Goal: Task Accomplishment & Management: Complete application form

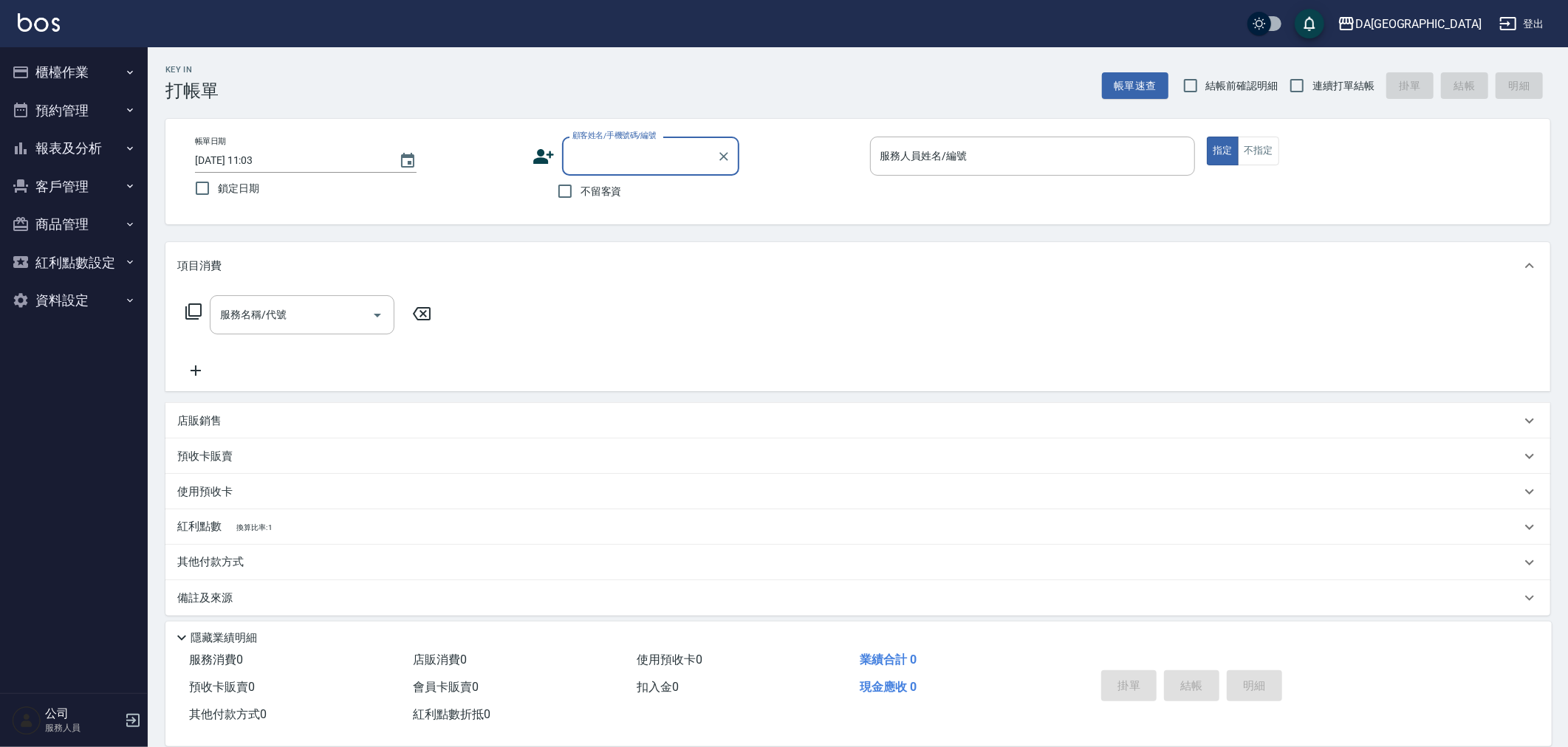
click at [576, 194] on input "不留客資" at bounding box center [565, 191] width 31 height 31
checkbox input "true"
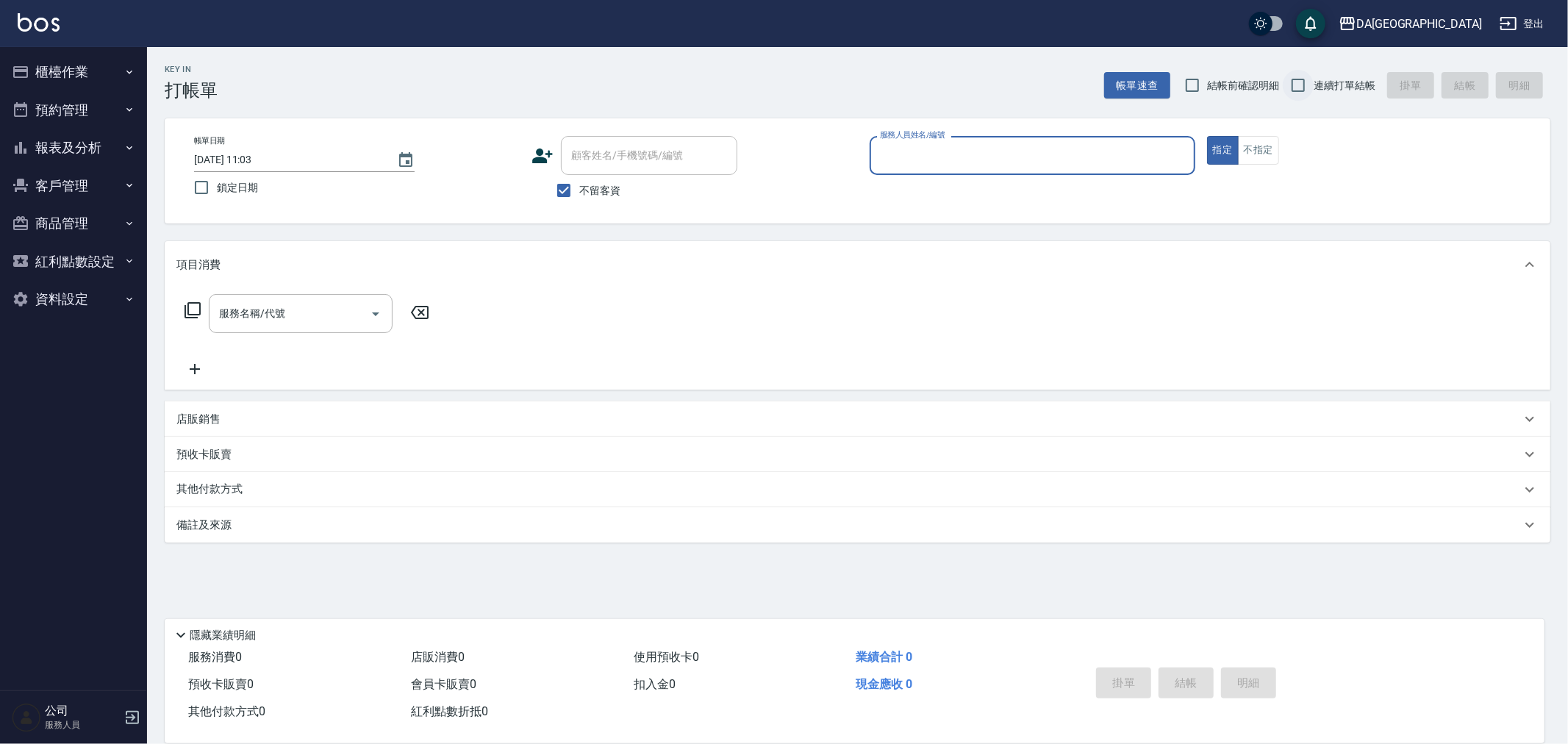
click at [1309, 94] on input "連續打單結帳" at bounding box center [1297, 85] width 31 height 31
checkbox input "true"
drag, startPoint x: 1032, startPoint y: 147, endPoint x: 1054, endPoint y: 159, distance: 25.1
click at [1032, 147] on input "服務人員姓名/編號" at bounding box center [1032, 156] width 313 height 25
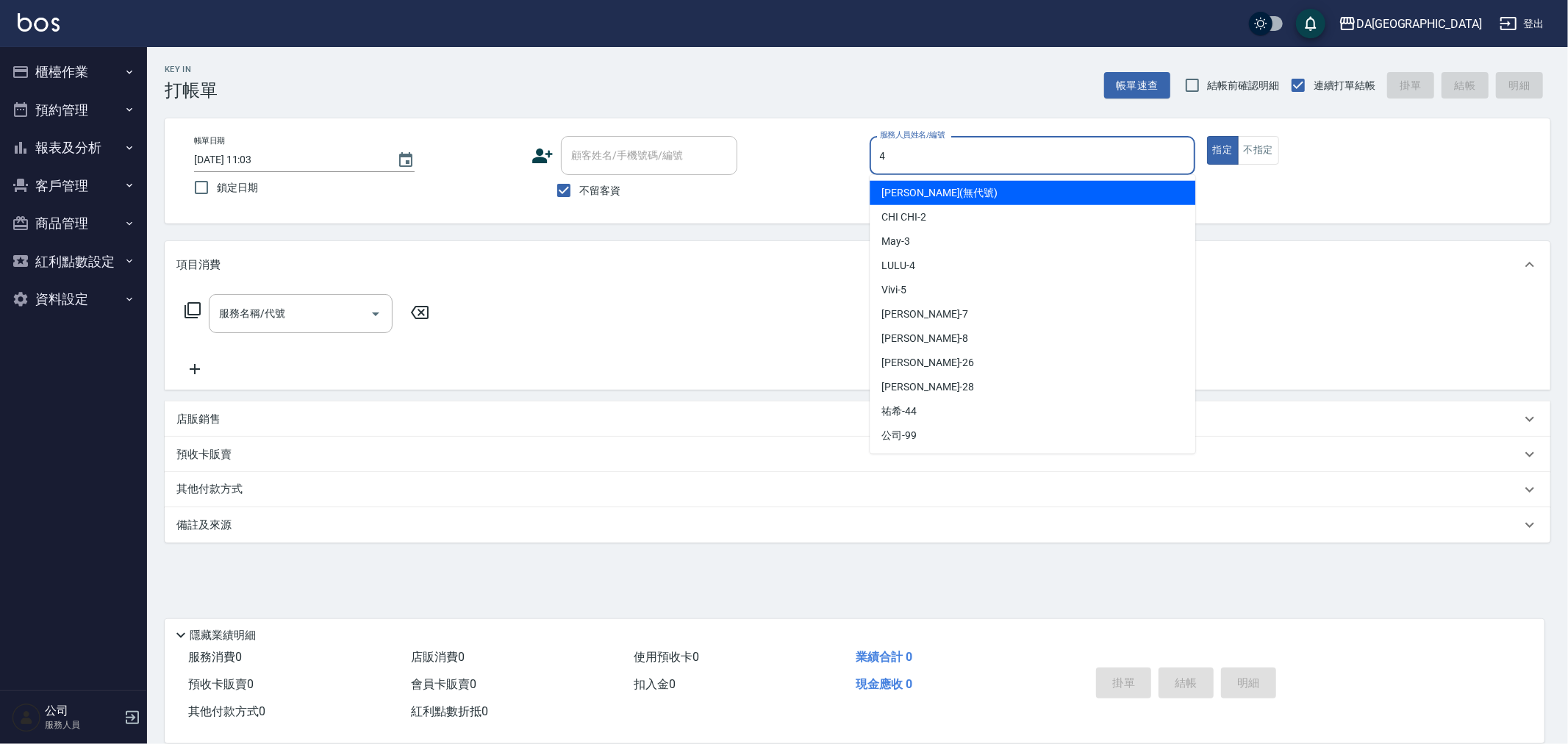
type input "LULU-4"
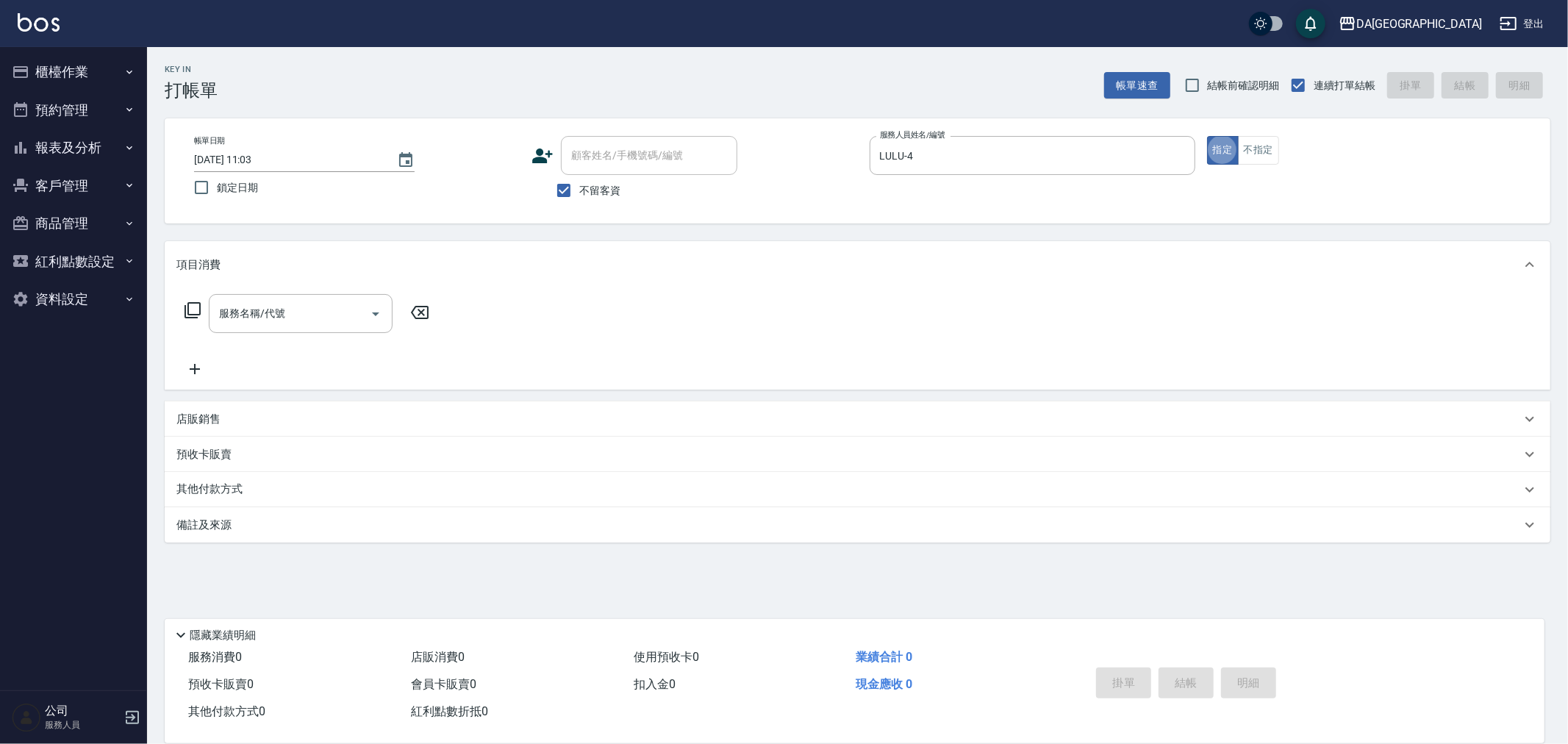
type button "true"
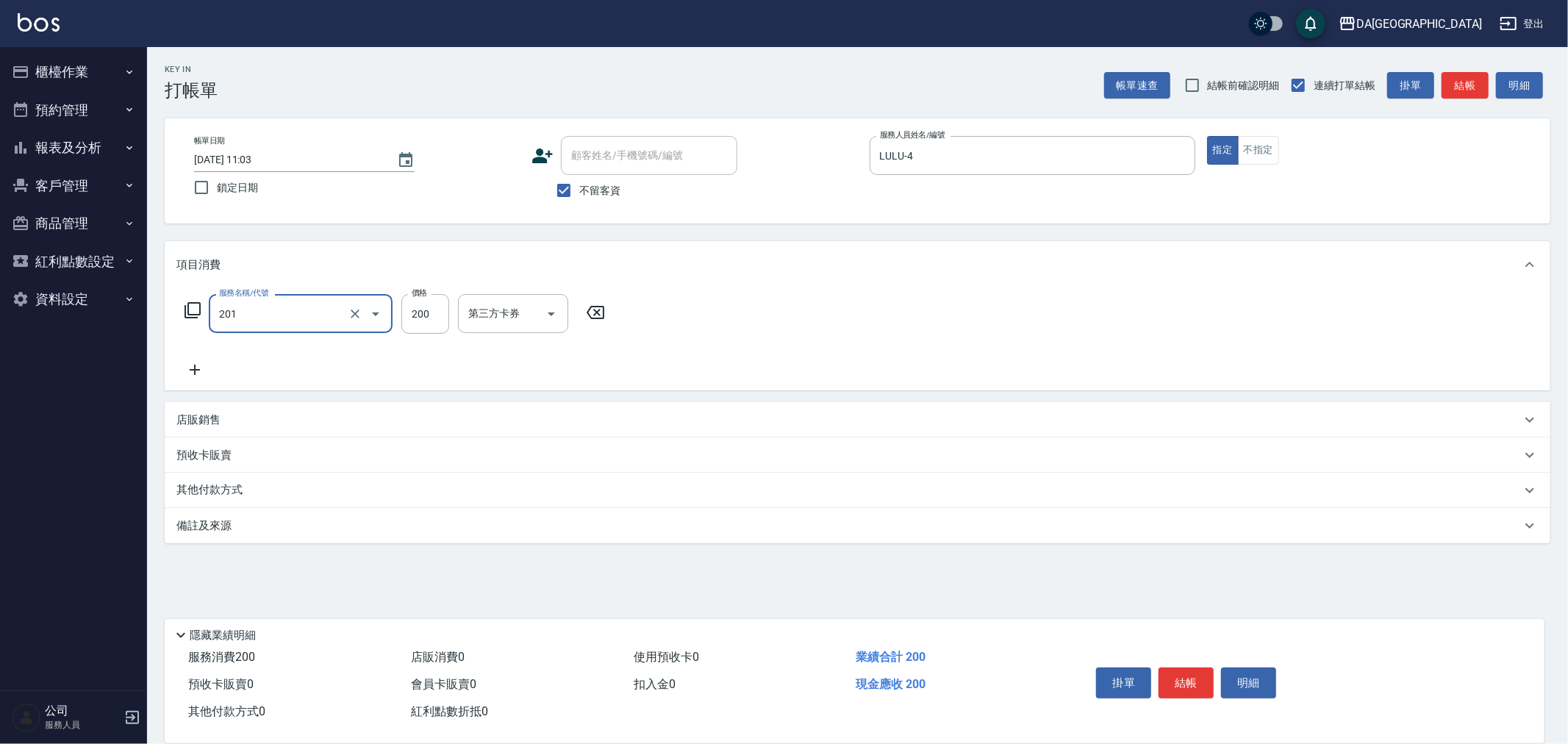
type input "洗髮(201)"
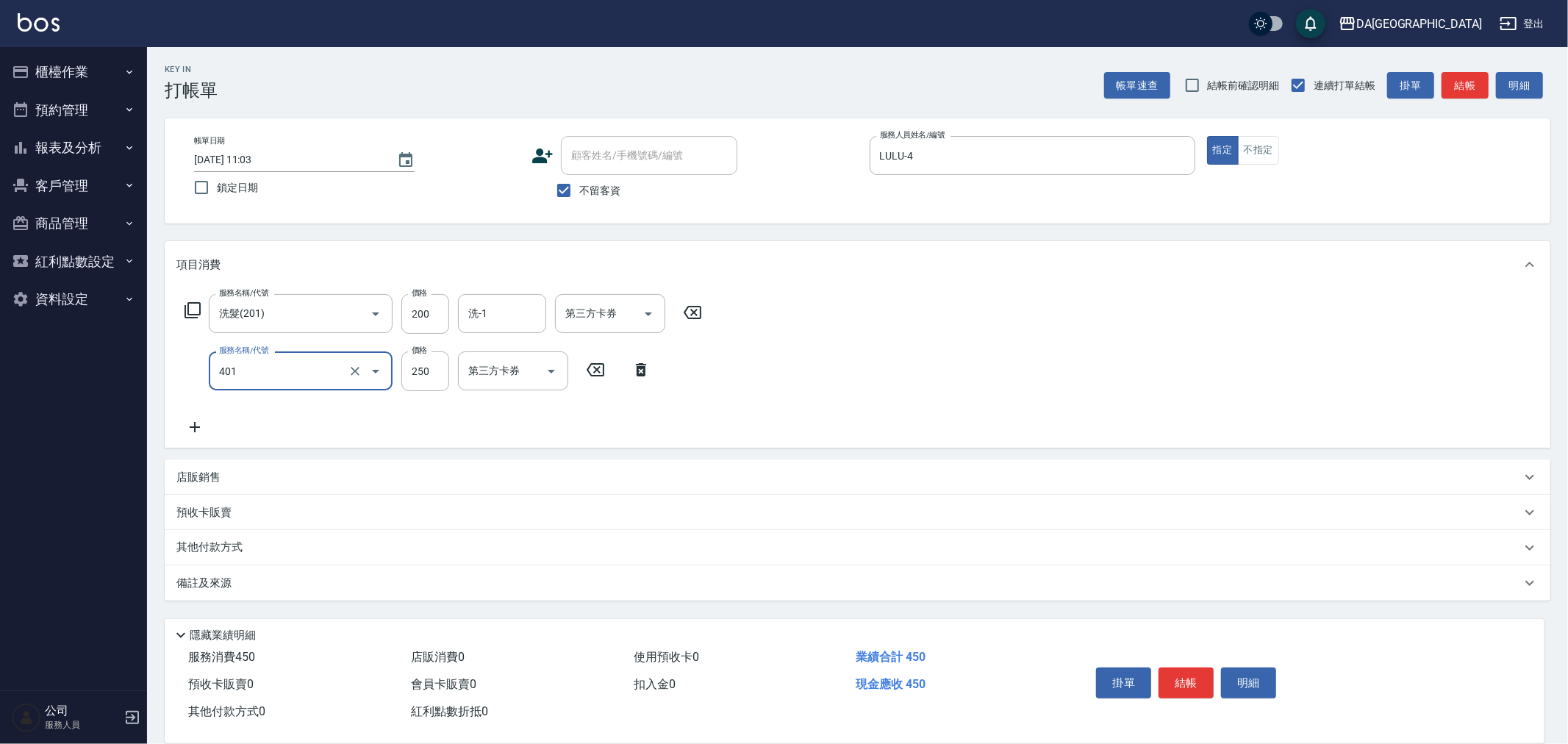
type input "剪髮(401)"
type input "400"
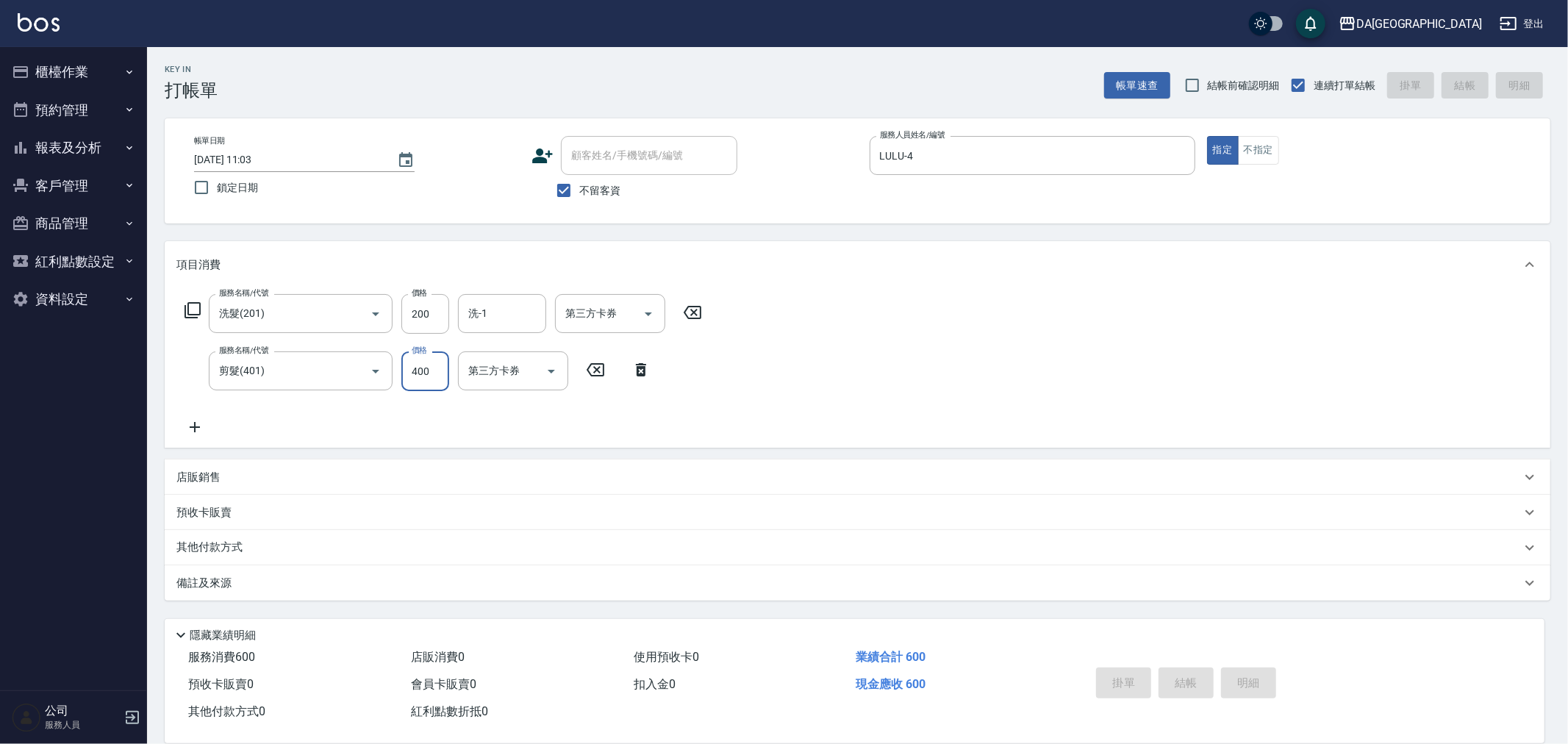
type input "[DATE] 18:34"
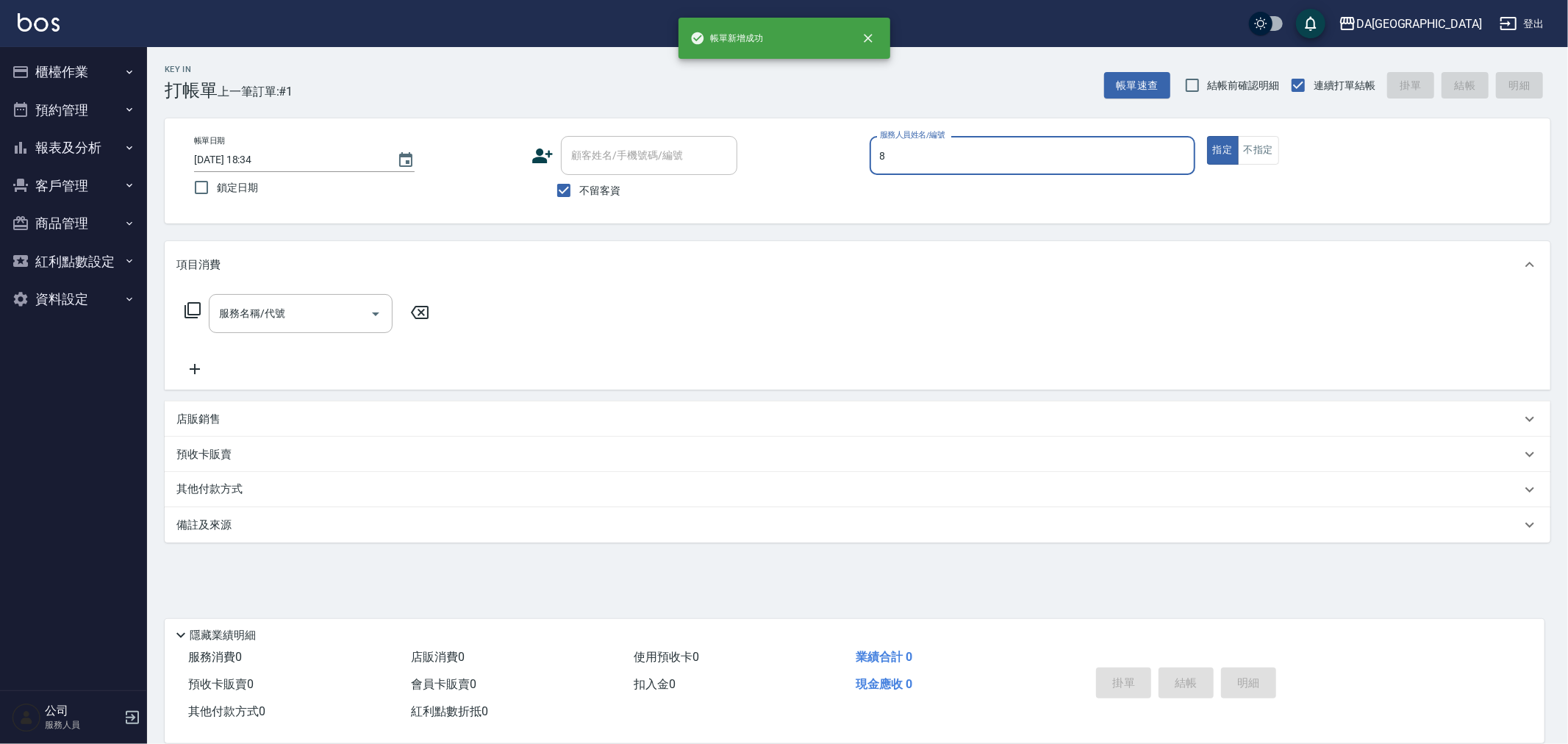
type input "[PERSON_NAME]-8"
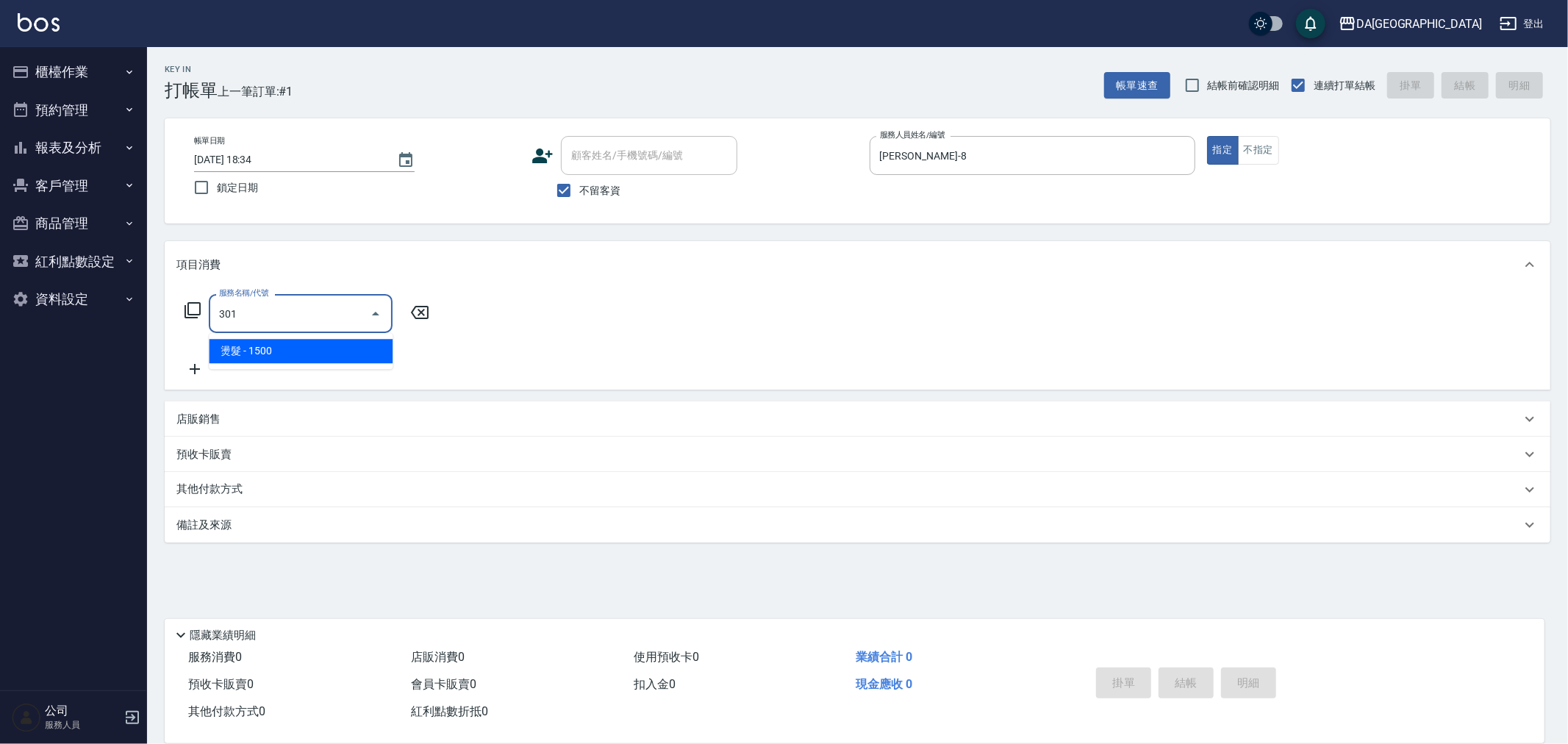
type input "燙髮(301)"
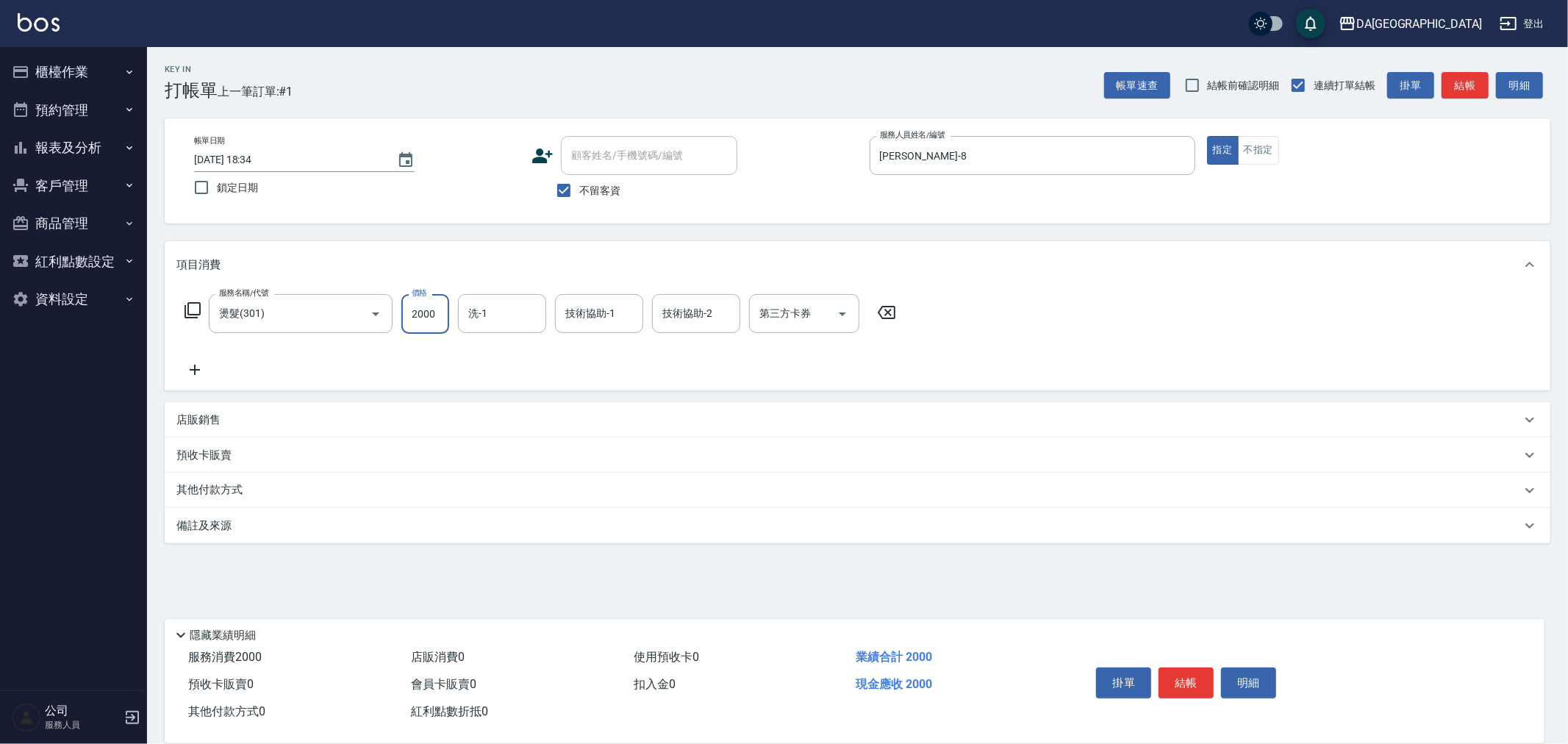
type input "2000"
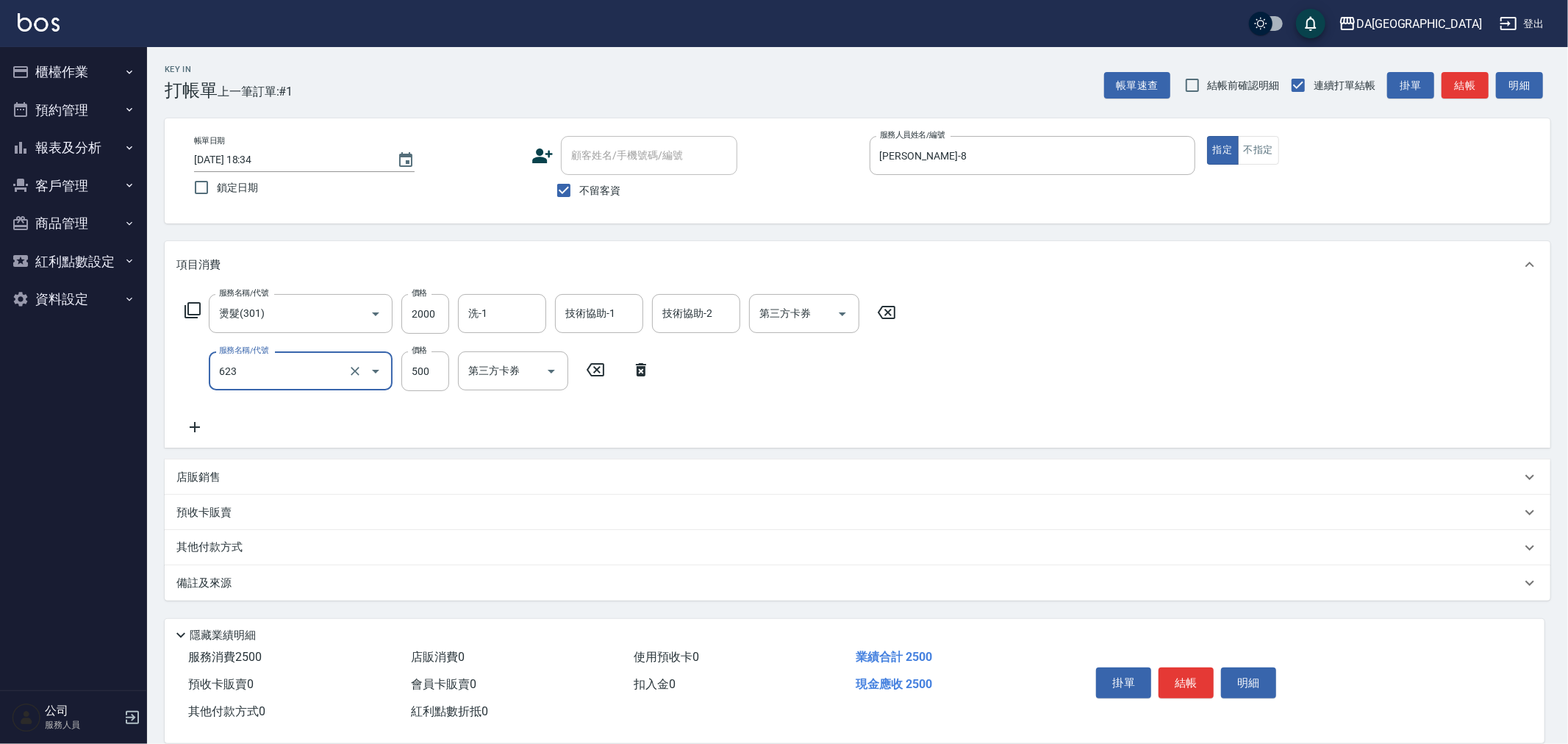
type input "自備護髮(1000下)(623)"
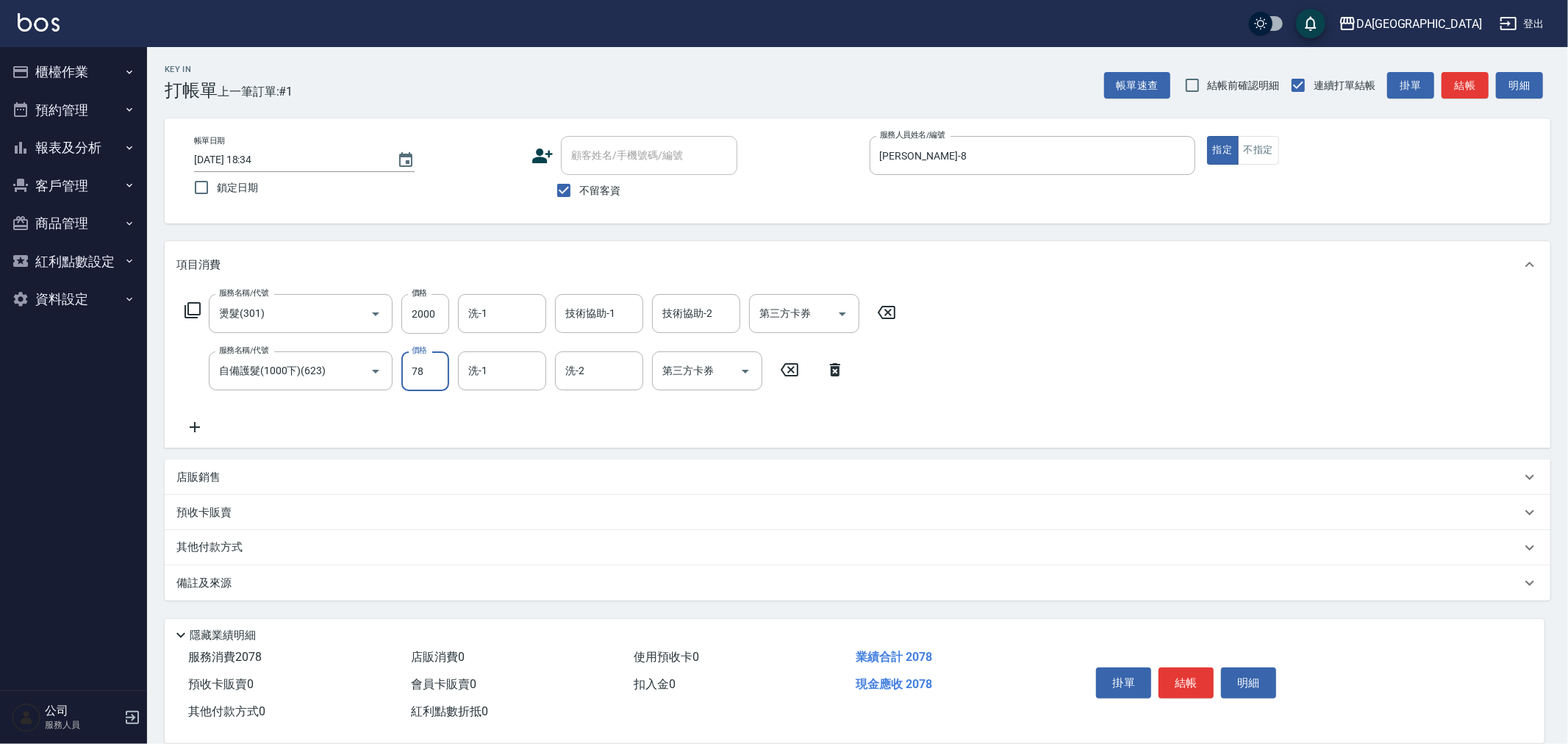
type input "780"
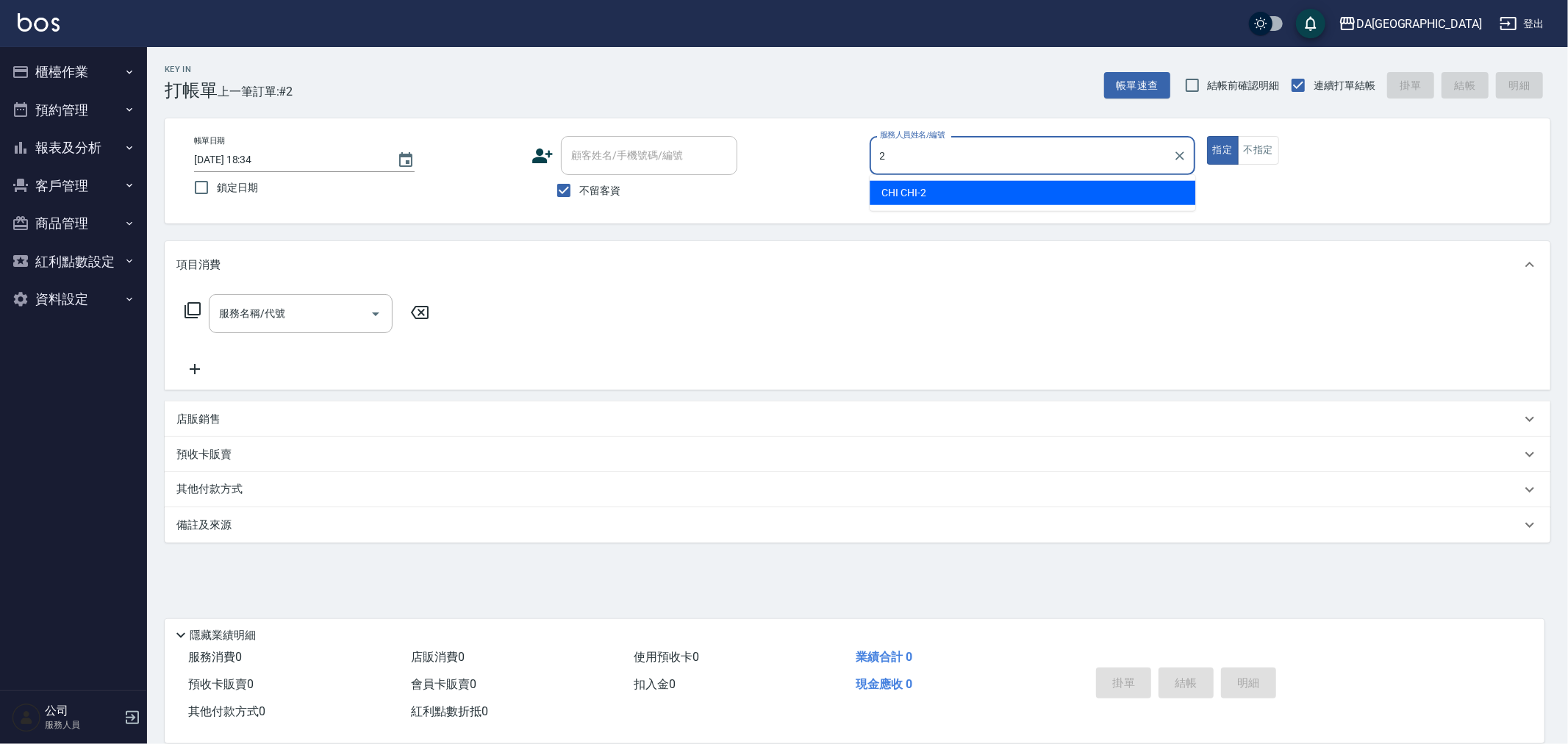
type input "CHI CHI-2"
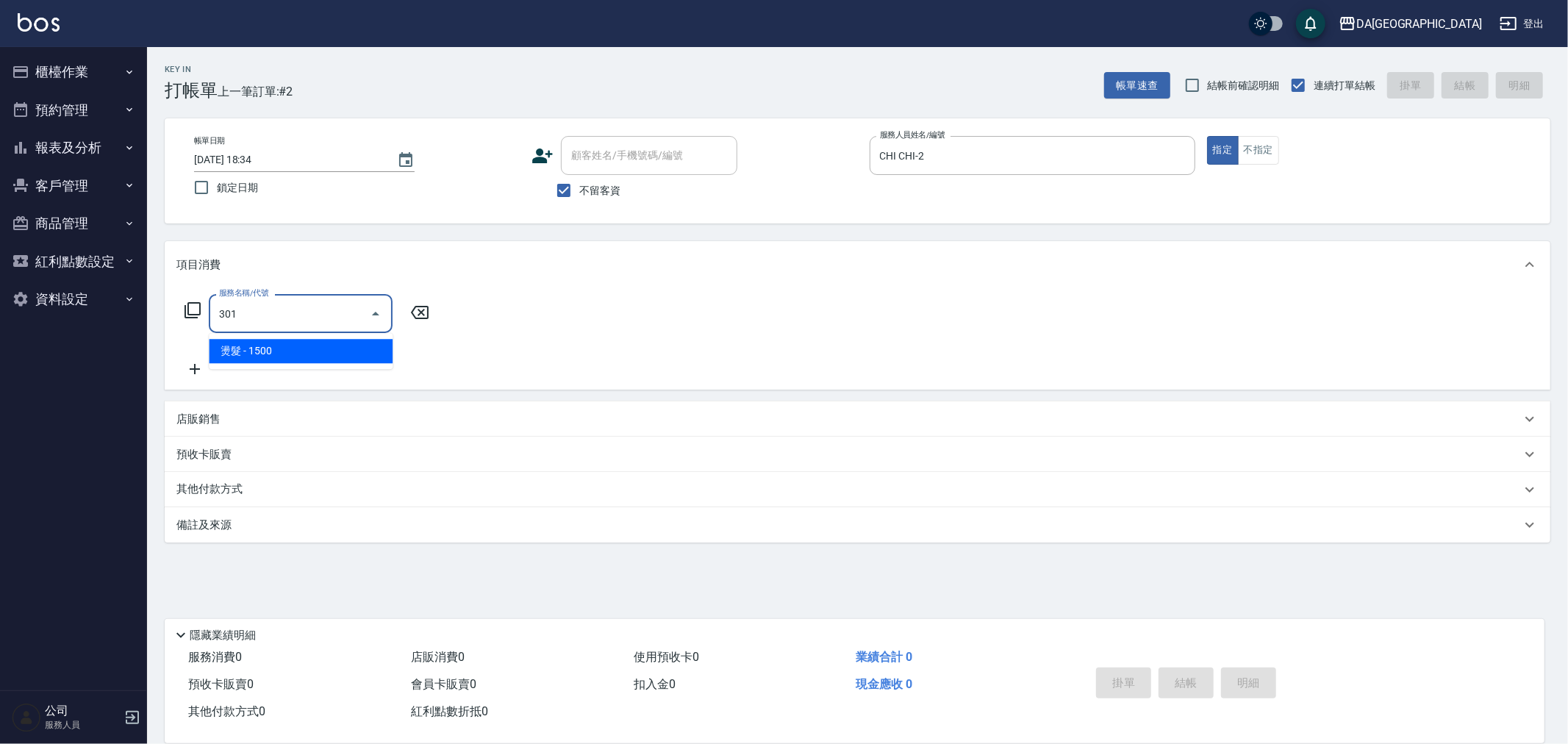
type input "燙髮(301)"
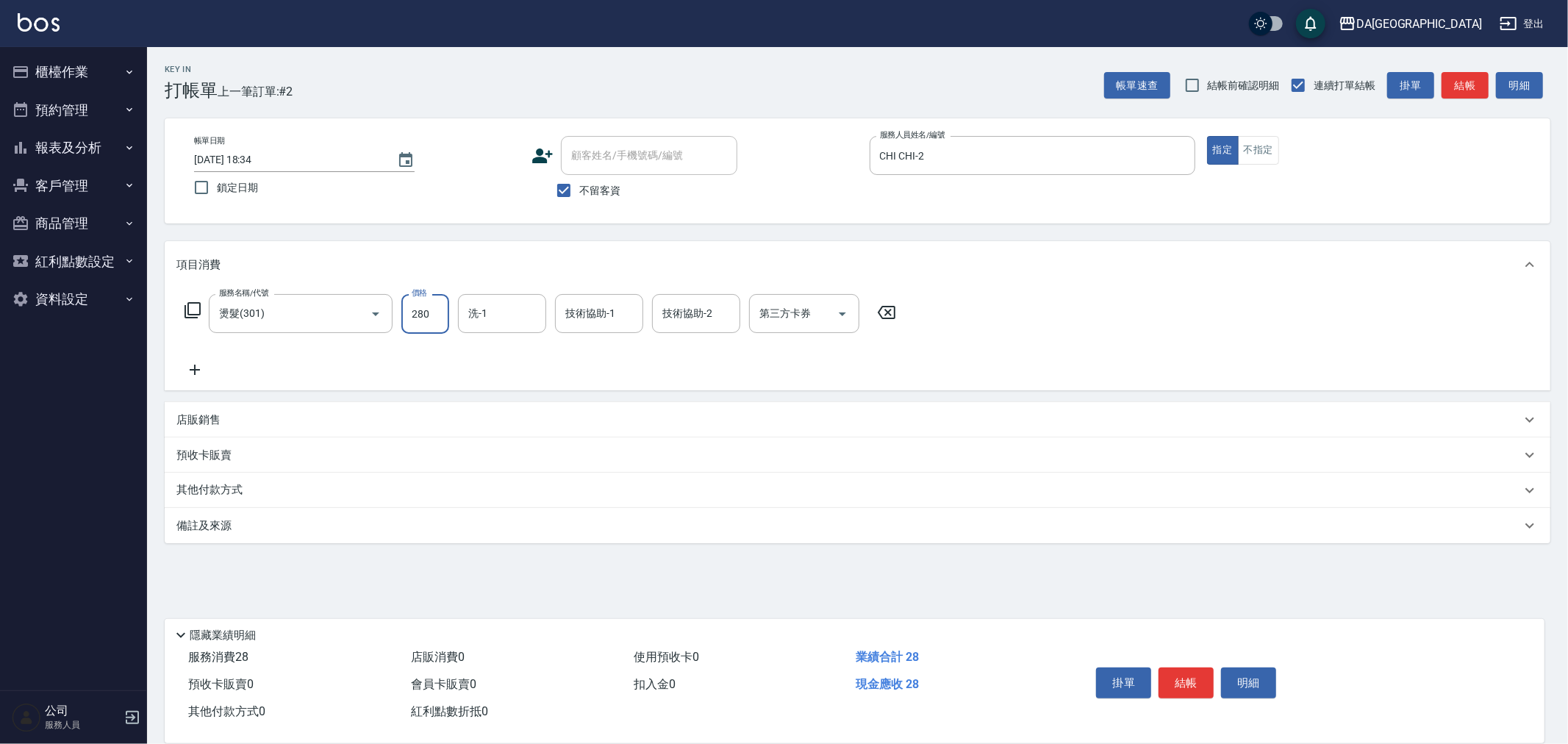
type input "2800"
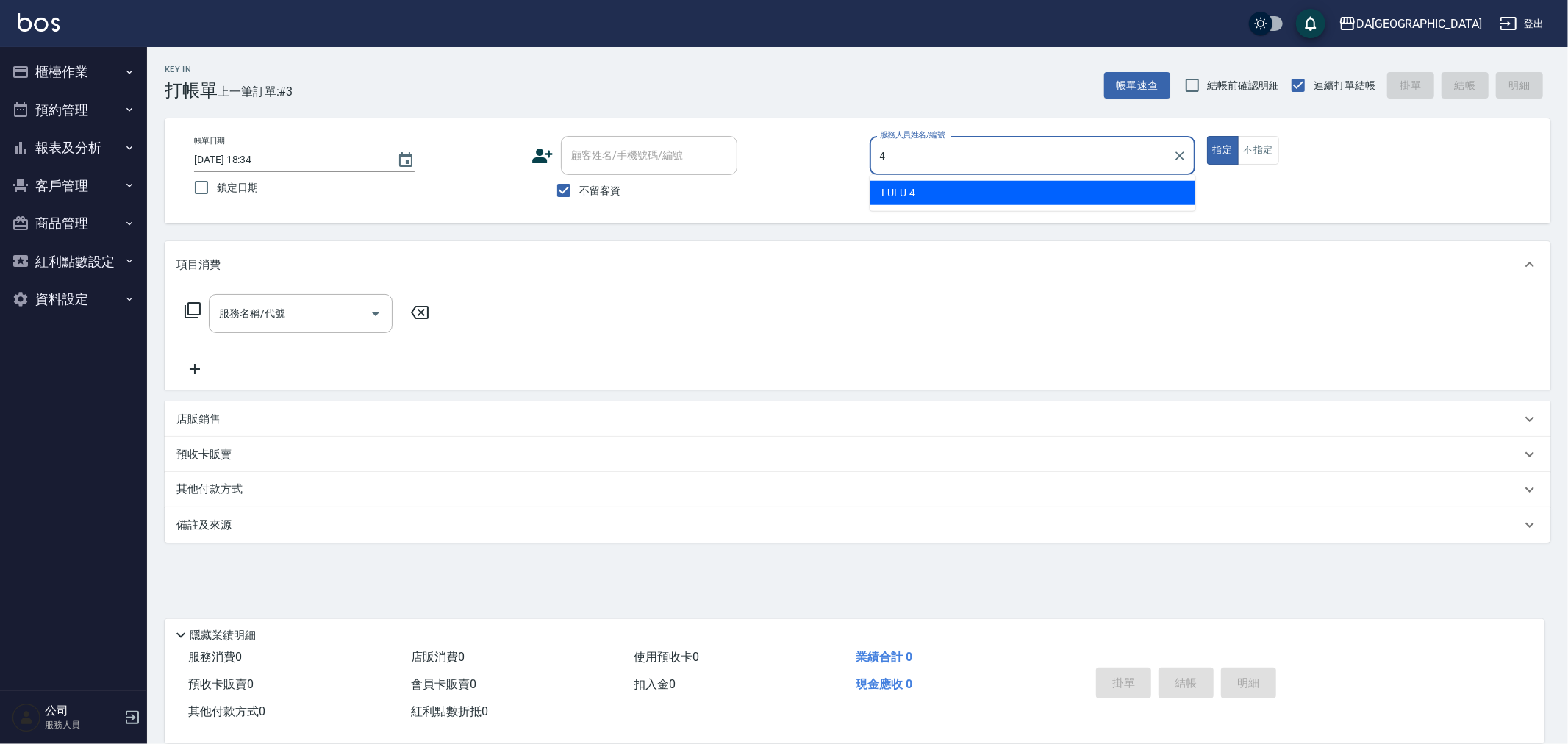
type input "LULU-4"
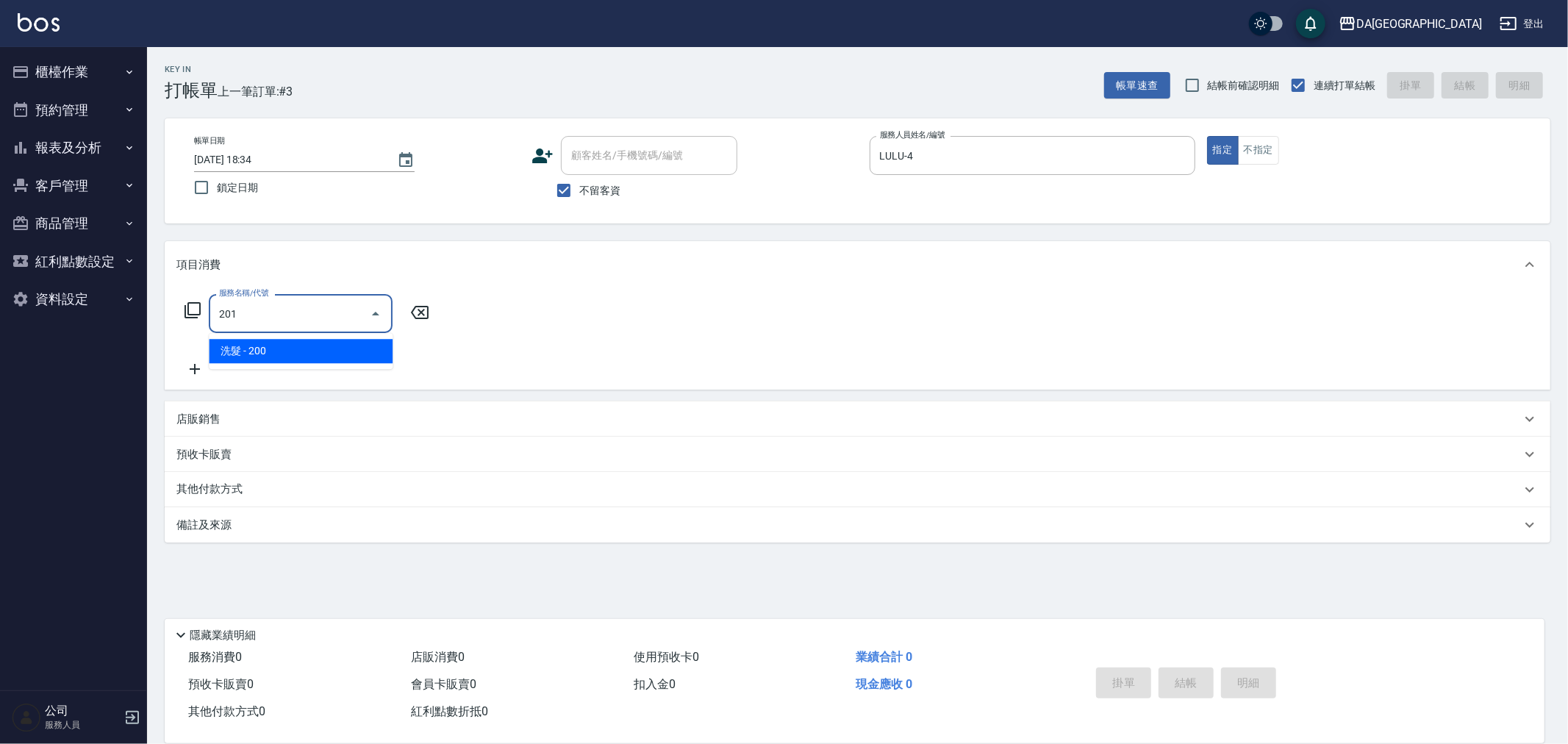
type input "洗髮(201)"
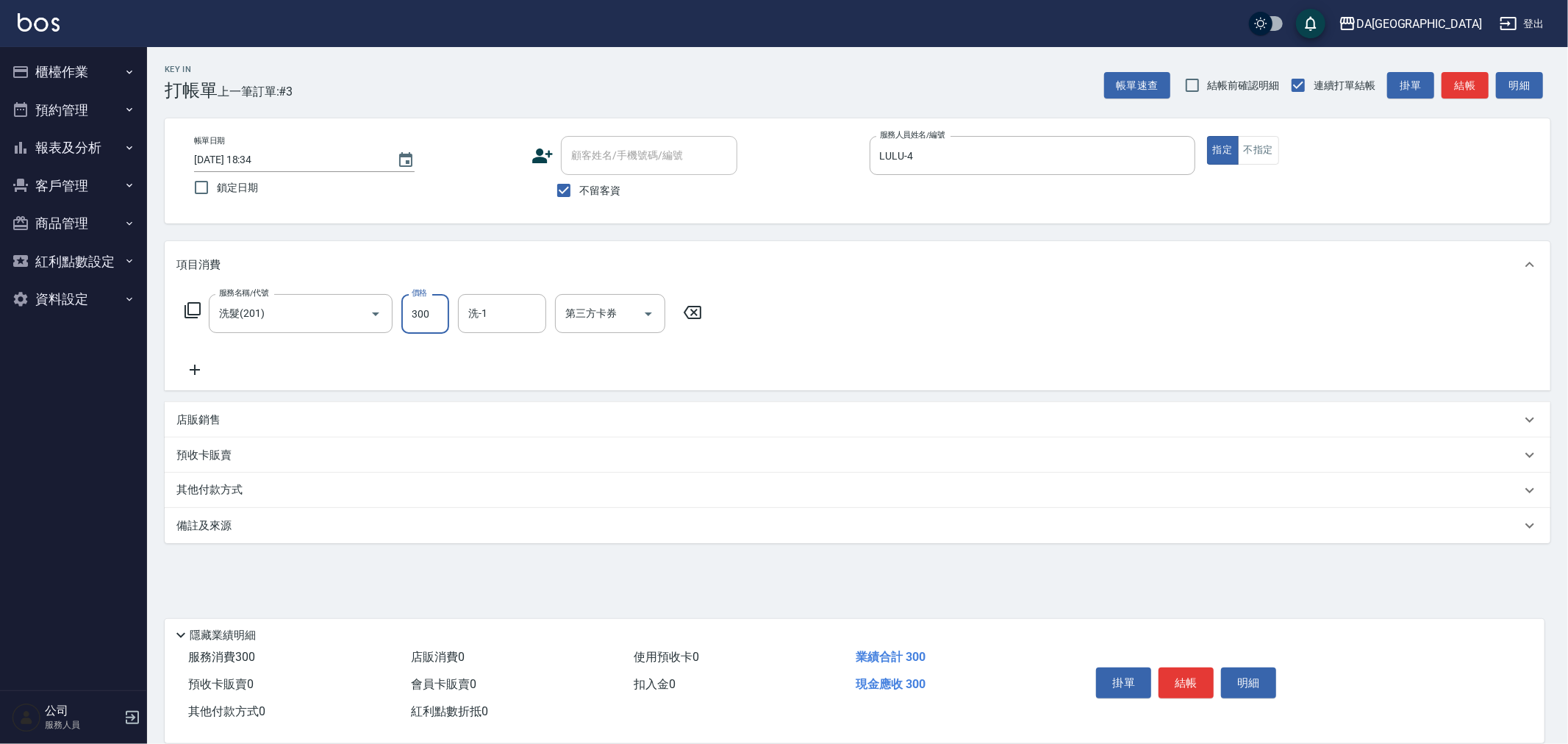
type input "300"
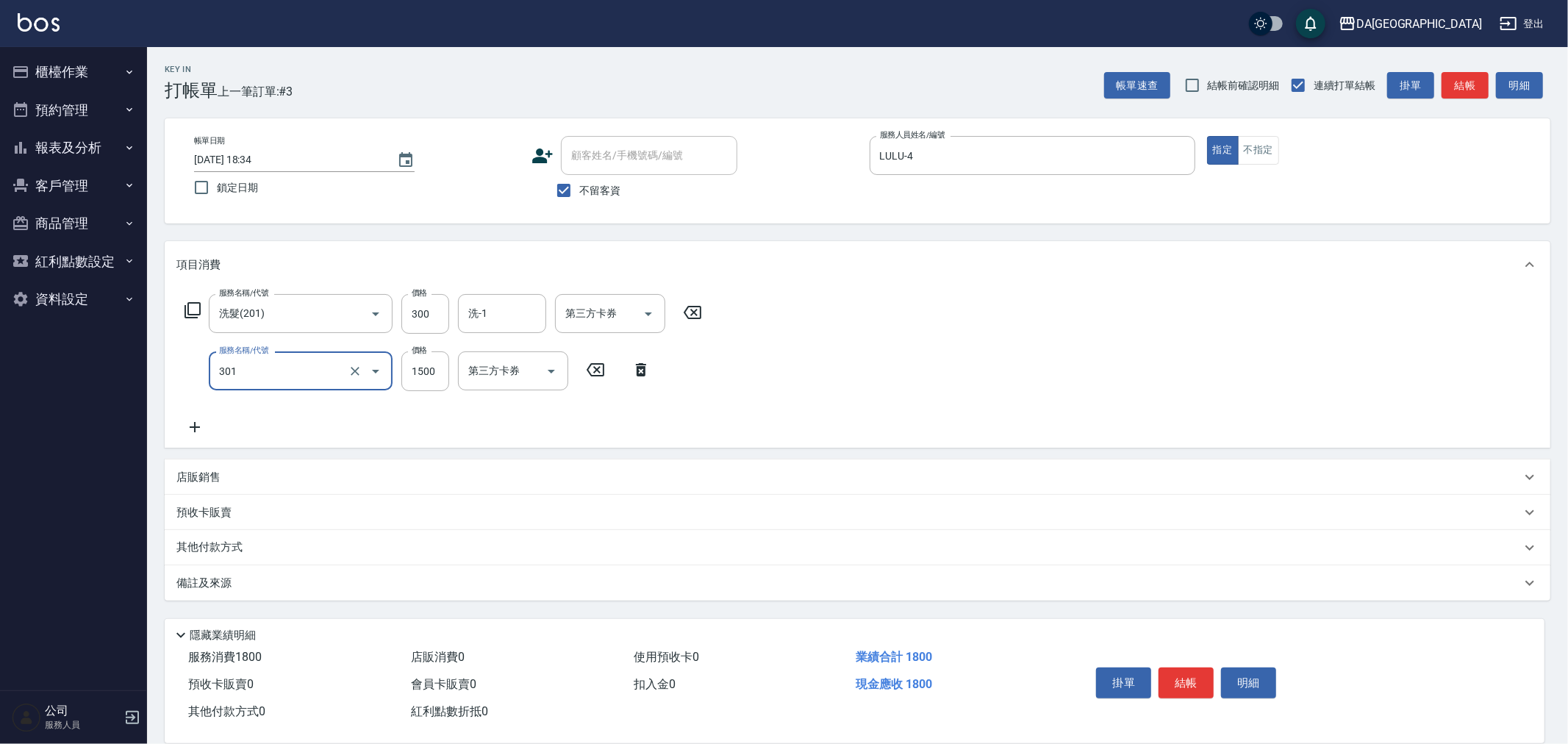
type input "燙髮(301)"
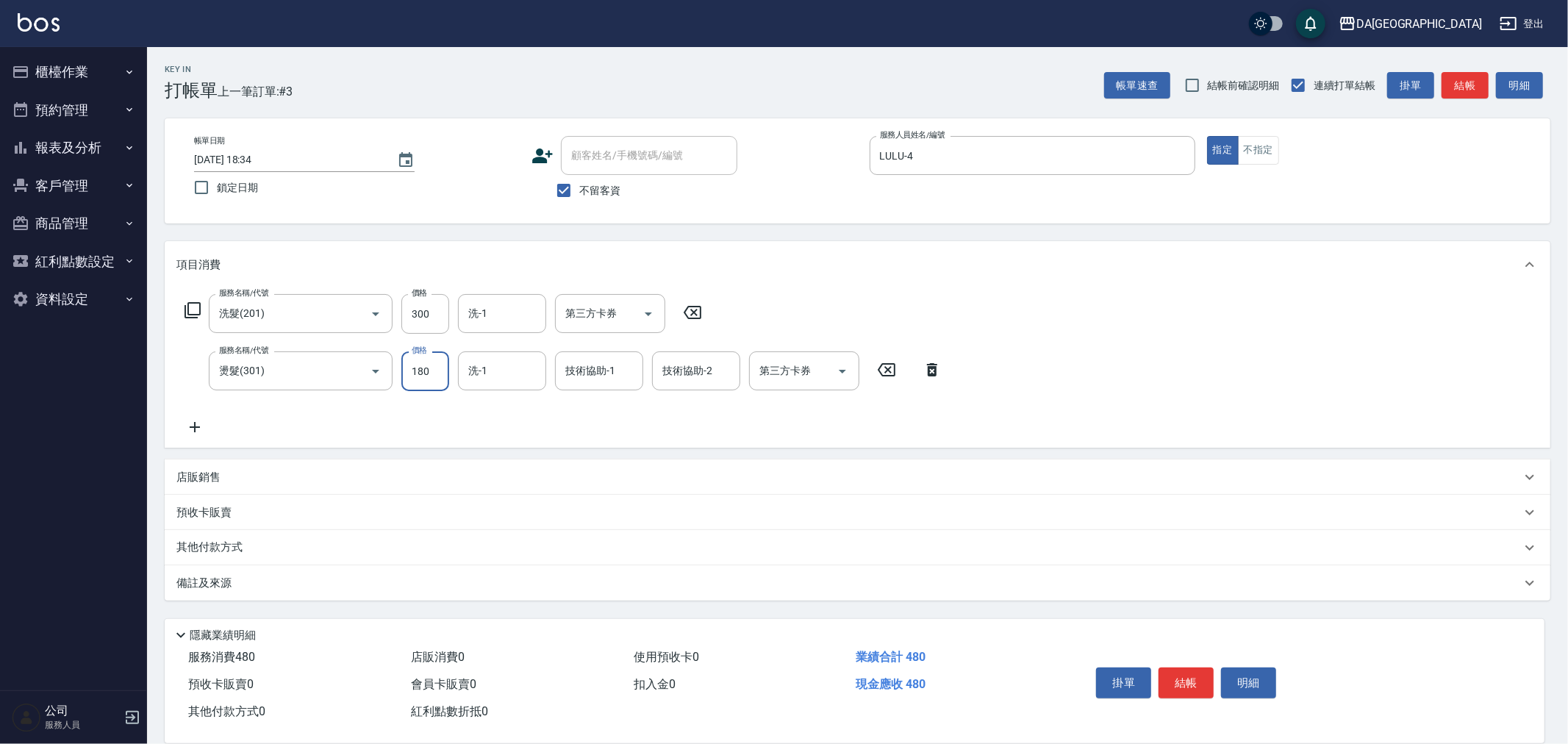
type input "1800"
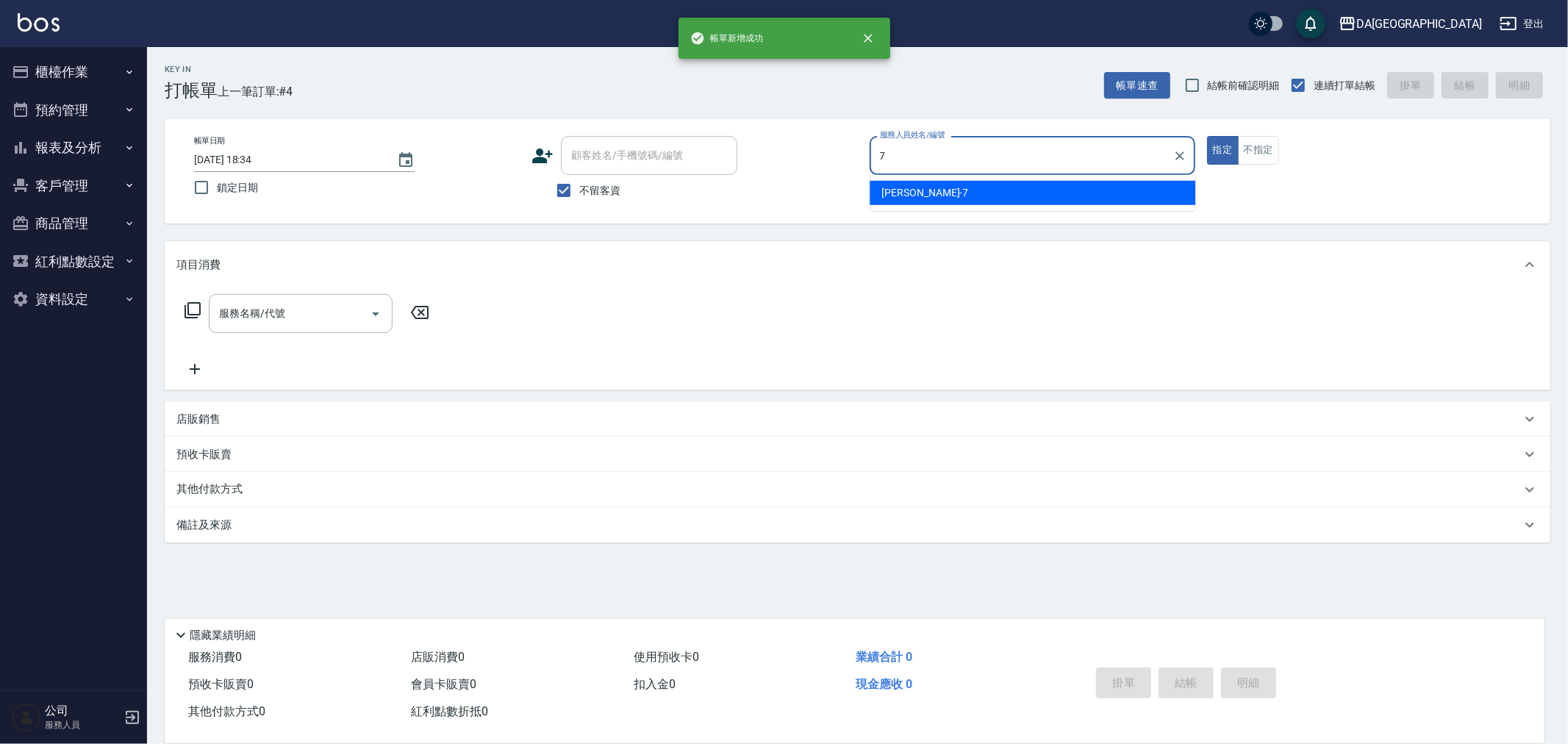
type input "Mimi-7"
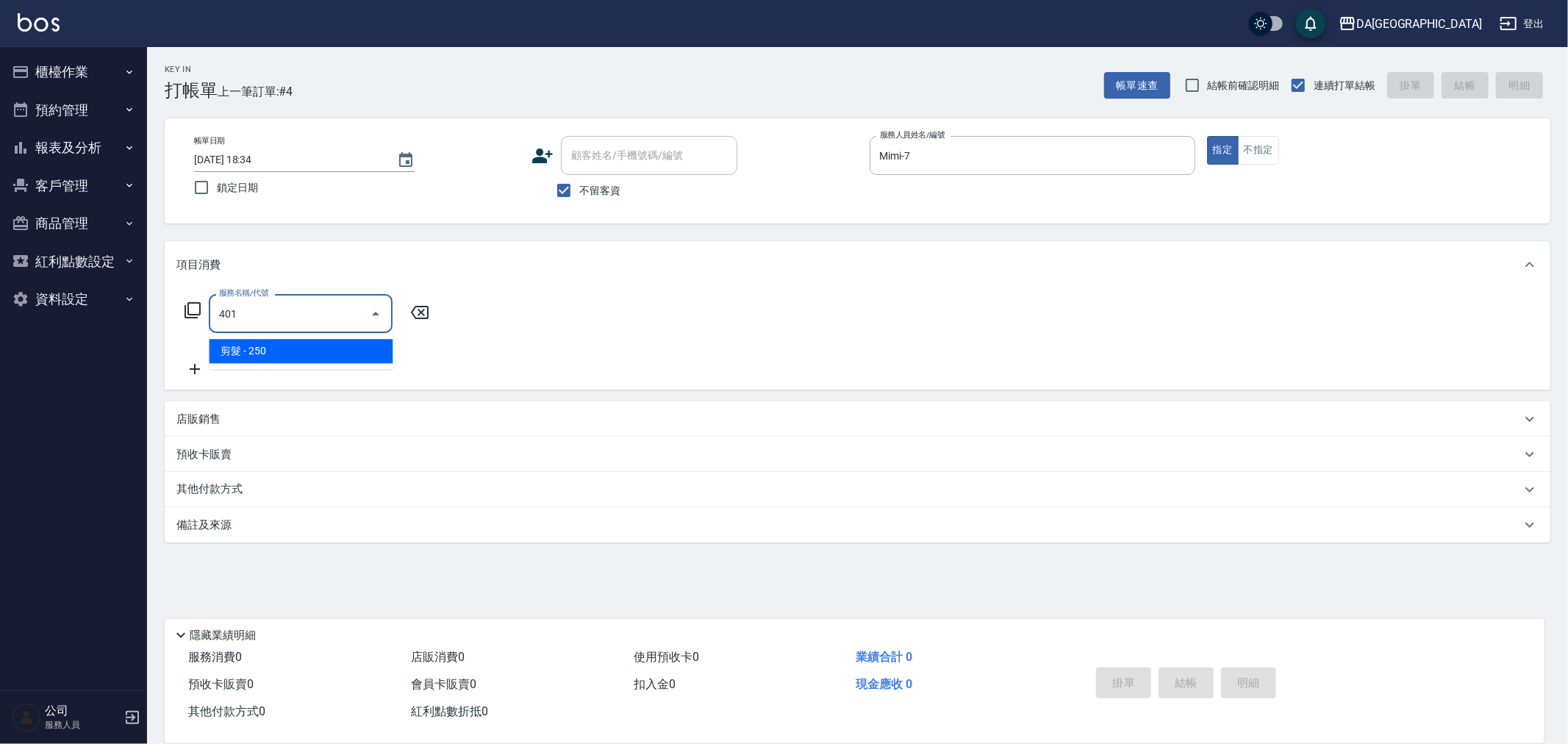
type input "剪髮(401)"
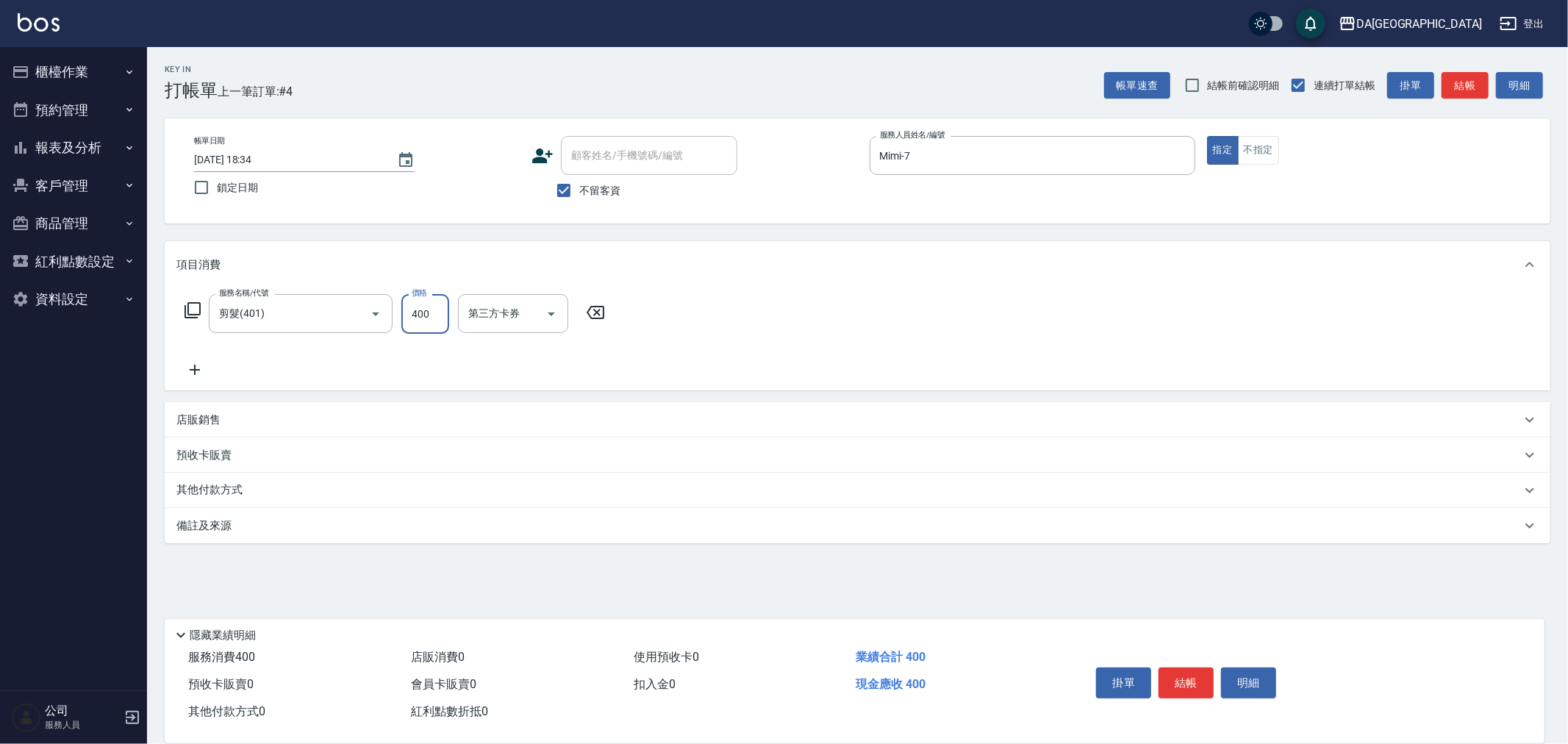
type input "400"
click at [246, 422] on div "店販銷售" at bounding box center [848, 420] width 1344 height 15
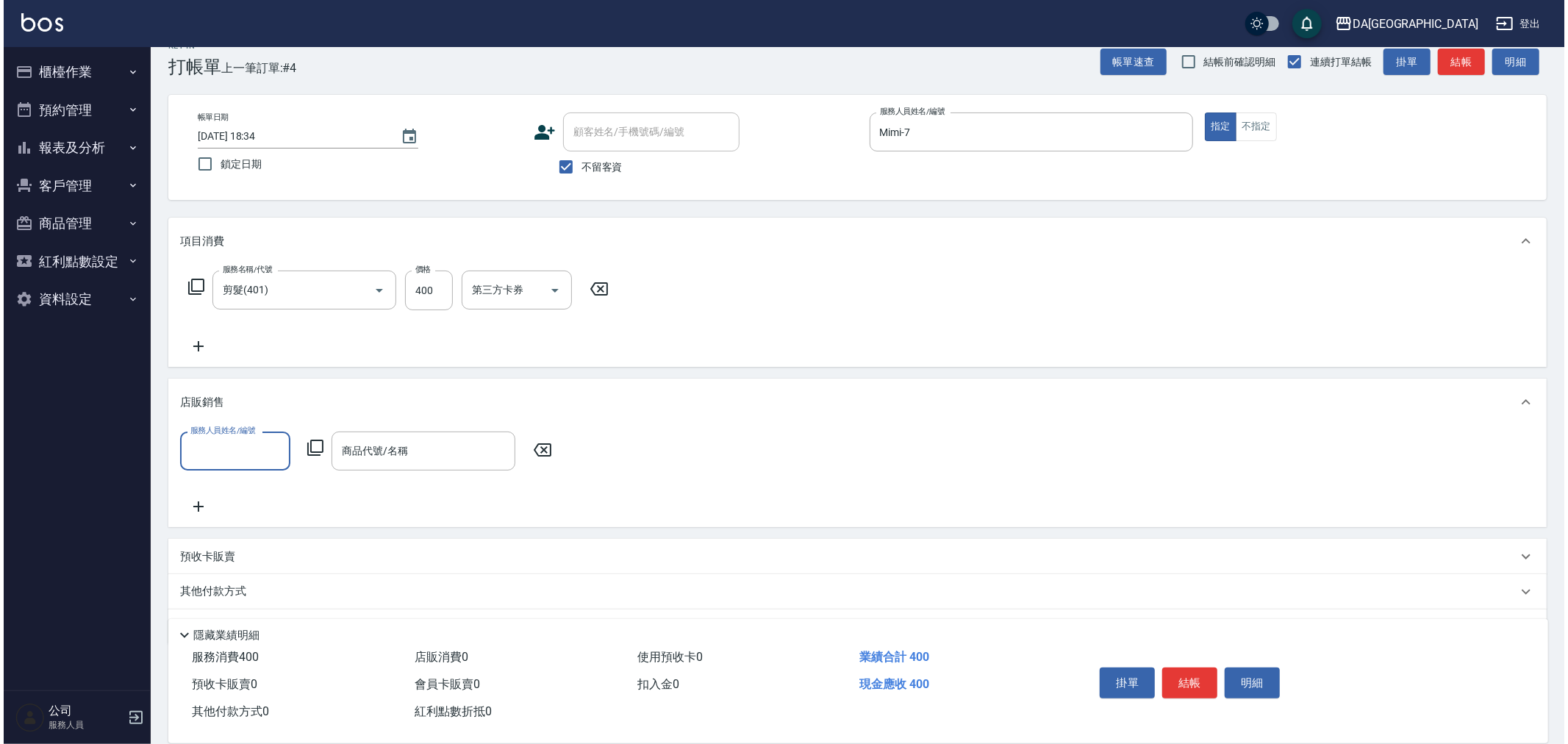
scroll to position [43, 0]
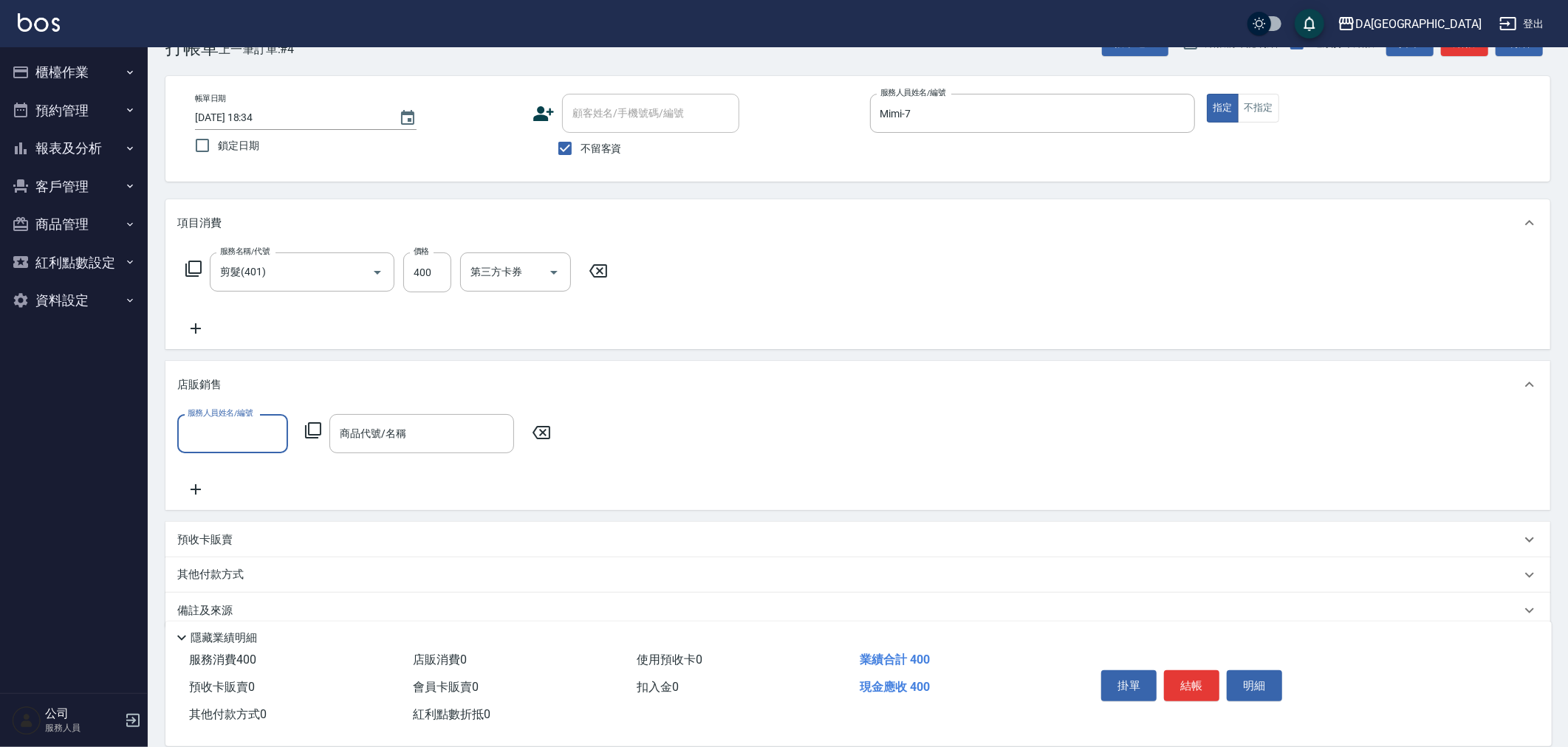
click at [233, 436] on input "服務人員姓名/編號" at bounding box center [233, 434] width 97 height 26
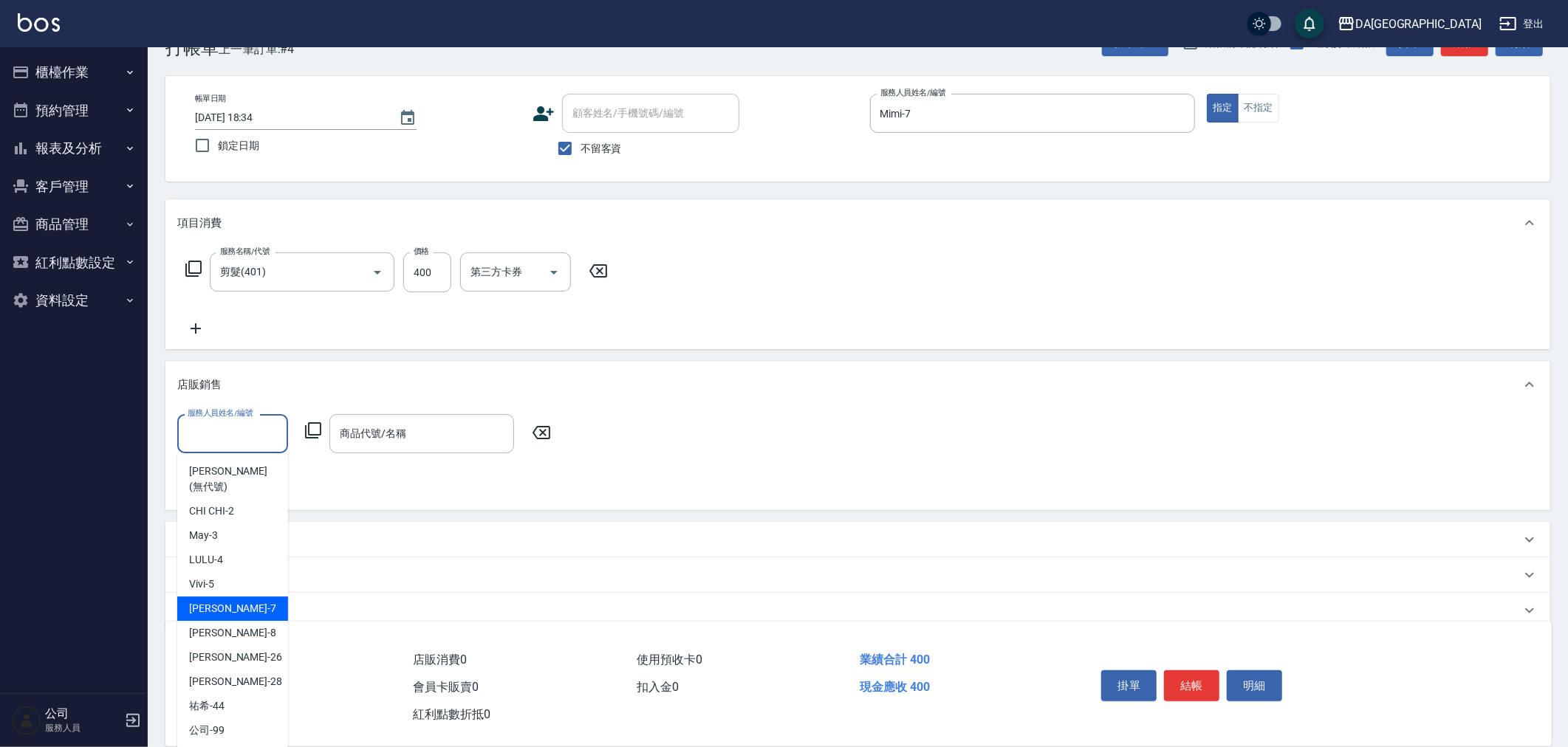
drag, startPoint x: 205, startPoint y: 600, endPoint x: 218, endPoint y: 591, distance: 15.8
click at [205, 601] on span "Mimi -7" at bounding box center [232, 608] width 87 height 15
type input "Mimi-7"
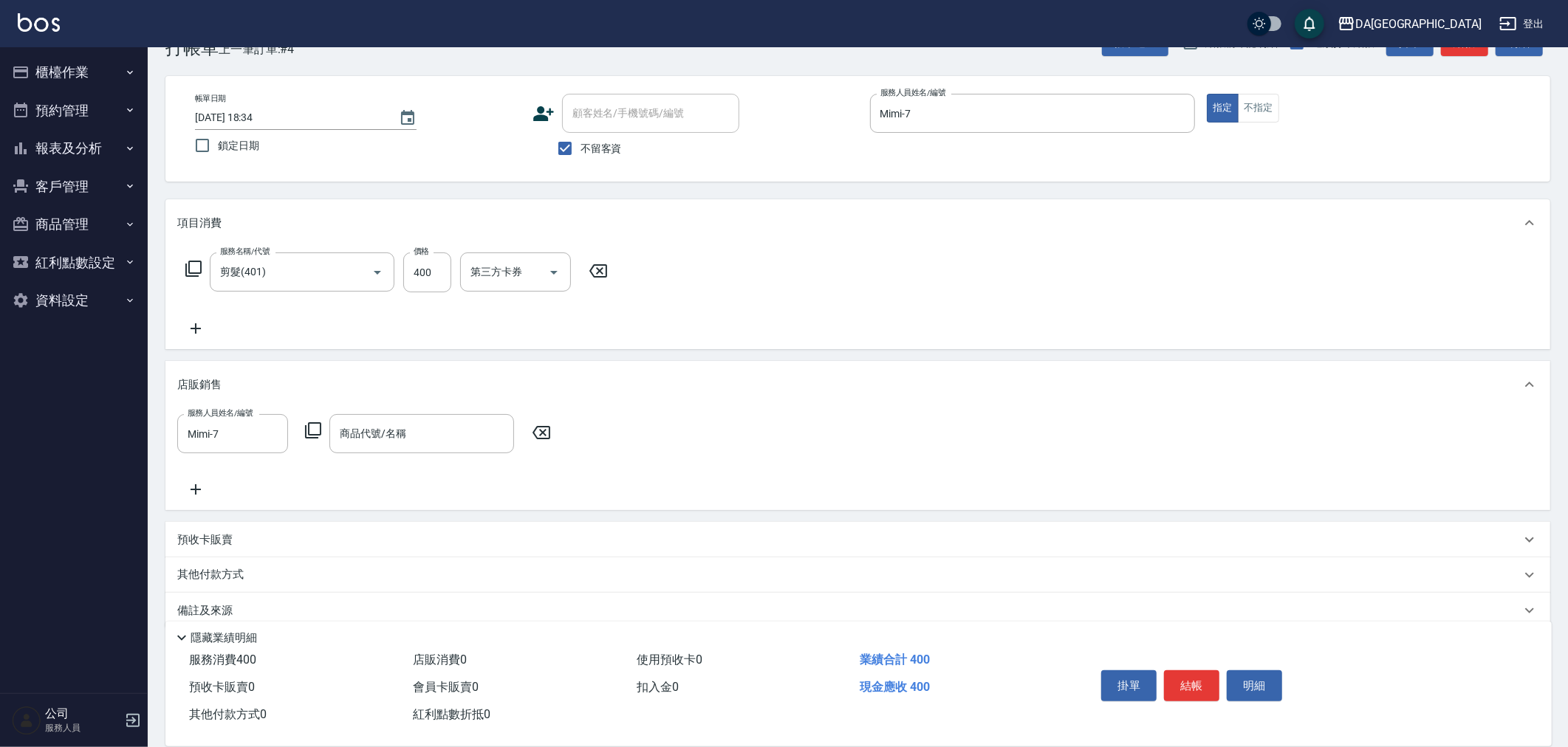
click at [319, 425] on icon at bounding box center [313, 431] width 18 height 18
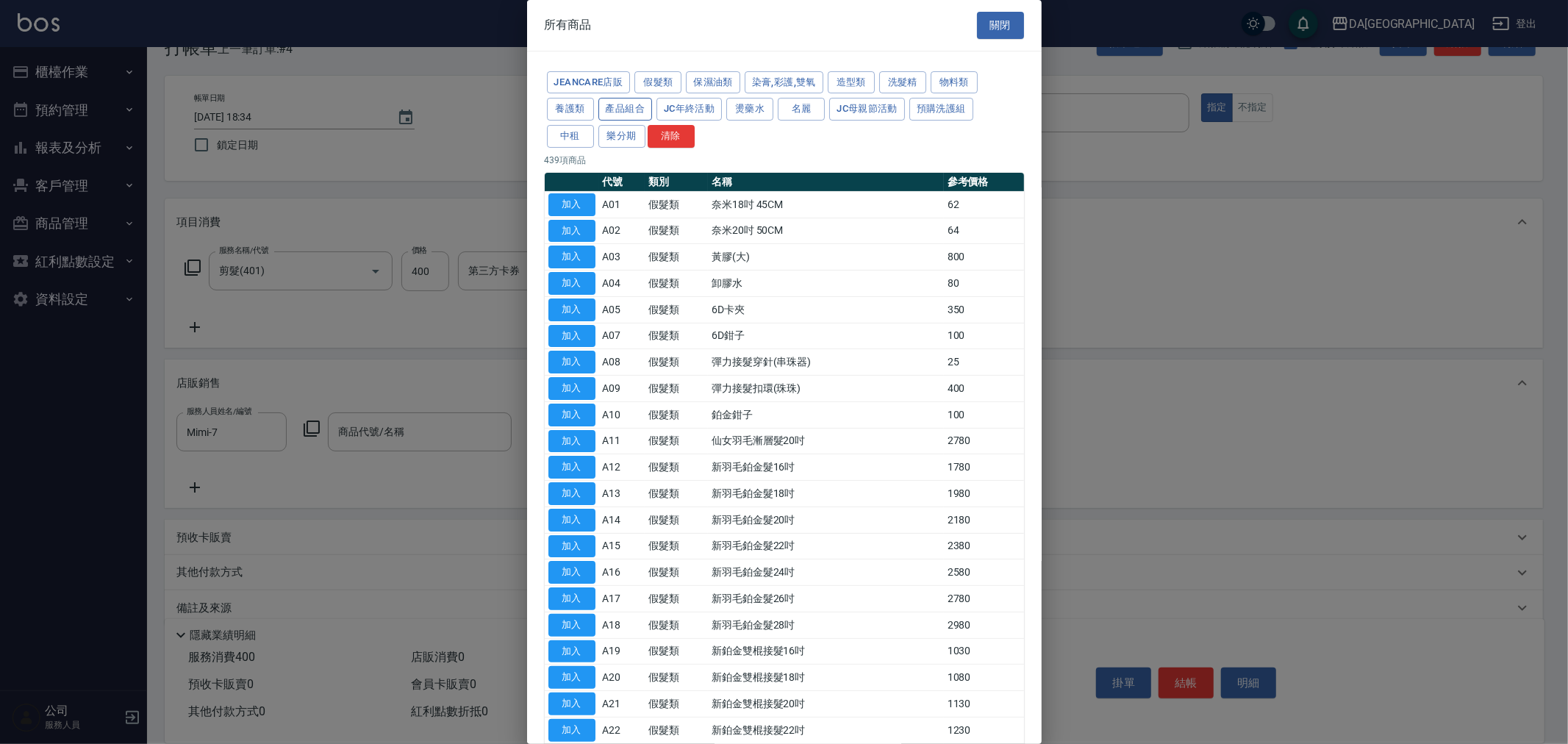
click at [632, 98] on button "產品組合" at bounding box center [625, 109] width 55 height 23
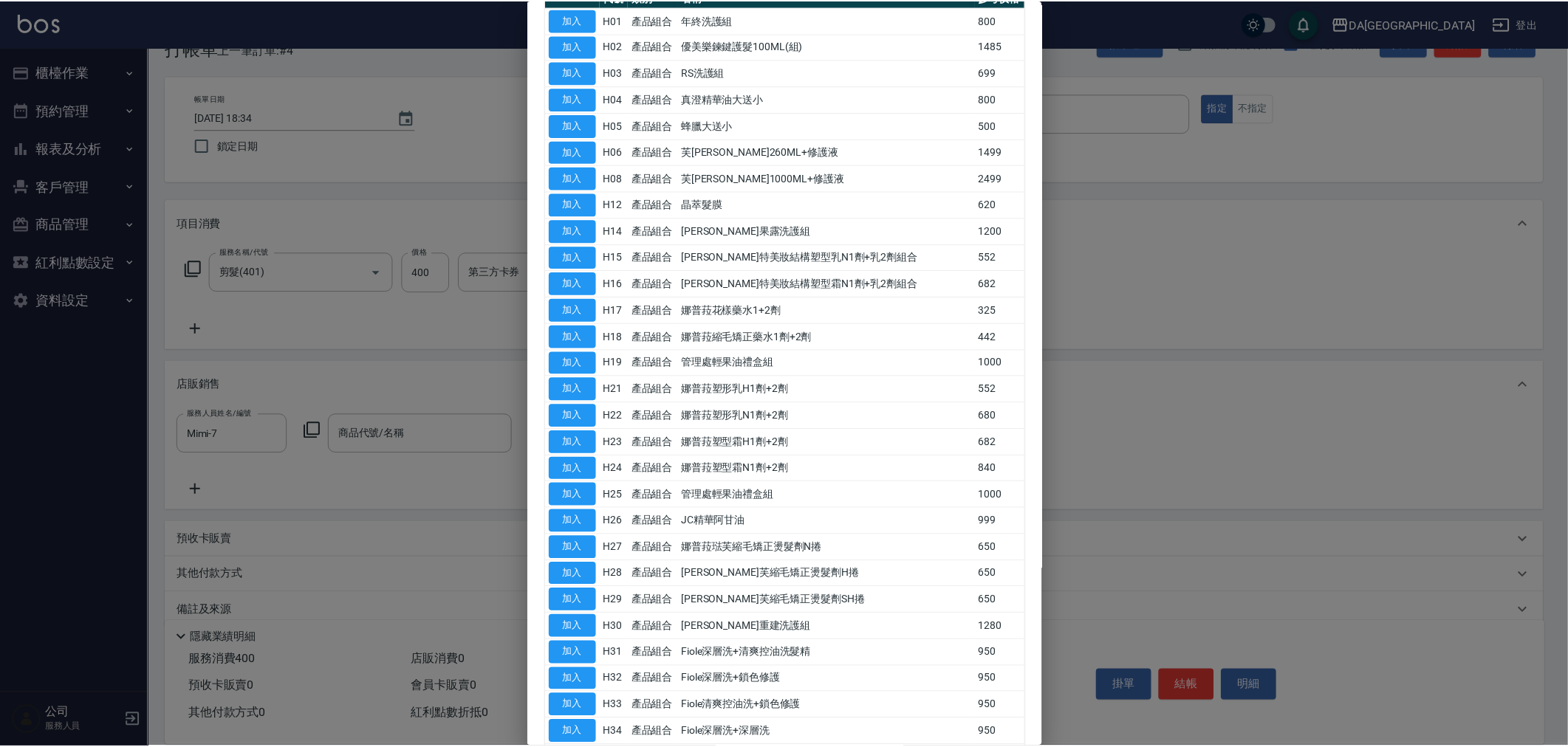
scroll to position [505, 0]
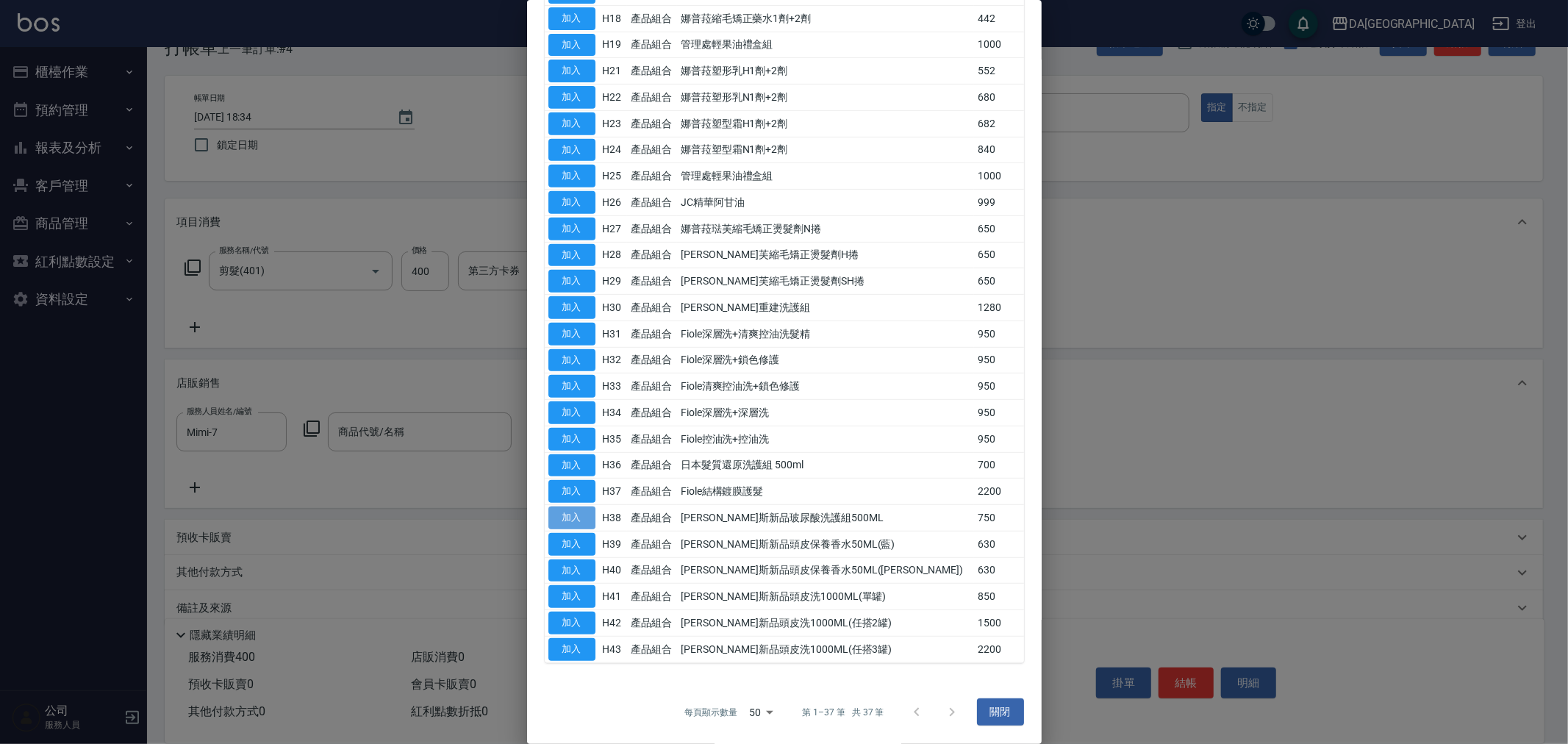
click at [572, 519] on button "加入" at bounding box center [571, 518] width 47 height 23
type input "[PERSON_NAME]斯新品玻尿酸洗護組500ML"
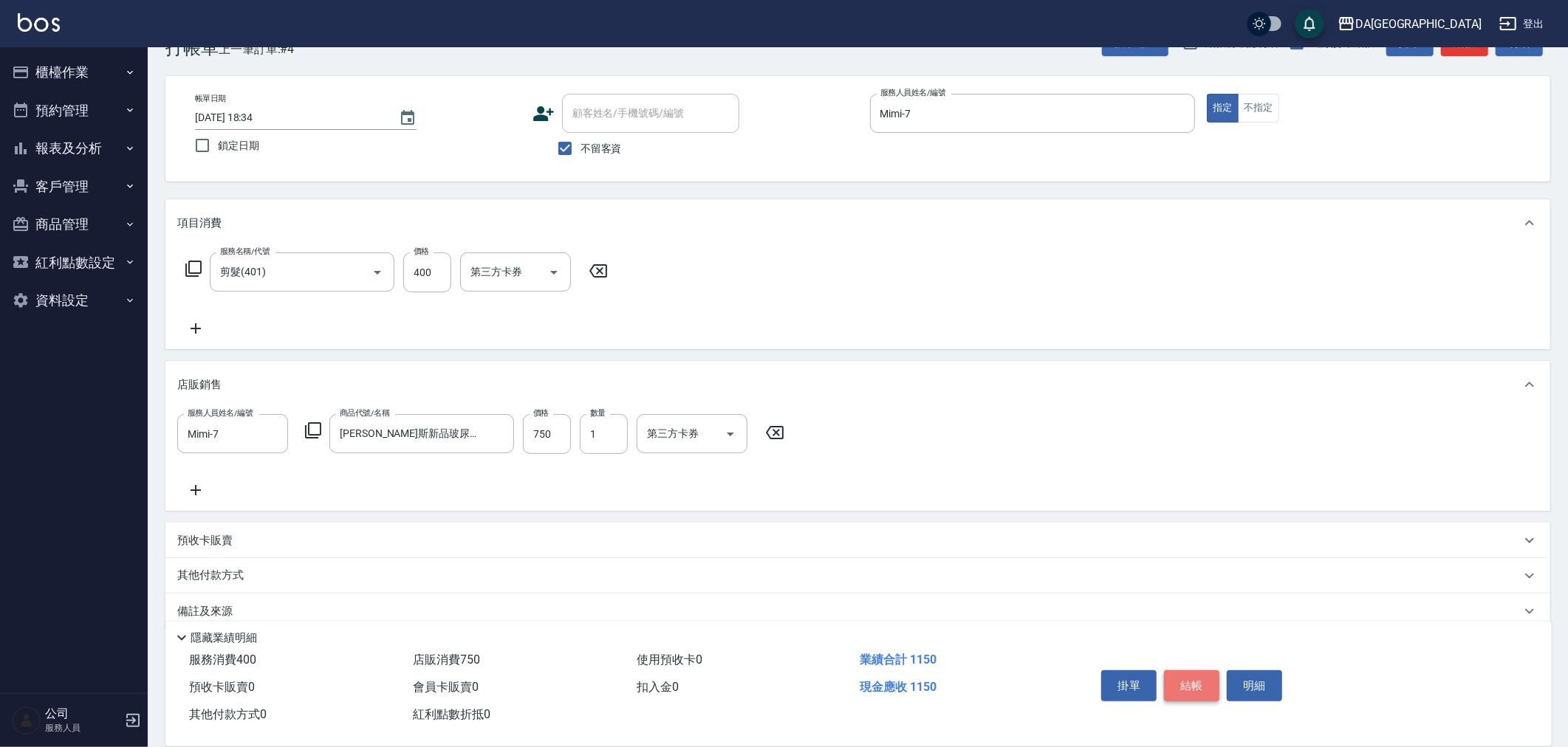
click at [1186, 680] on button "結帳" at bounding box center [1192, 686] width 55 height 31
type input "[DATE] 18:35"
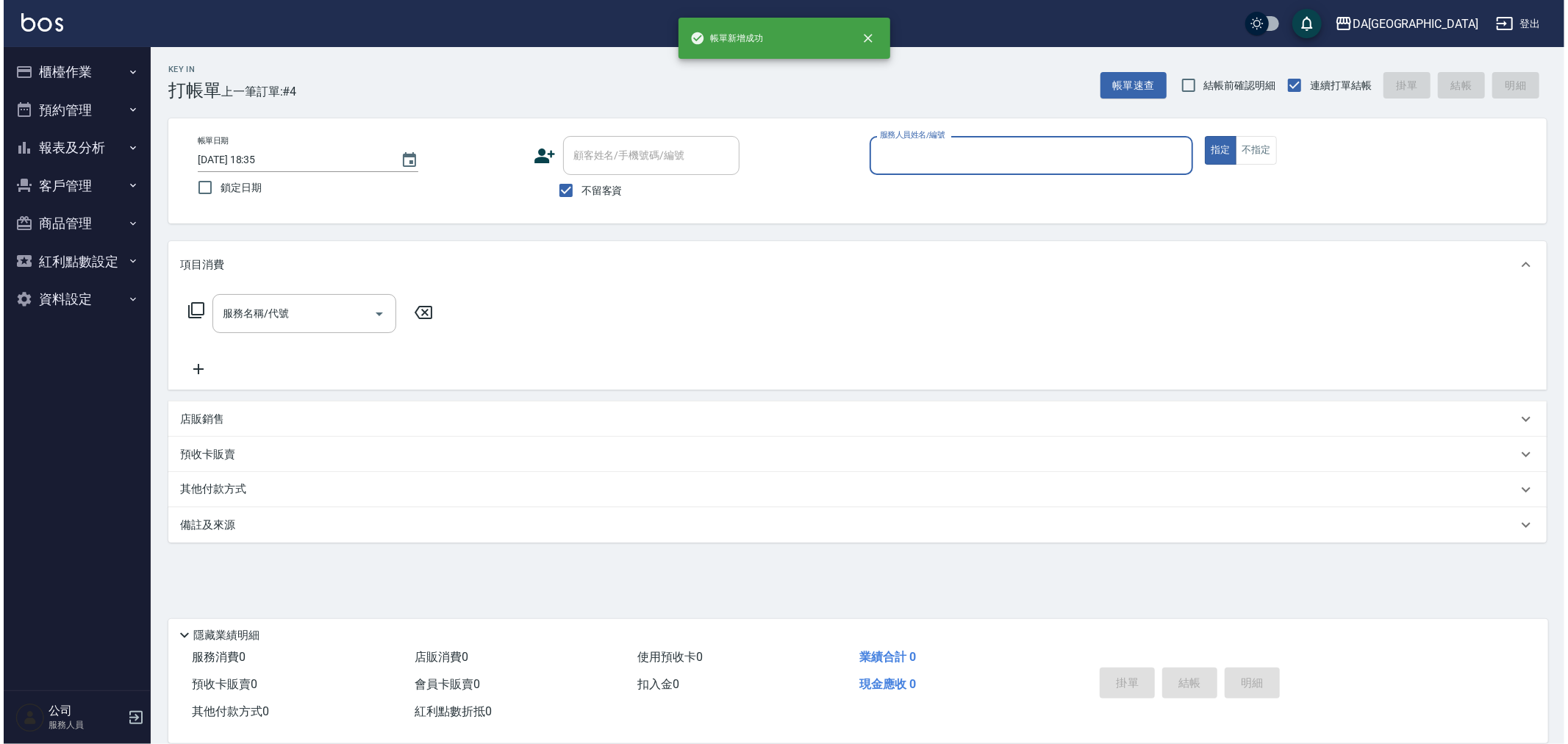
scroll to position [0, 0]
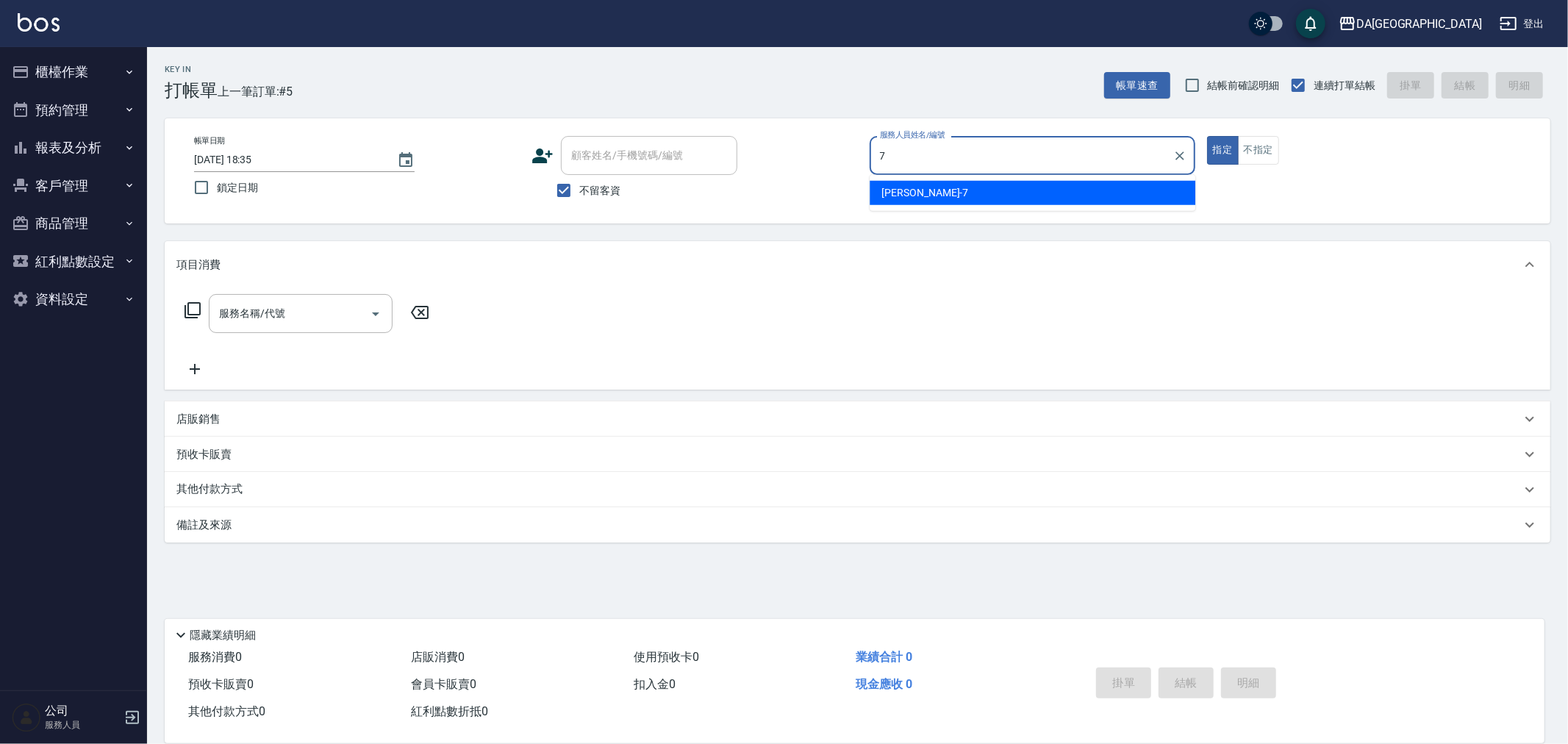
type input "Mimi-7"
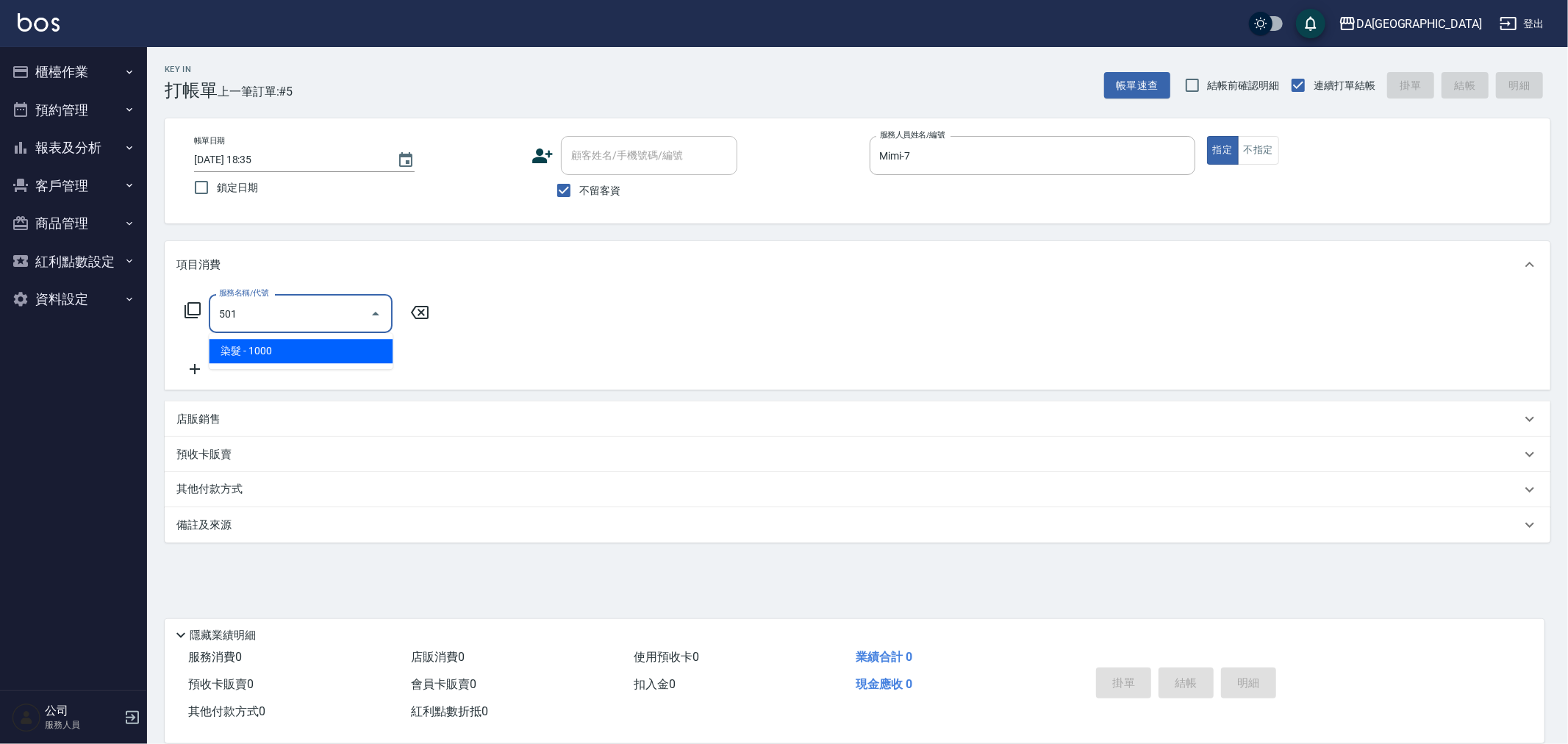
type input "染髮(501)"
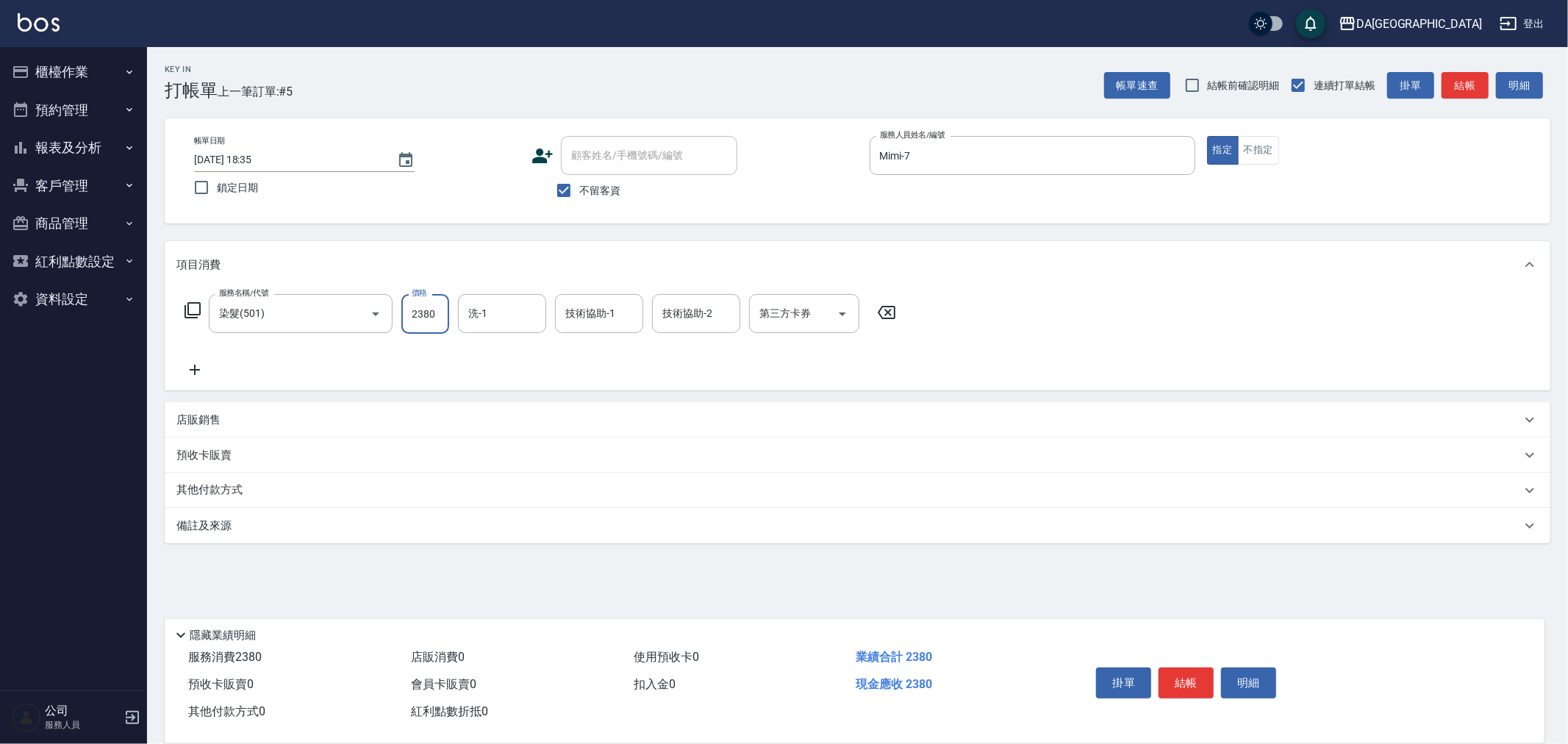
type input "2380"
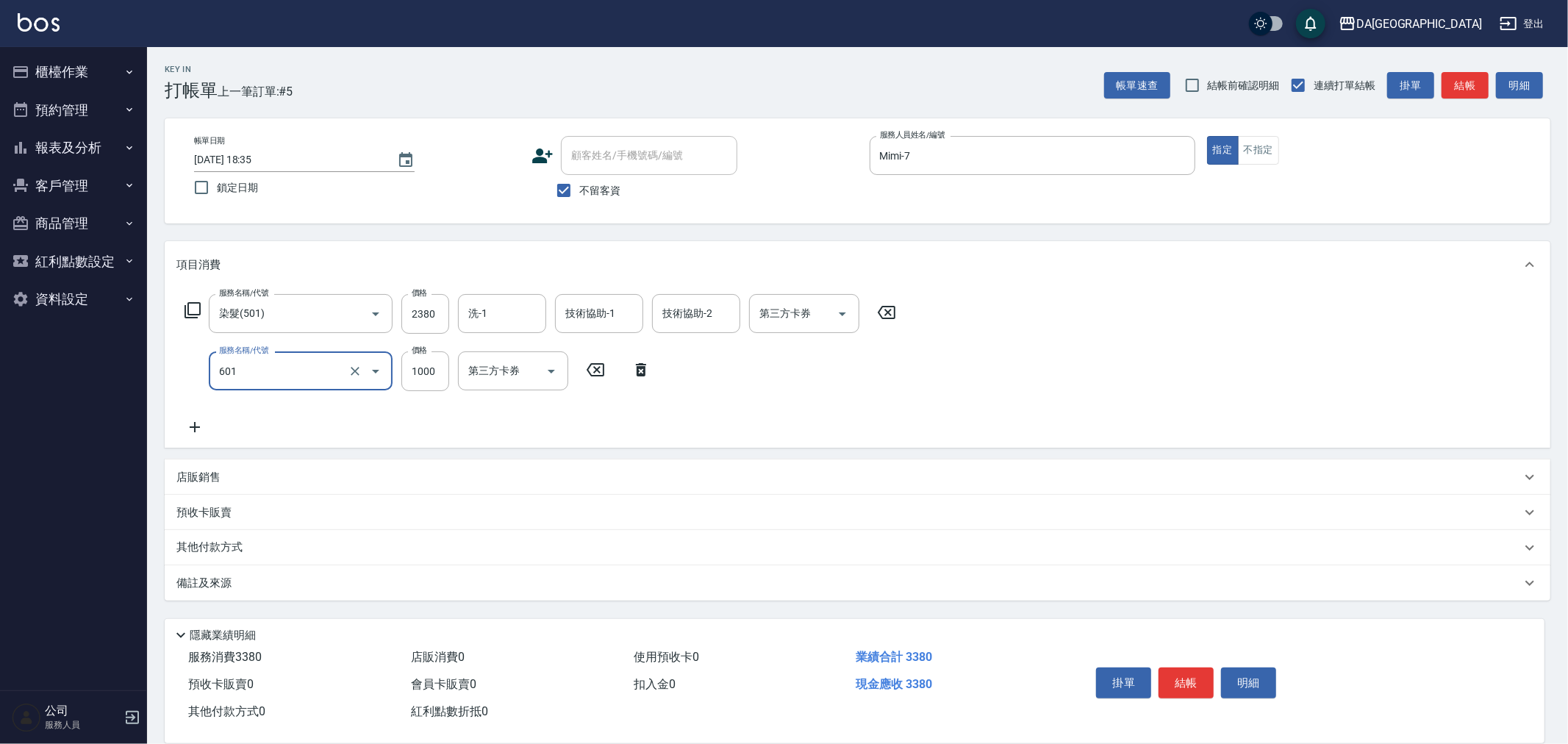
type input "自備護髮(1000上)(601)"
type input "1300"
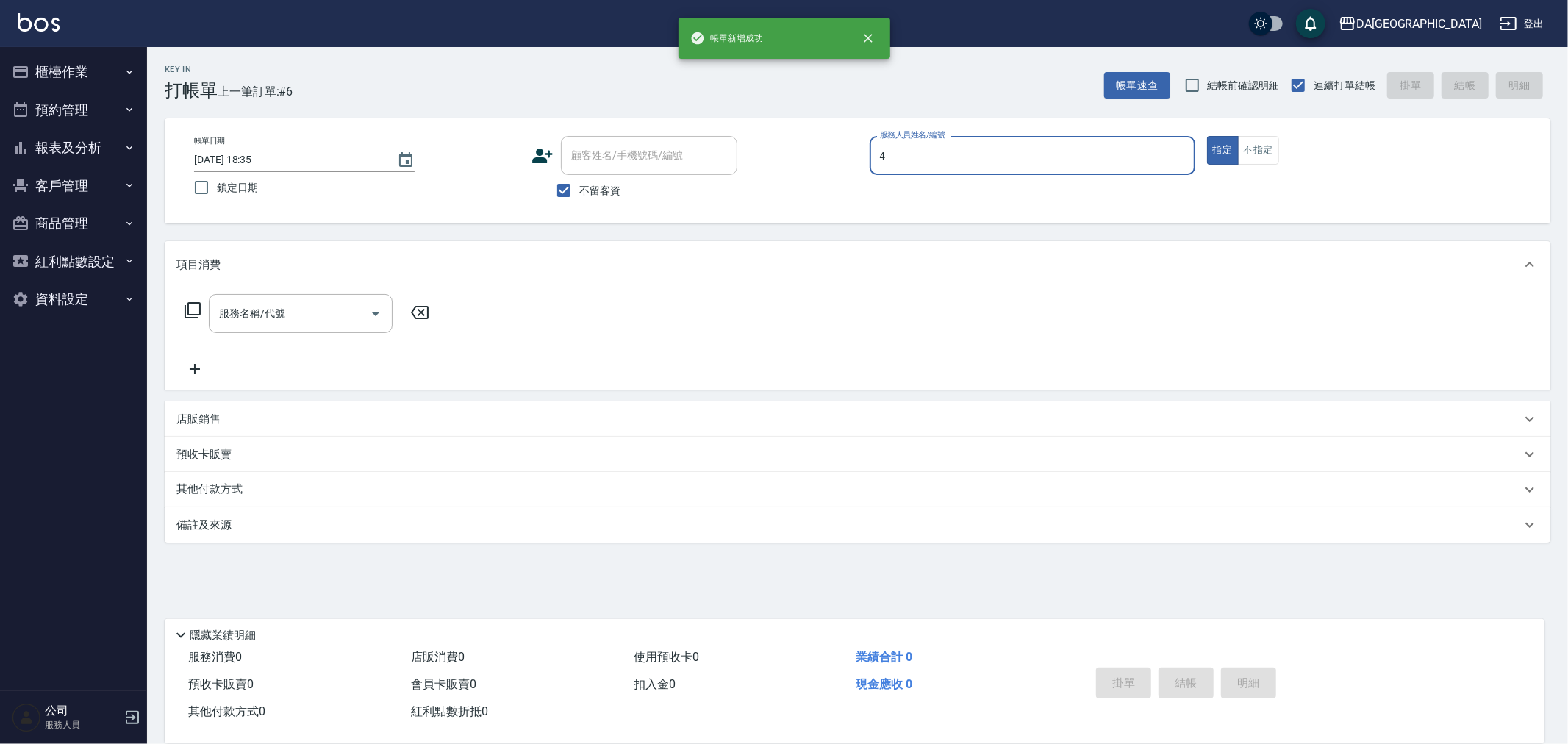
type input "LULU-4"
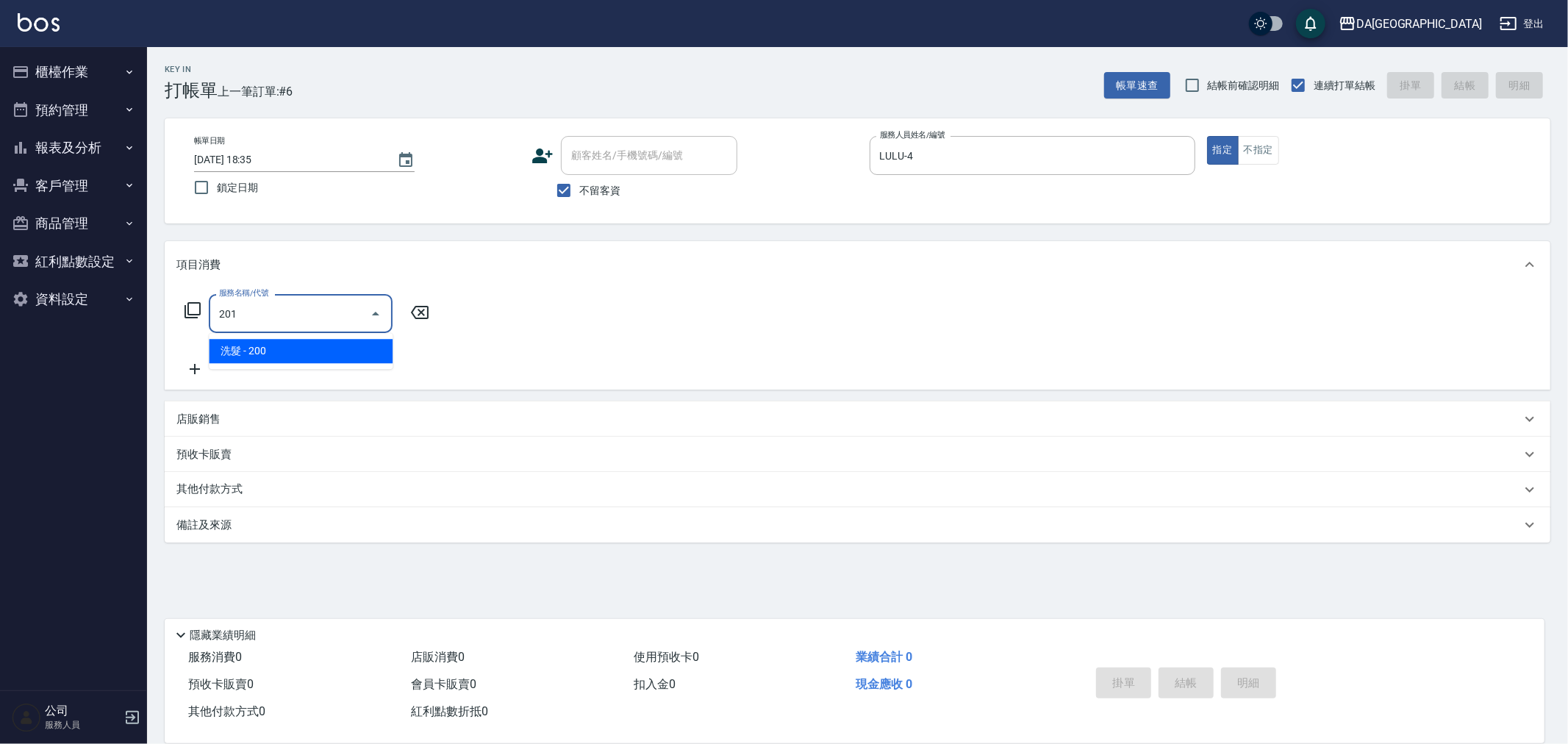
type input "洗髮(201)"
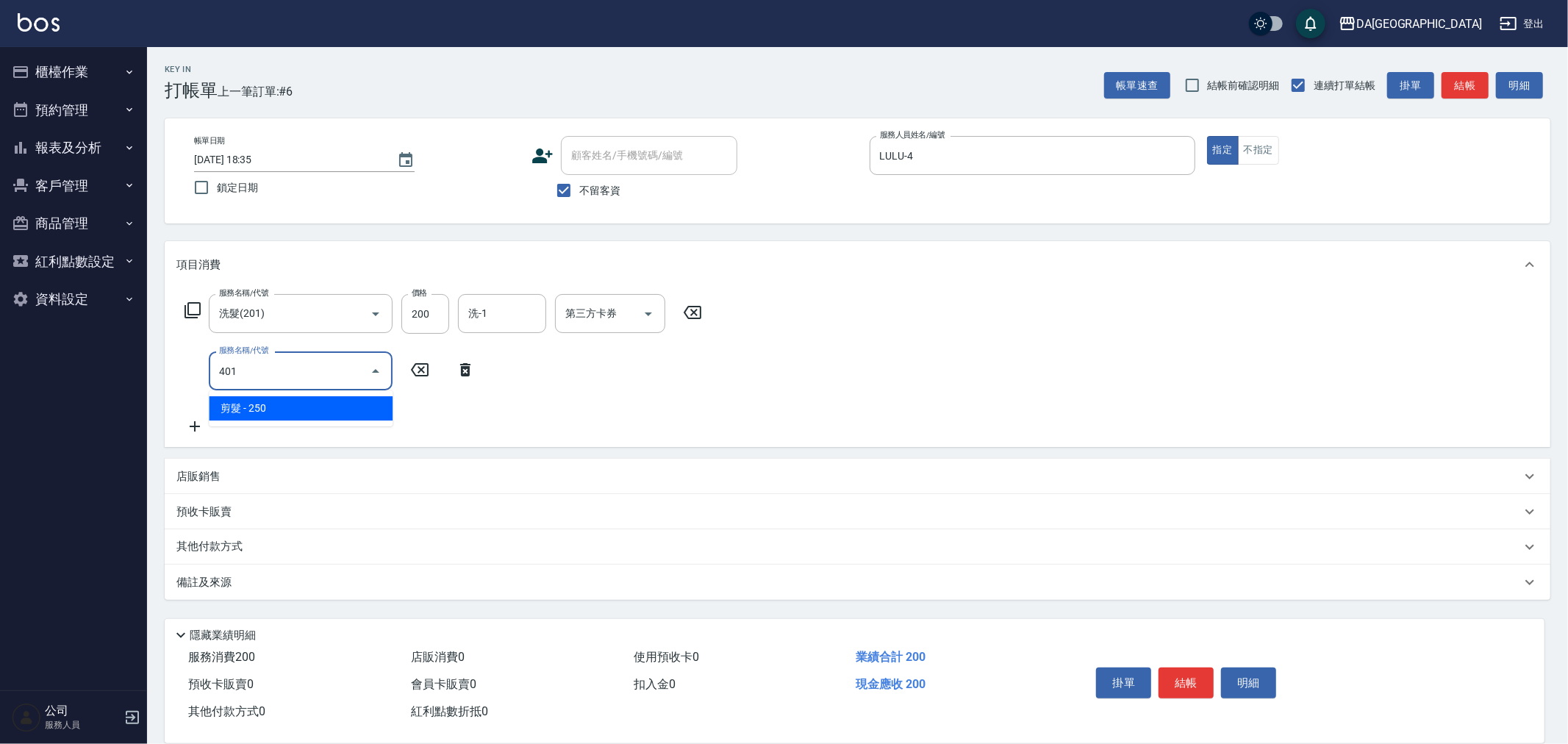
type input "剪髮(401)"
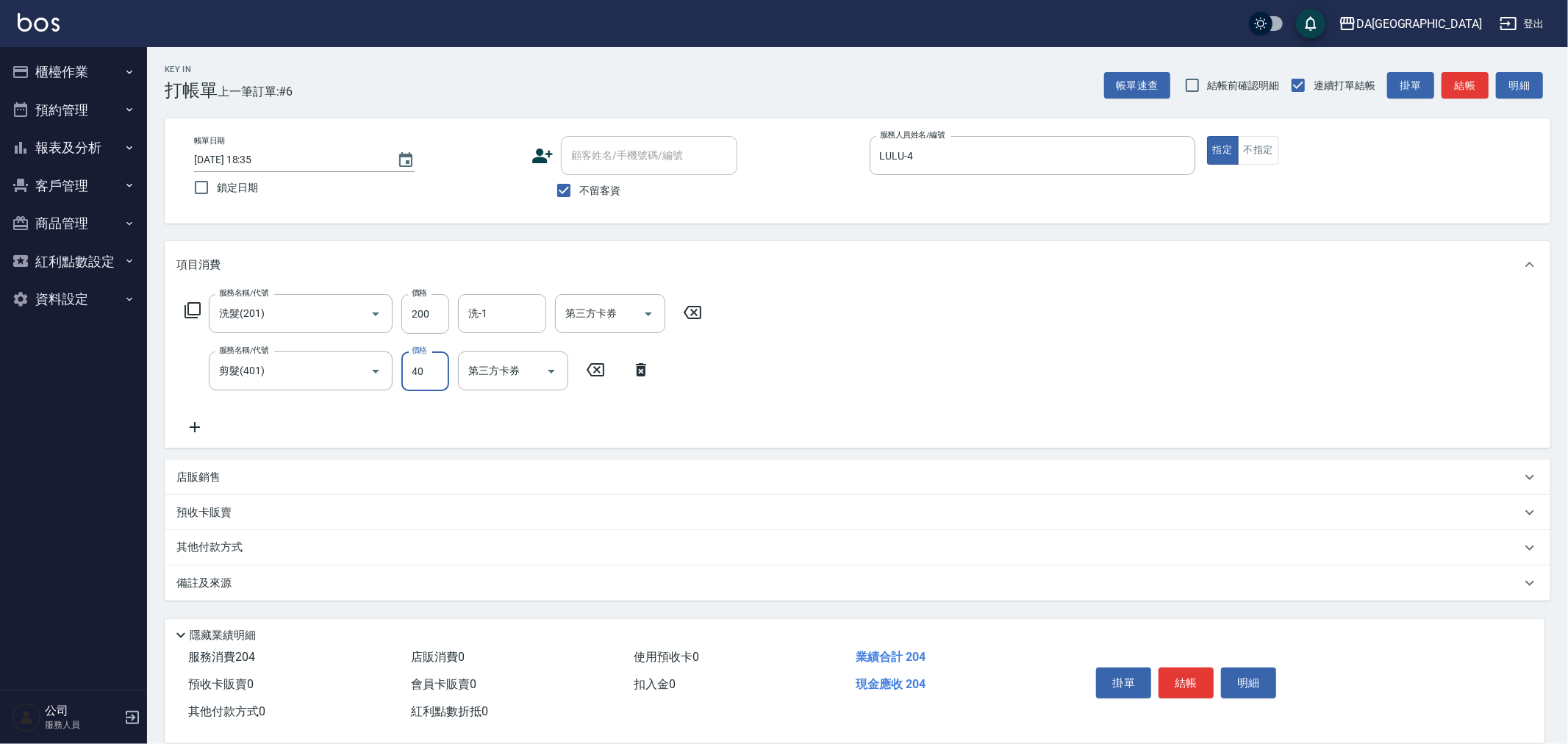
type input "400"
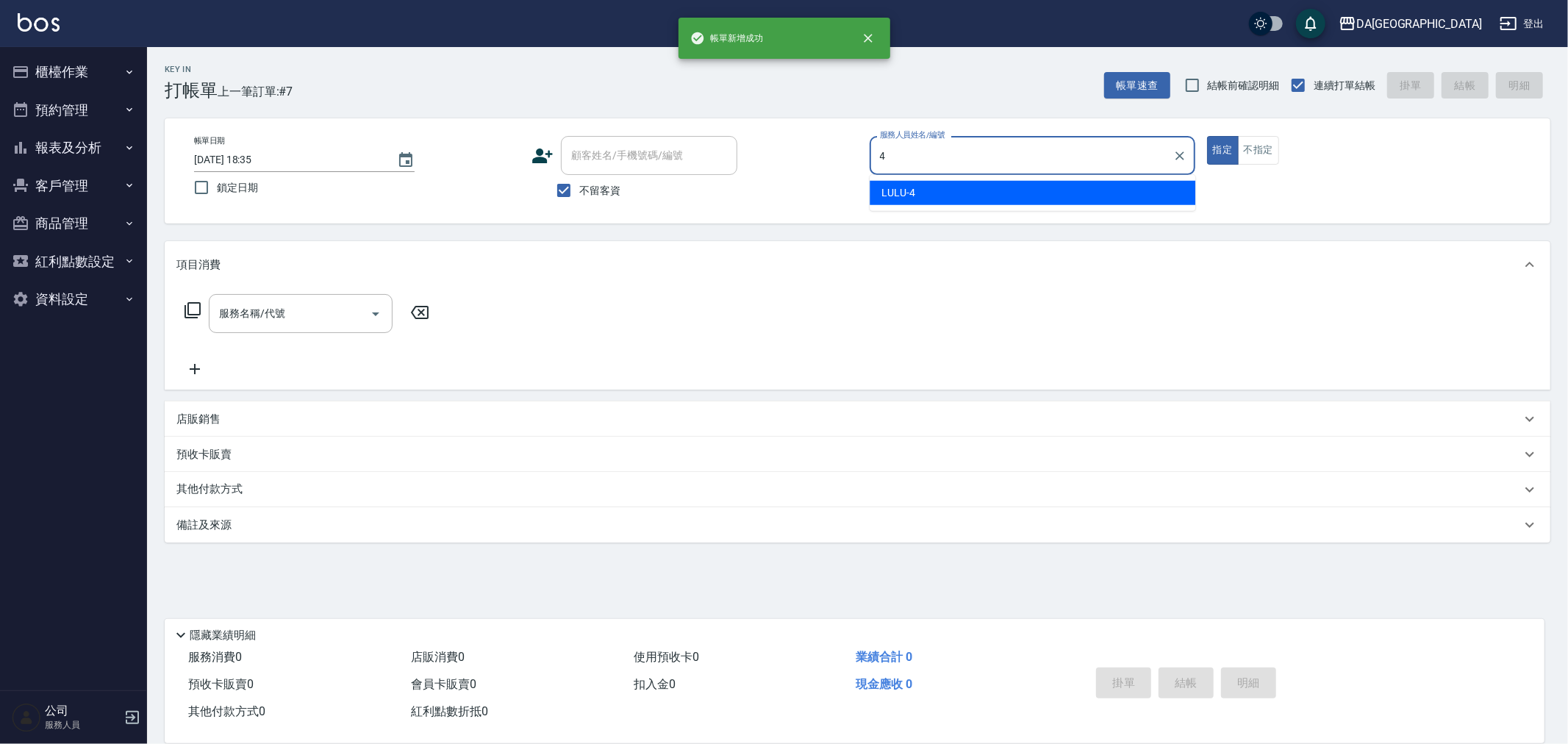
type input "LULU-4"
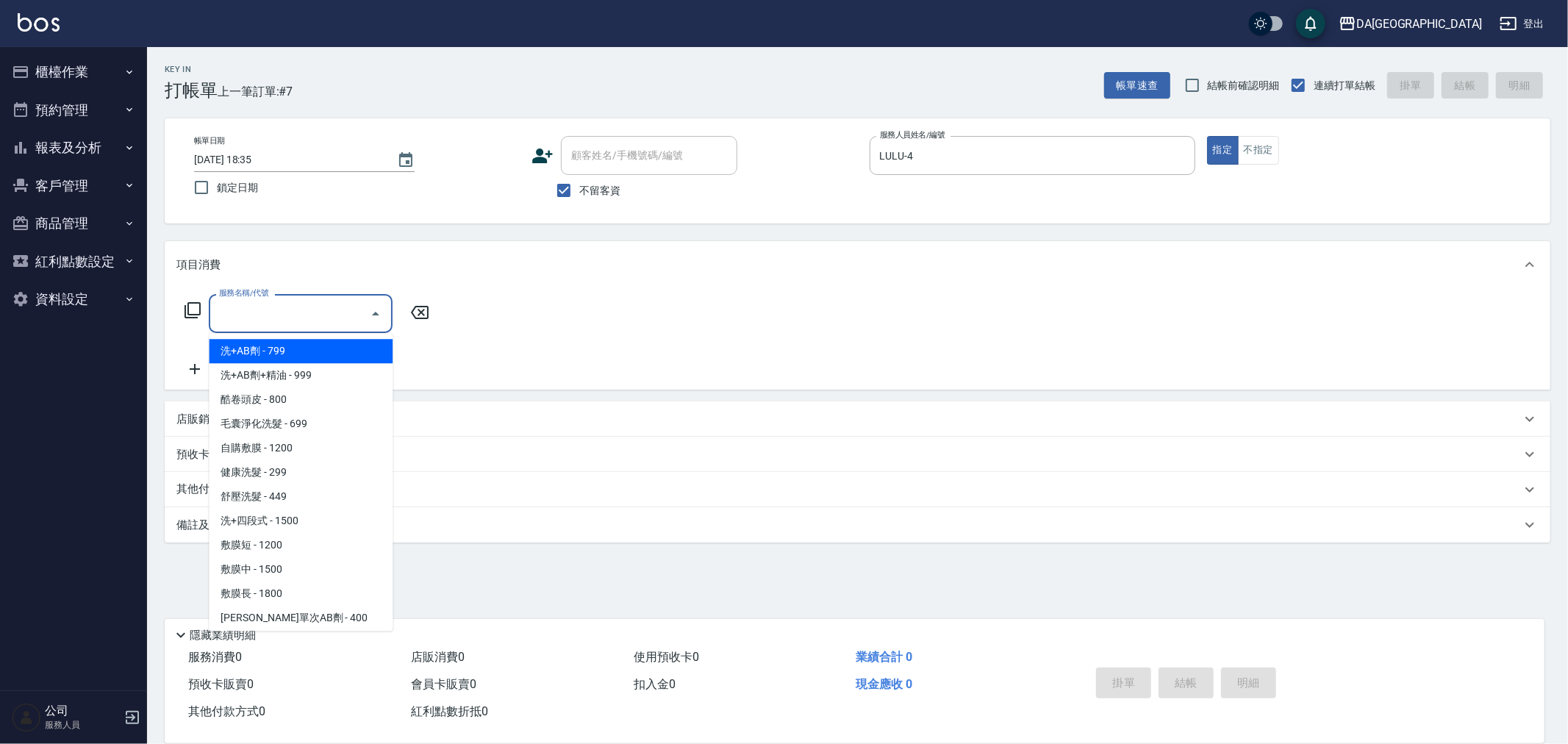
type input "洗+AB劑(101)"
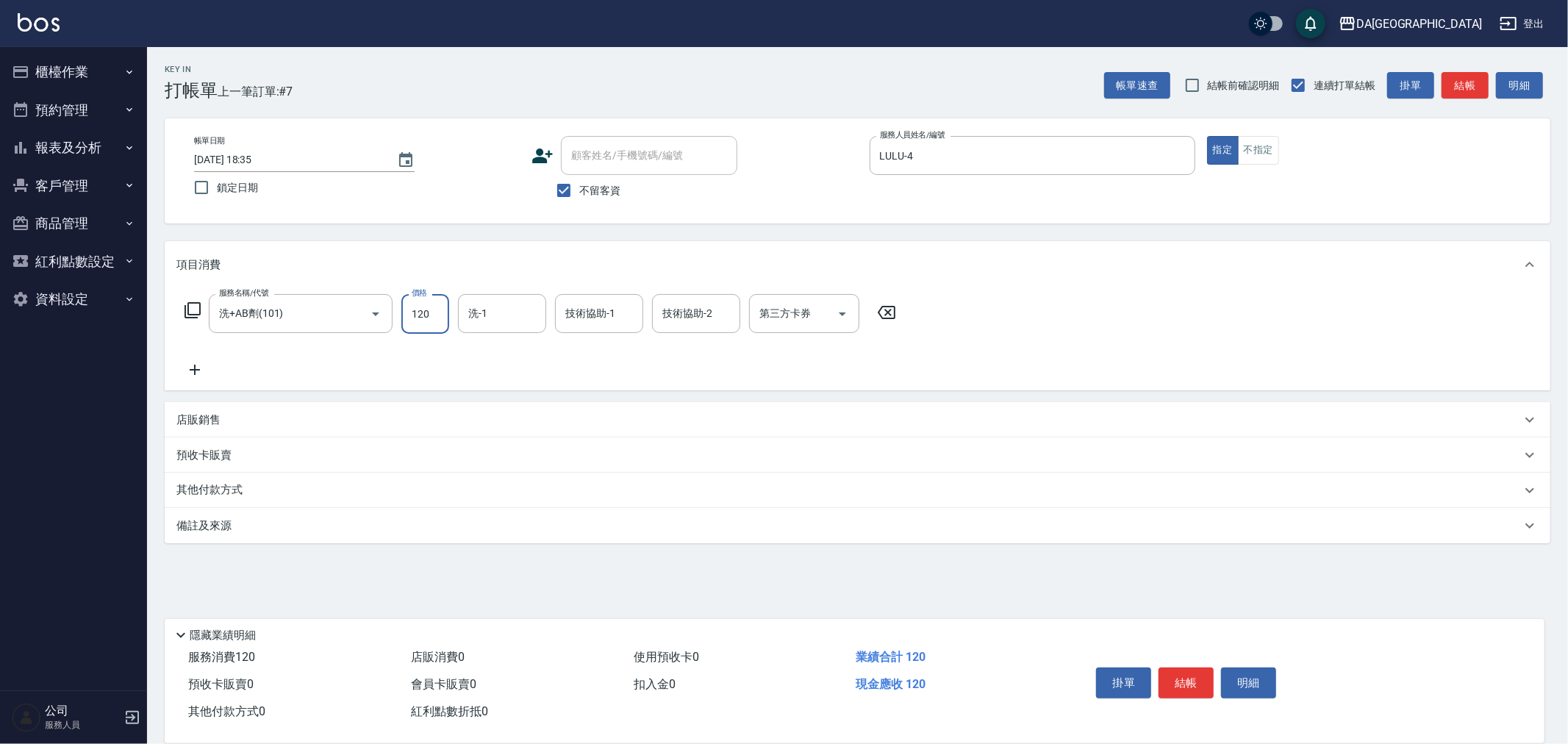
type input "1200"
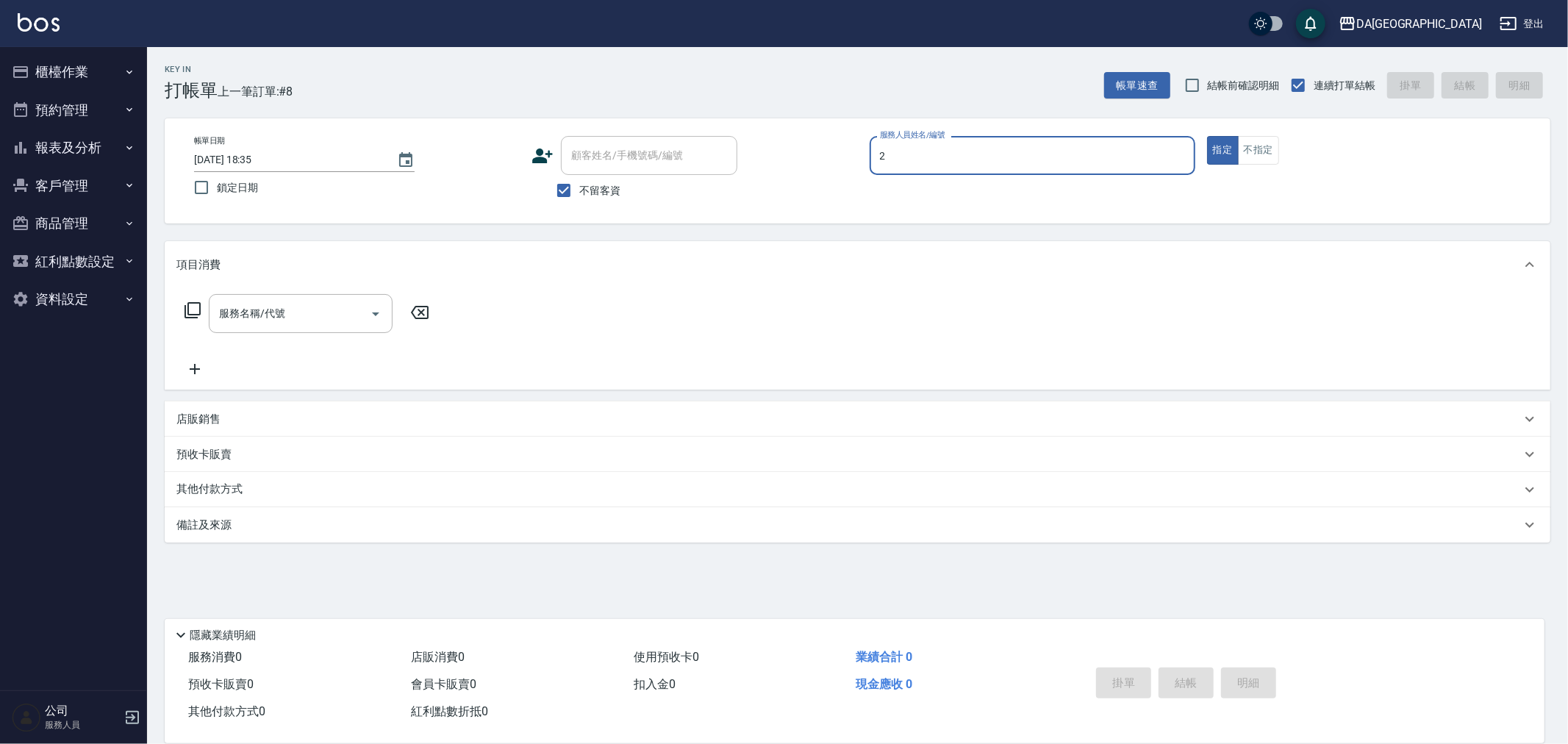
type input "CHI CHI-2"
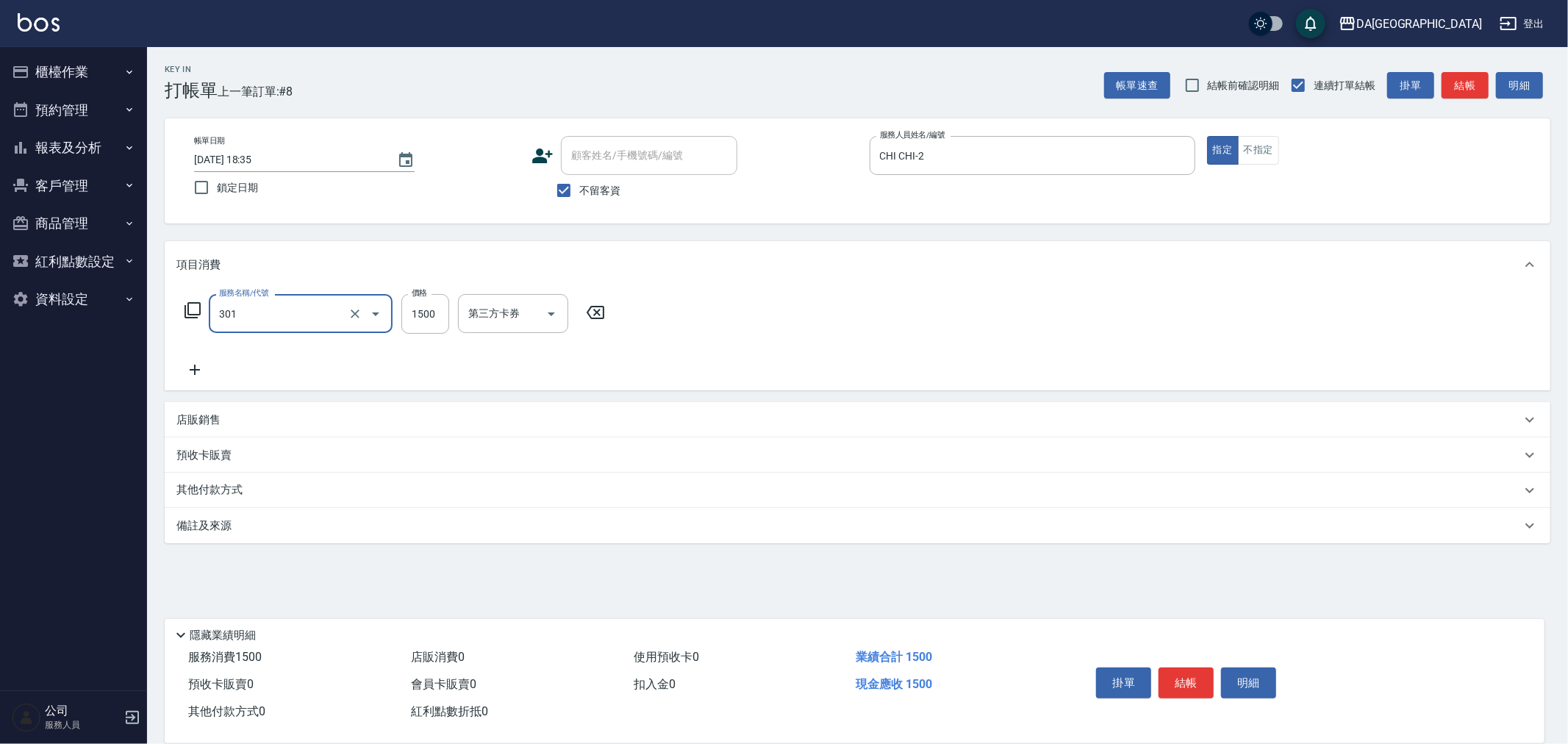
type input "燙髮(301)"
type input "1699"
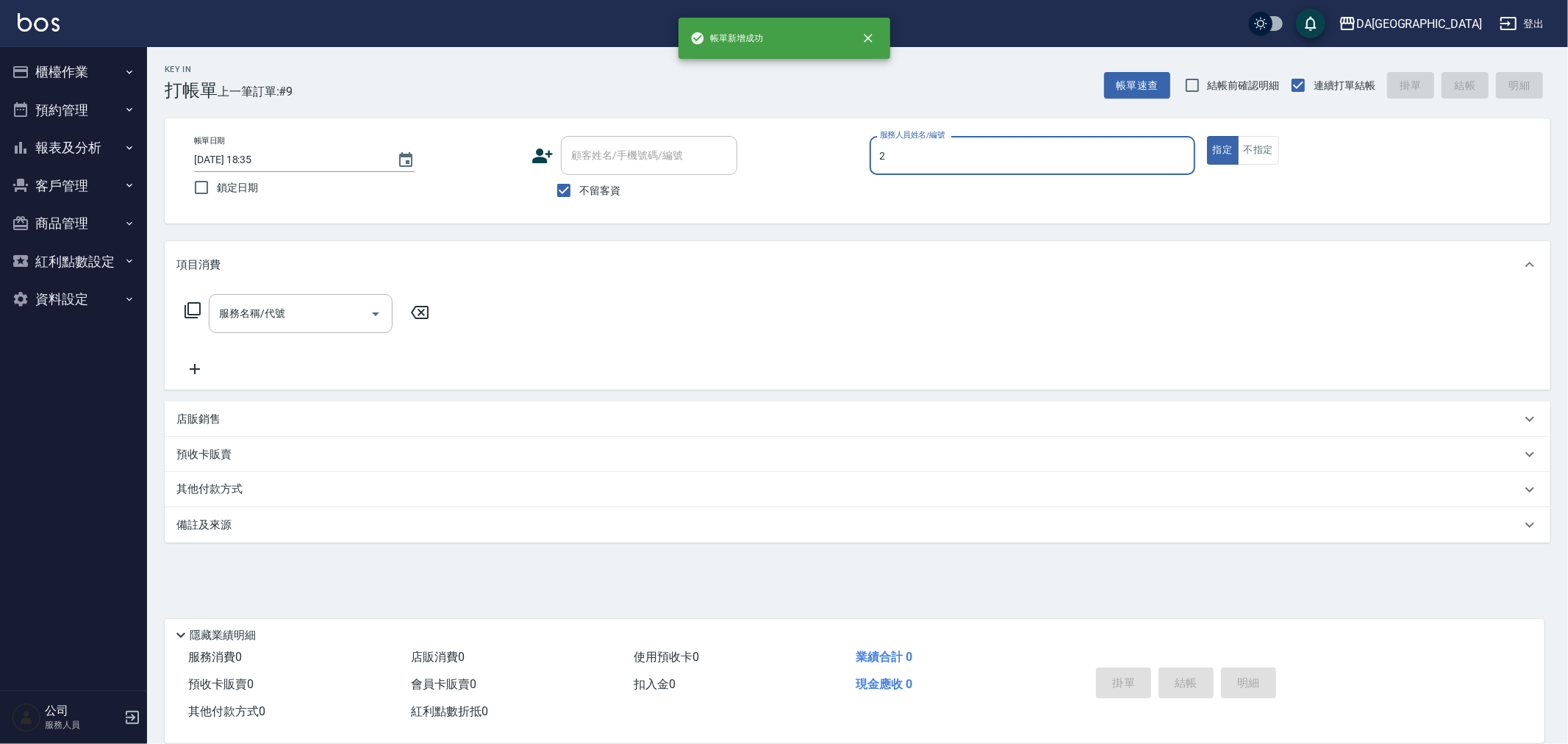
type input "CHI CHI-2"
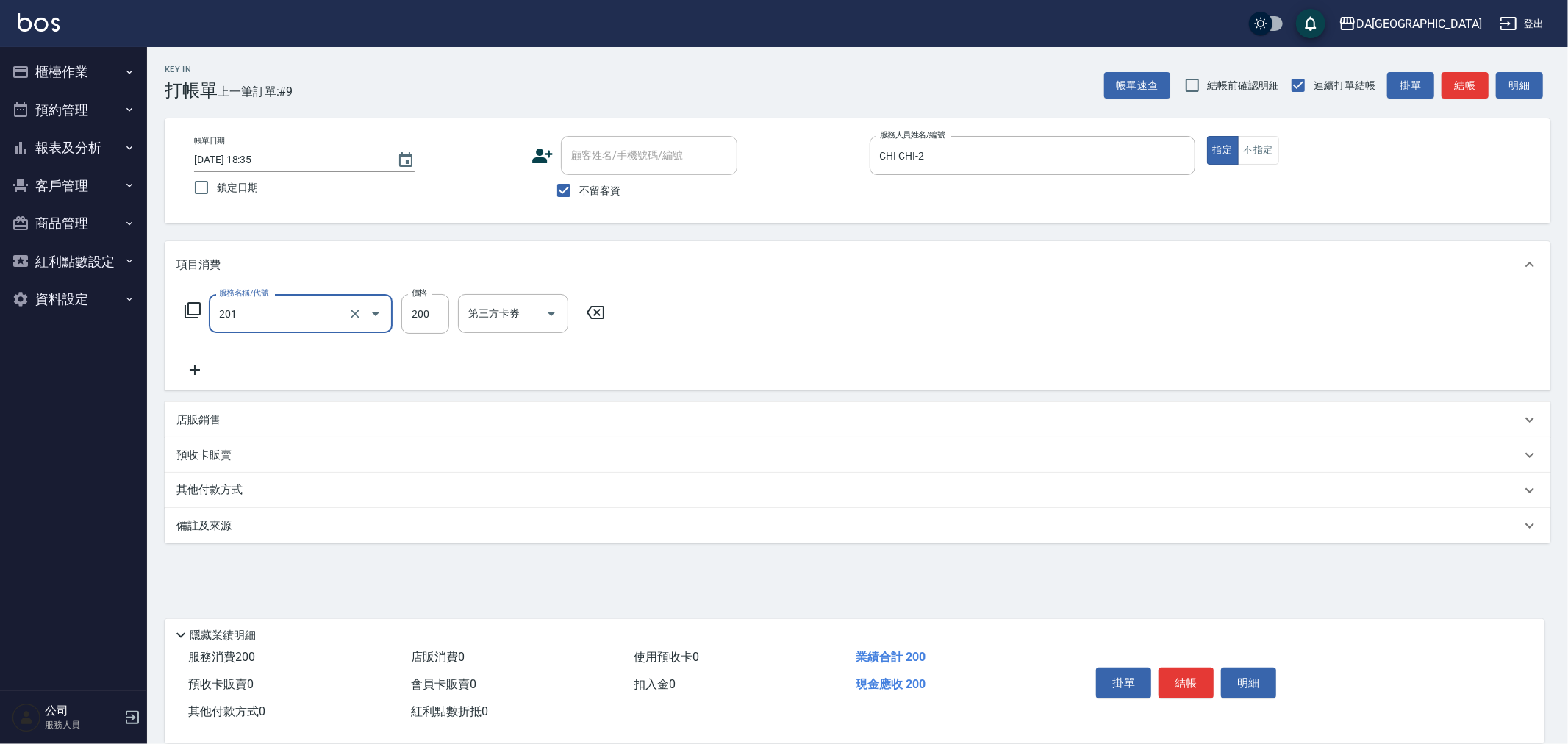
type input "洗髮(201)"
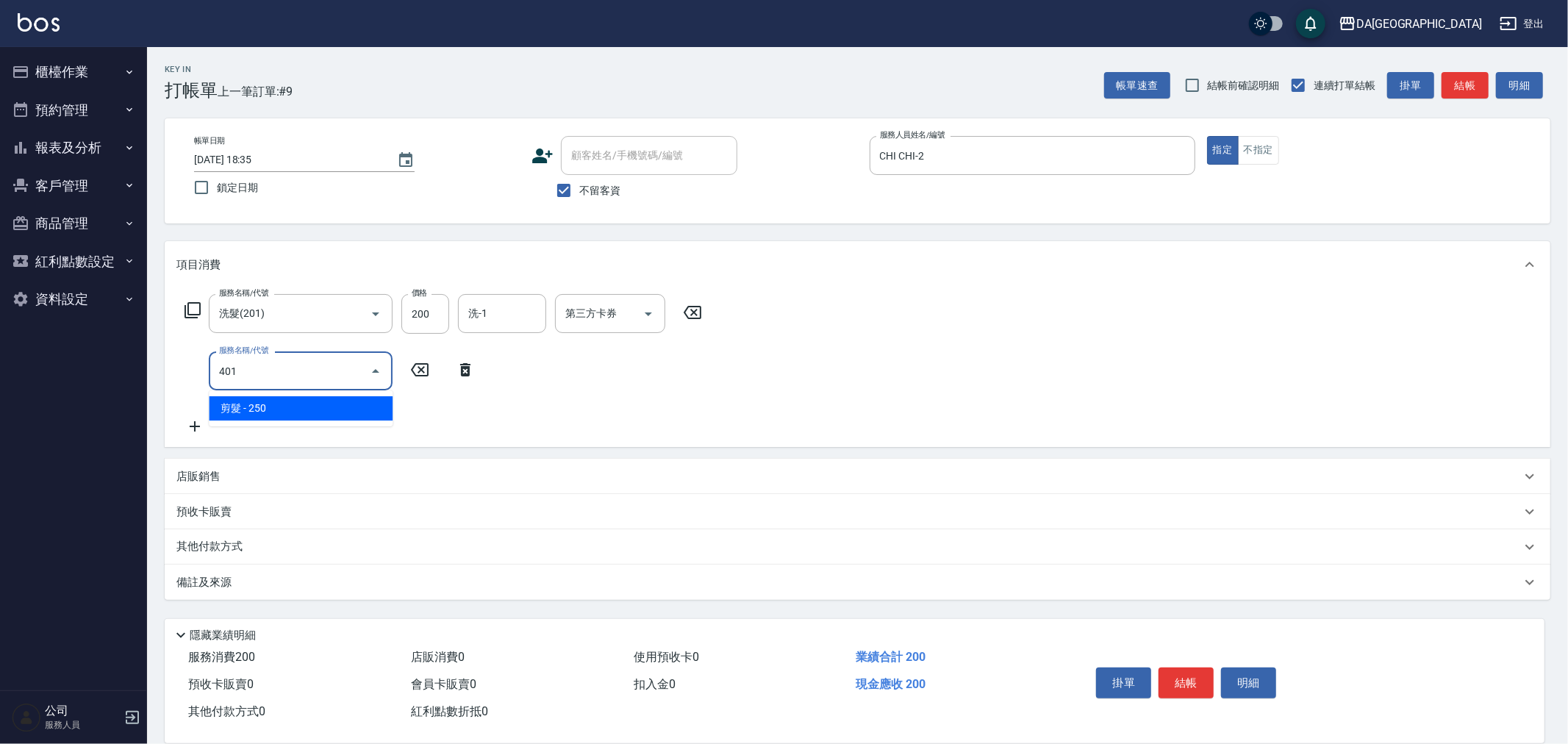
type input "剪髮(401)"
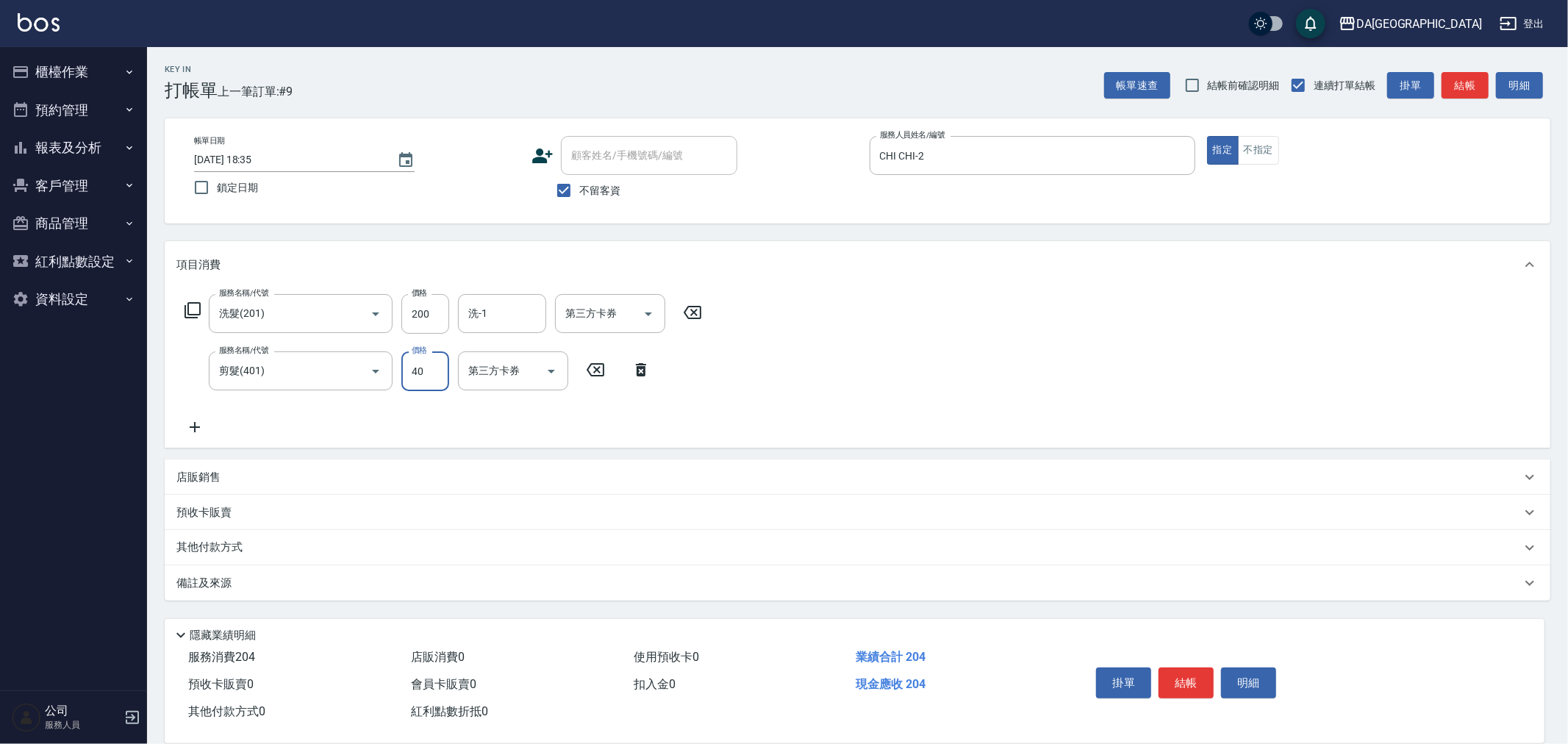
type input "400"
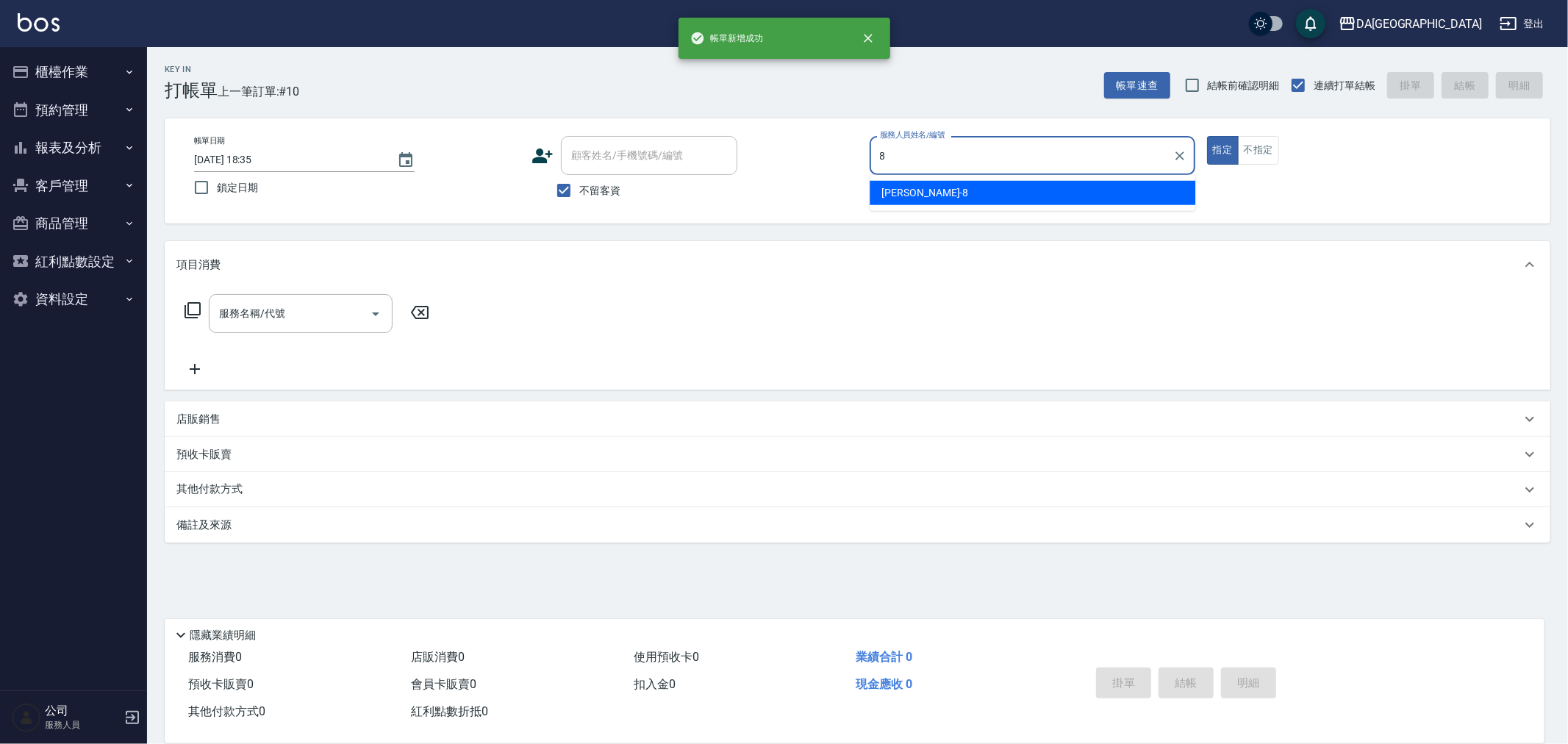
type input "[PERSON_NAME]-8"
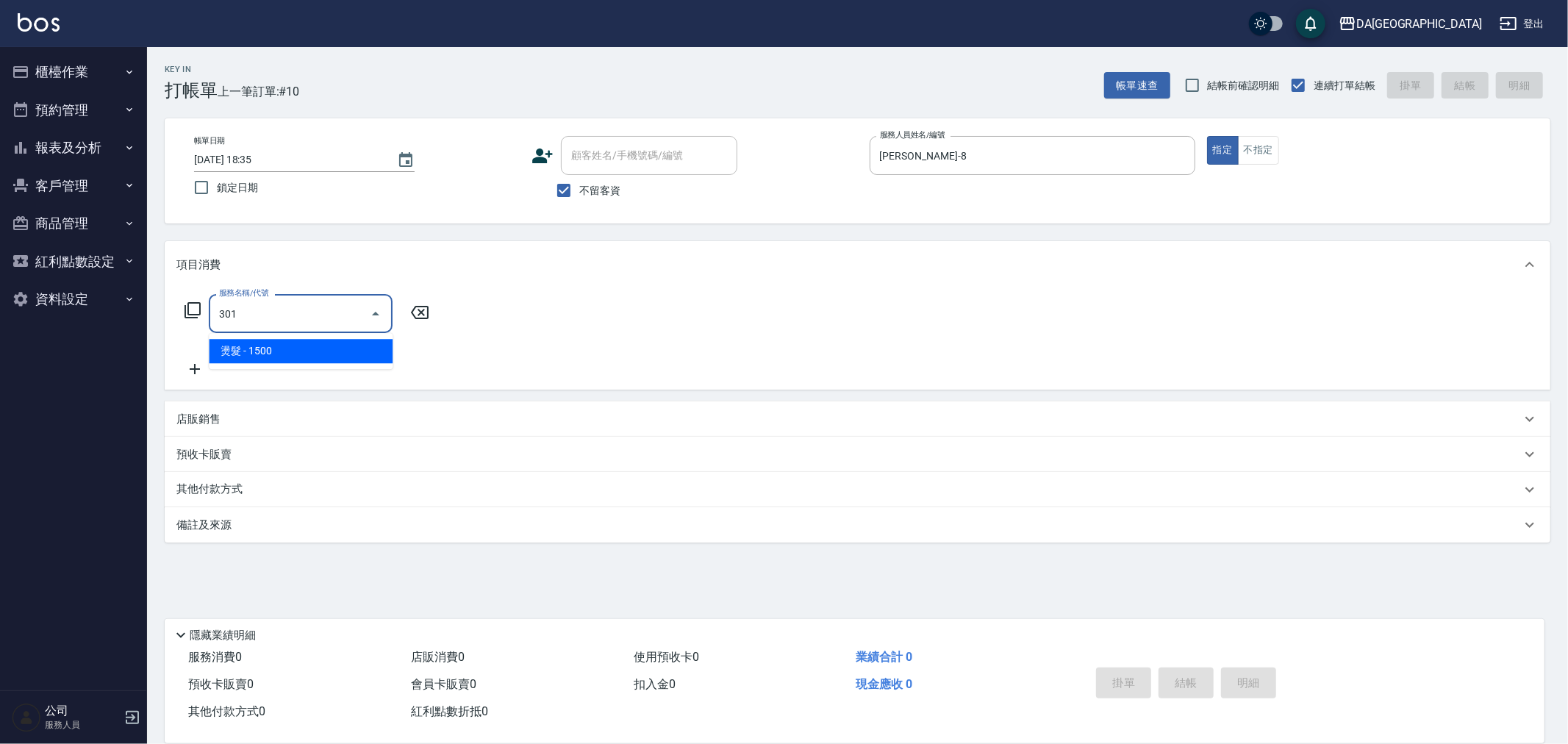
type input "燙髮(301)"
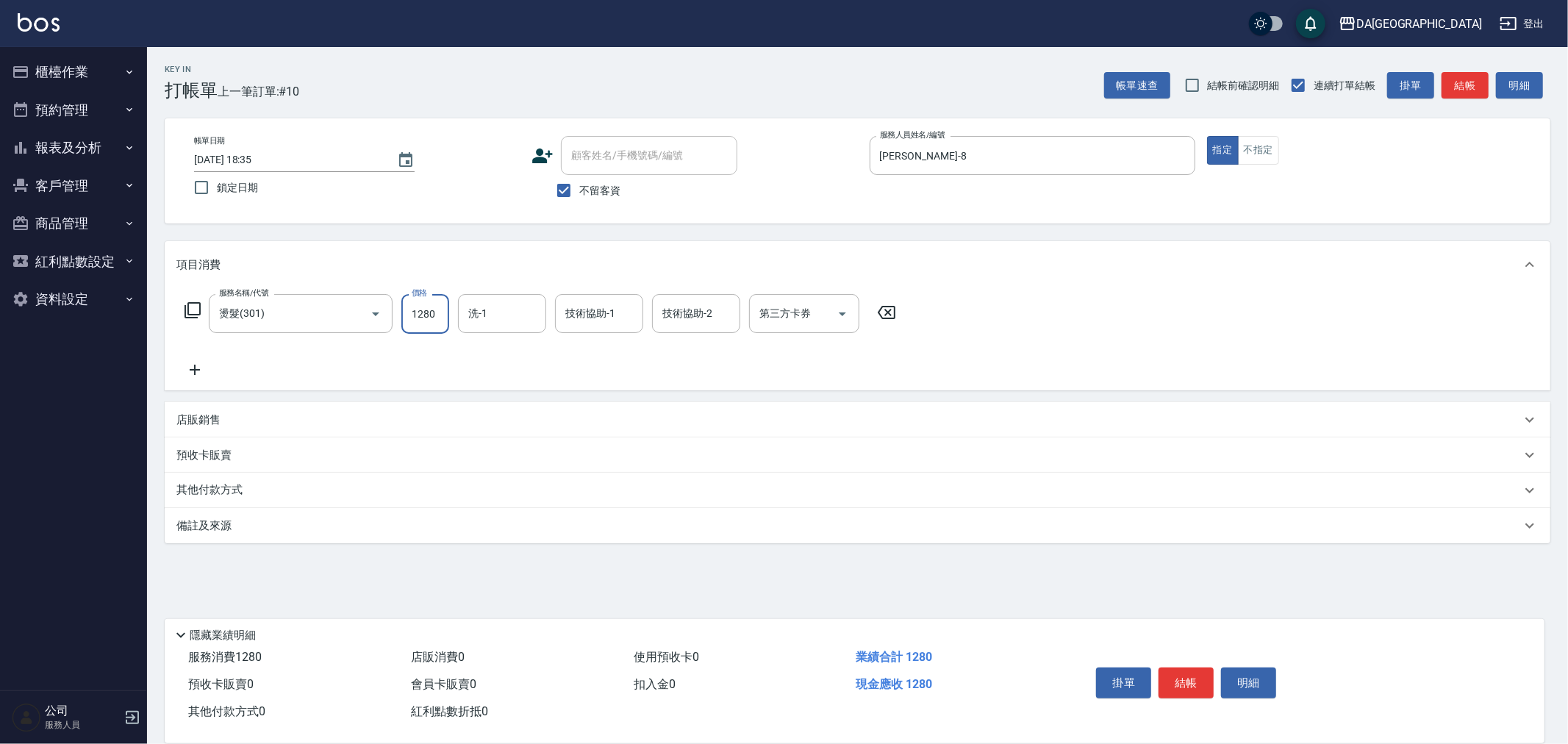
type input "1280"
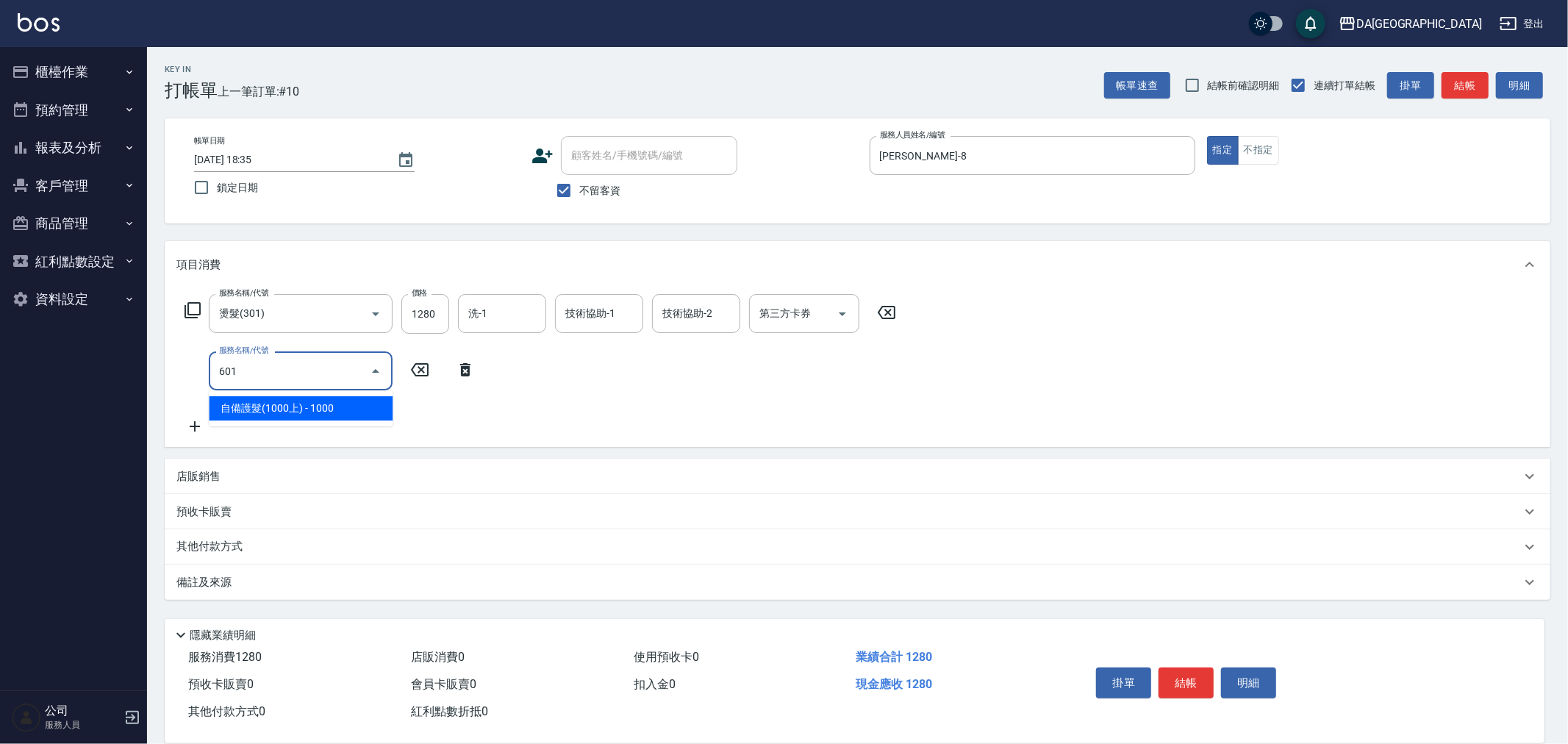
type input "自備護髮(1000上)(601)"
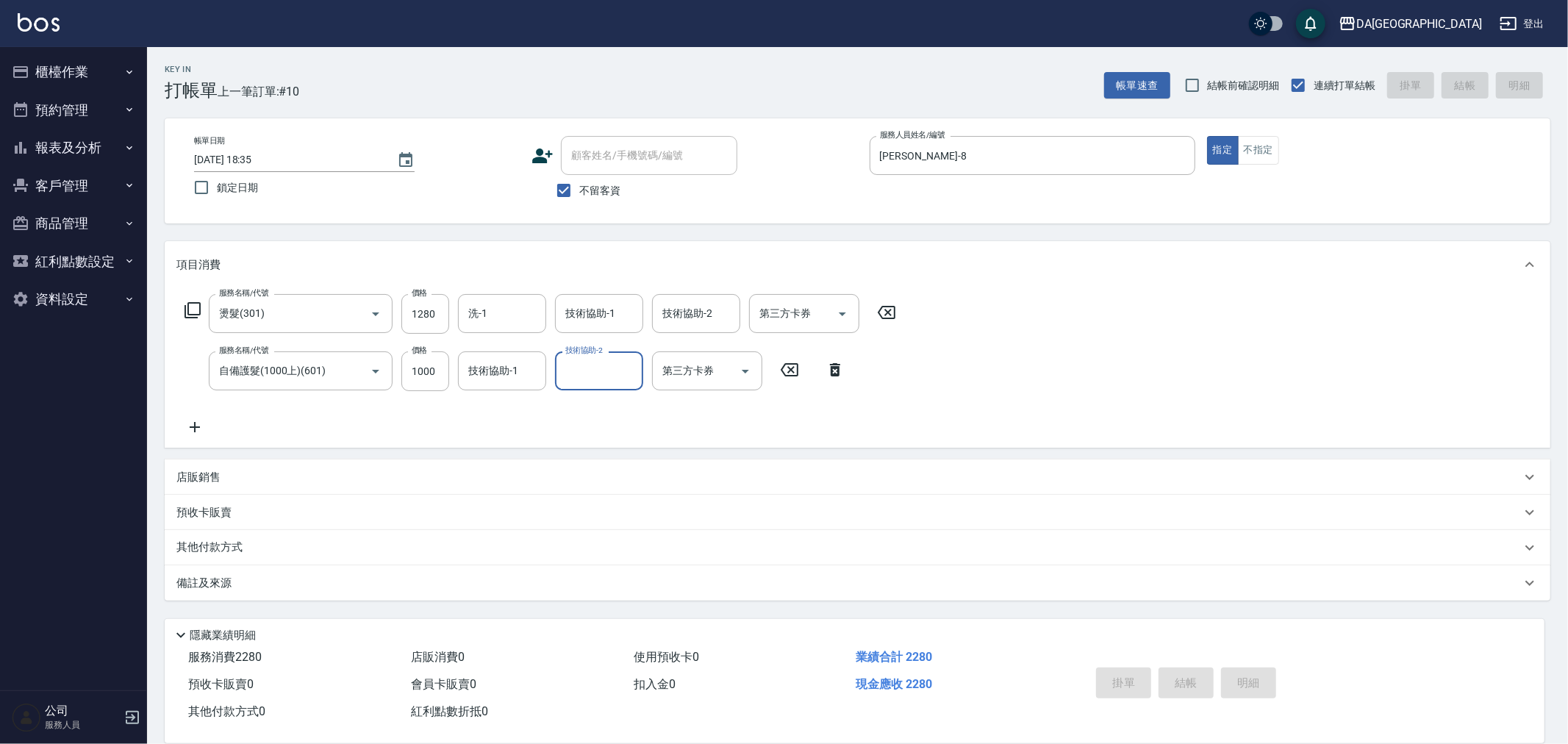
type input "[DATE] 18:36"
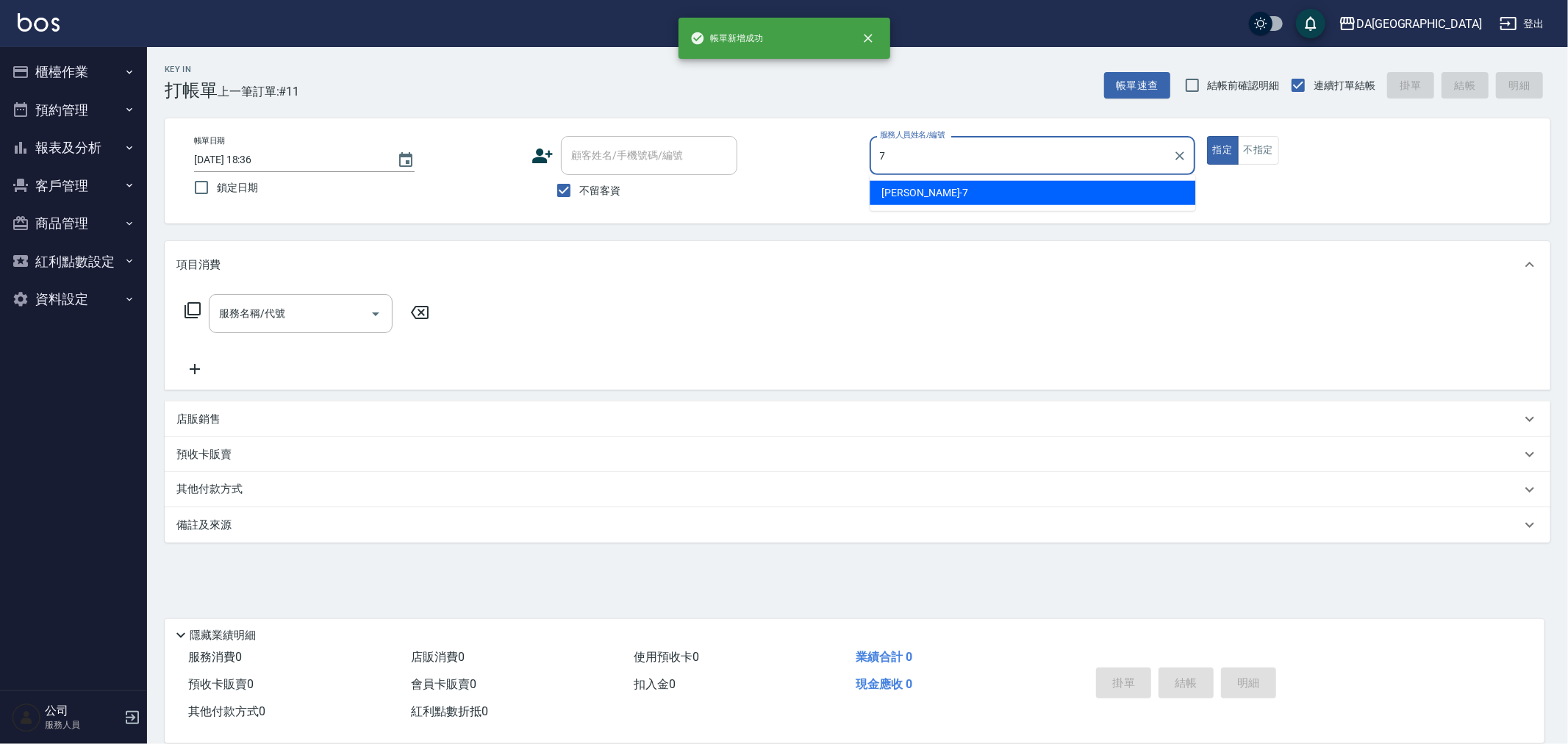
type input "Mimi-7"
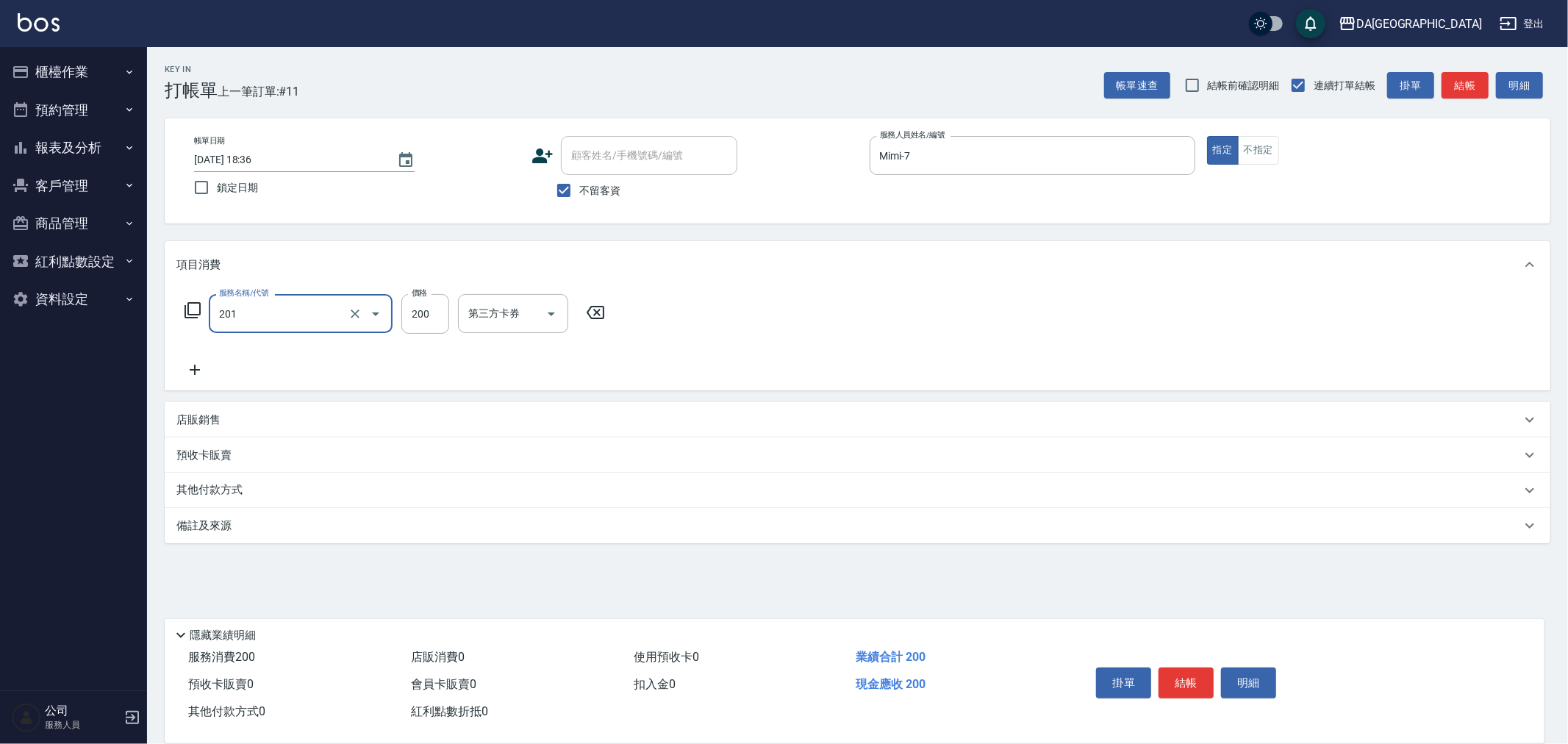
type input "洗髮(201)"
type input "300"
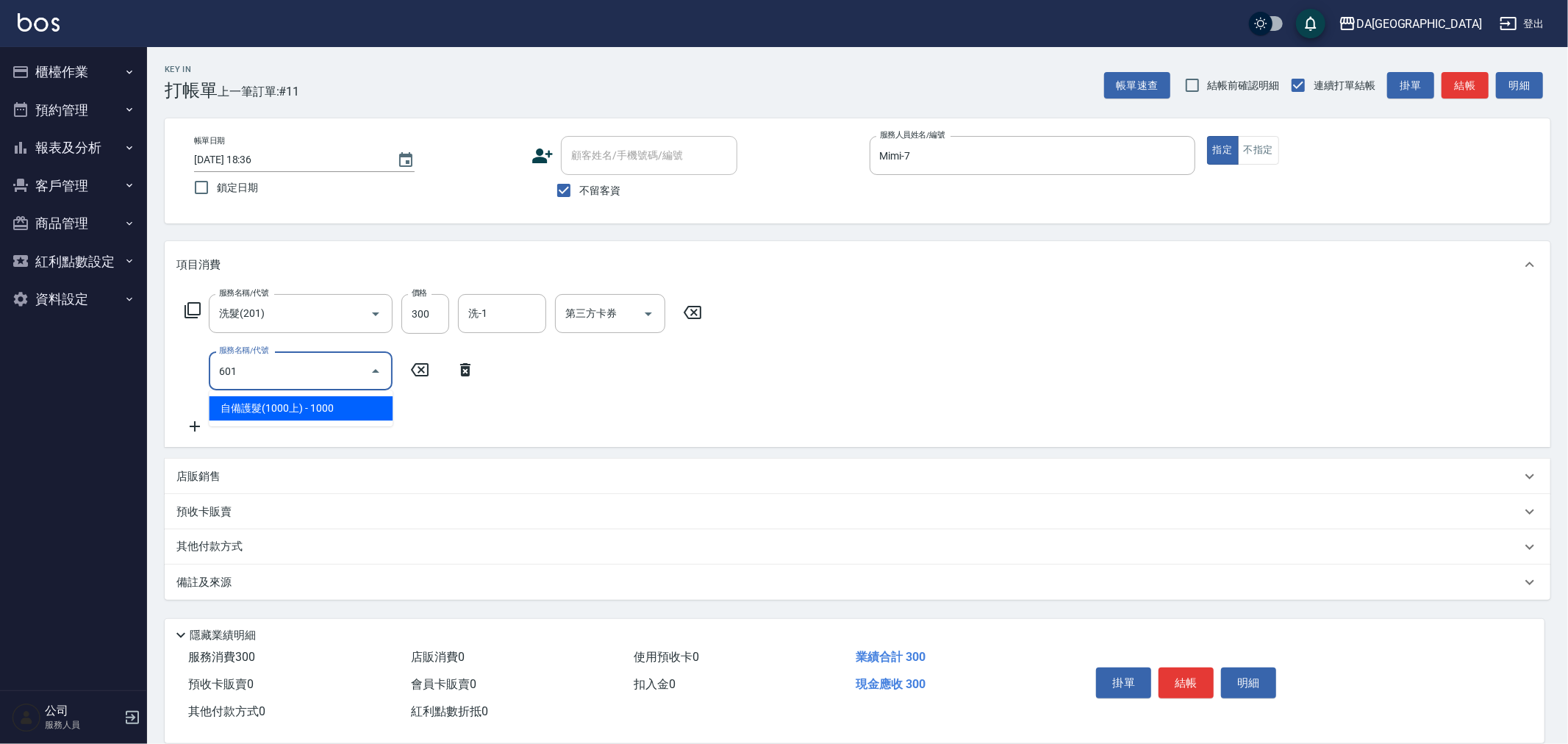
type input "自備護髮(1000上)(601)"
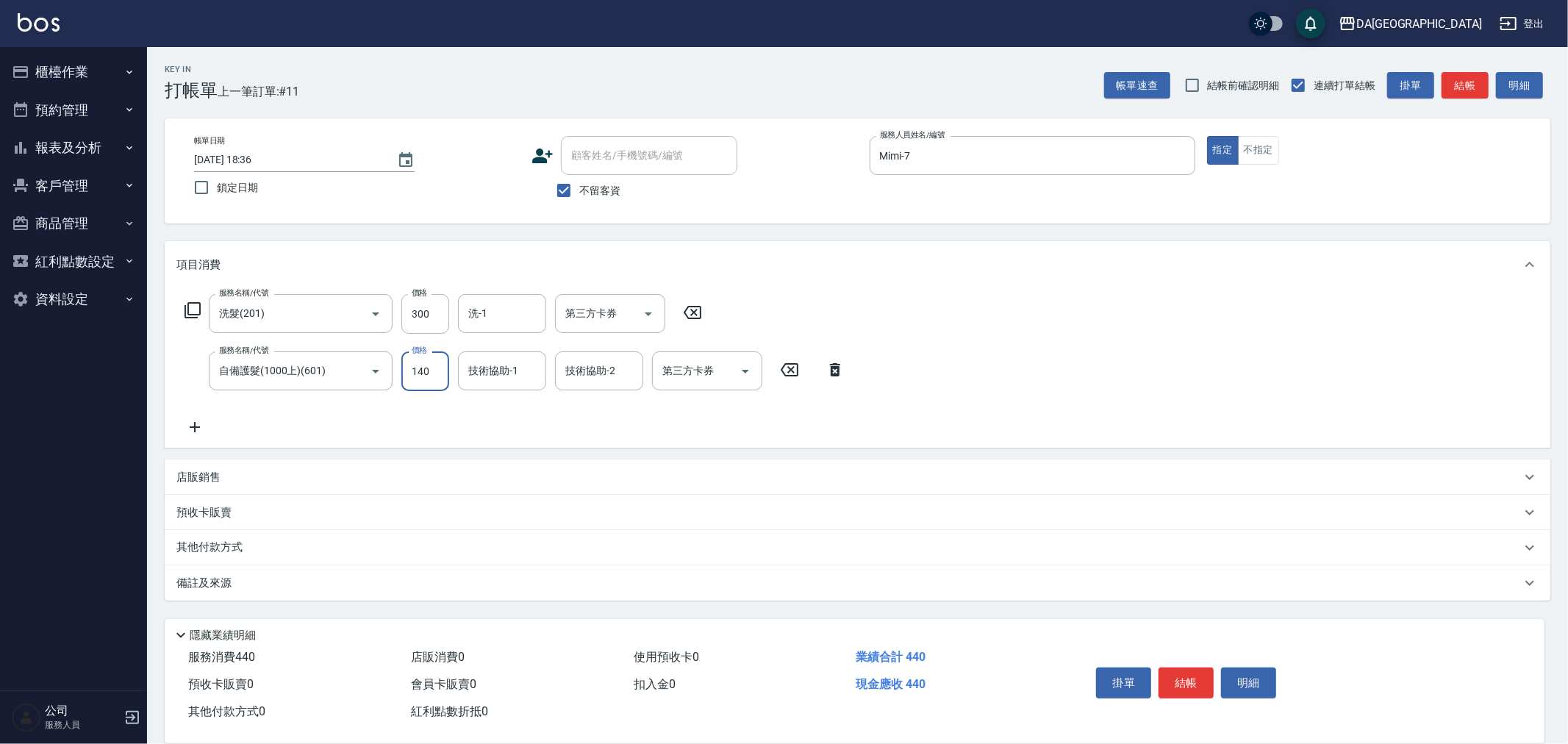
type input "1400"
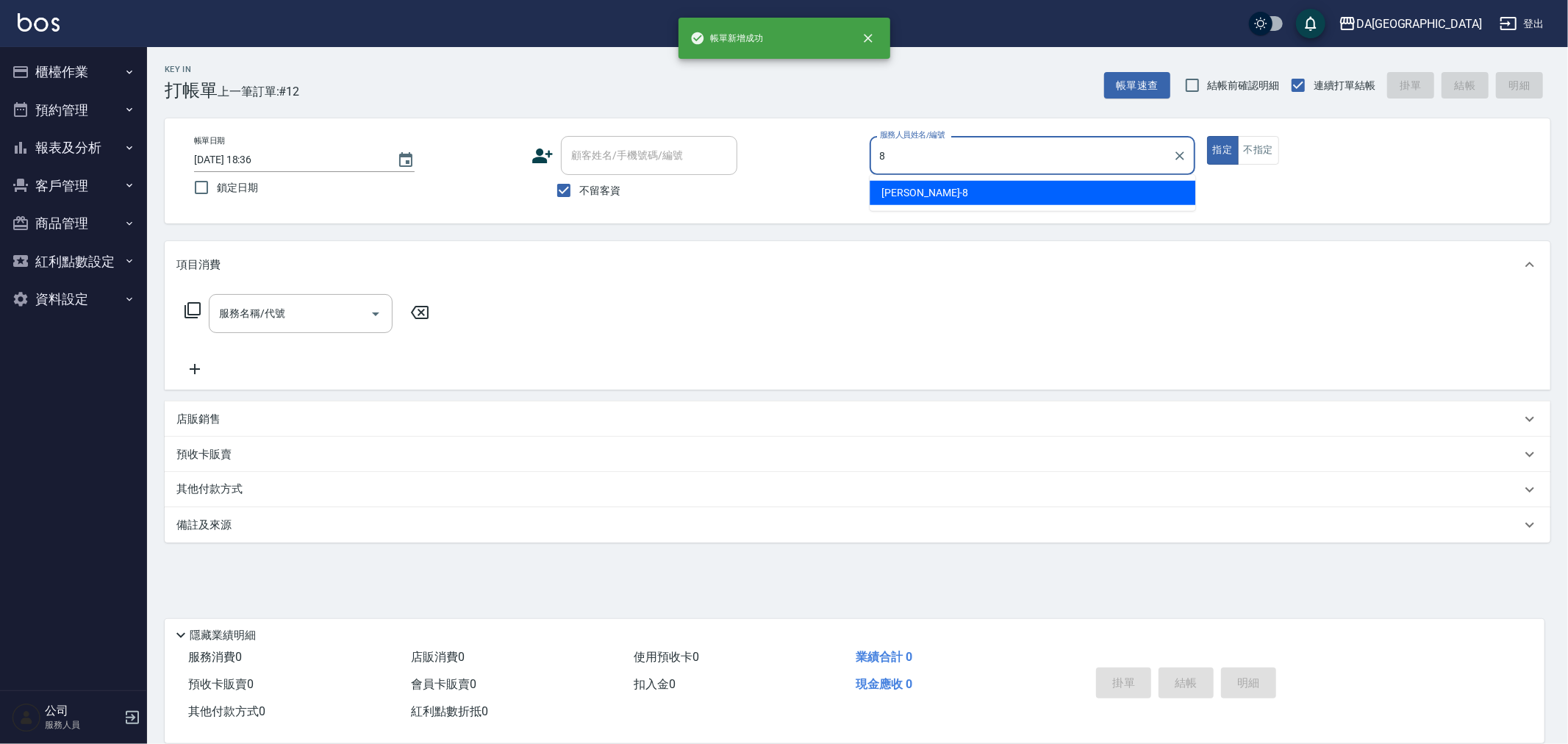
type input "[PERSON_NAME]-8"
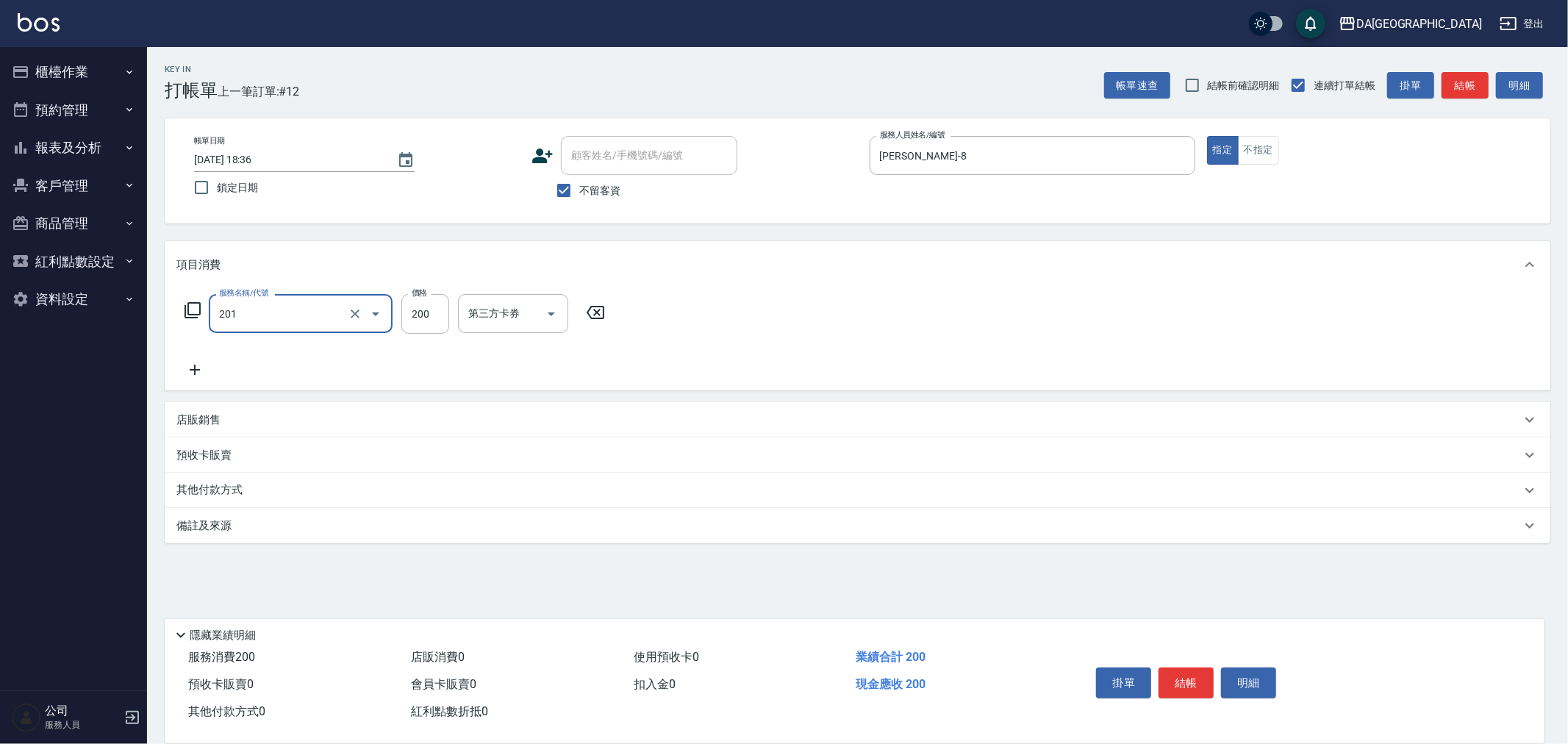
type input "洗髮(201)"
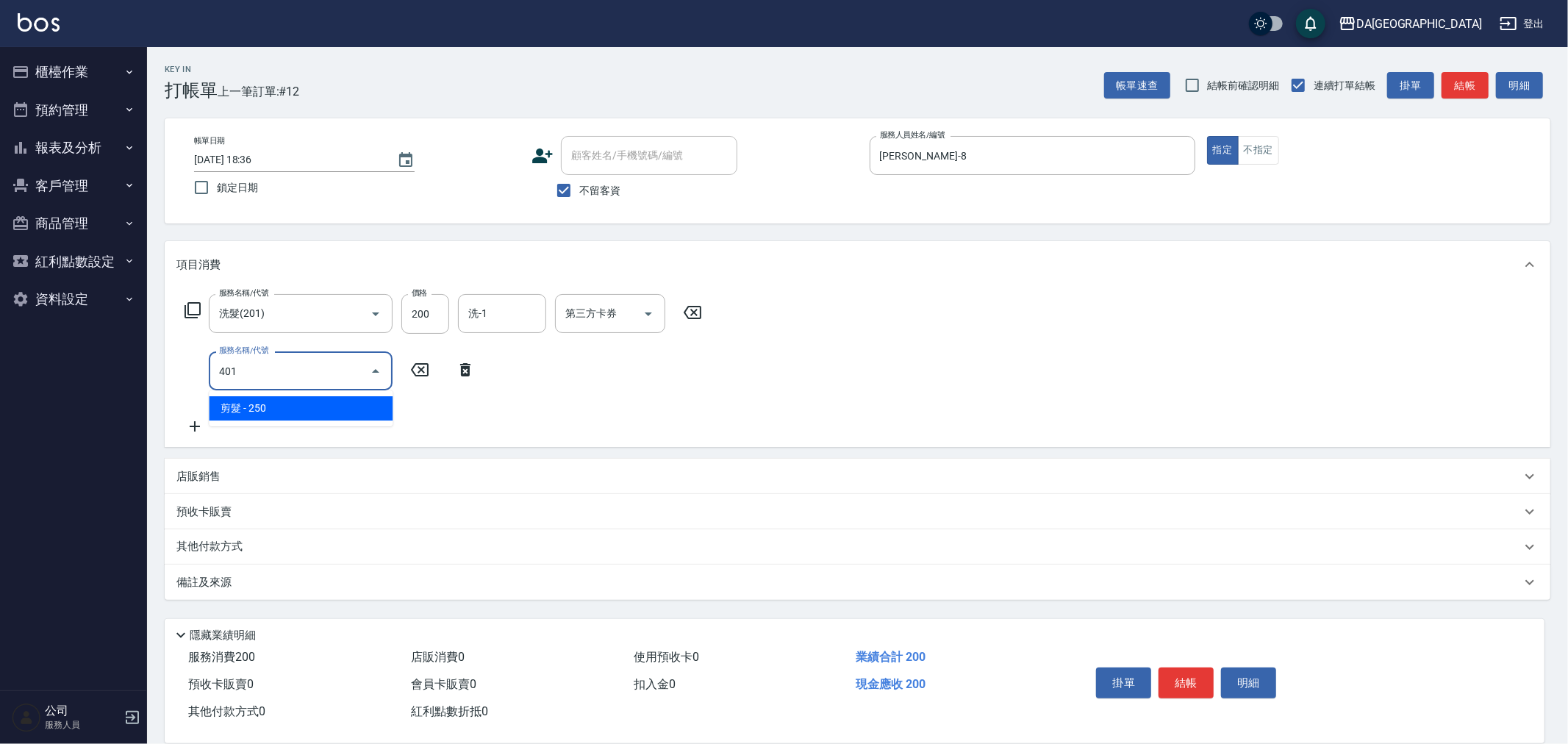
type input "剪髮(401)"
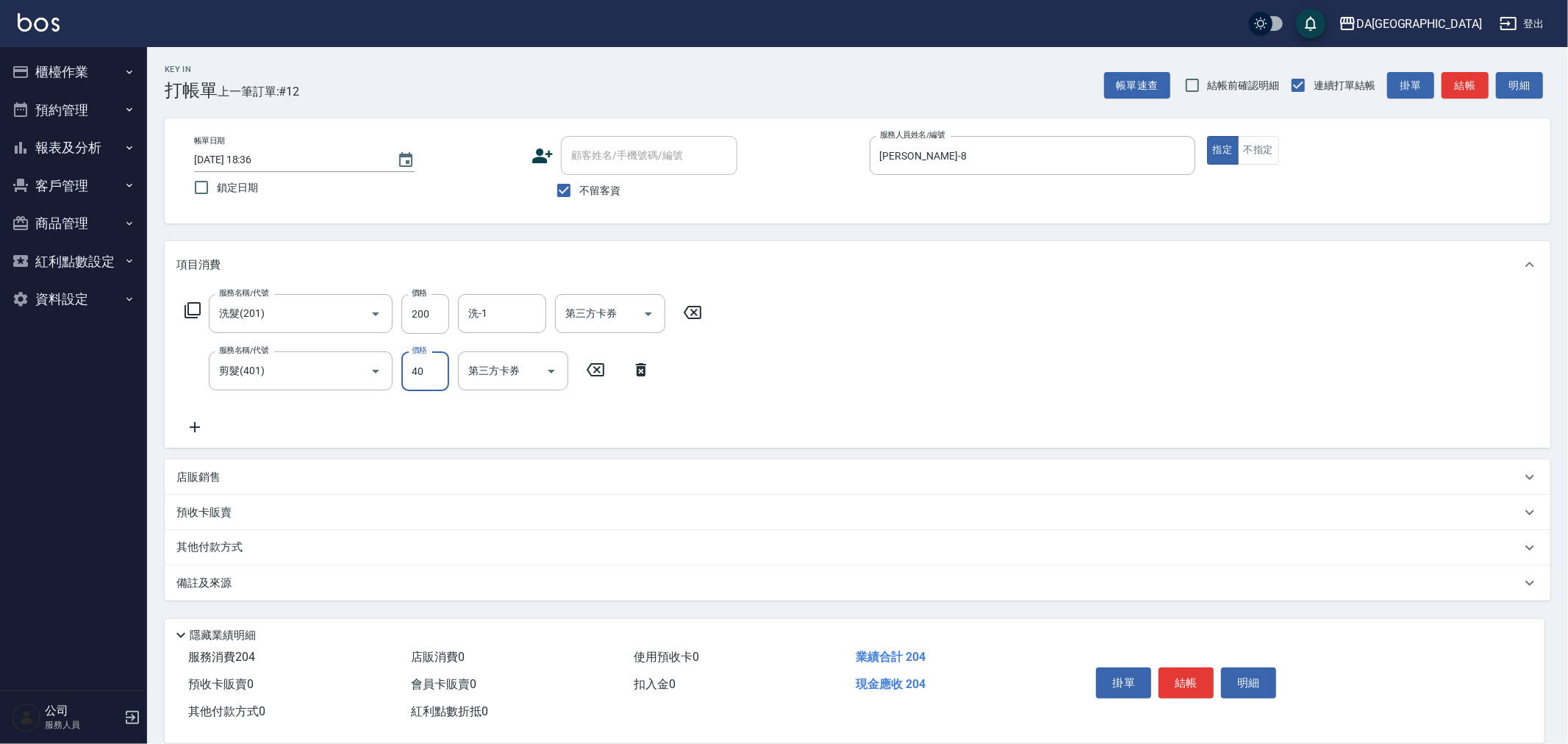
type input "400"
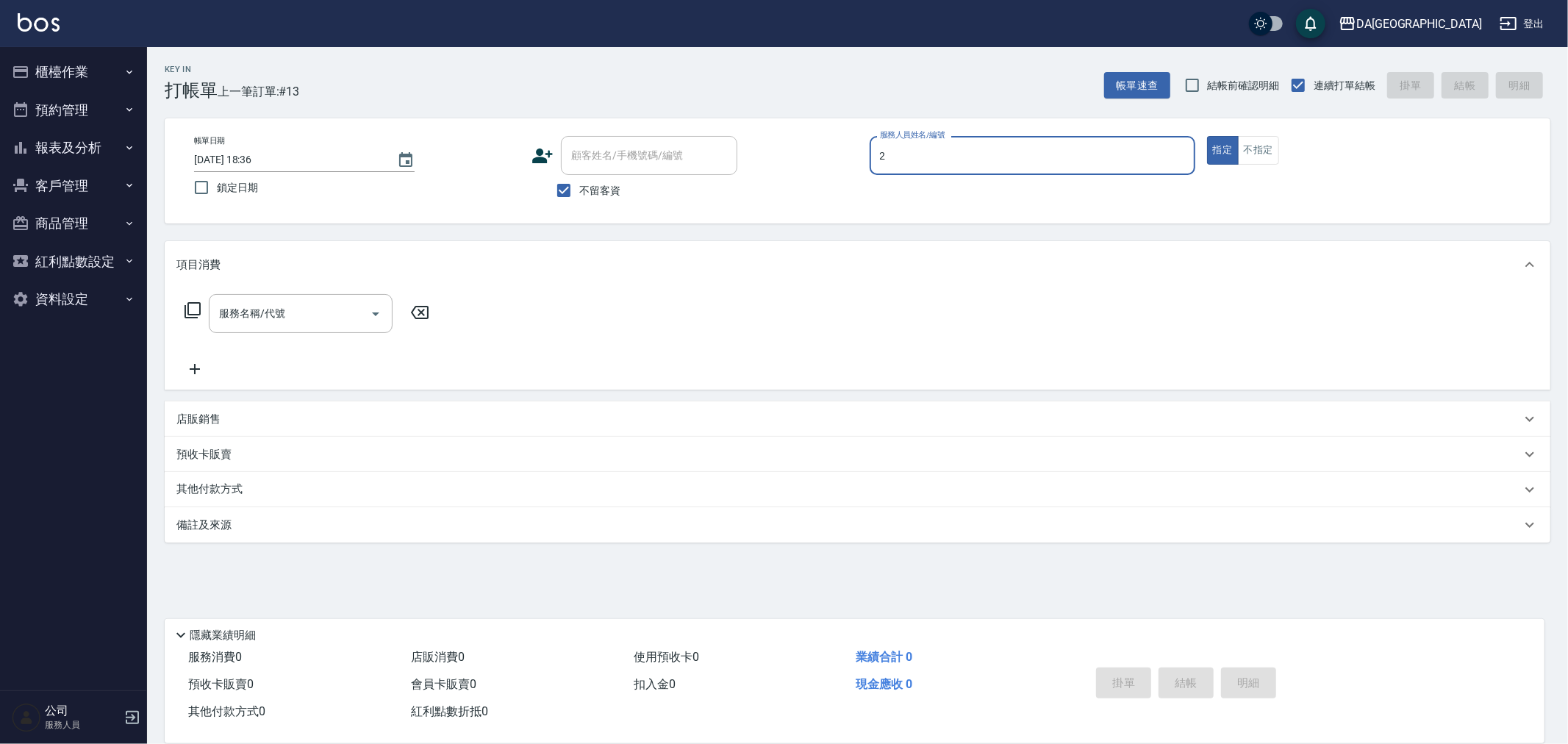
type input "CHI CHI-2"
type input "3"
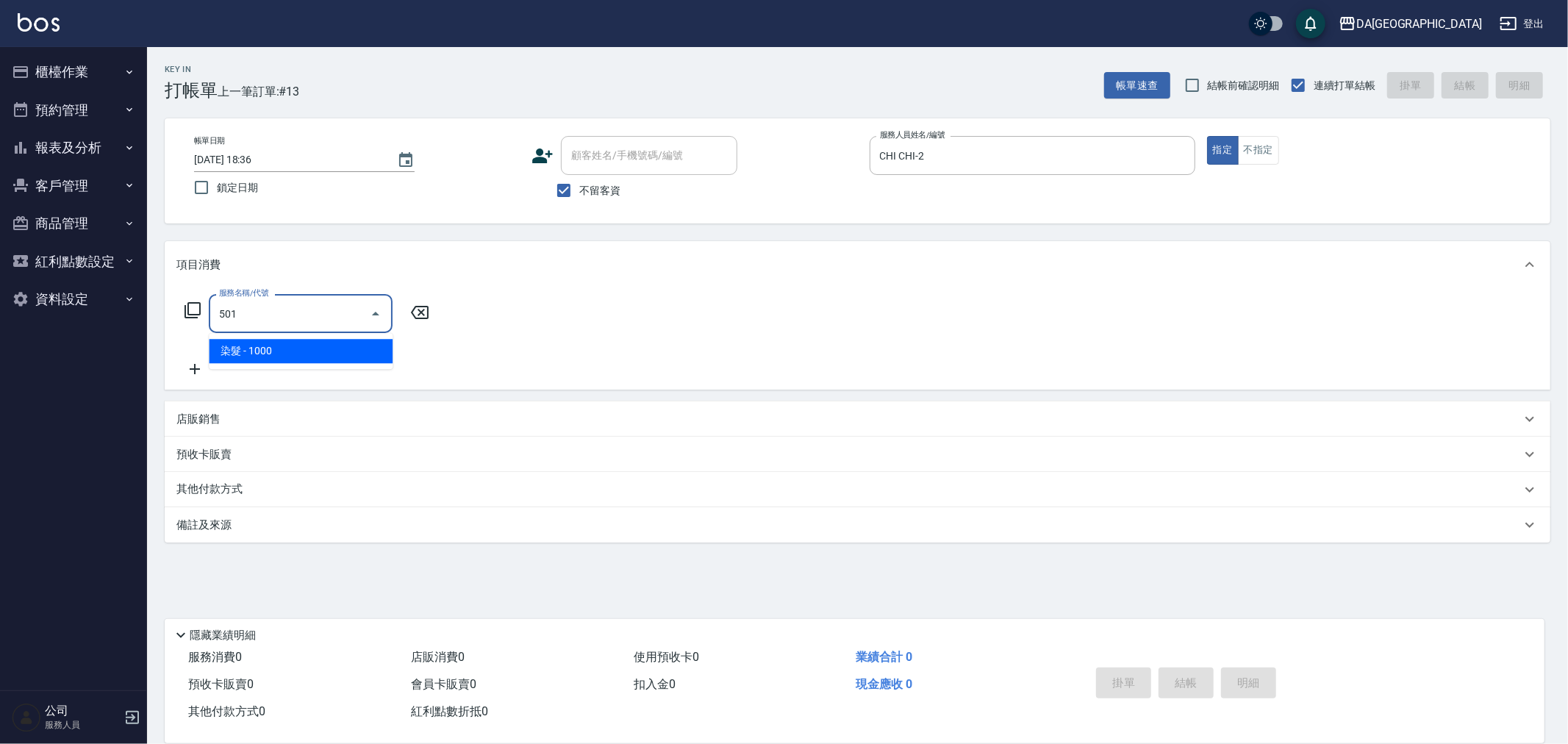
type input "染髮(501)"
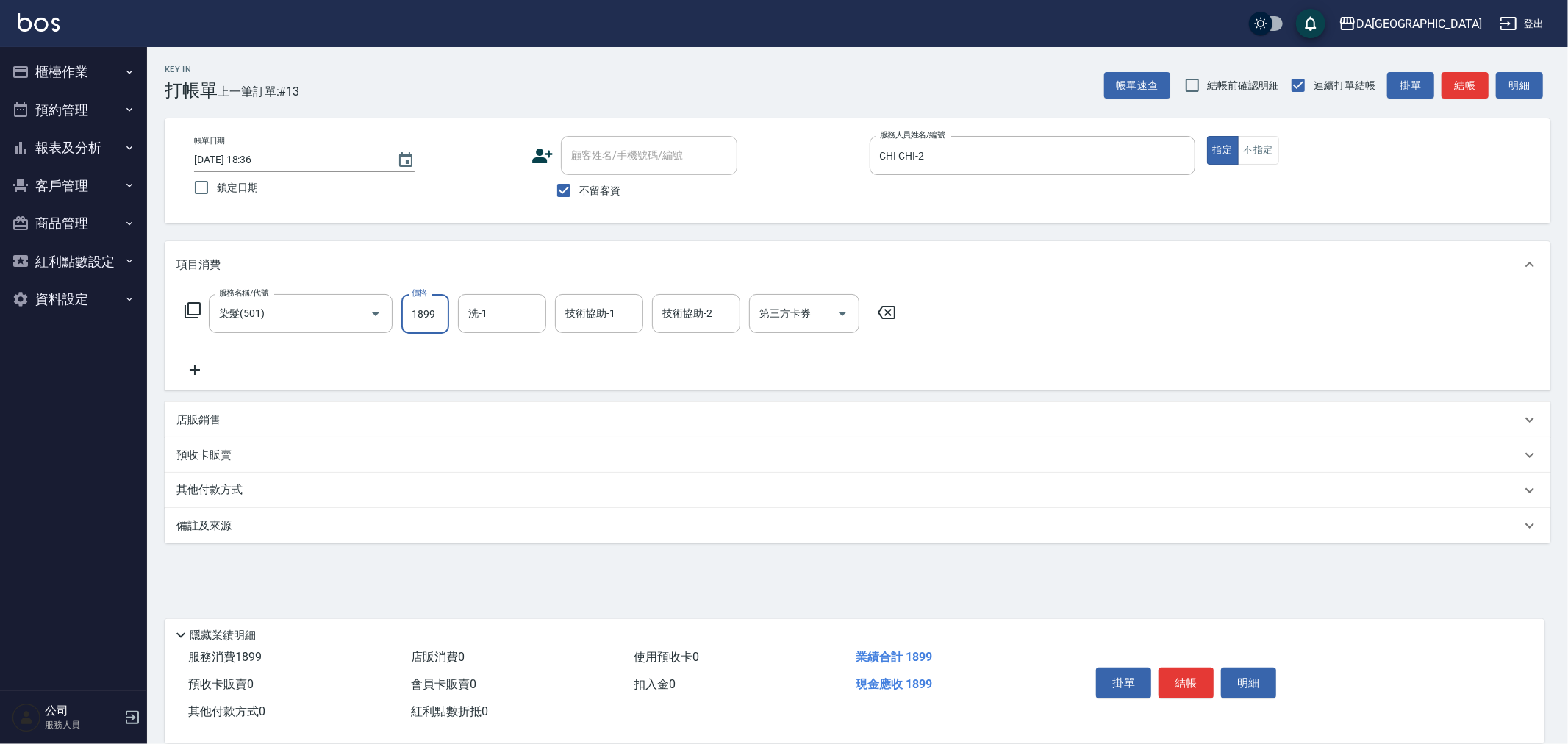
type input "1899"
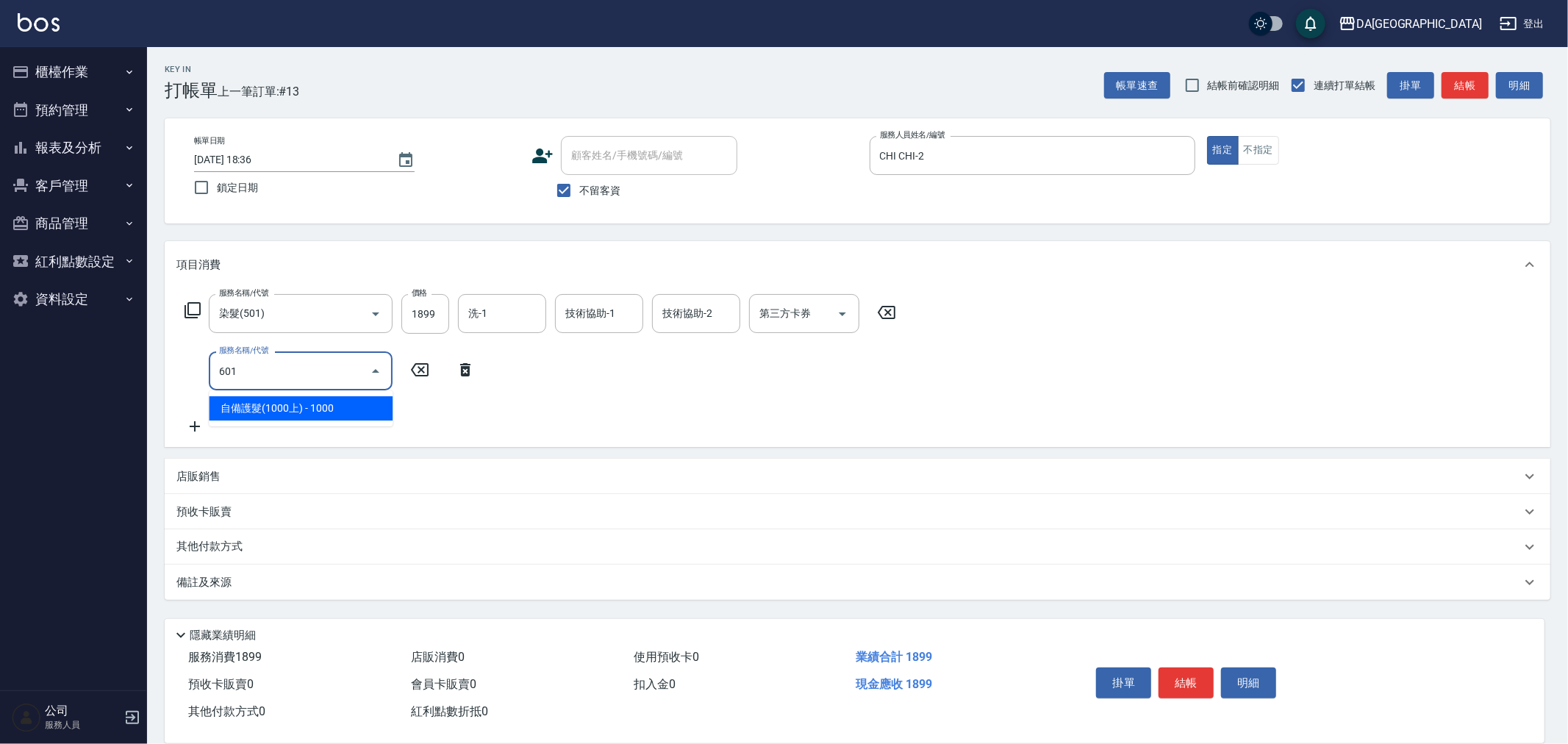
type input "自備護髮(1000上)(601)"
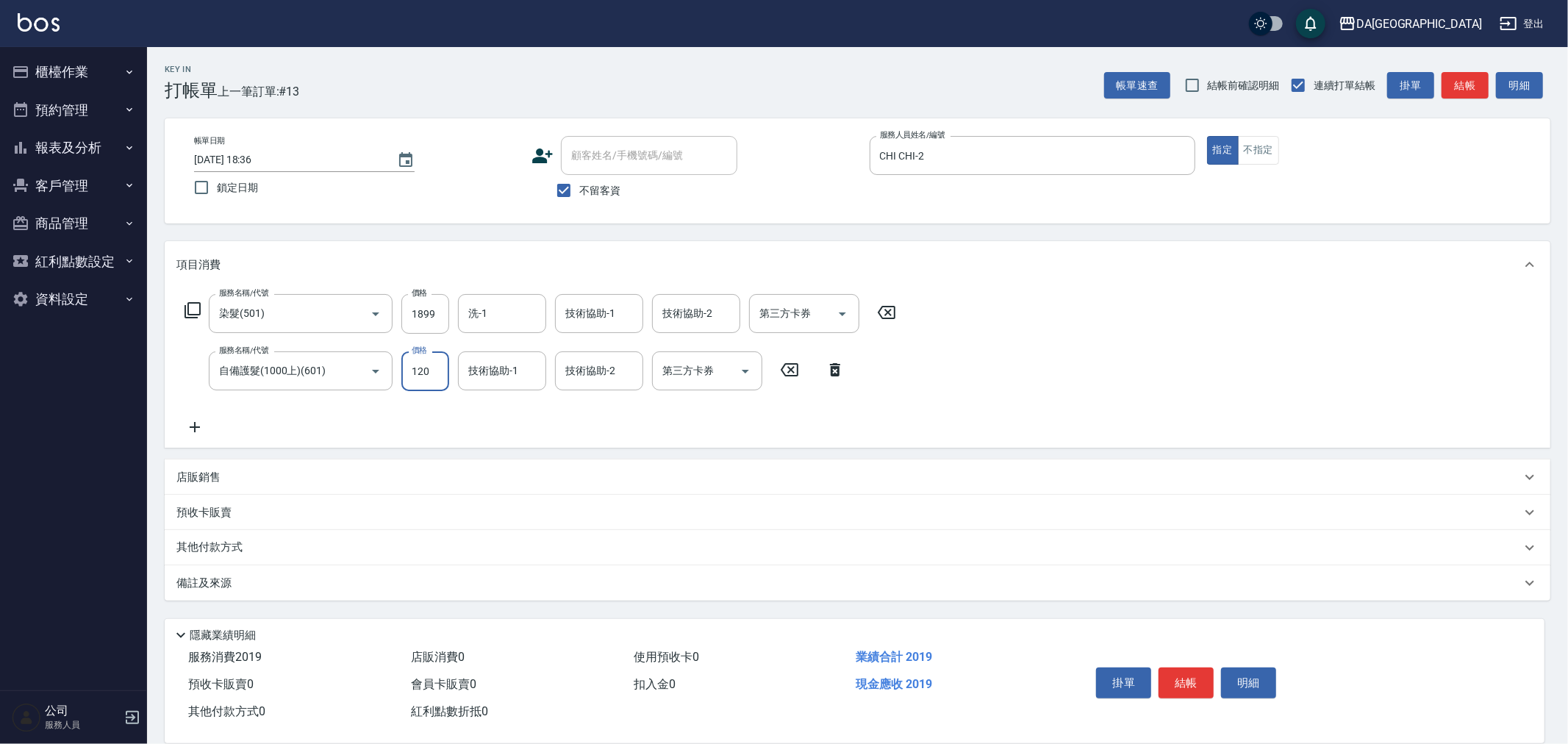
type input "1200"
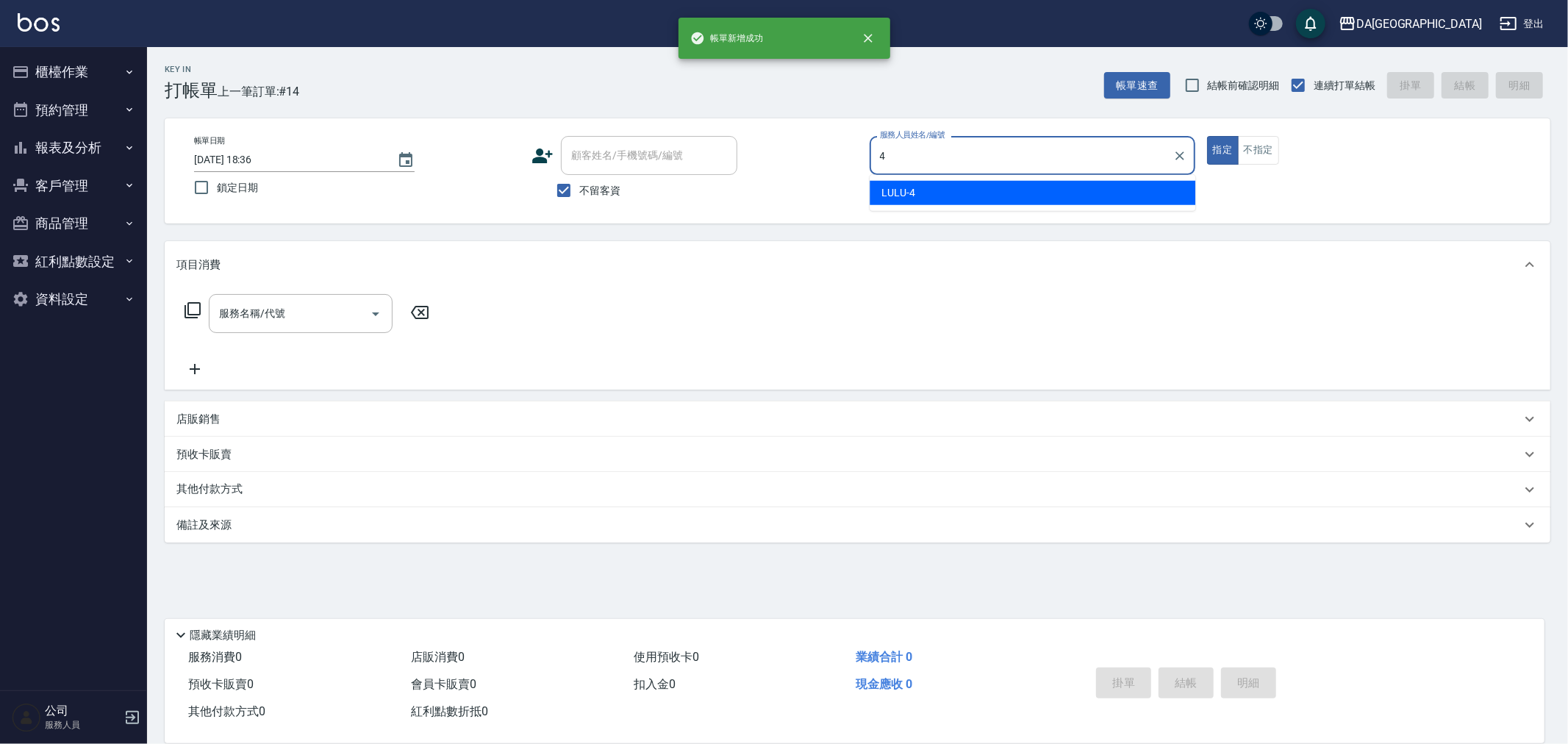
type input "LULU-4"
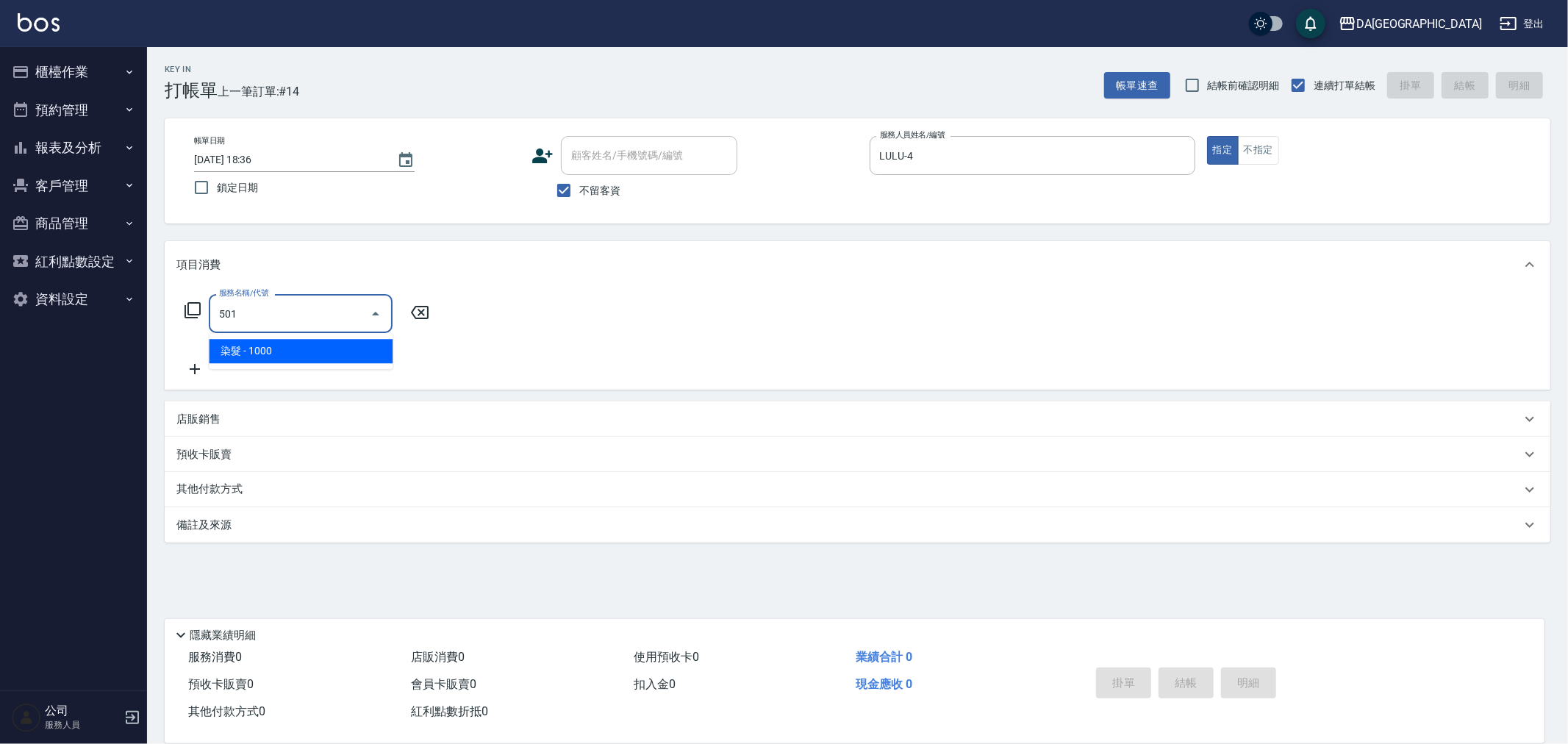
type input "染髮(501)"
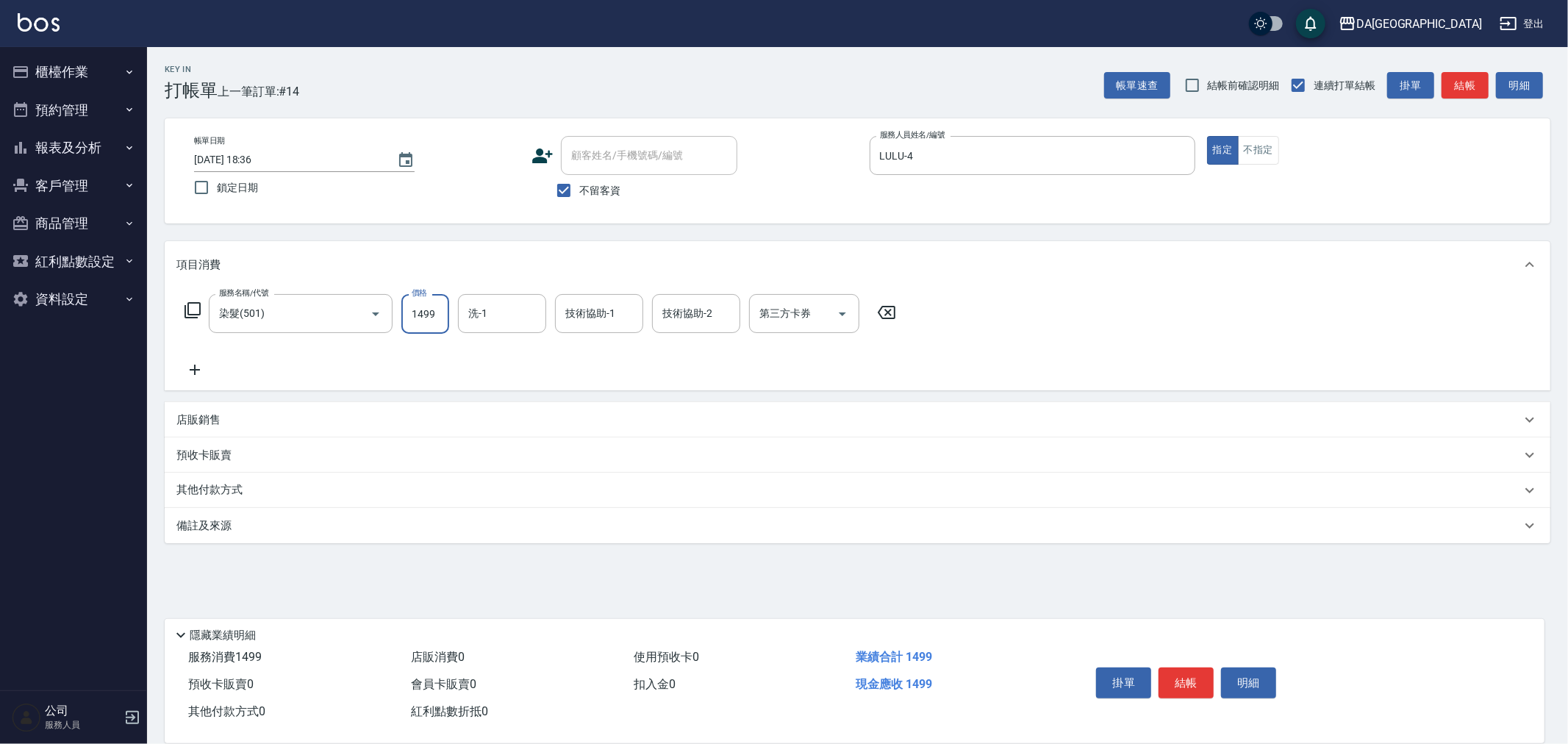
type input "1499"
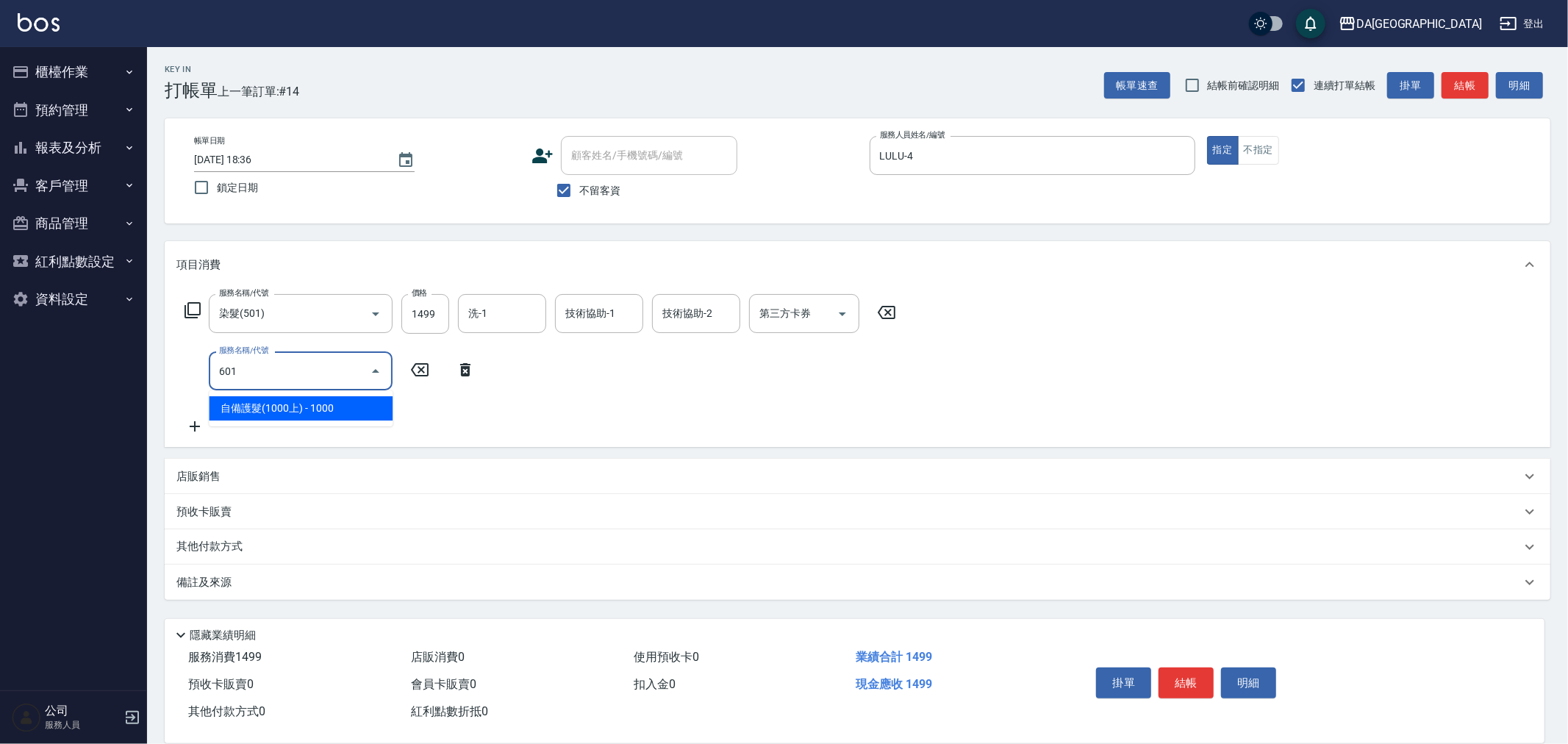
type input "自備護髮(1000上)(601)"
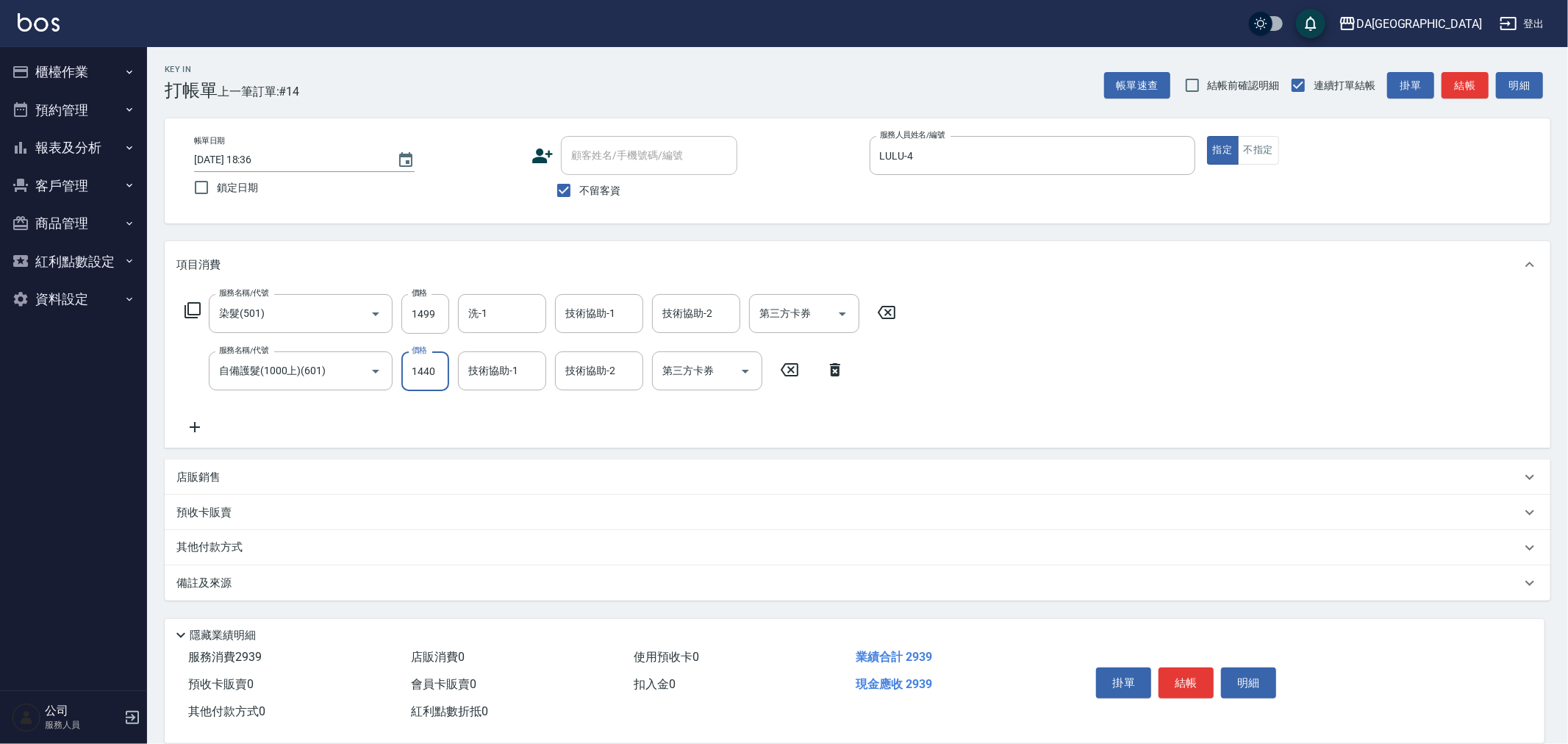
type input "1440"
click at [237, 483] on div "店販銷售" at bounding box center [848, 477] width 1344 height 15
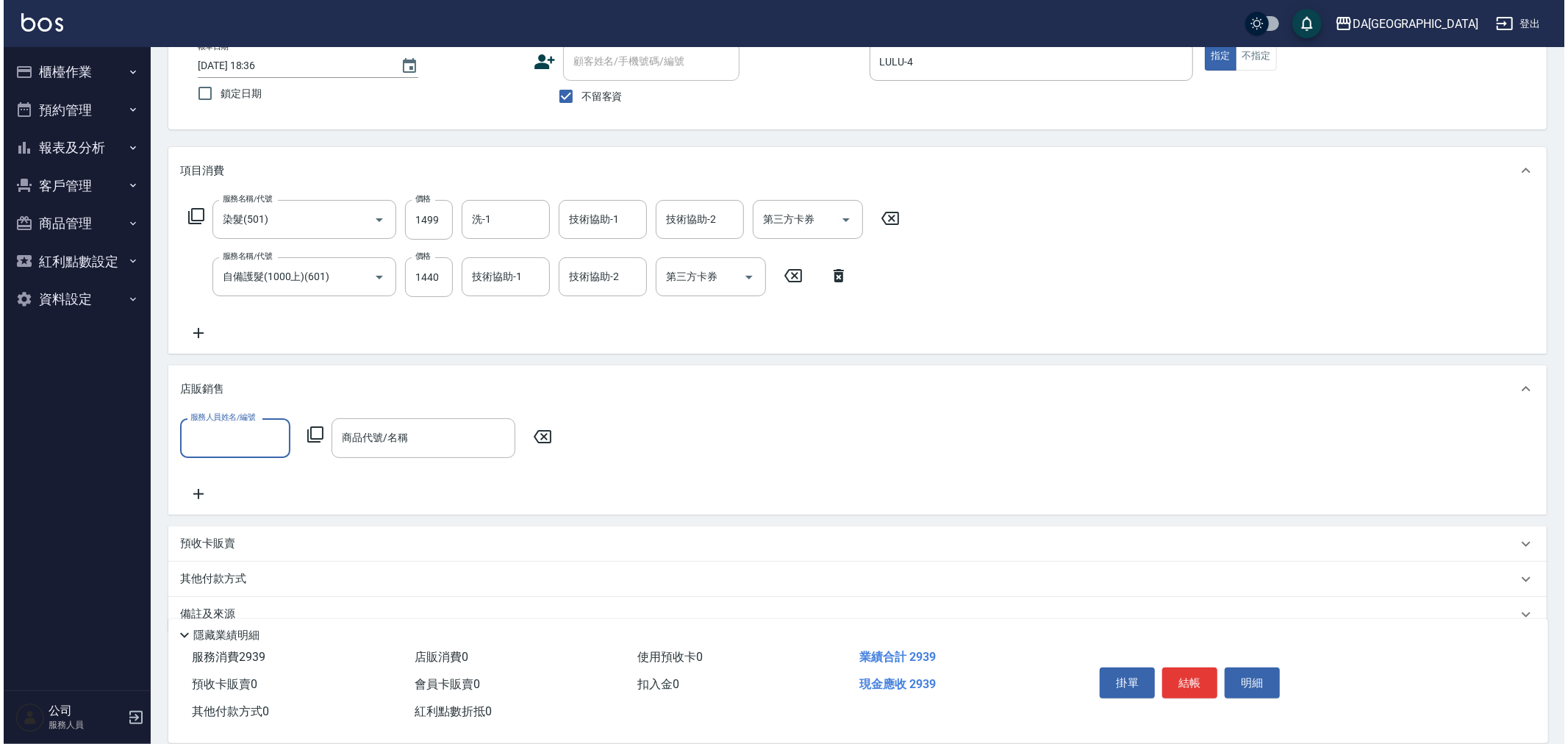
scroll to position [100, 0]
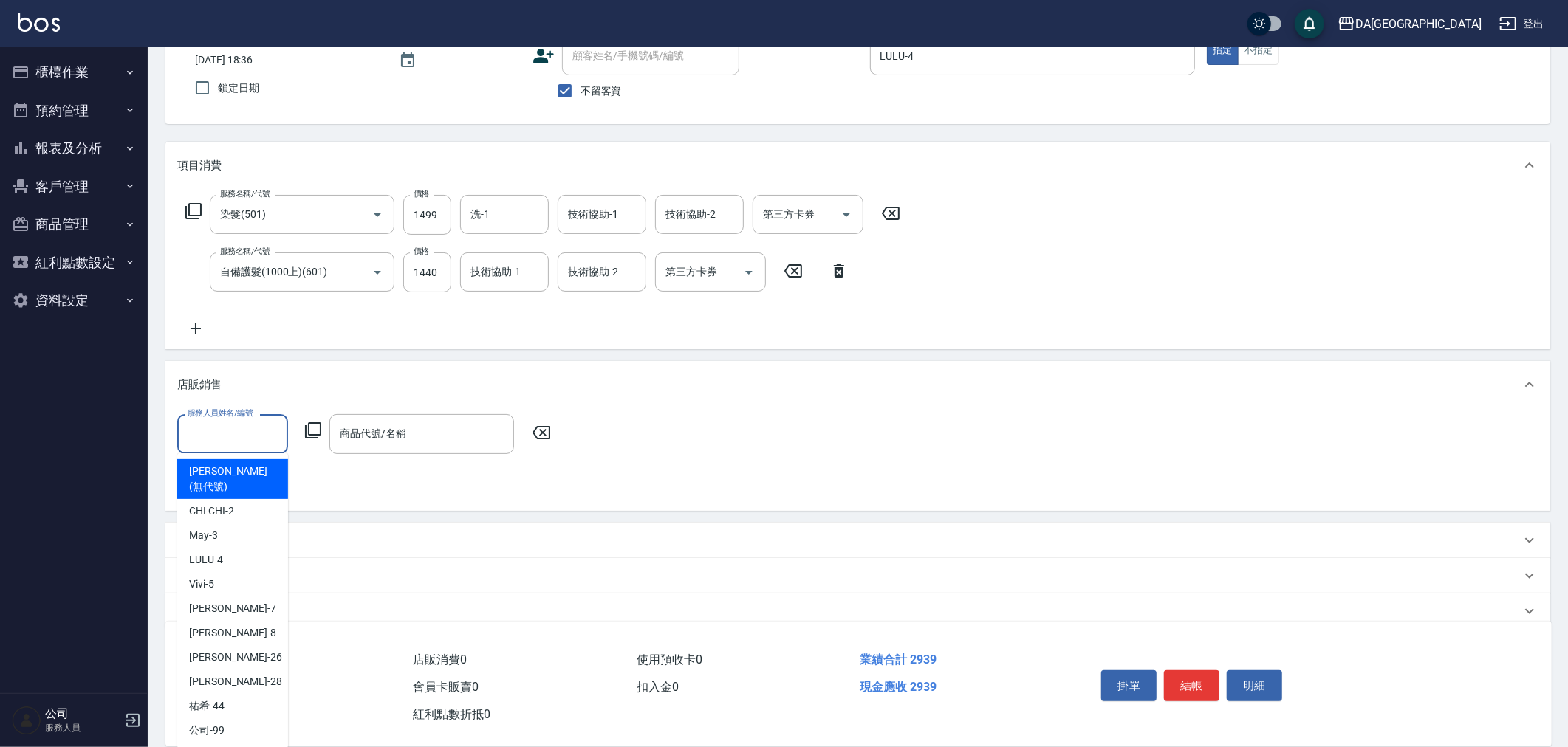
click at [236, 431] on input "服務人員姓名/編號" at bounding box center [233, 434] width 97 height 26
click at [229, 548] on div "LULU -4" at bounding box center [232, 560] width 111 height 25
type input "LULU-4"
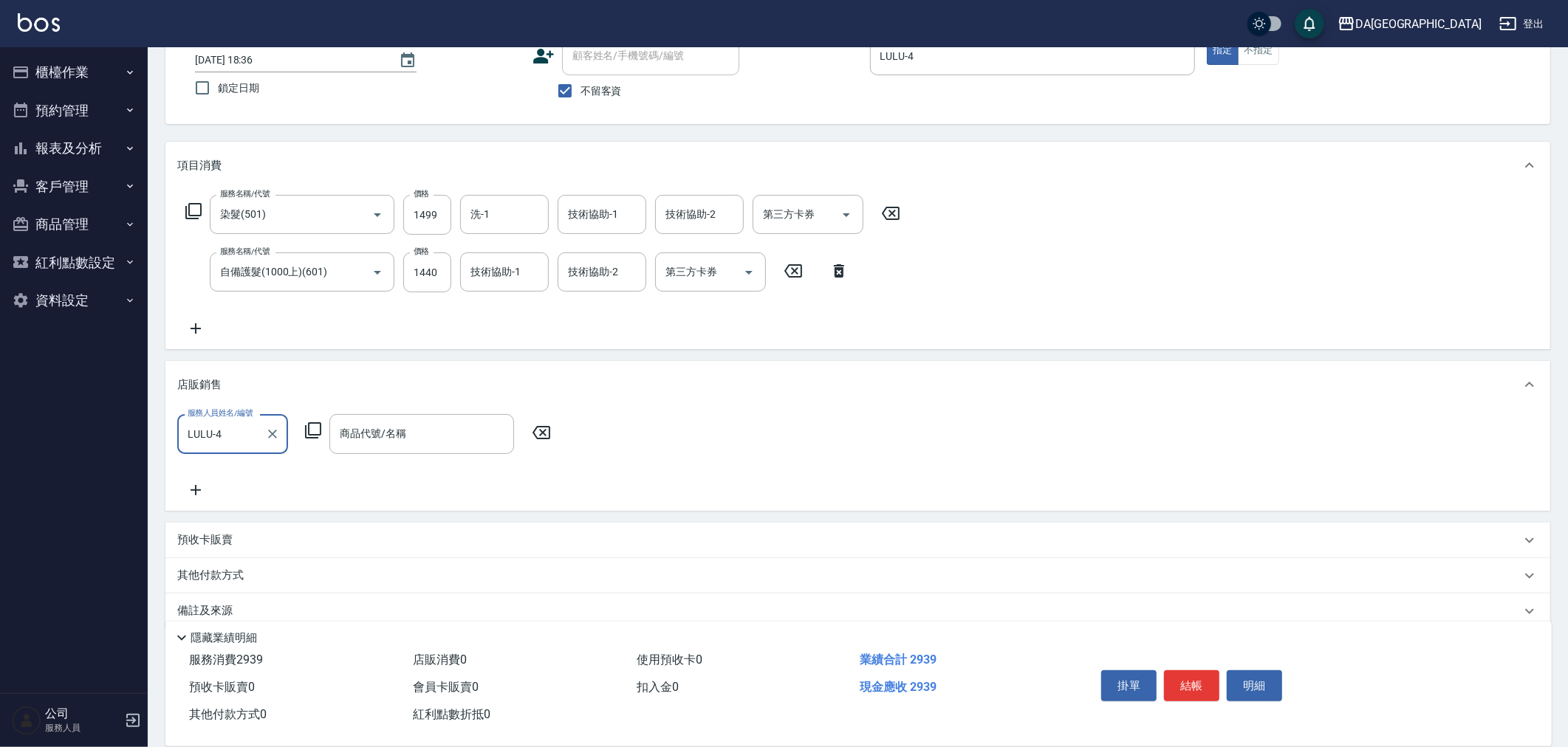
click at [314, 425] on icon at bounding box center [313, 431] width 18 height 18
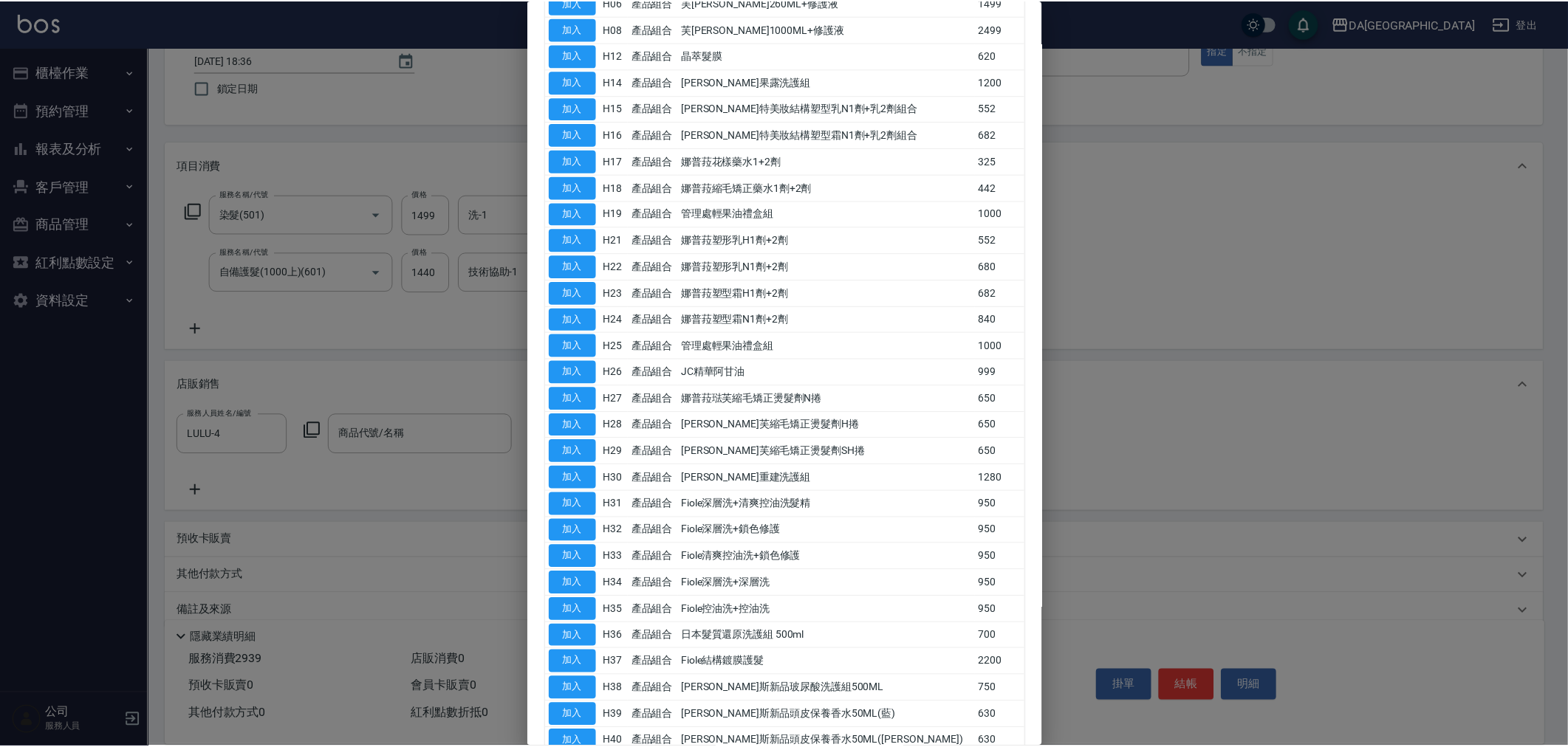
scroll to position [505, 0]
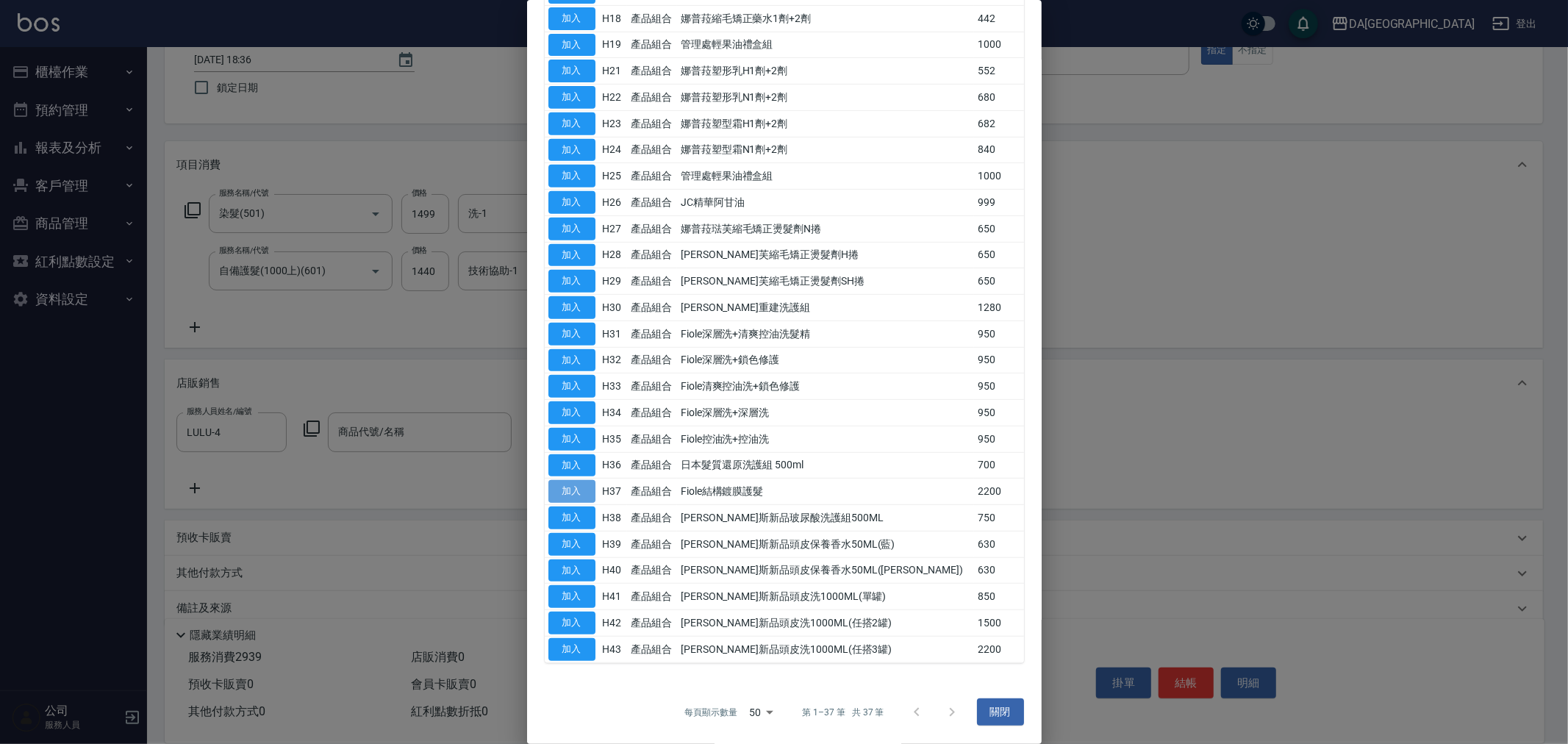
click at [571, 494] on button "加入" at bounding box center [571, 492] width 47 height 23
type input "Fiole結構鍍膜護髮"
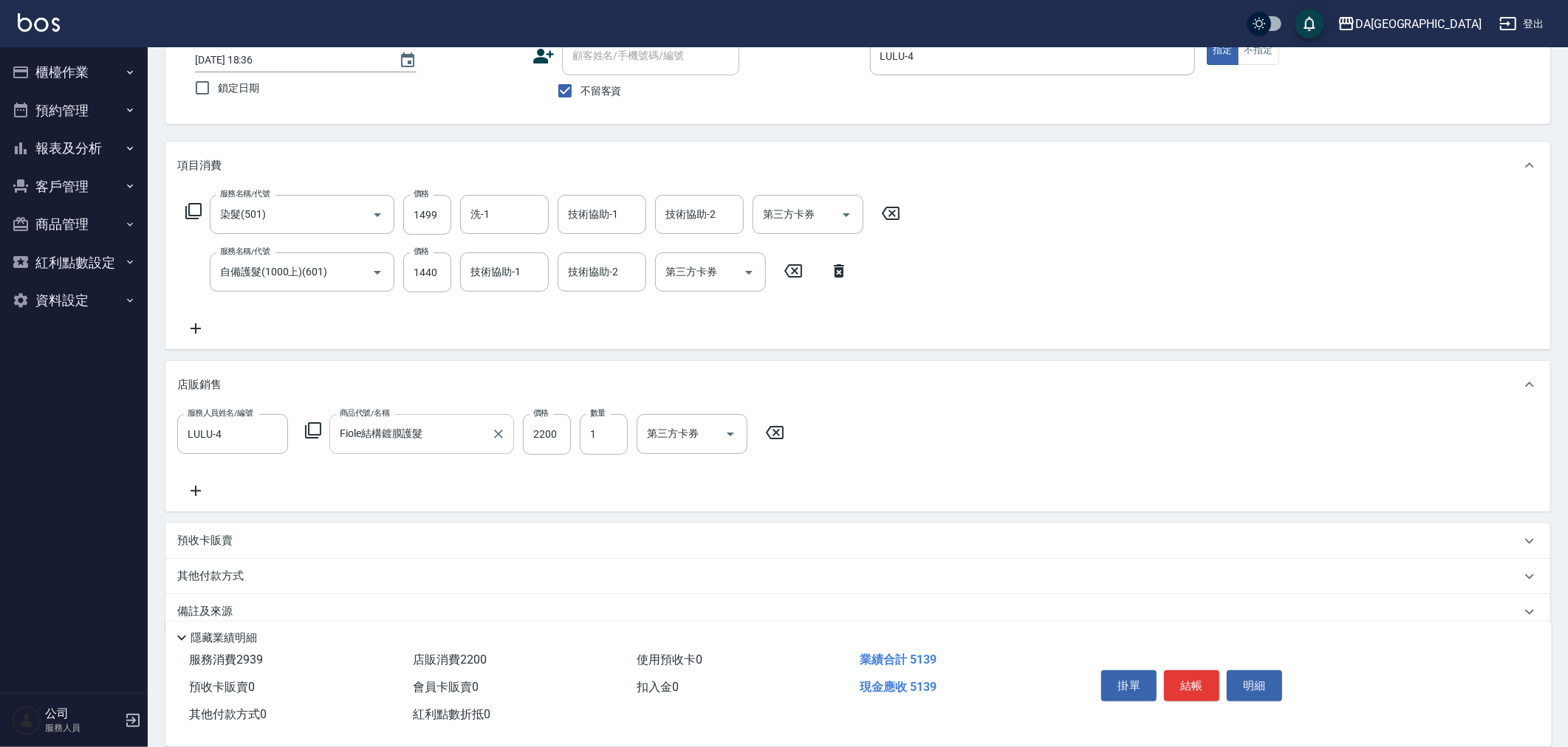
click at [329, 431] on div "Fiole結構鍍膜護髮 商品代號/名稱" at bounding box center [422, 434] width 185 height 39
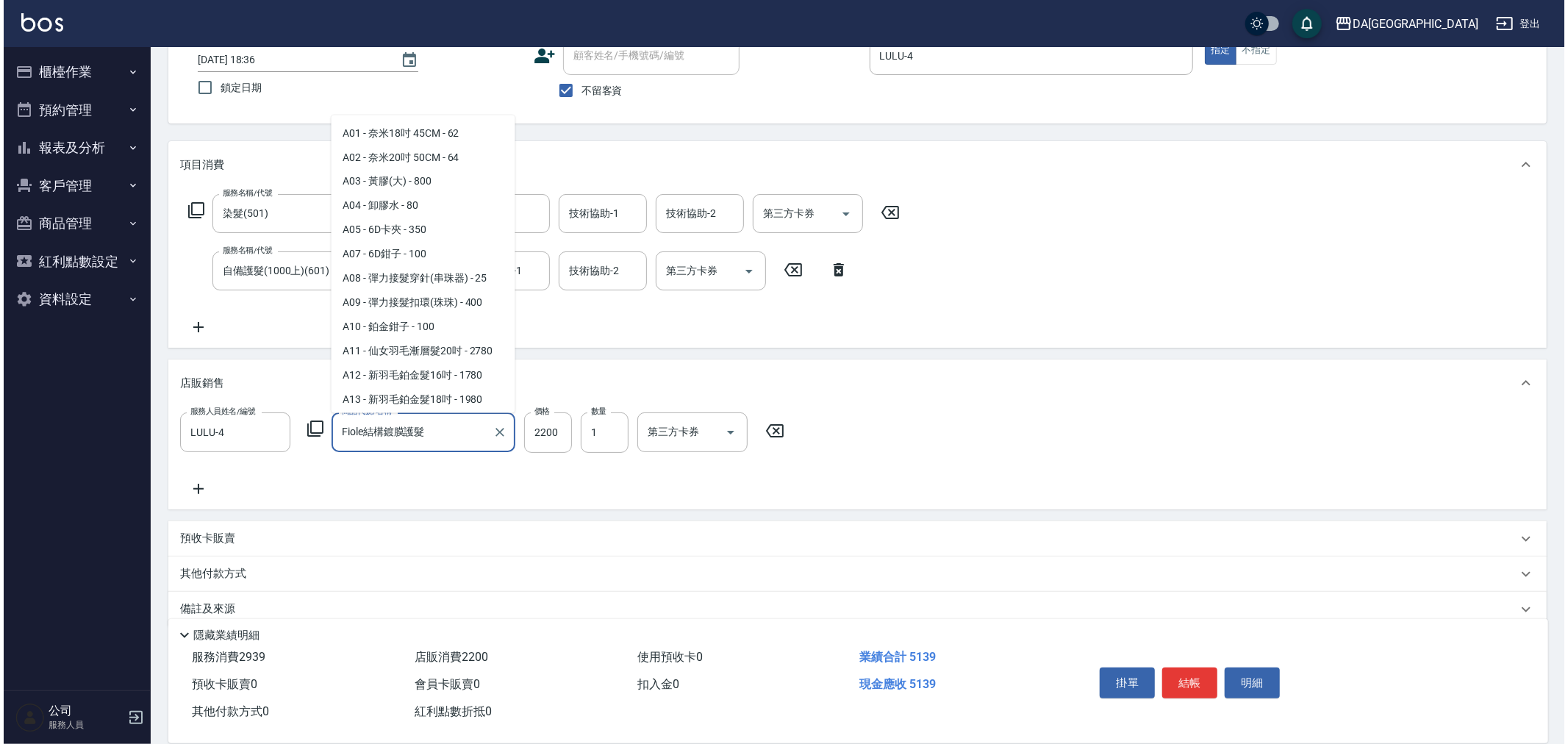
scroll to position [8737, 0]
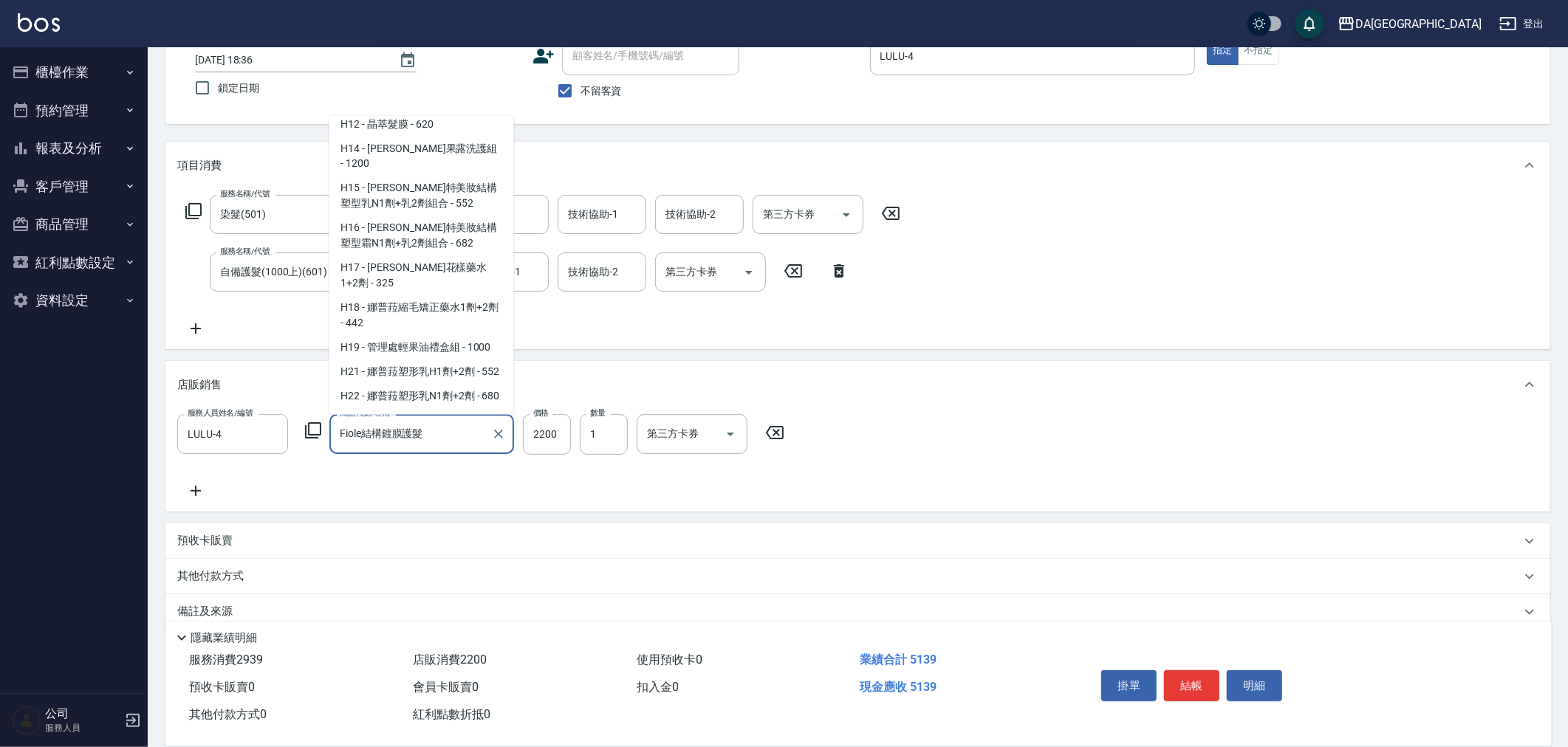
click at [321, 434] on icon at bounding box center [313, 431] width 18 height 18
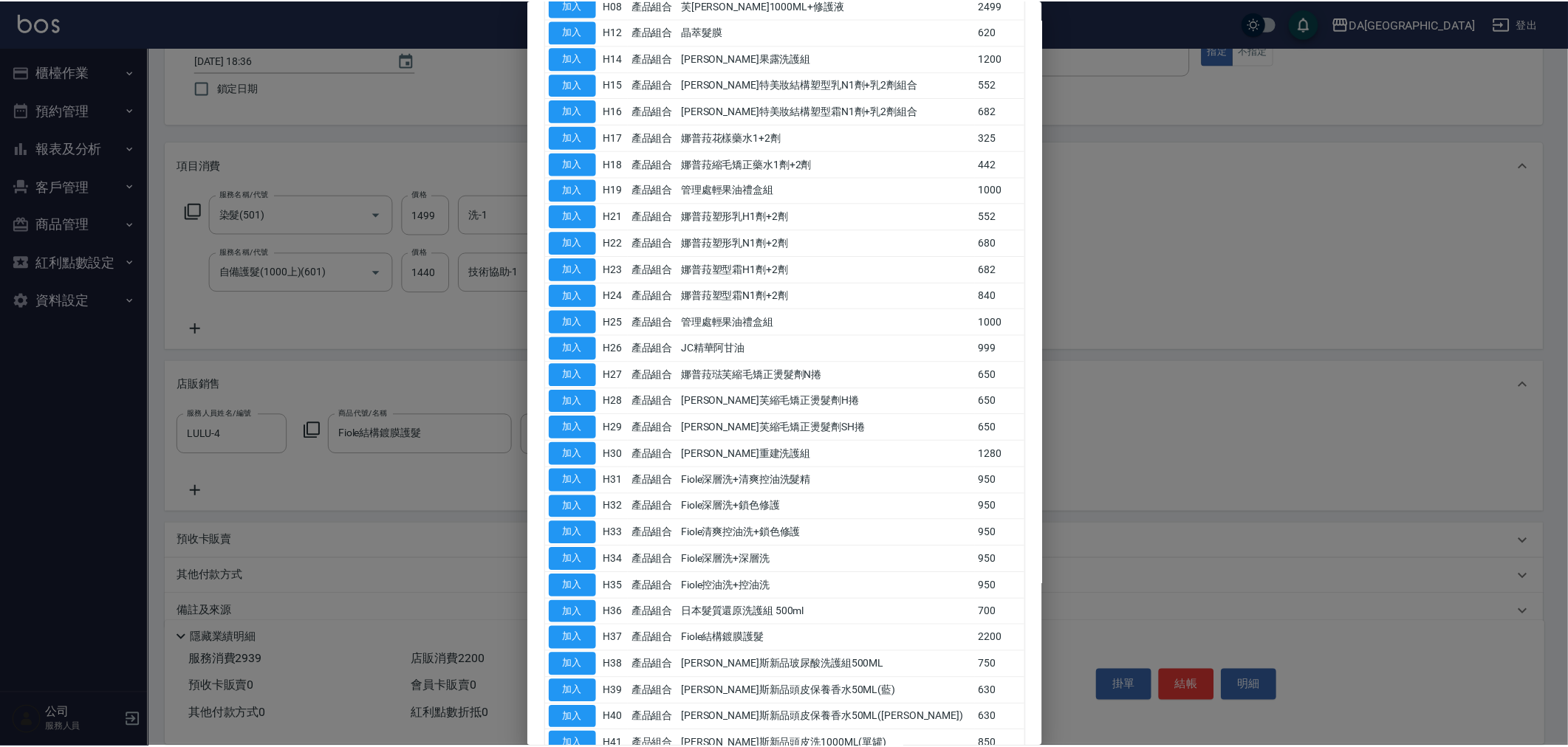
scroll to position [505, 0]
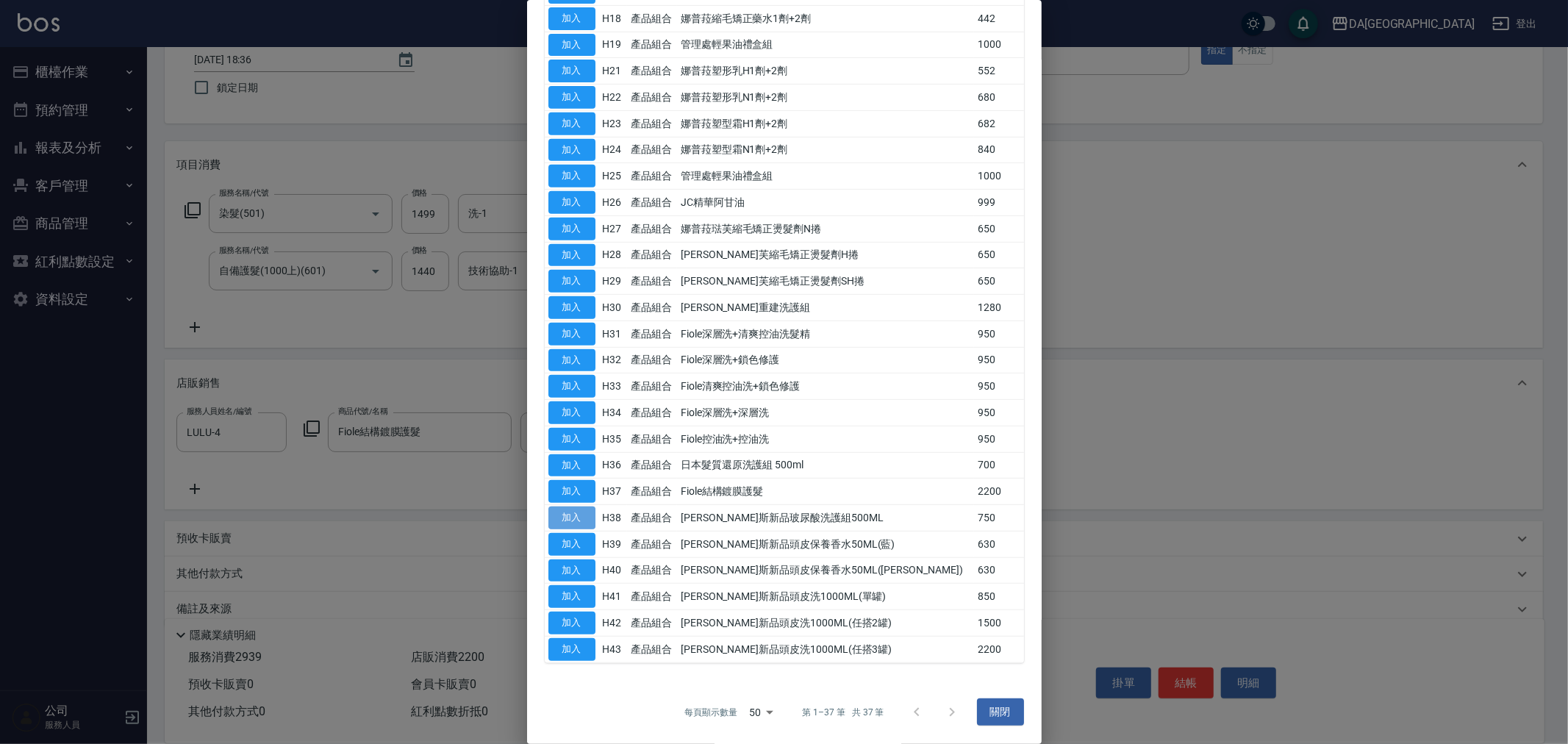
click at [562, 513] on button "加入" at bounding box center [571, 518] width 47 height 23
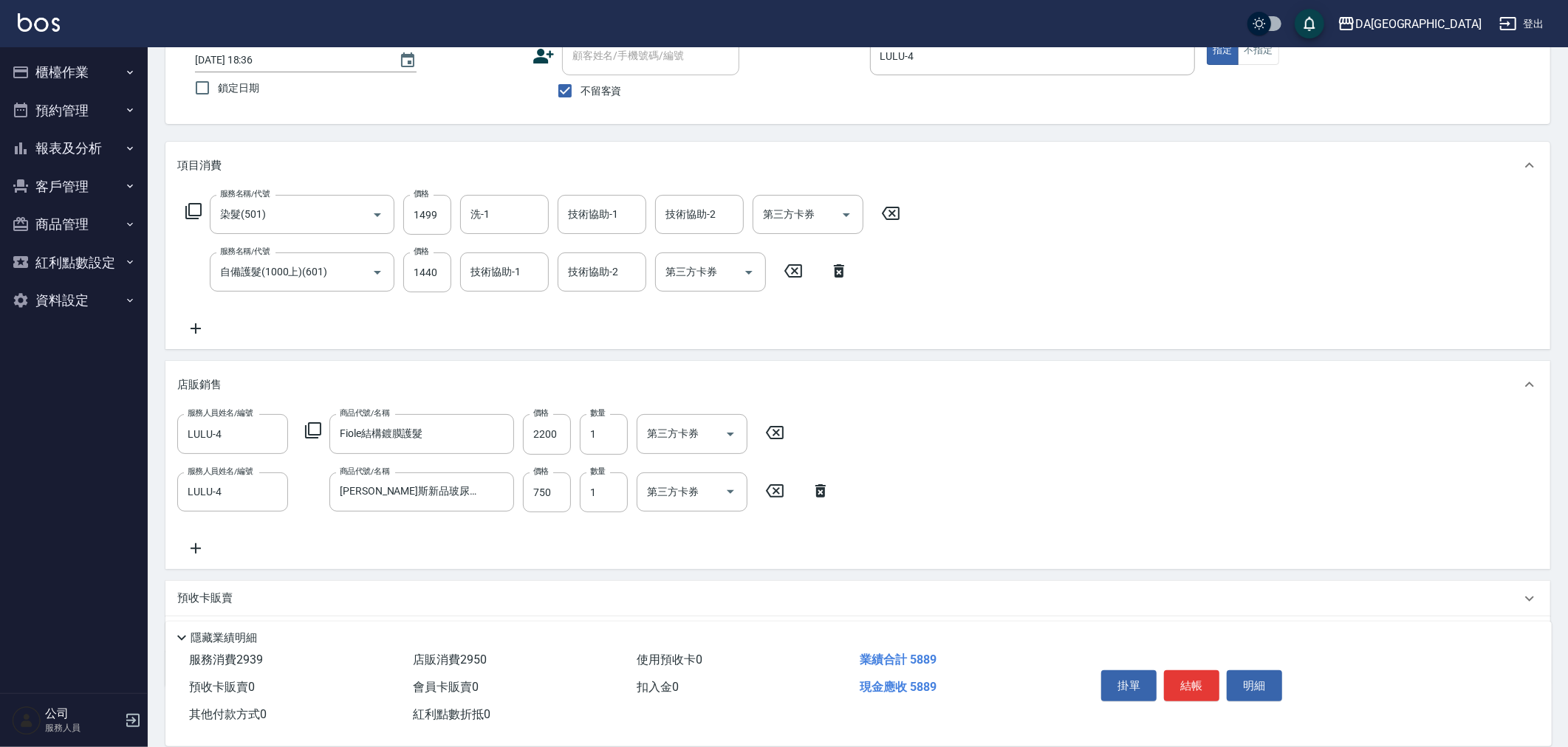
drag, startPoint x: 766, startPoint y: 426, endPoint x: 781, endPoint y: 437, distance: 18.6
click at [766, 427] on icon at bounding box center [774, 433] width 37 height 18
click at [1185, 685] on button "結帳" at bounding box center [1192, 686] width 55 height 31
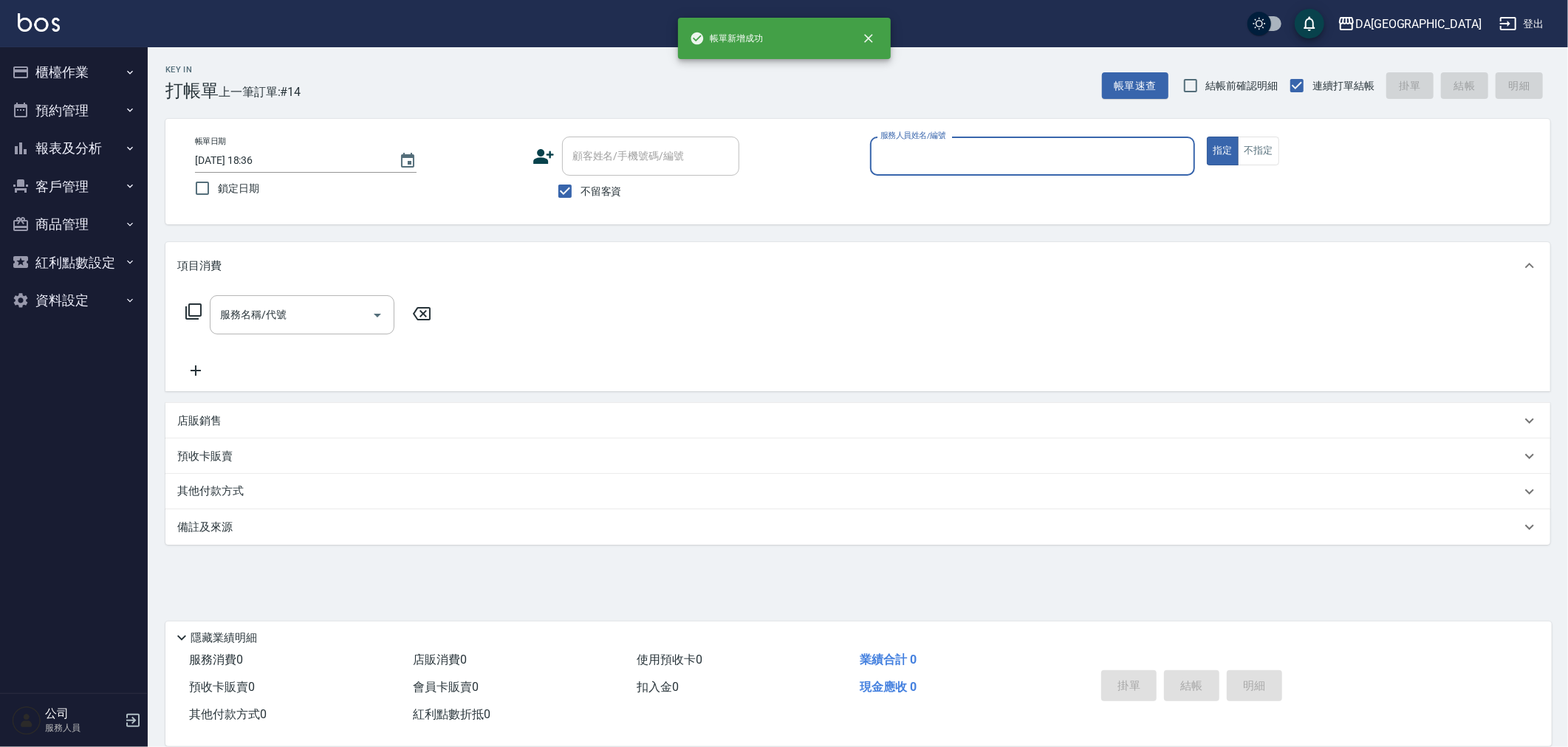
scroll to position [0, 0]
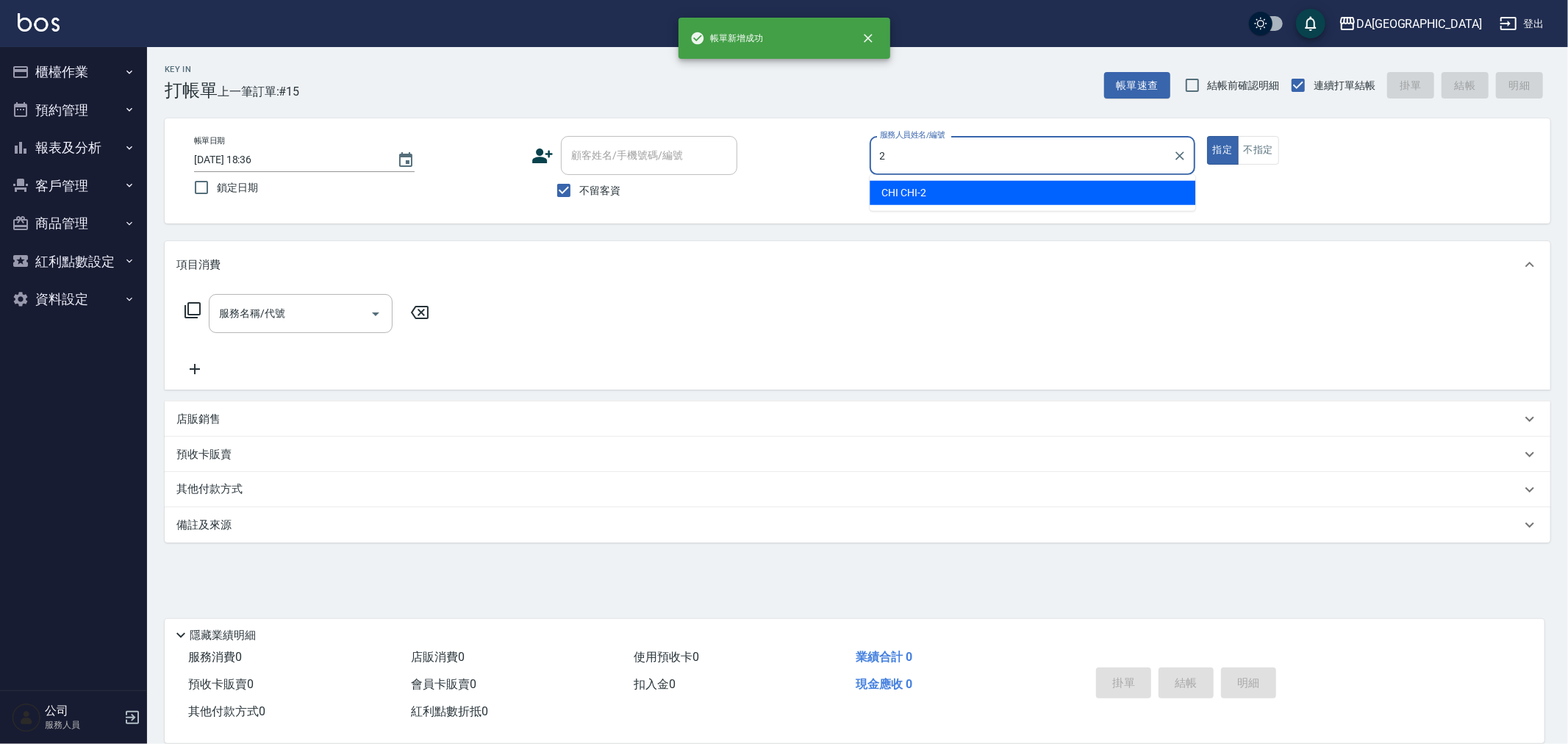
type input "CHI CHI-2"
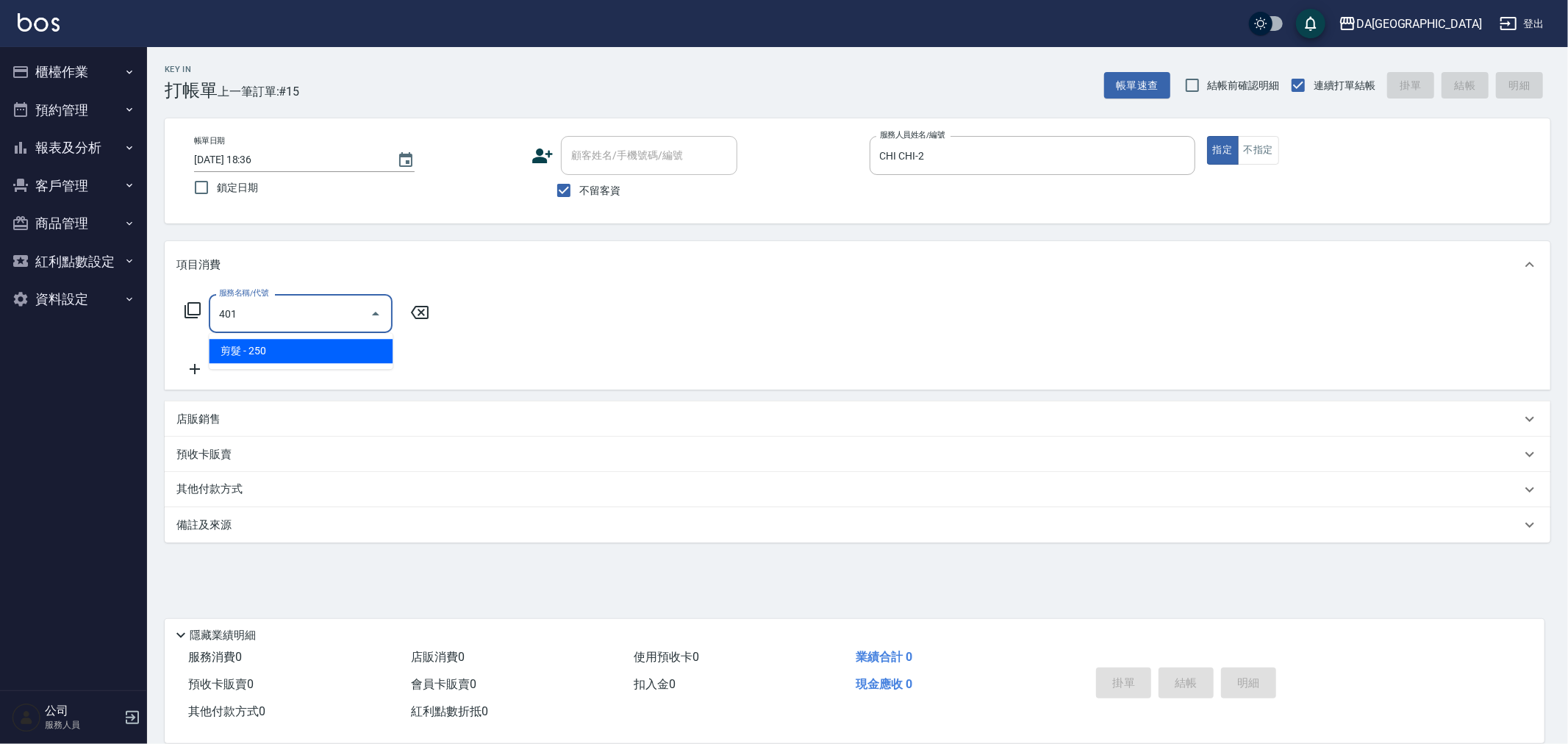
type input "剪髮(401)"
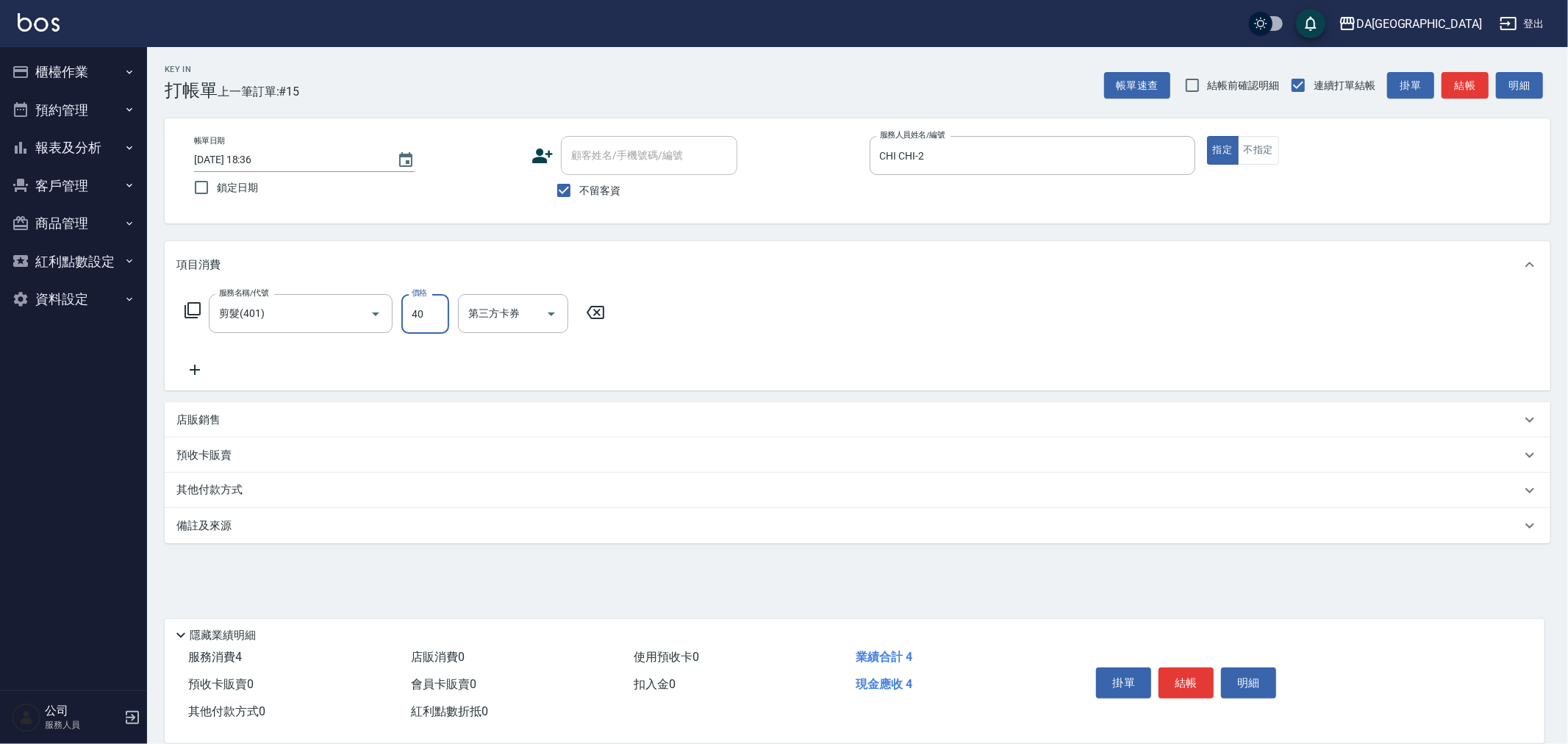
type input "400"
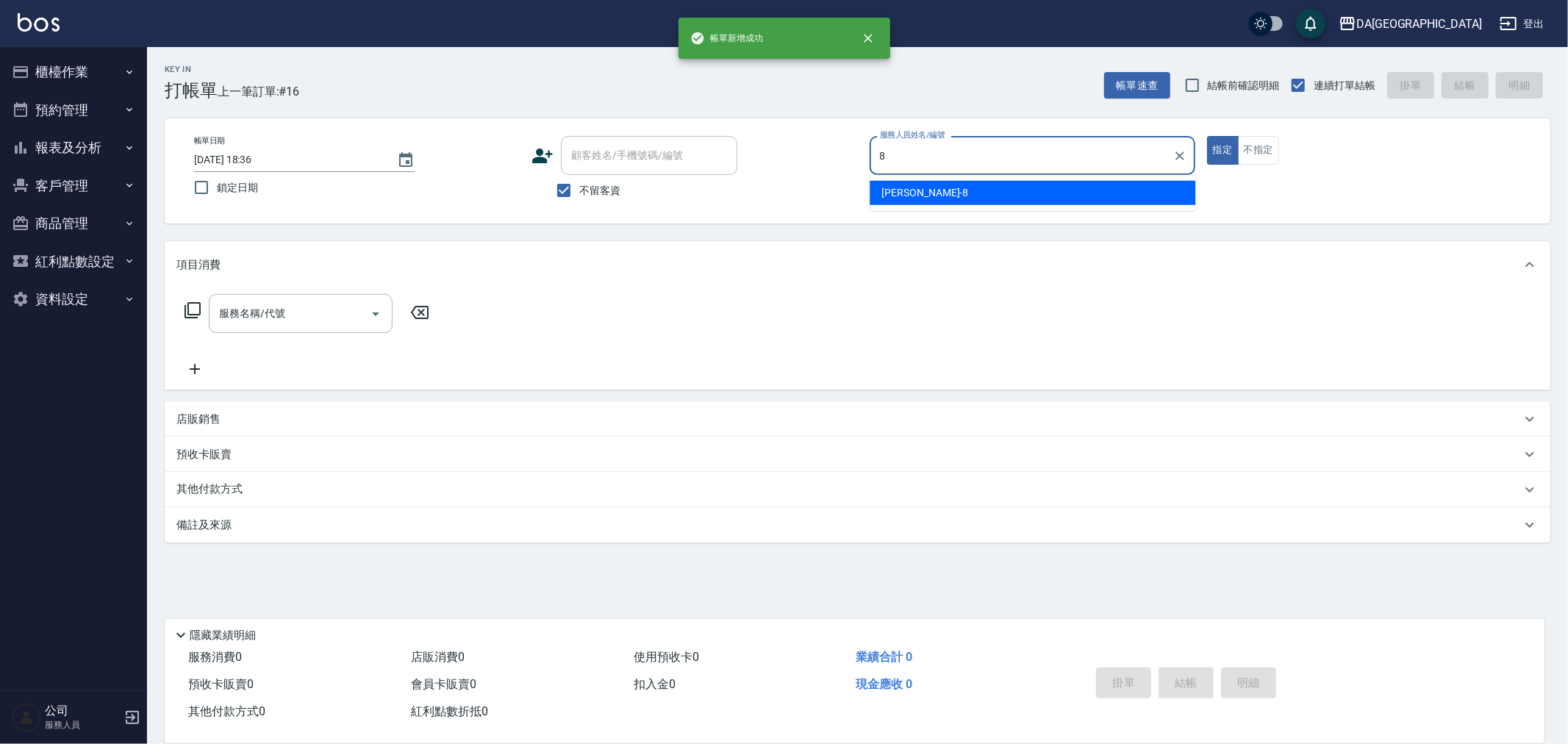
type input "[PERSON_NAME]-8"
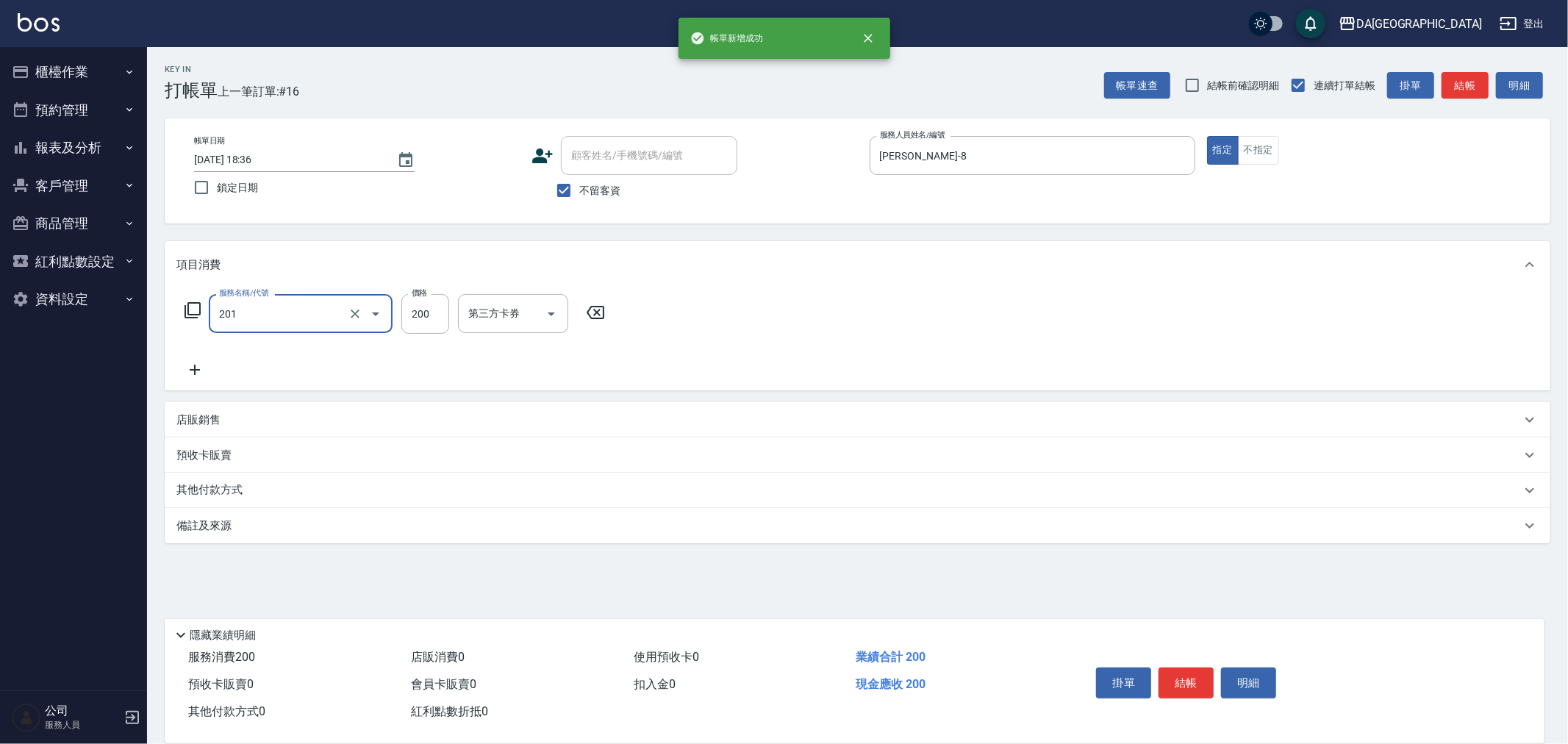
type input "洗髮(201)"
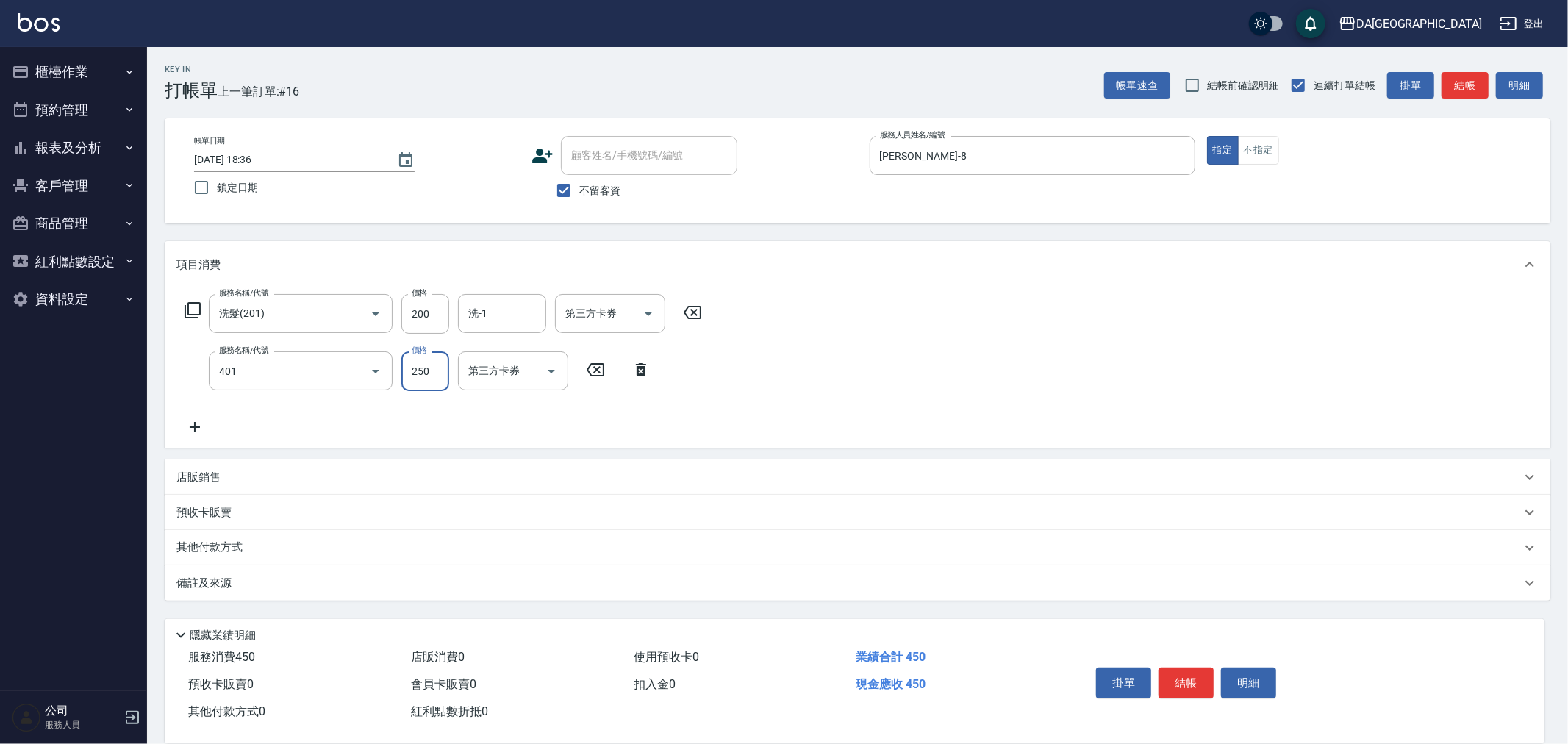
type input "剪髮(401)"
type input "400"
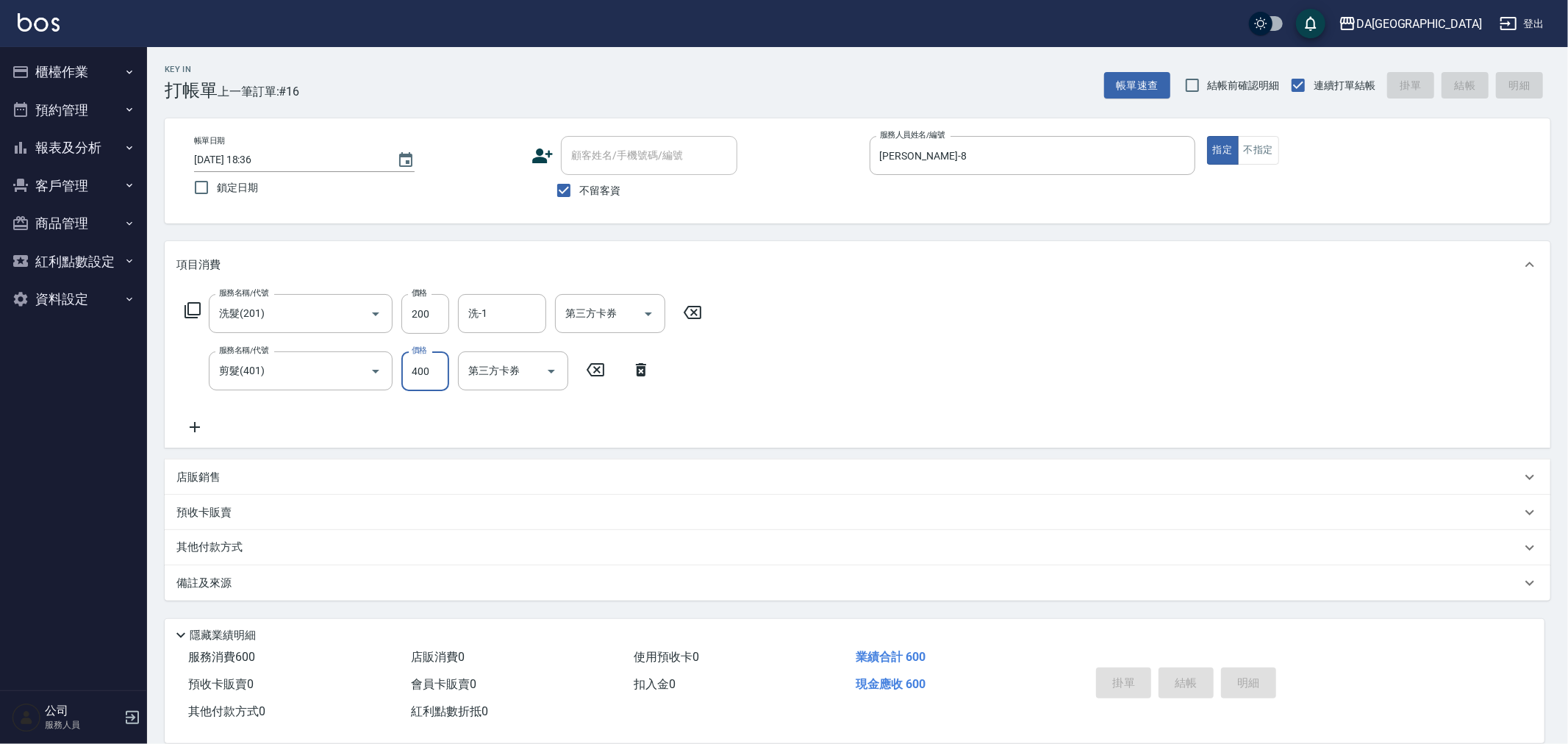
type input "[DATE] 18:37"
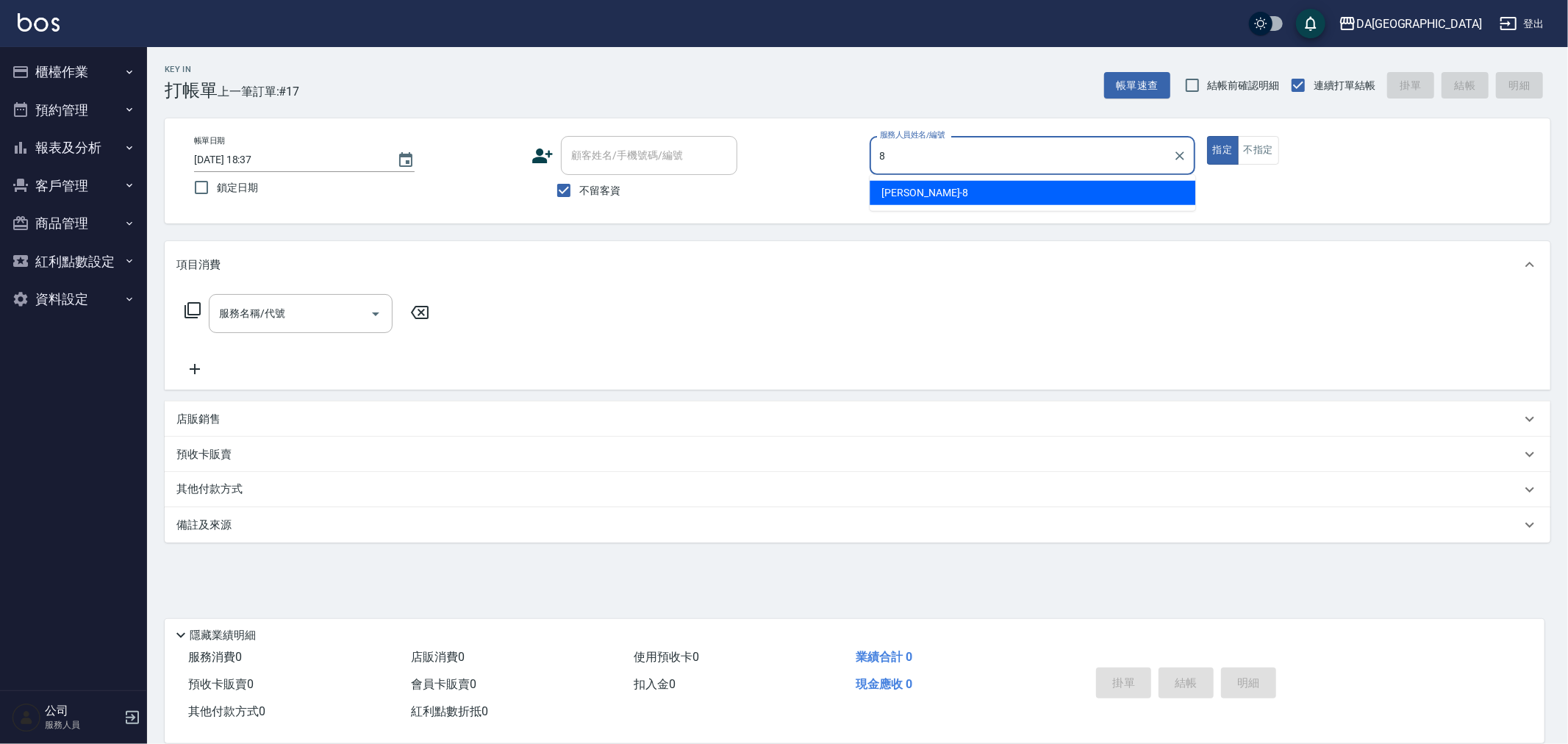
type input "[PERSON_NAME]-8"
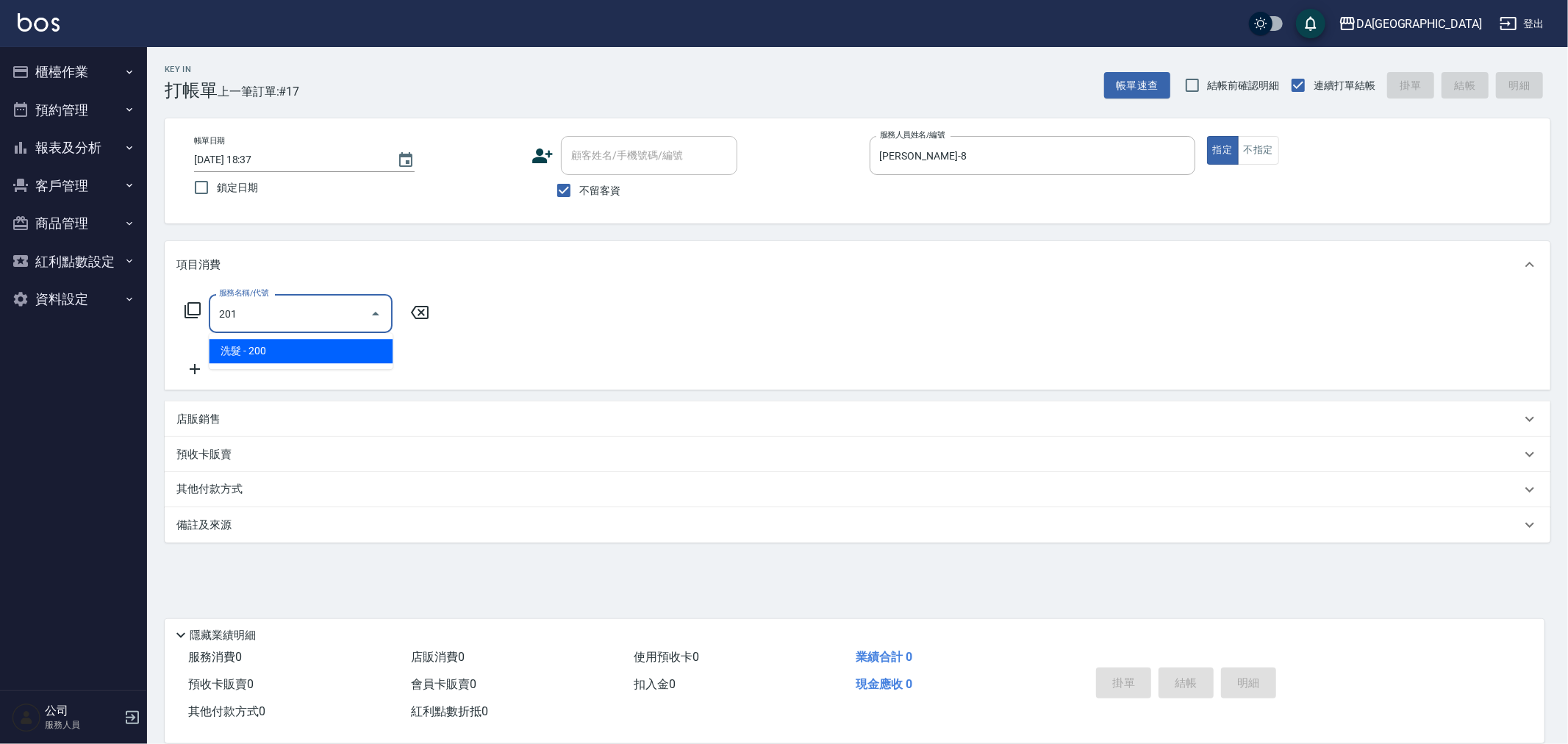
type input "洗髮(201)"
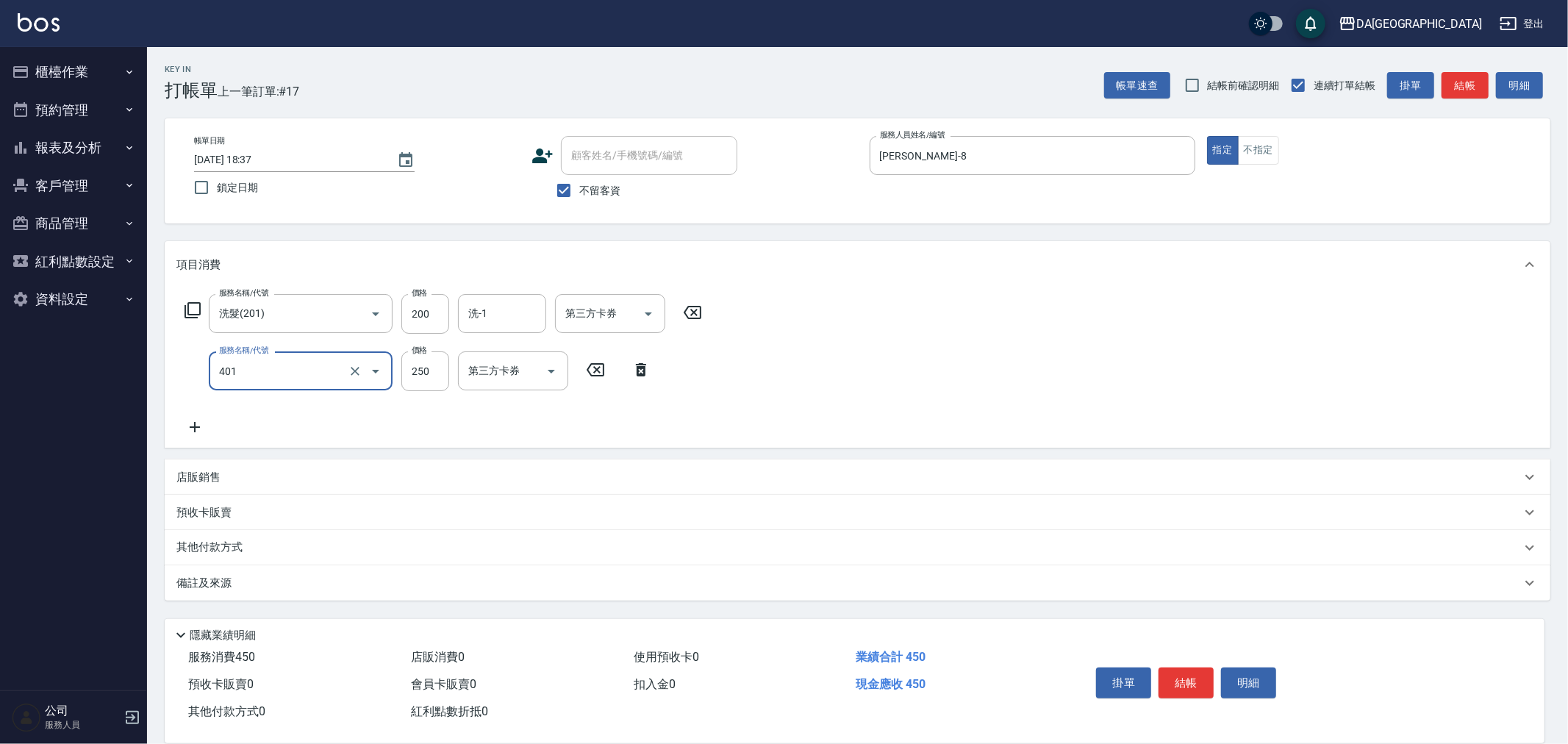
type input "剪髮(401)"
type input "400"
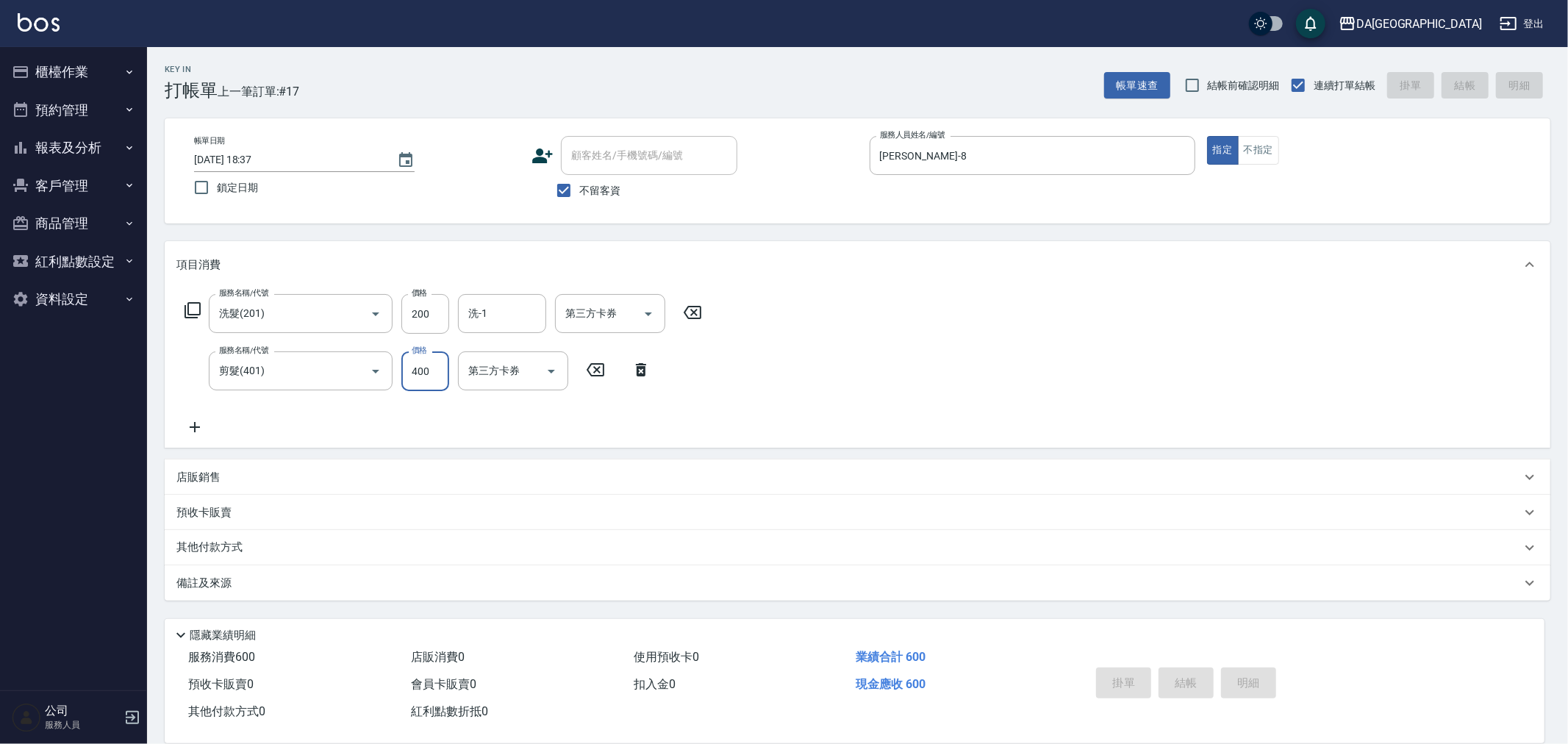
type input "[DATE] 19:05"
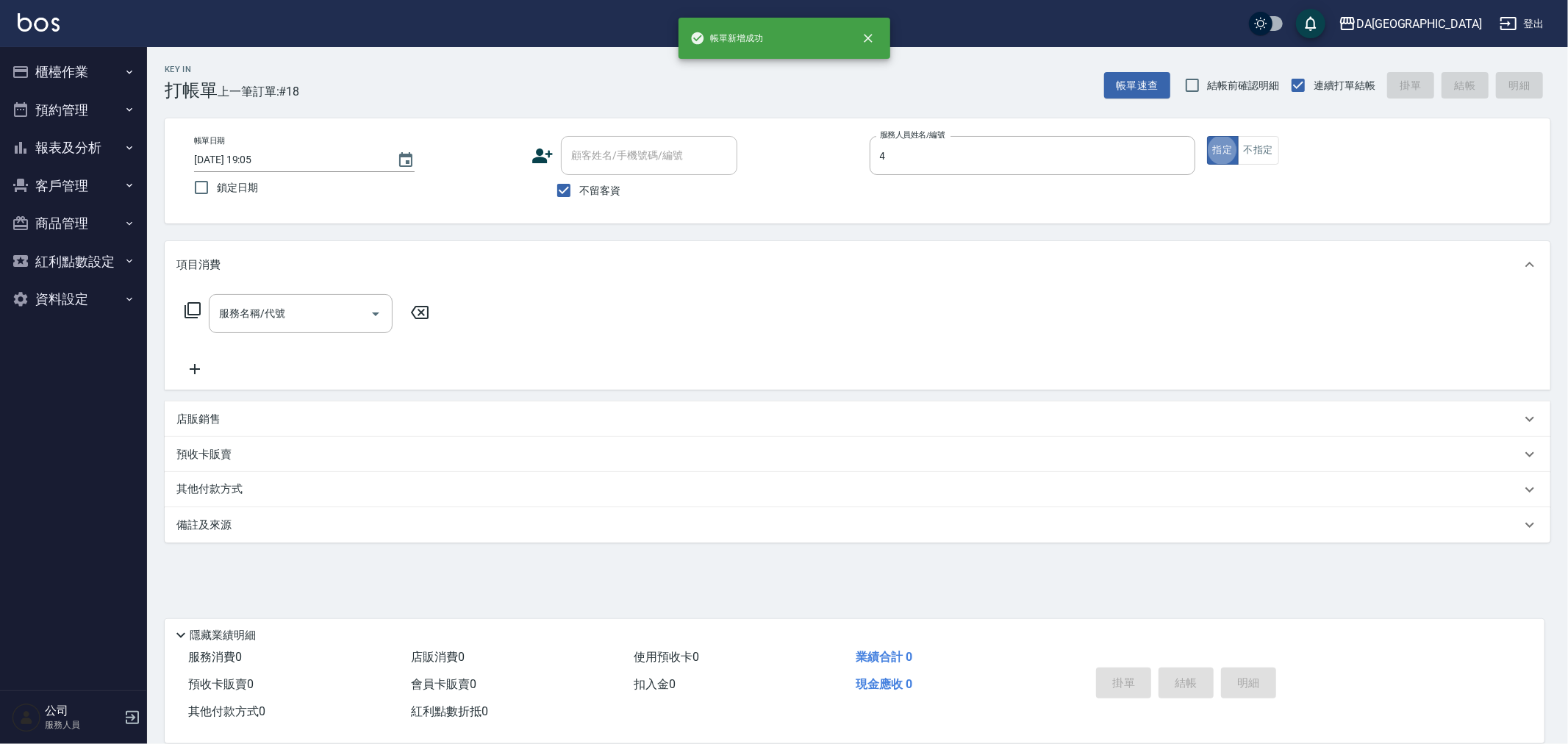
type input "LULU-4"
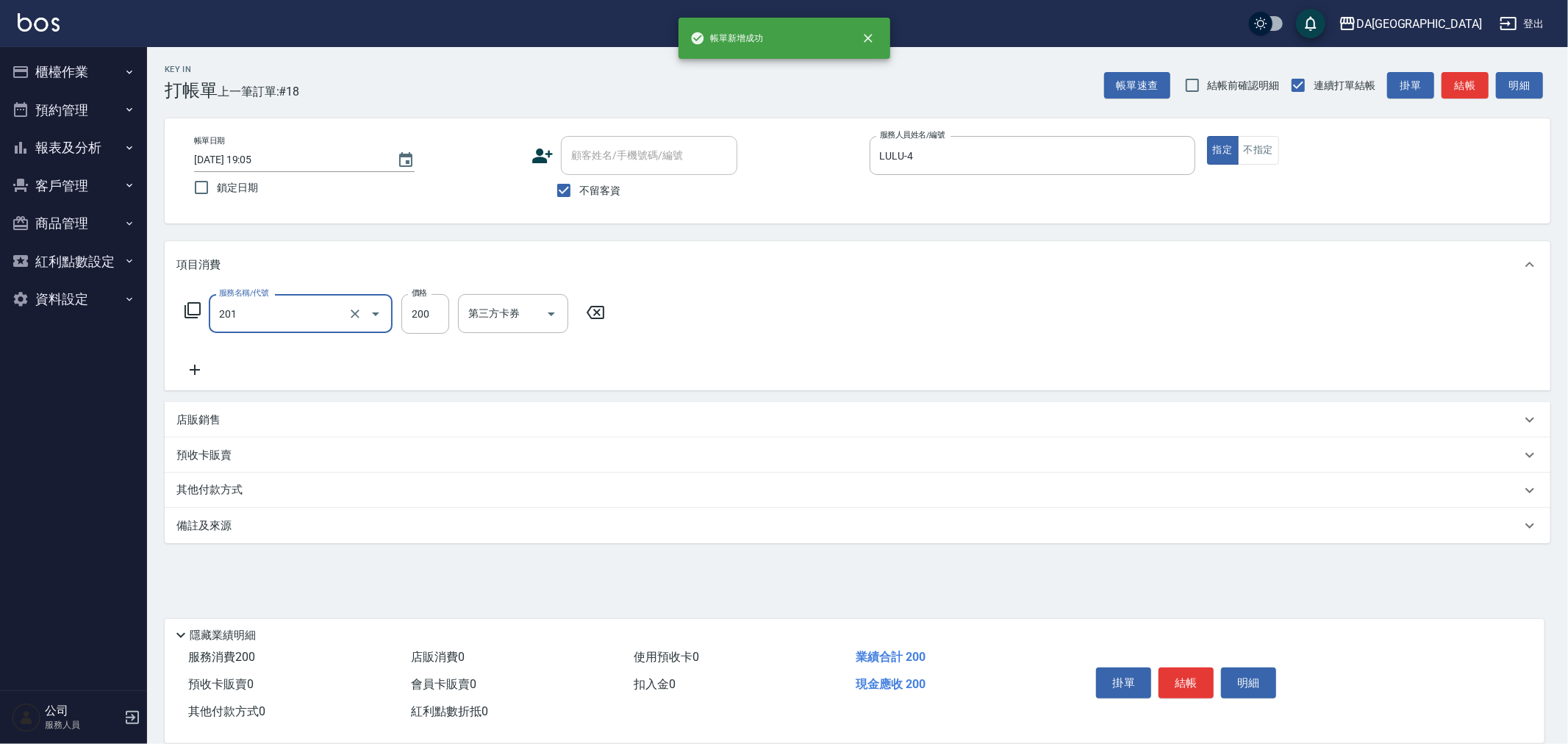
type input "洗髮(201)"
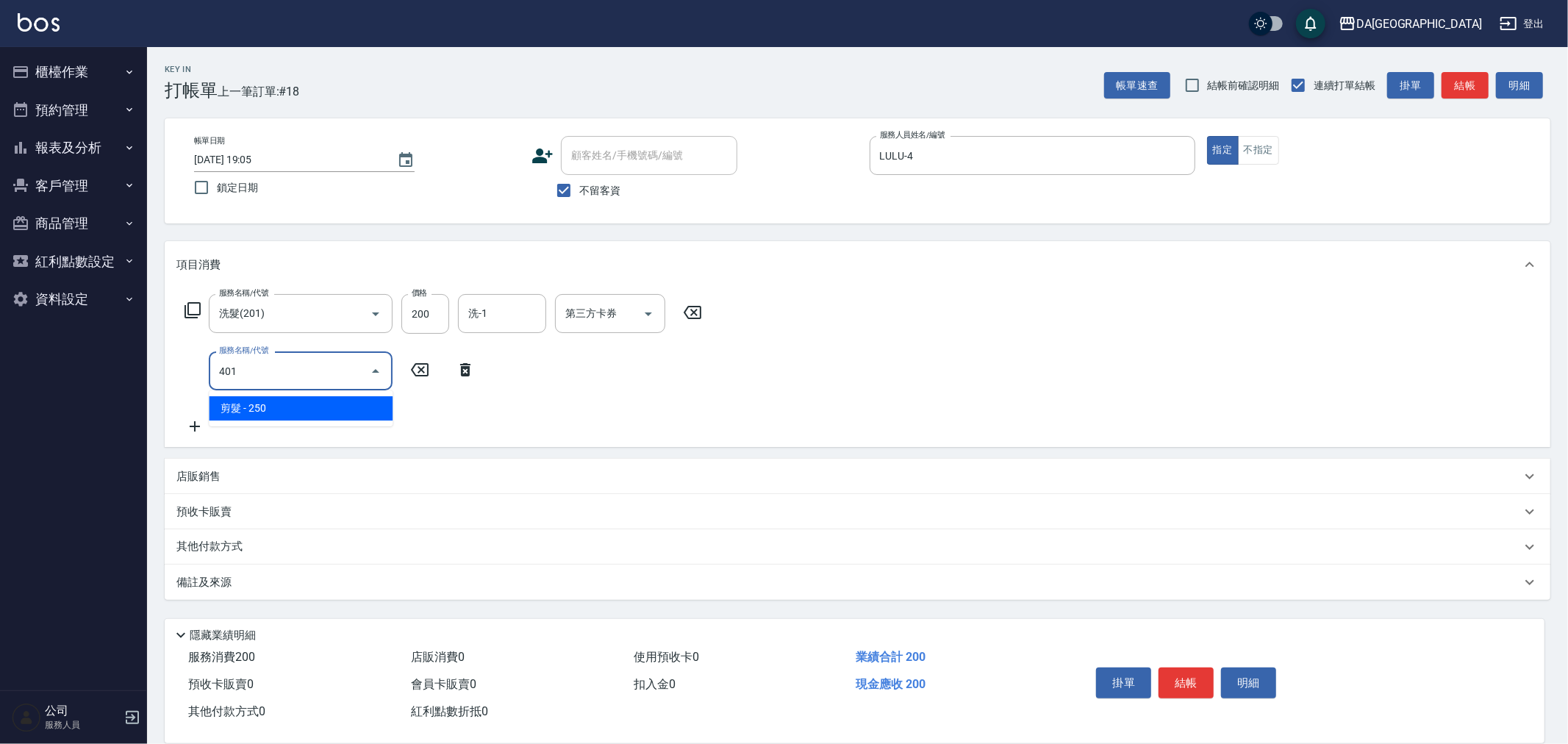
type input "剪髮(401)"
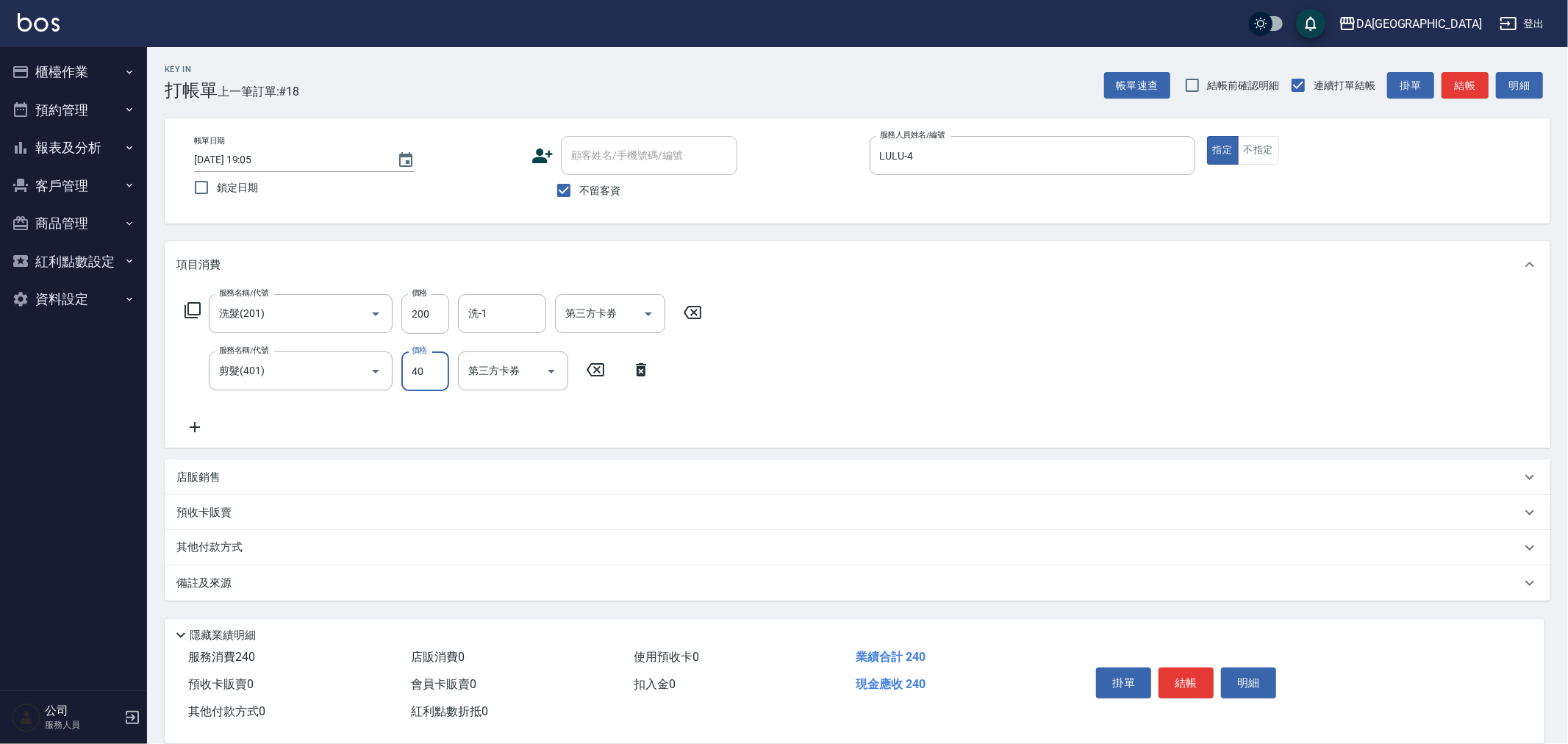
type input "400"
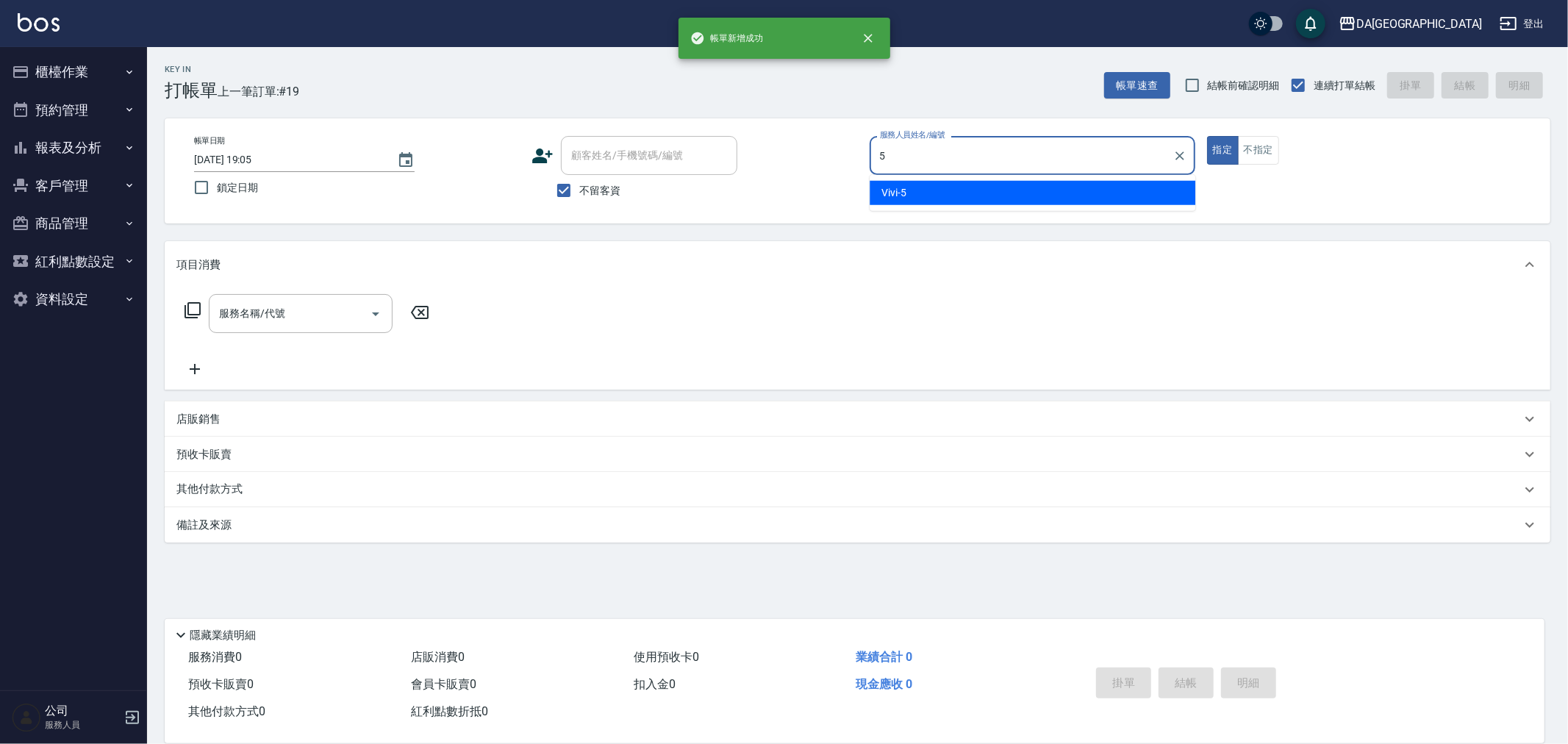
type input "Vivi-5"
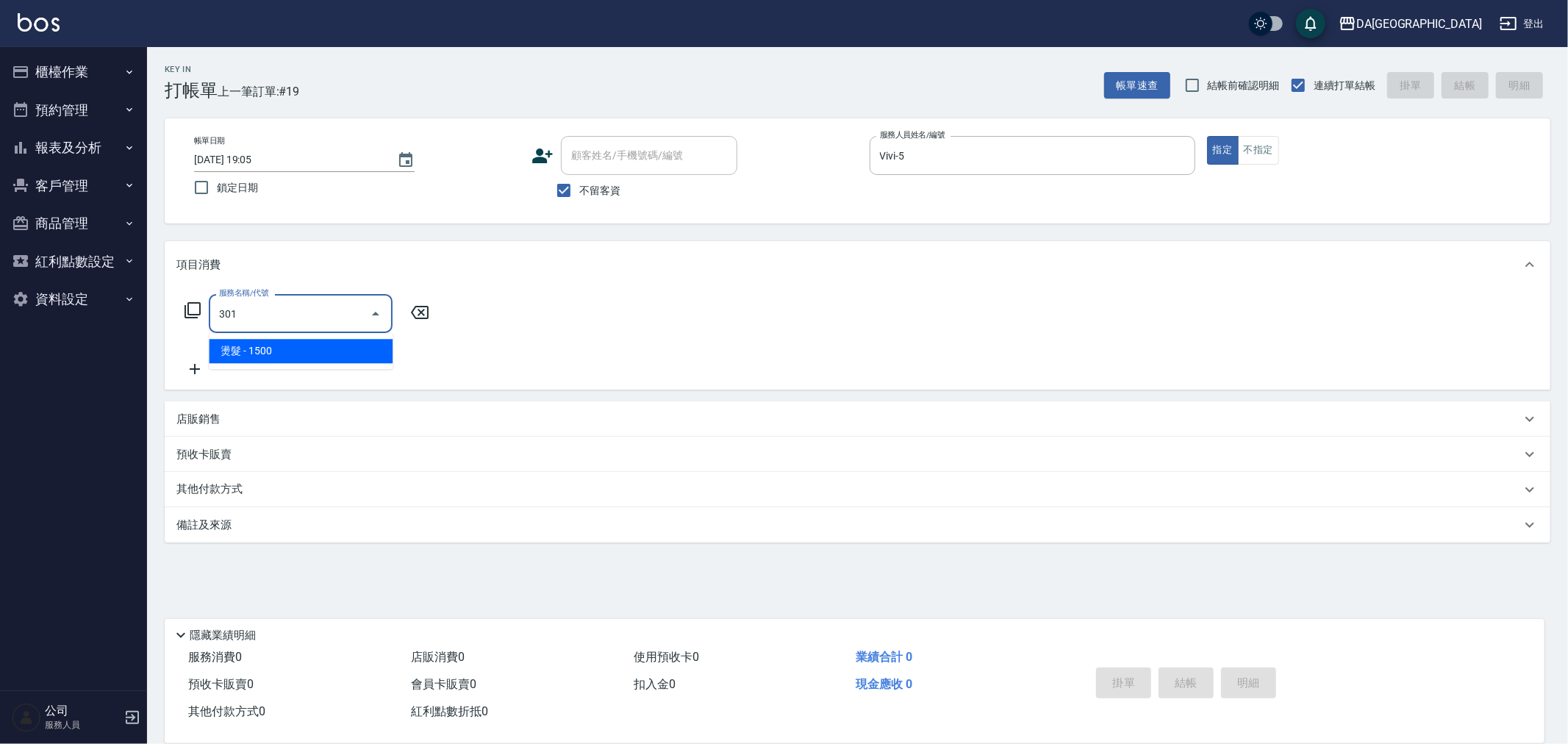
type input "燙髮(301)"
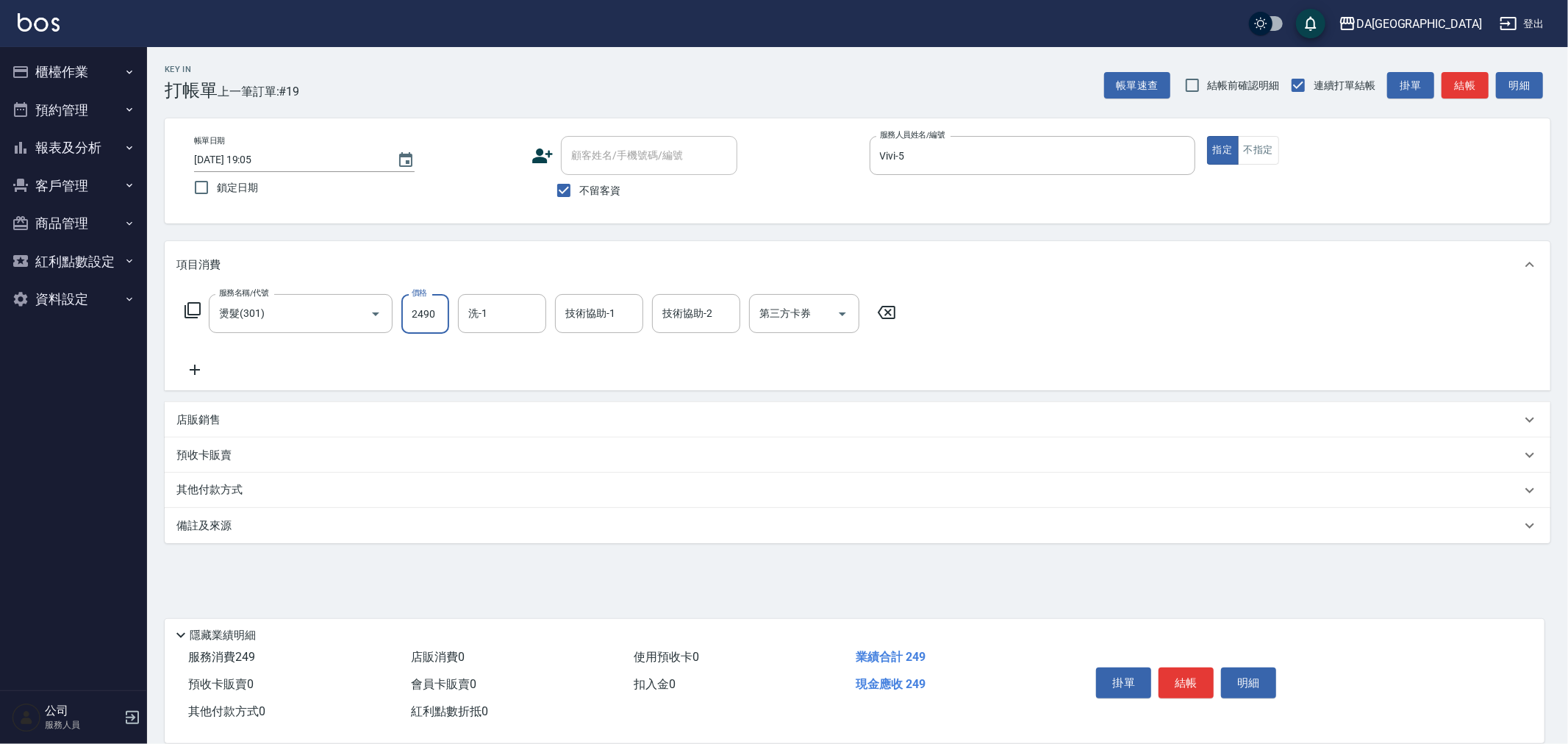
type input "2490"
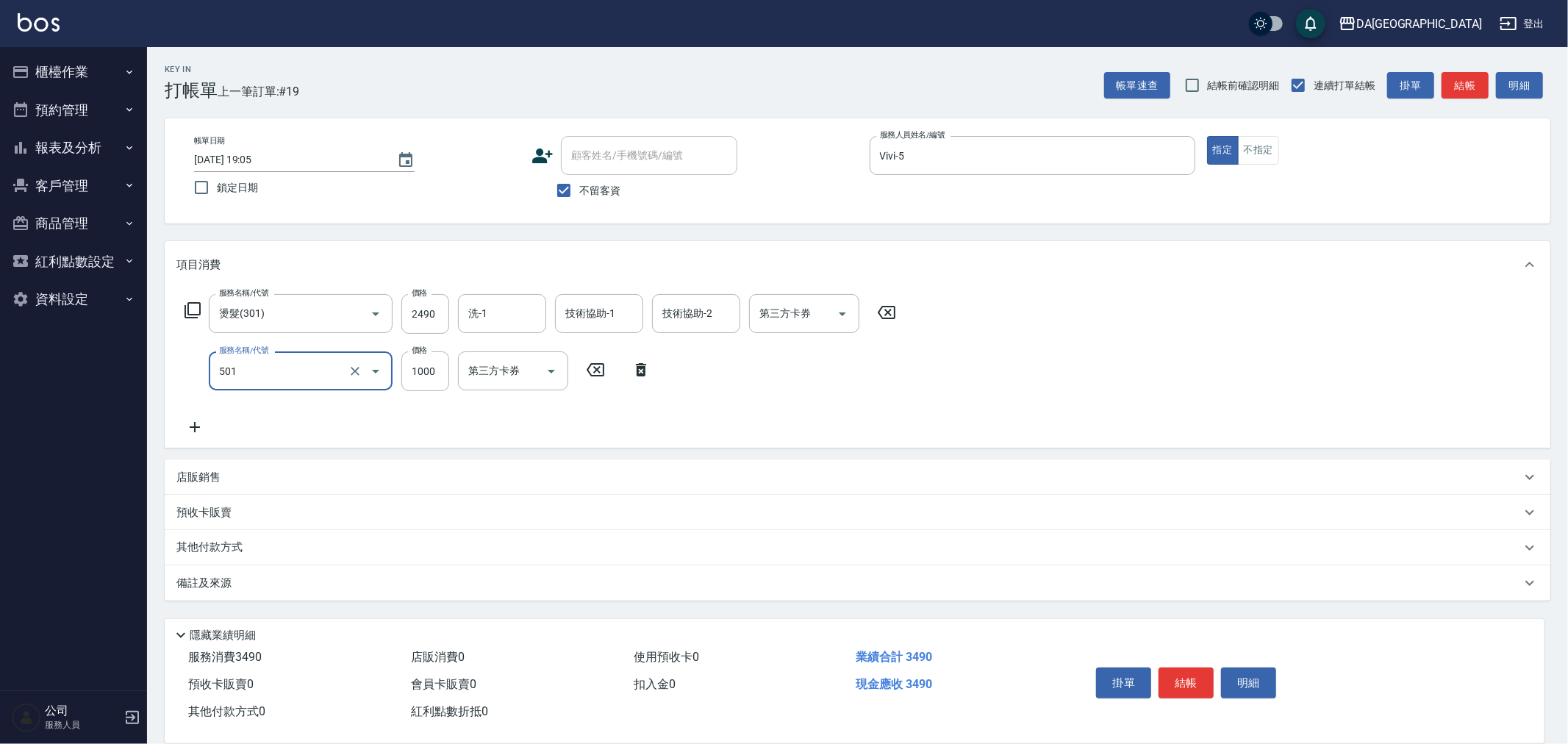
type input "染髮(501)"
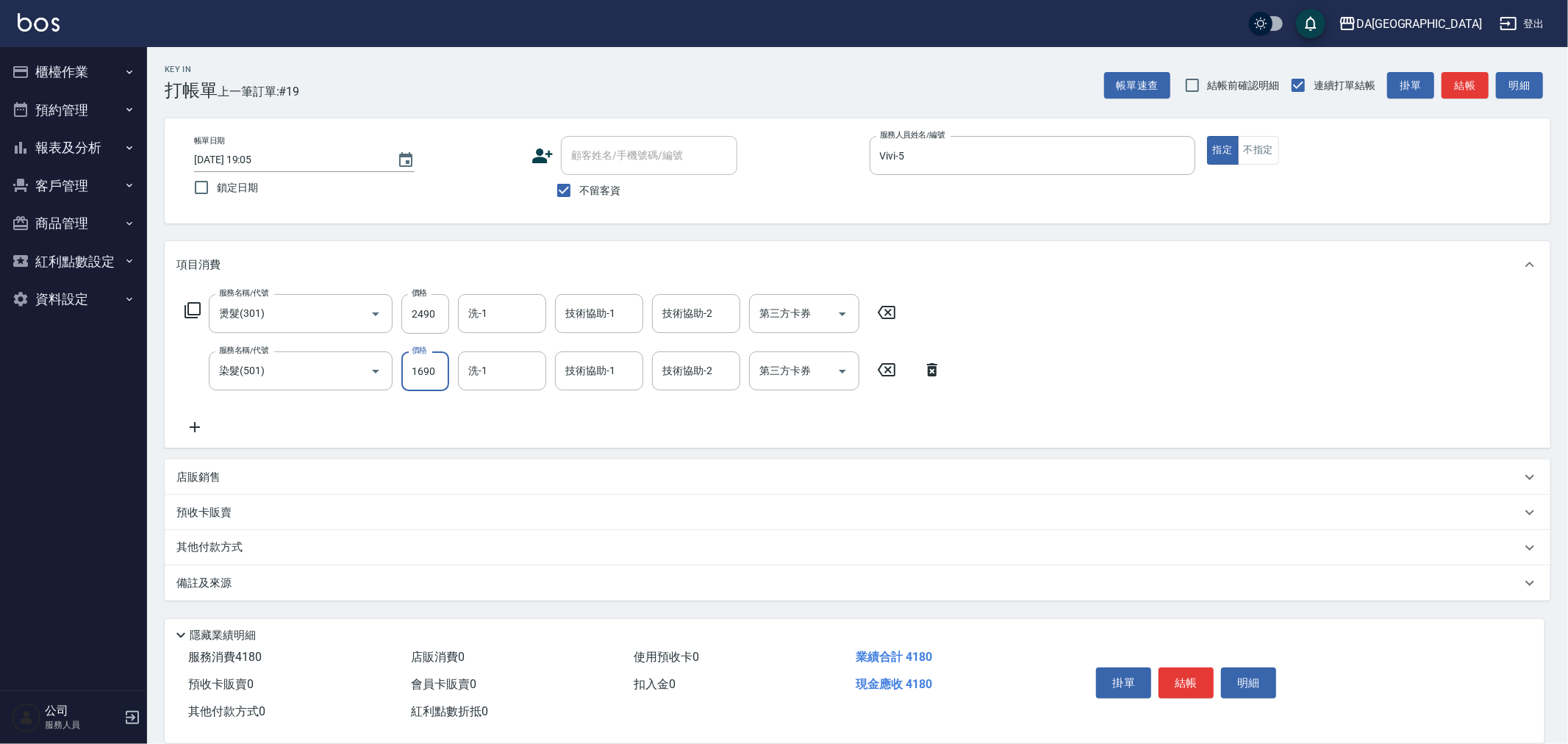
type input "1690"
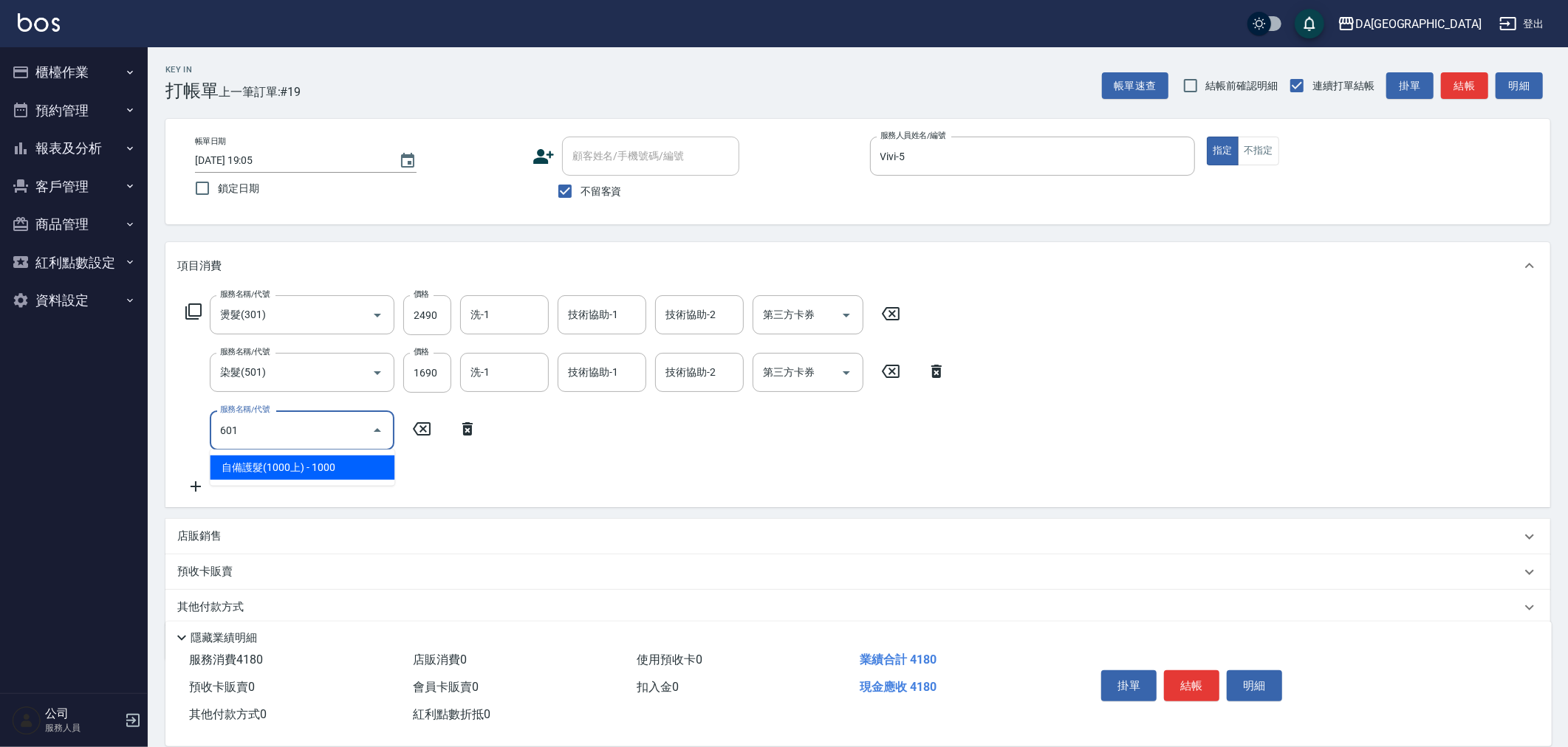
type input "自備護髮(1000上)(601)"
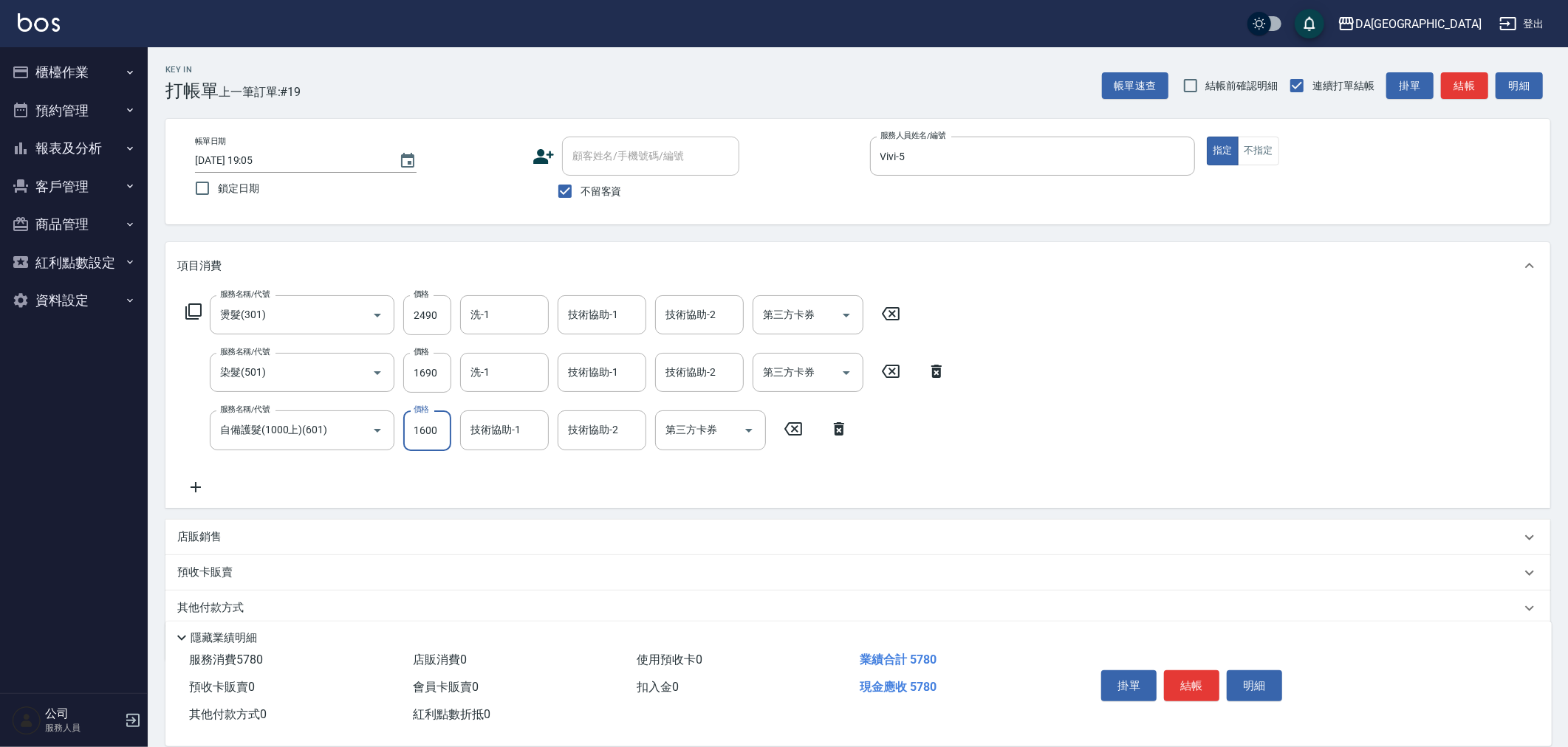
type input "1600"
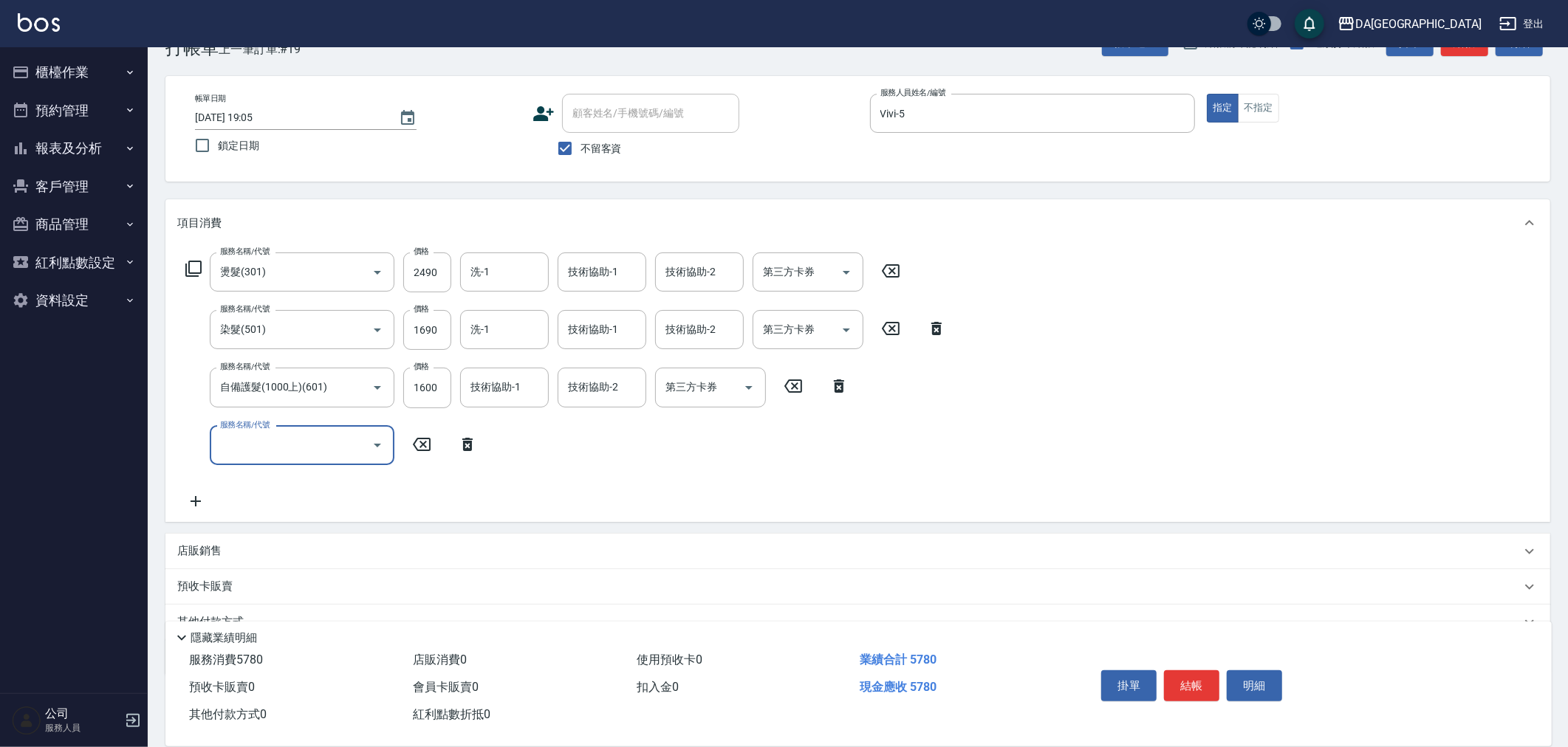
scroll to position [82, 0]
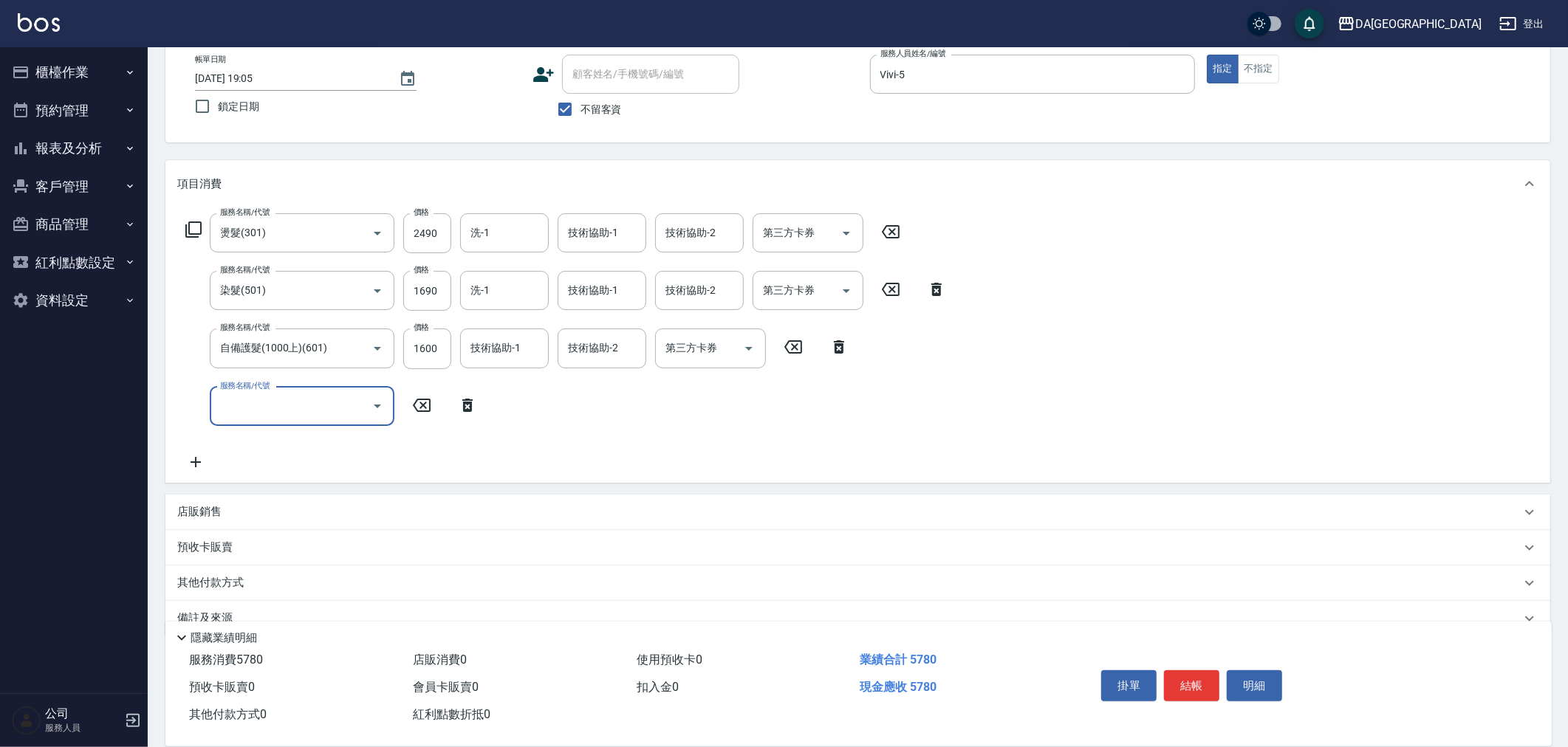
click at [213, 505] on p "店販銷售" at bounding box center [199, 512] width 45 height 15
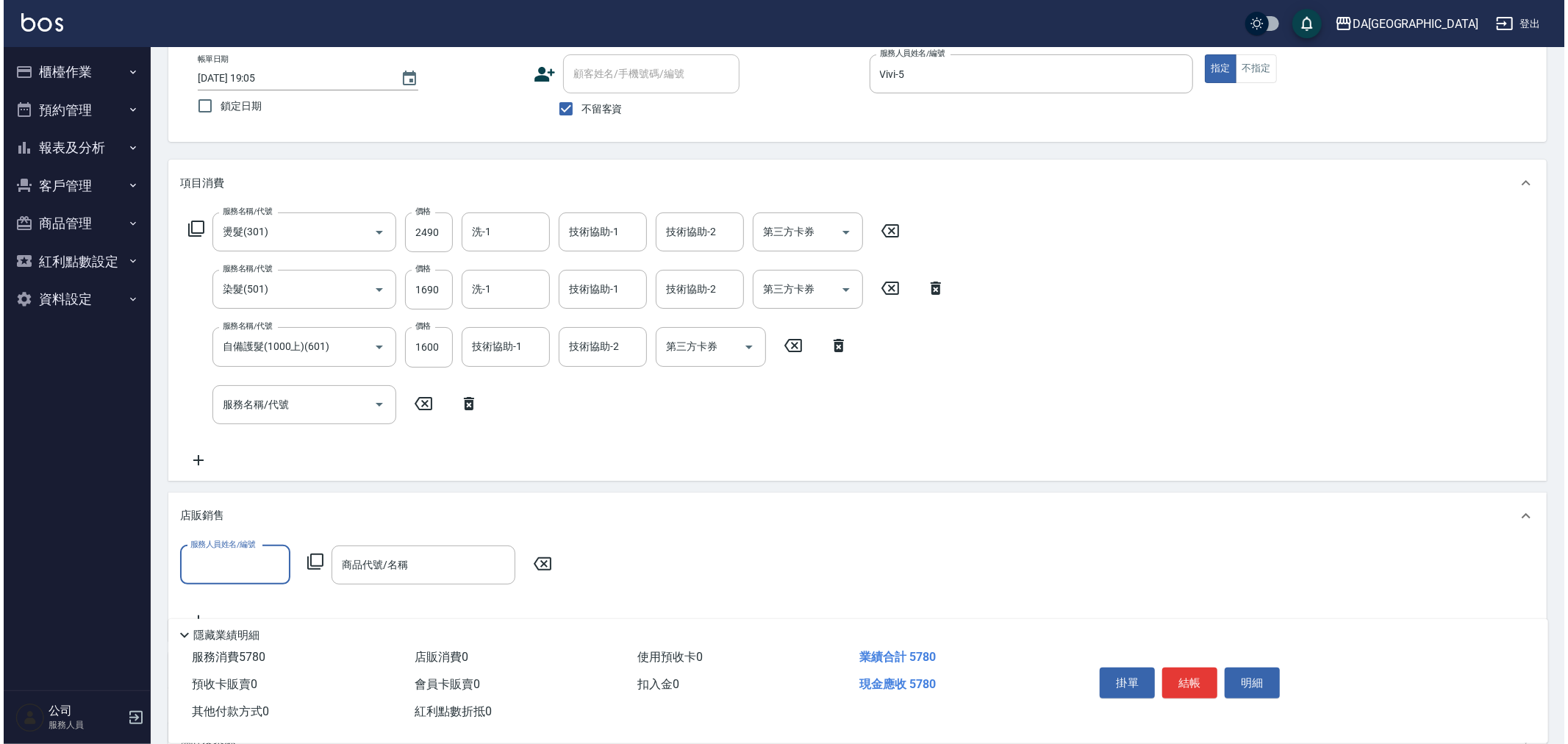
scroll to position [0, 0]
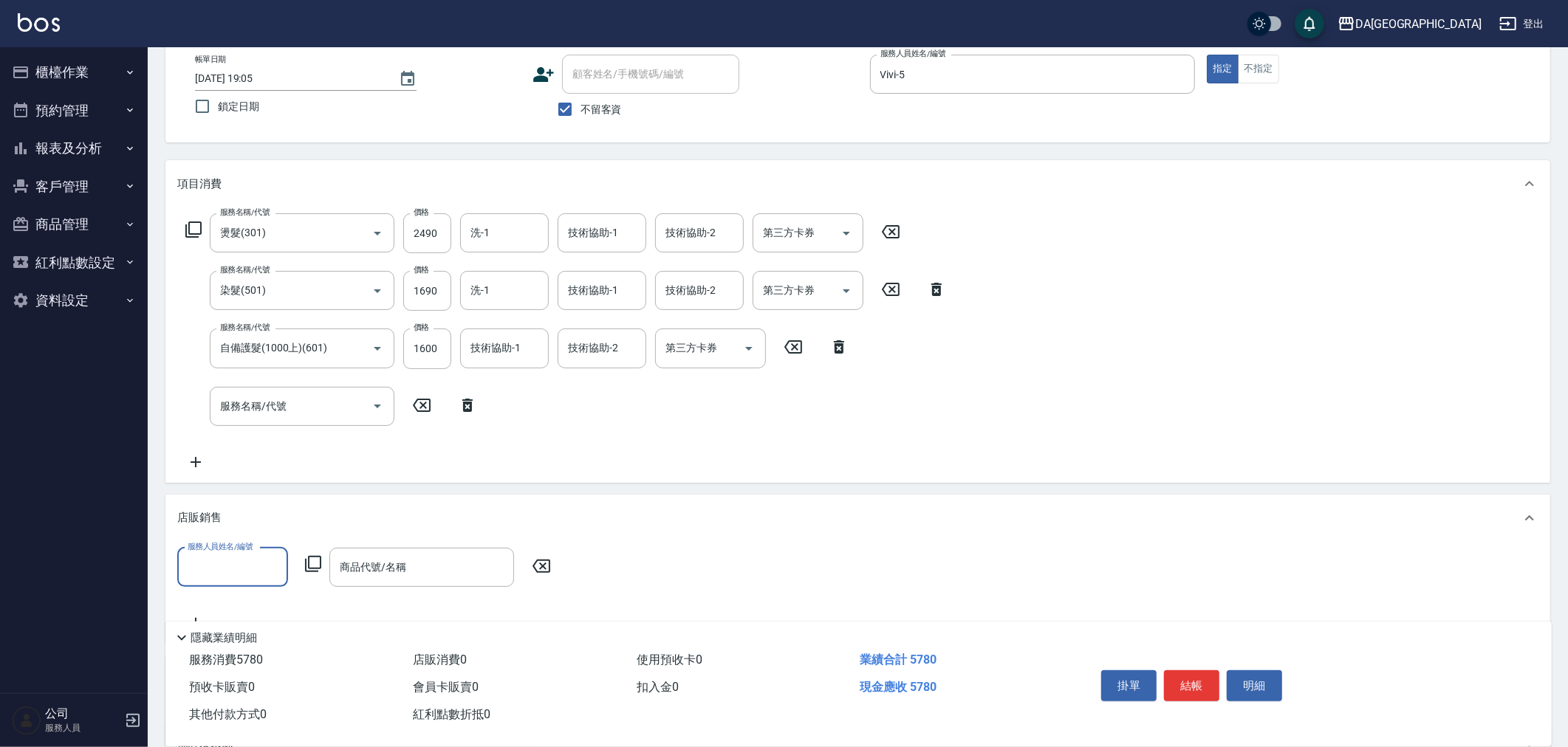
click at [234, 544] on label "服務人員姓名/編號" at bounding box center [220, 547] width 65 height 11
click at [234, 555] on input "服務人員姓名/編號" at bounding box center [233, 568] width 97 height 26
click at [235, 550] on label "服務人員姓名/編號" at bounding box center [220, 547] width 65 height 11
click at [235, 555] on input "服務人員姓名/編號" at bounding box center [233, 568] width 97 height 26
click at [236, 560] on input "服務人員姓名/編號" at bounding box center [233, 568] width 97 height 26
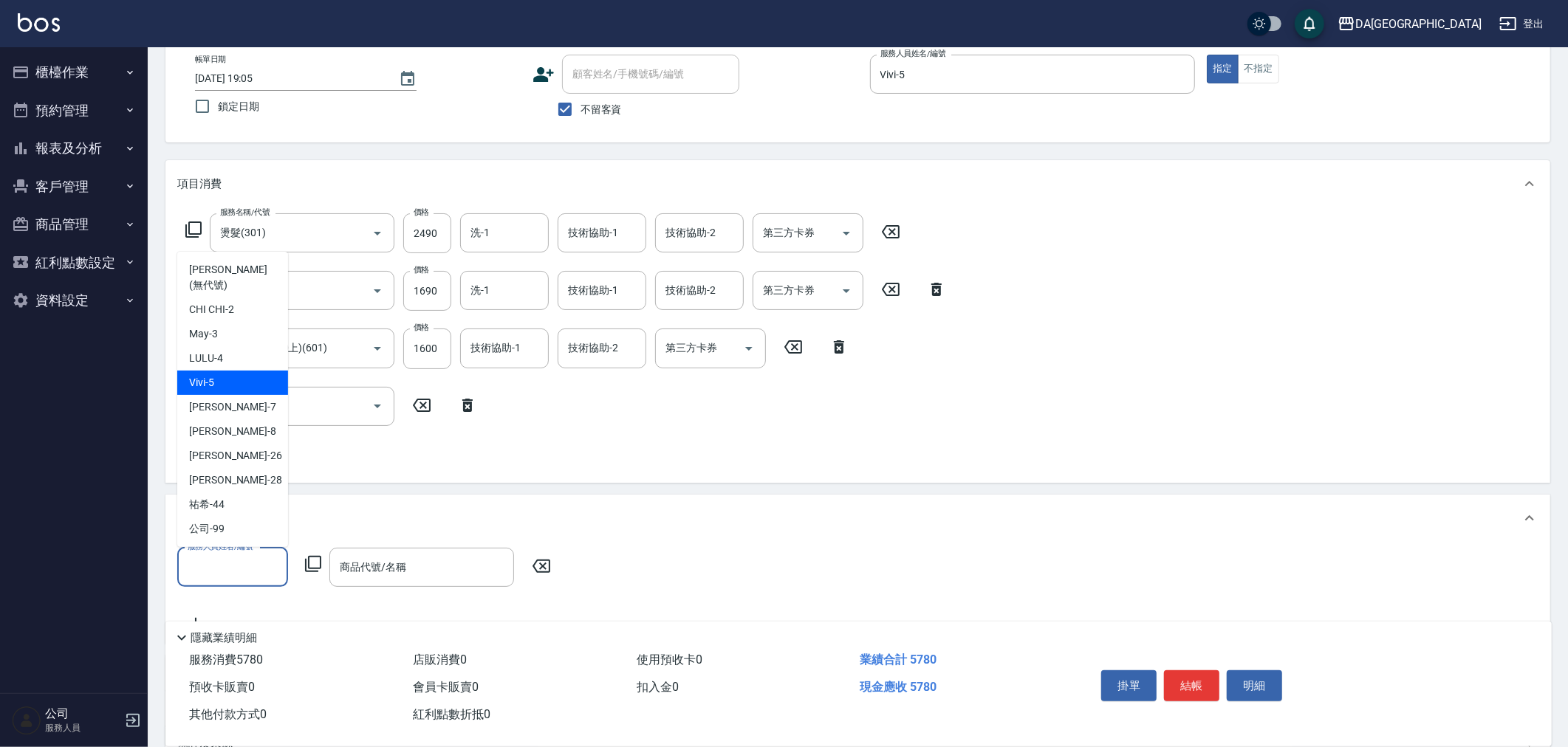
click at [250, 372] on div "Vivi -5" at bounding box center [232, 383] width 111 height 25
type input "Vivi-5"
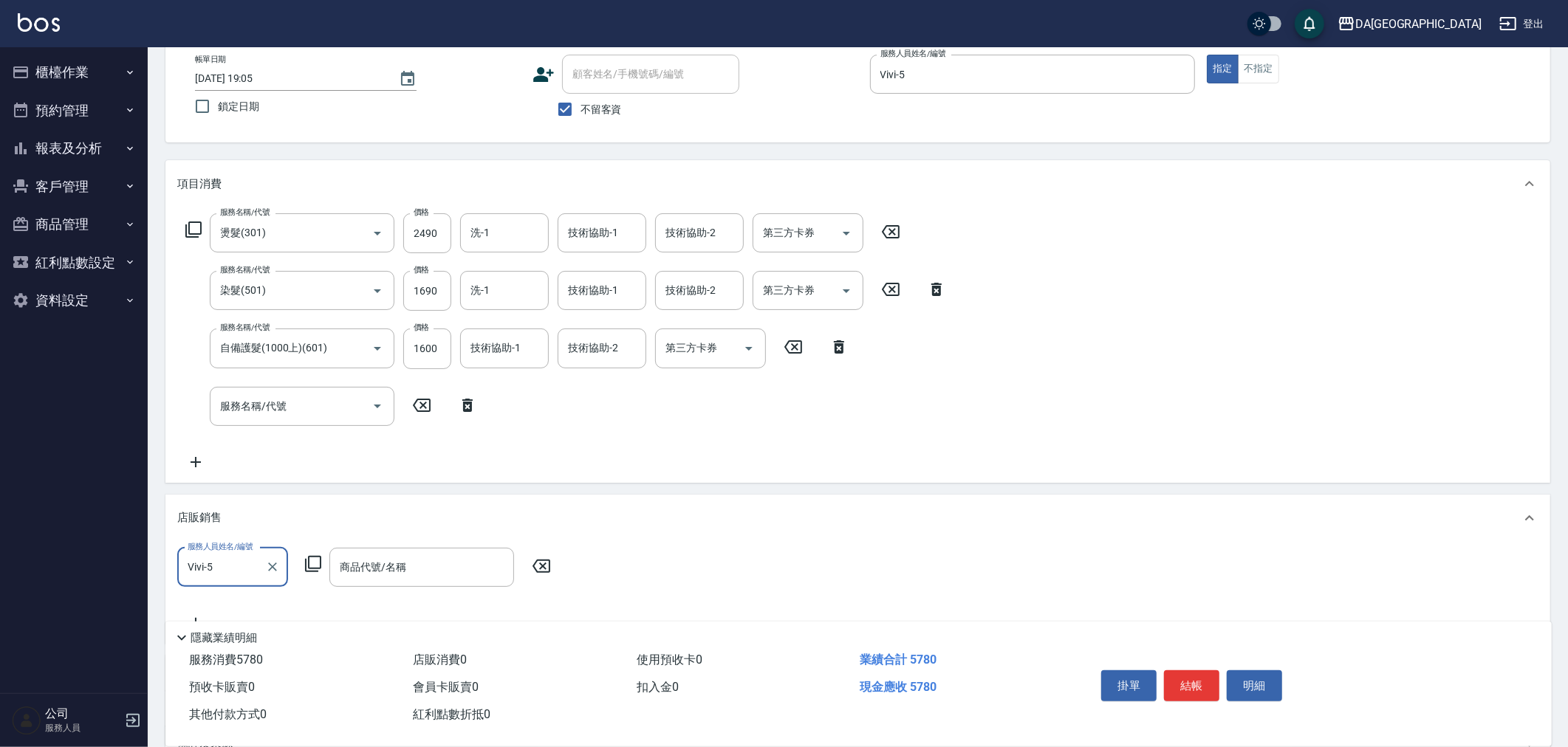
click at [312, 556] on icon at bounding box center [313, 564] width 18 height 18
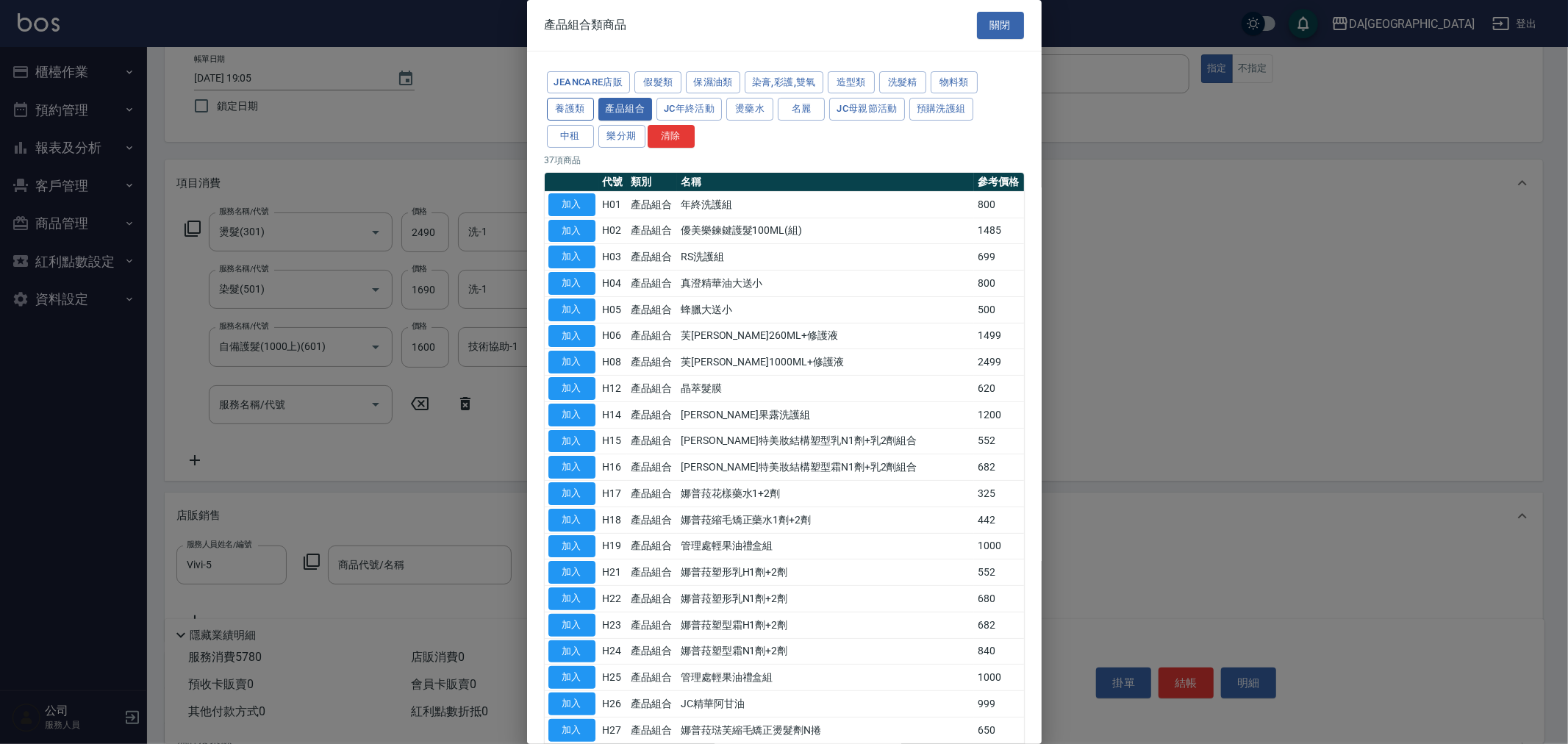
click at [563, 112] on button "養護類" at bounding box center [570, 109] width 47 height 23
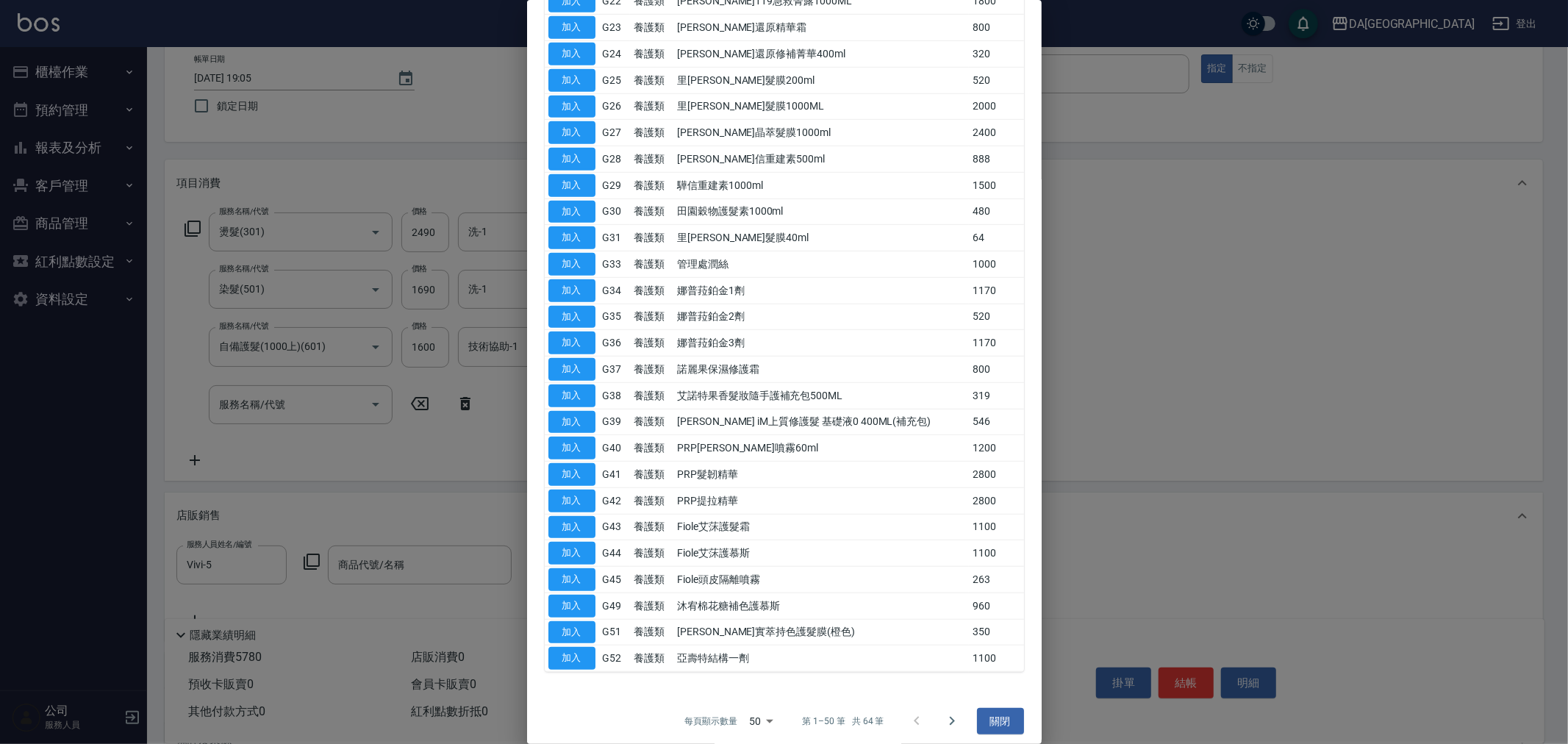
scroll to position [767, 0]
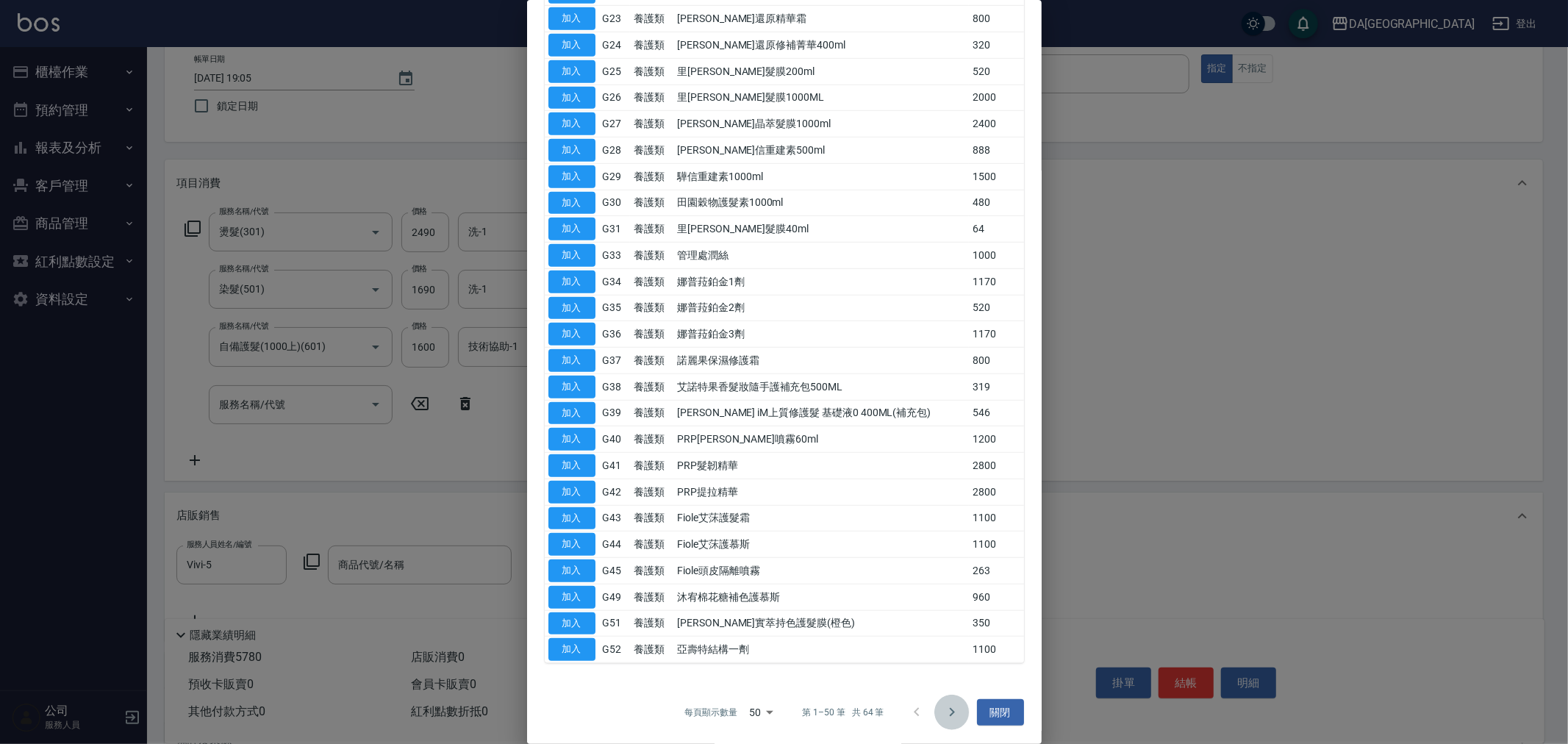
click at [943, 708] on icon "Go to next page" at bounding box center [951, 712] width 17 height 17
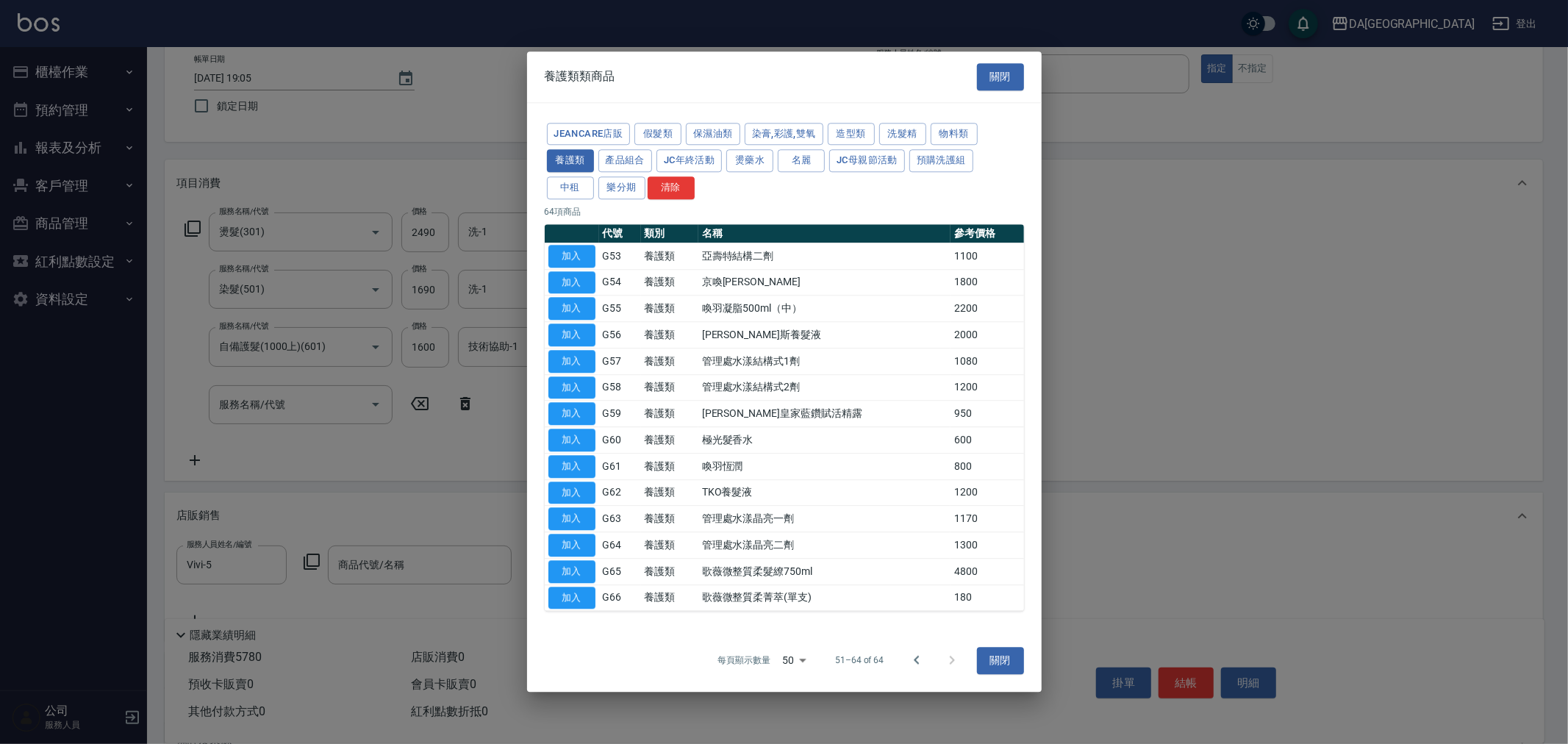
scroll to position [0, 0]
click at [912, 659] on icon "Go to previous page" at bounding box center [917, 661] width 17 height 17
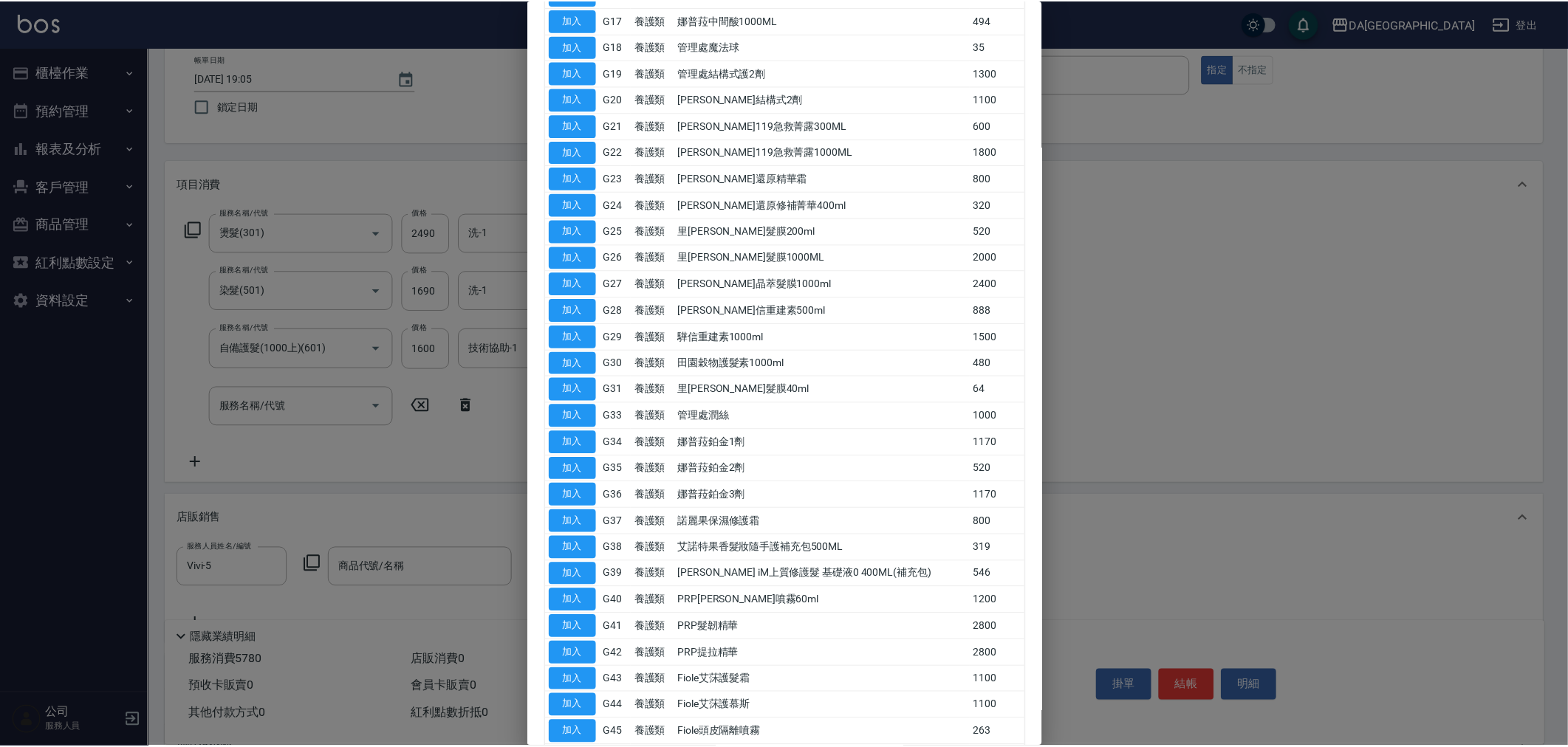
scroll to position [606, 0]
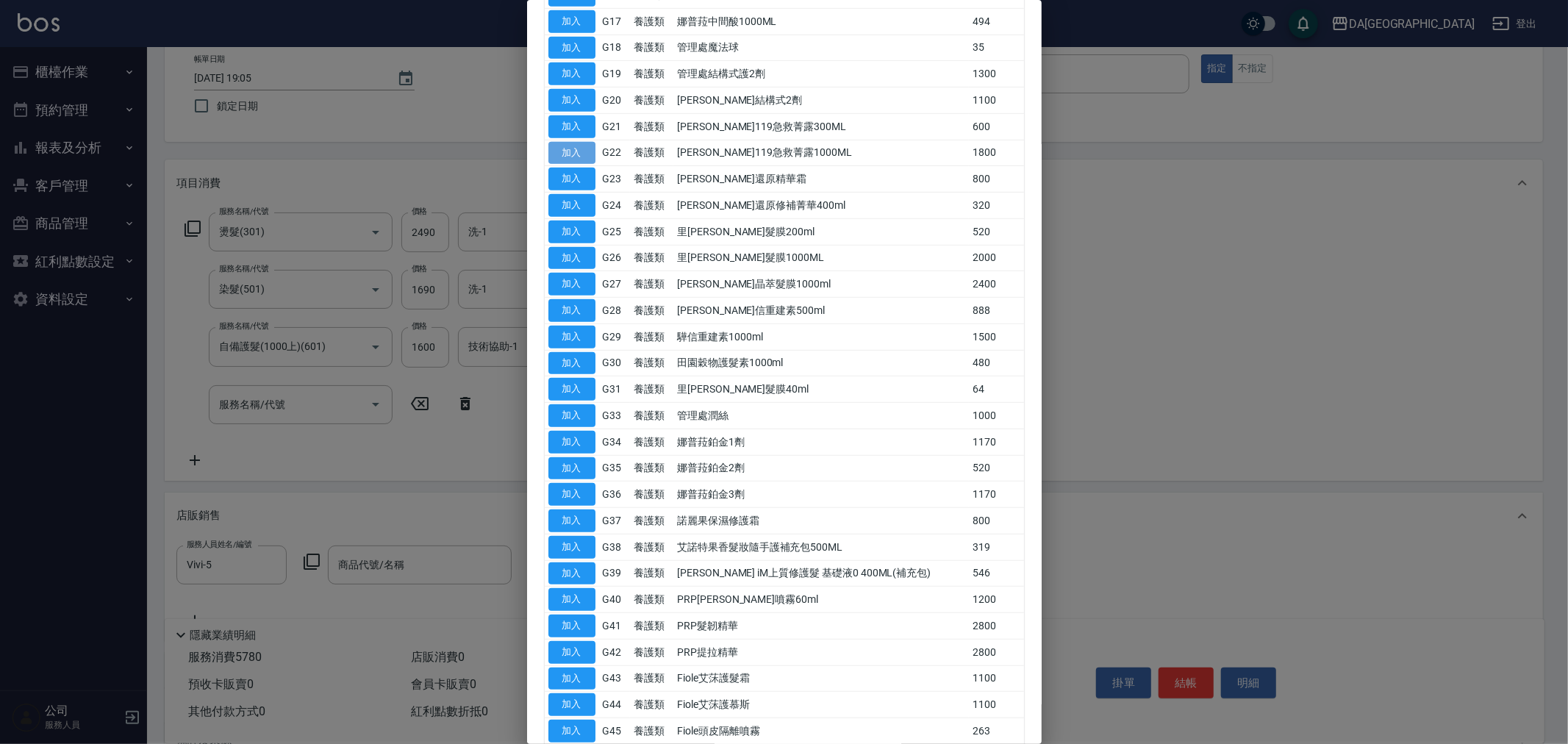
click at [559, 153] on button "加入" at bounding box center [571, 153] width 47 height 23
type input "[PERSON_NAME]119急救菁露1000ML"
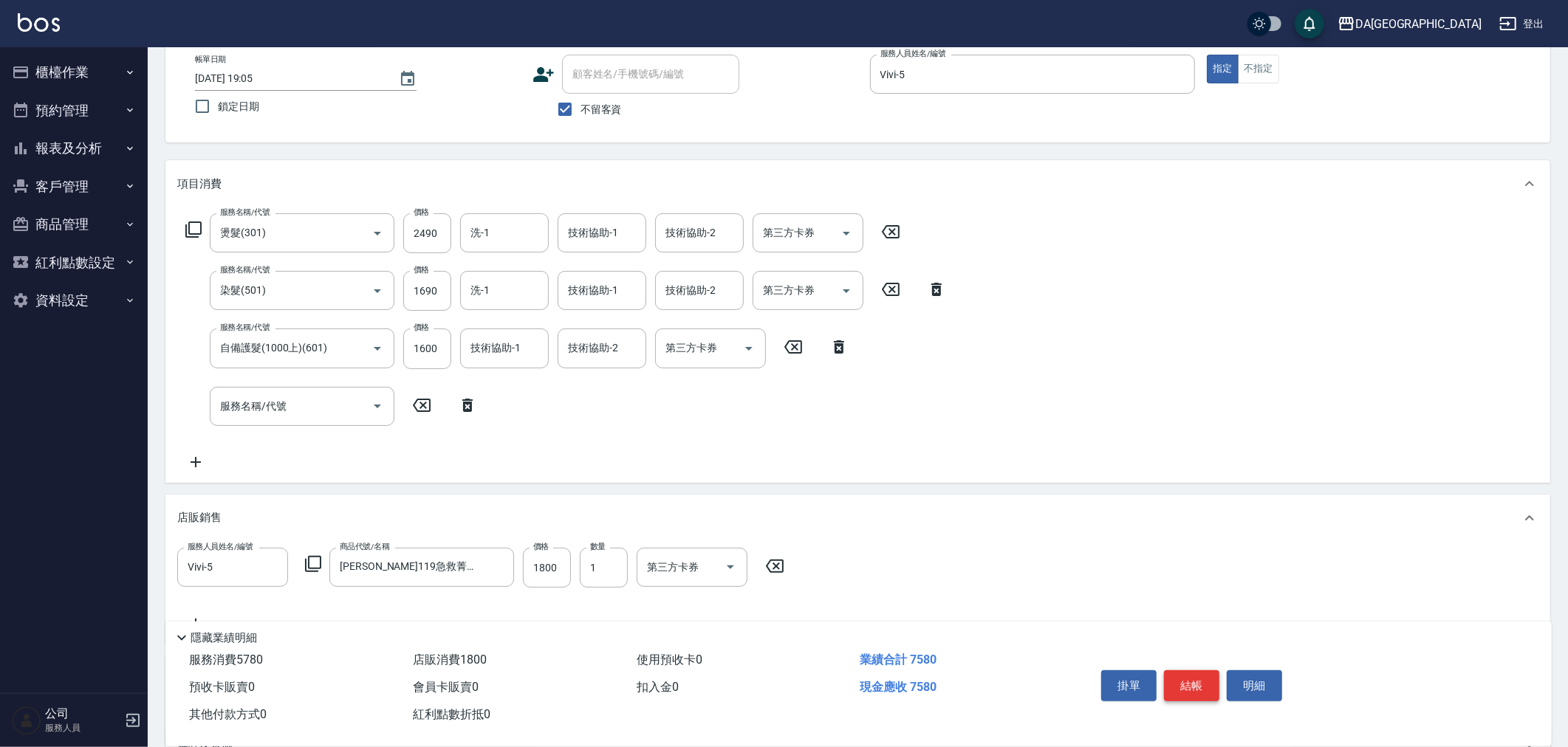
click at [1196, 681] on button "結帳" at bounding box center [1192, 686] width 55 height 31
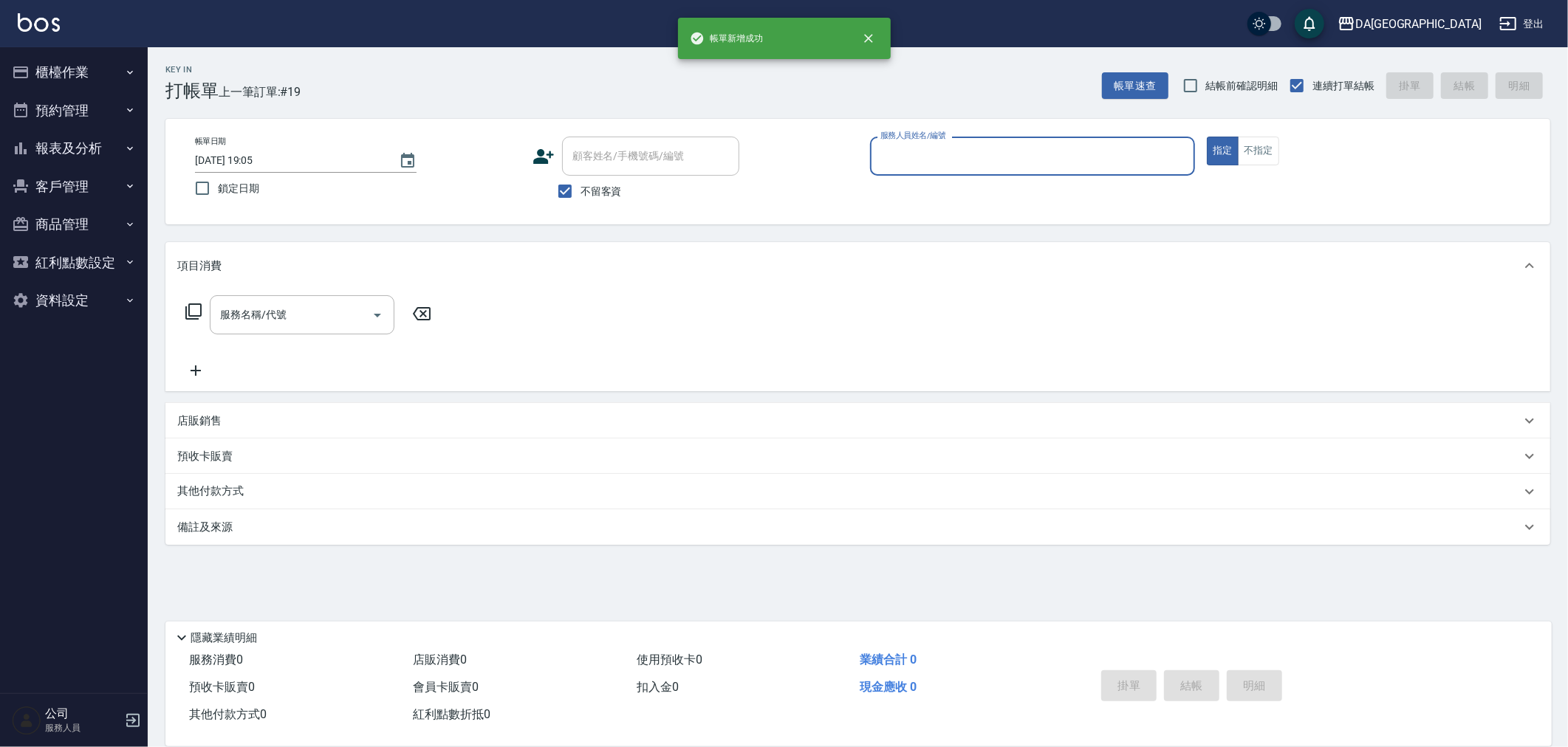
scroll to position [0, 0]
click at [67, 80] on button "櫃檯作業" at bounding box center [73, 73] width 136 height 38
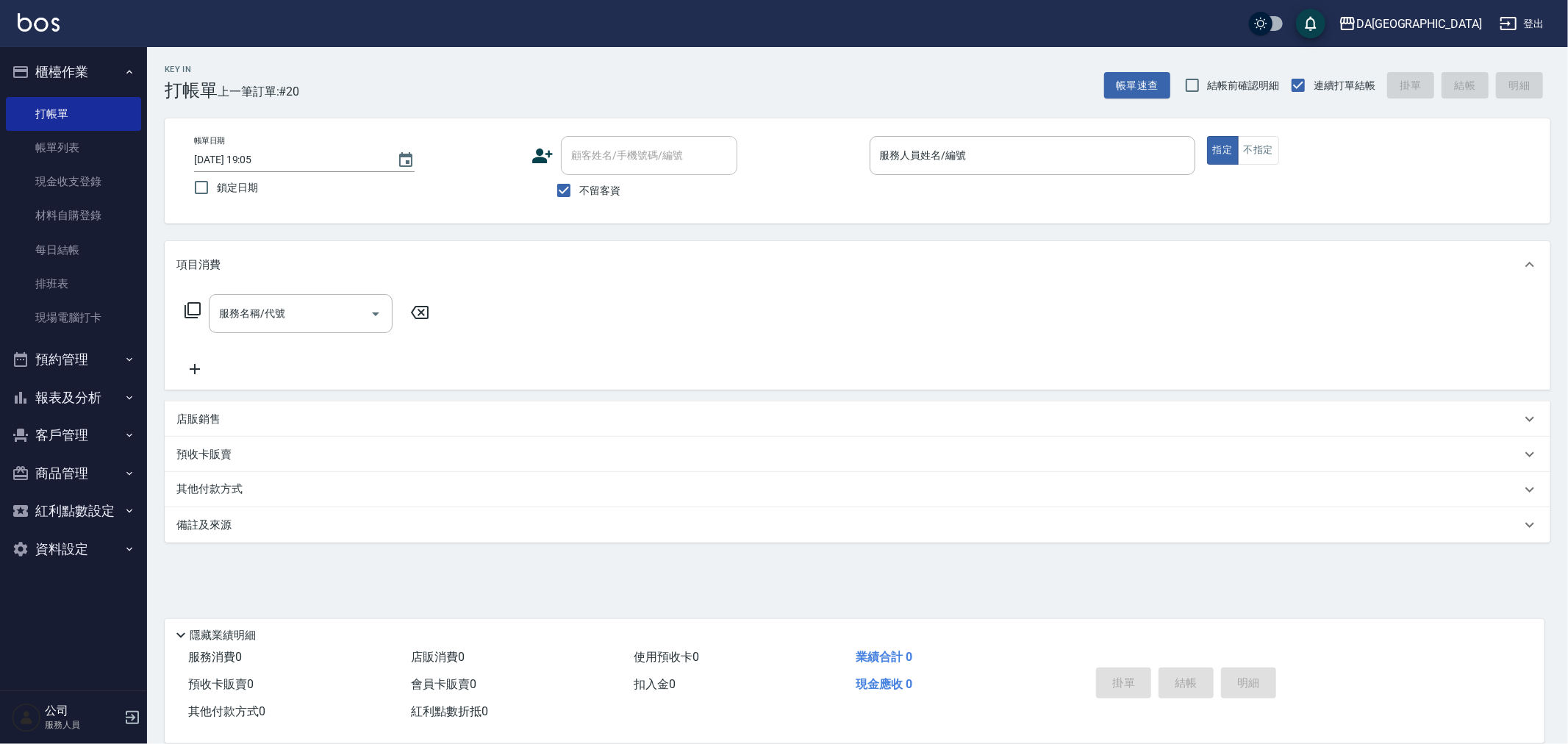
click at [93, 397] on button "報表及分析" at bounding box center [73, 398] width 135 height 38
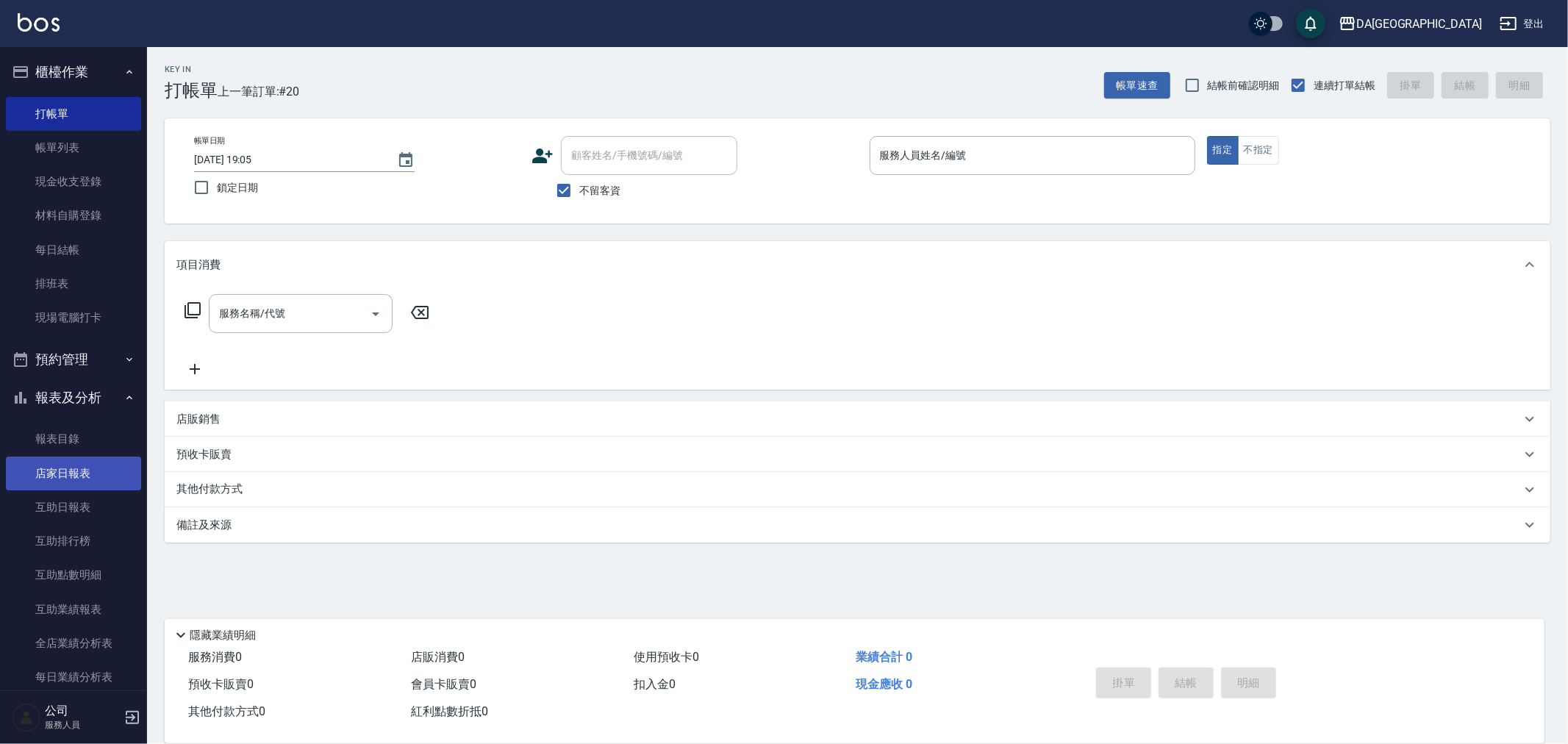
click at [89, 472] on link "店家日報表" at bounding box center [73, 473] width 135 height 34
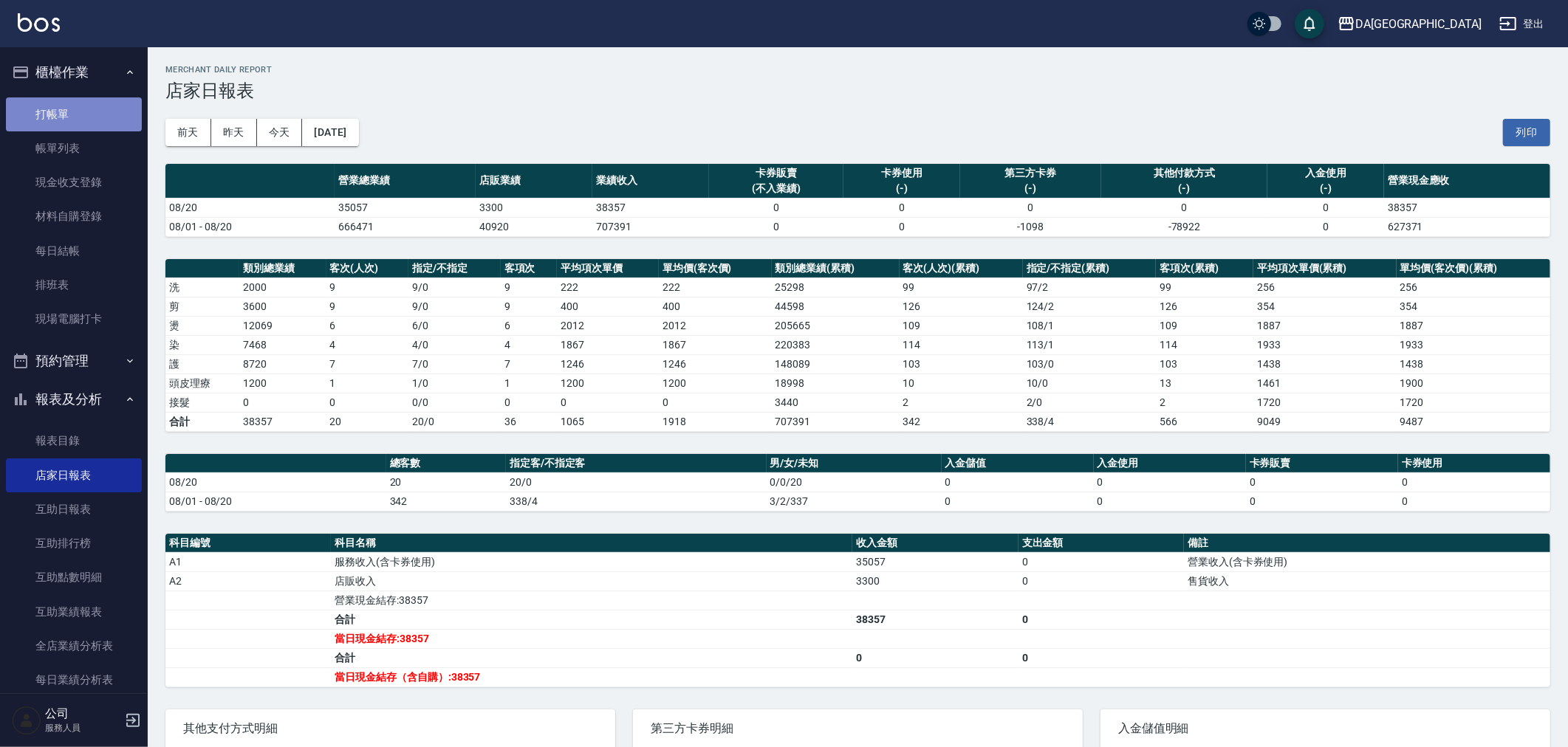
click at [78, 108] on link "打帳單" at bounding box center [73, 114] width 136 height 34
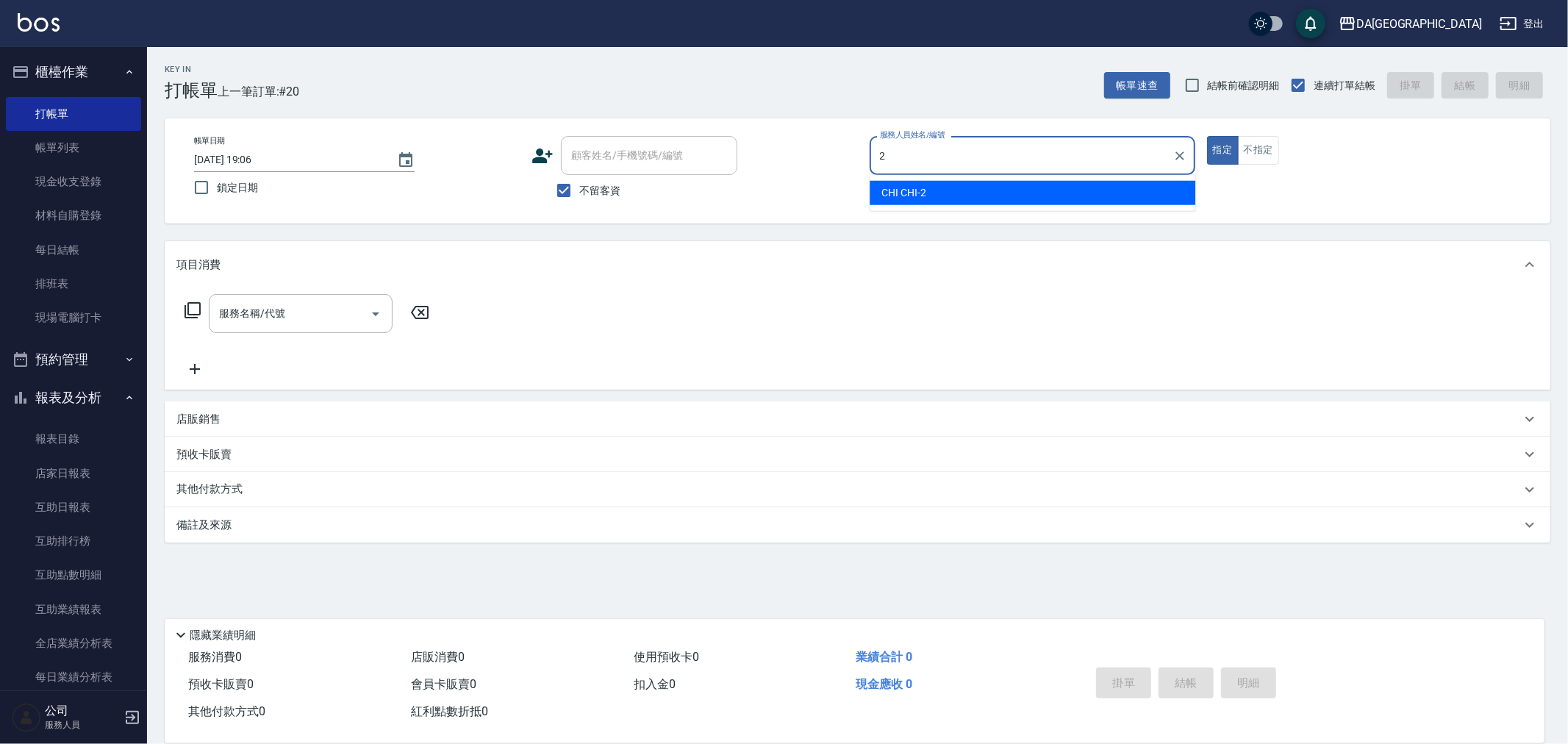
type input "CHI CHI-2"
type button "true"
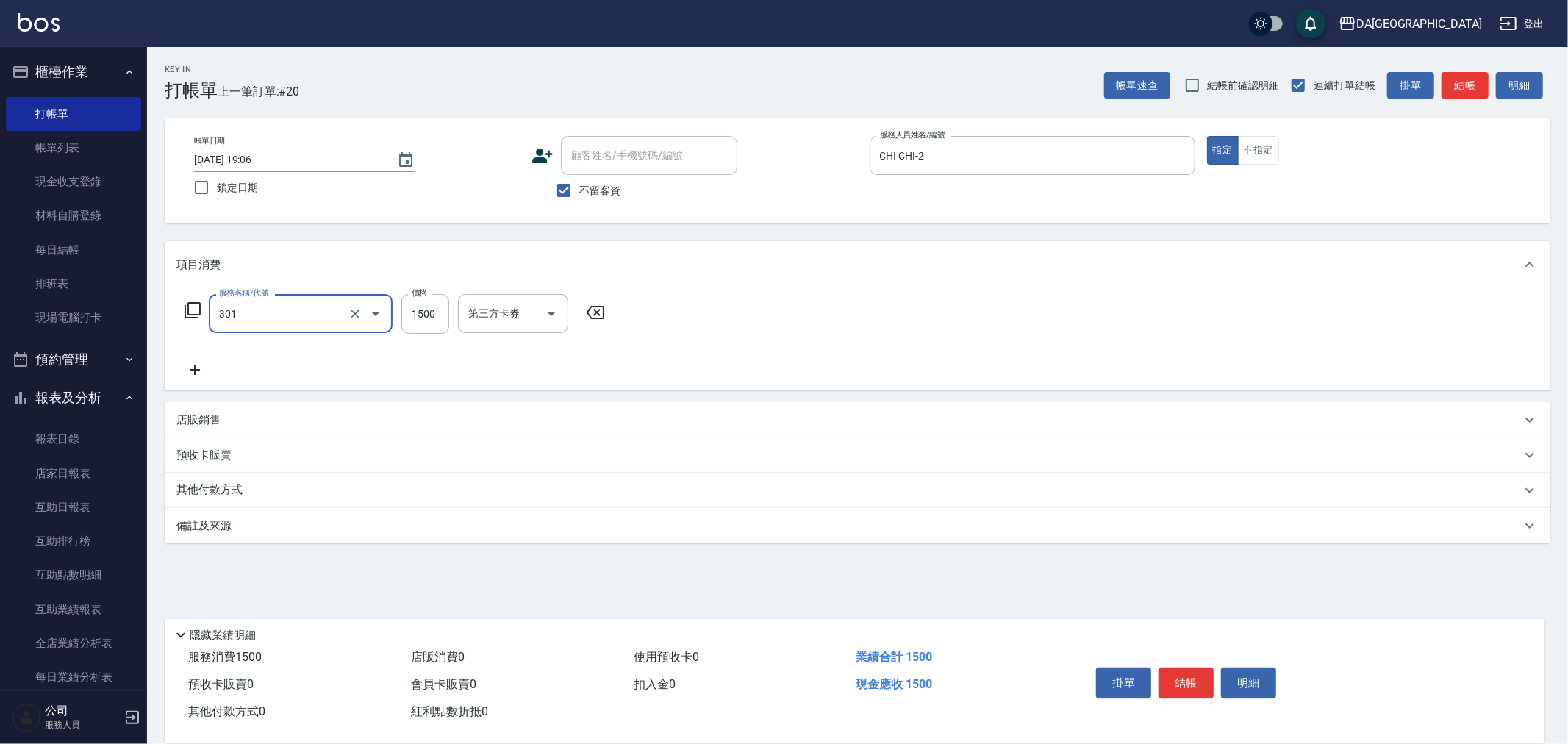
type input "燙髮(301)"
type input "2599"
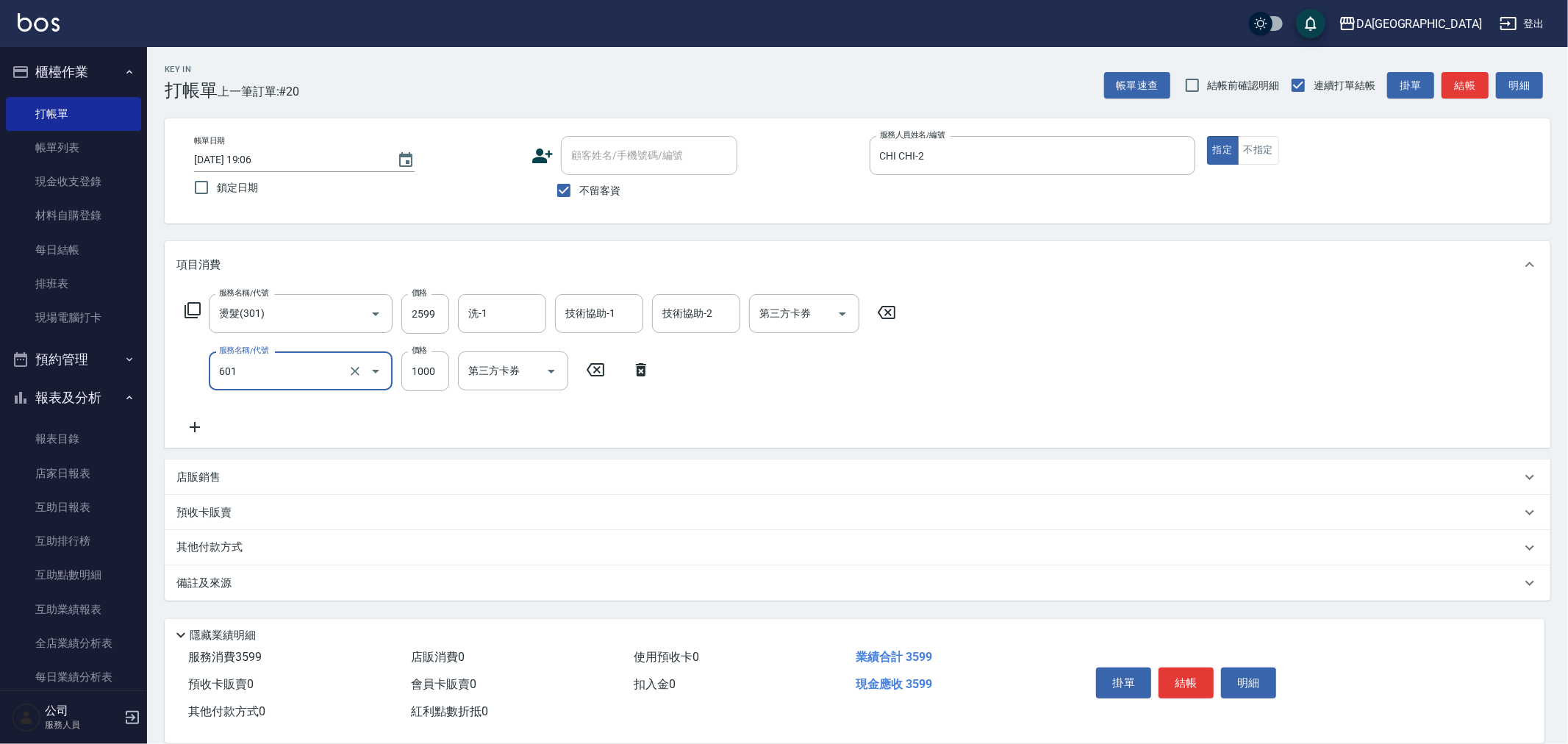
type input "自備護髮(1000上)(601)"
type input "1300"
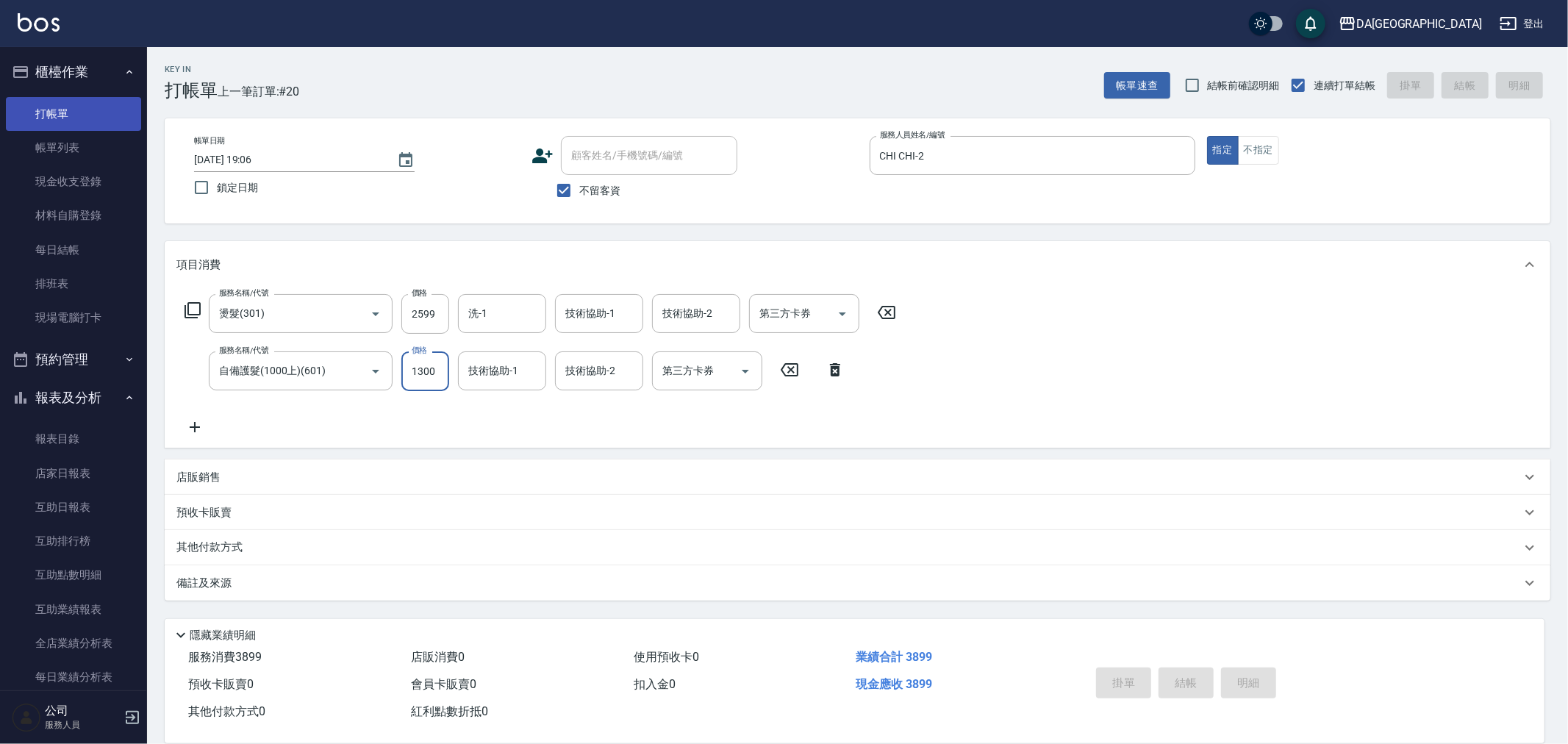
type input "[DATE] 19:35"
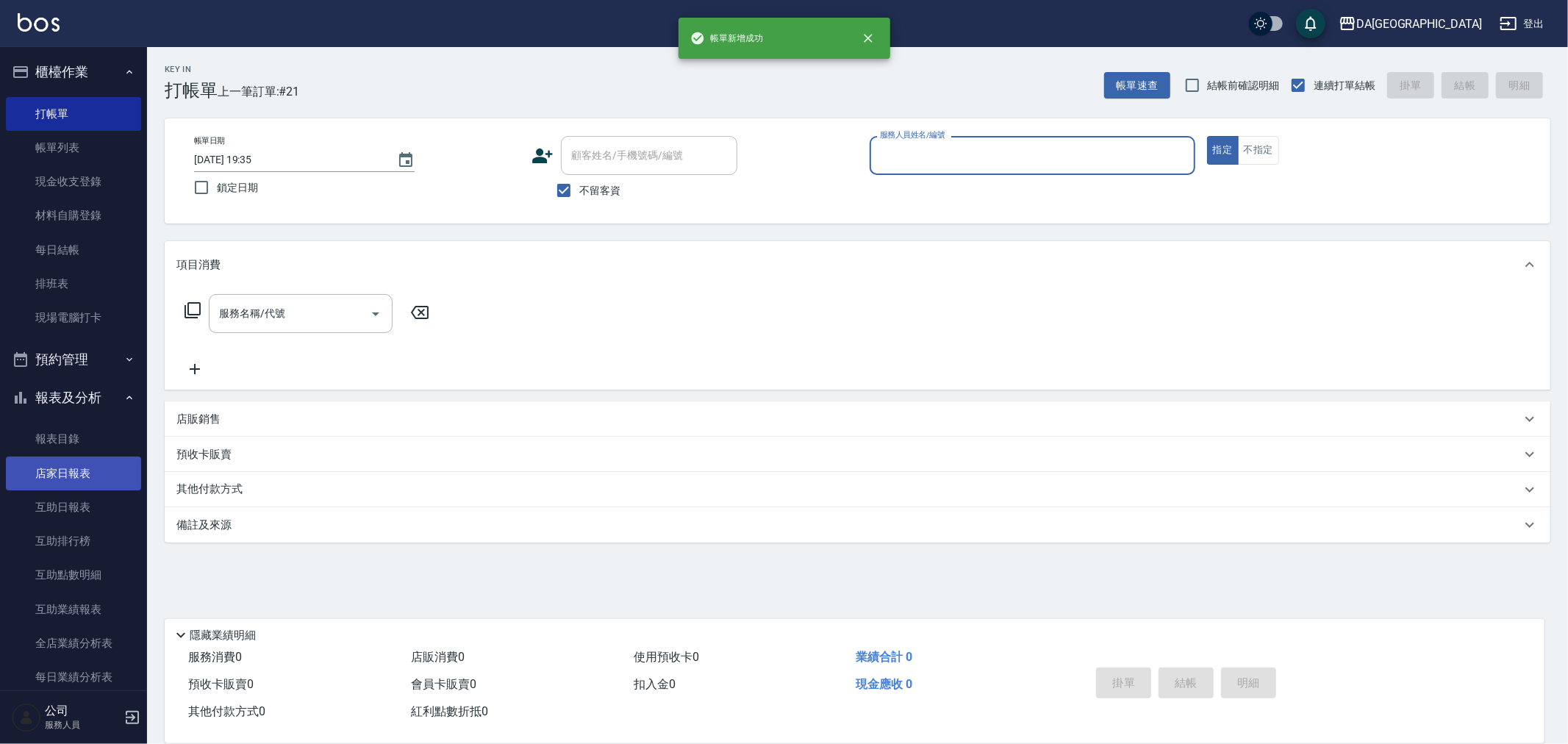
click at [85, 478] on link "店家日報表" at bounding box center [73, 473] width 135 height 34
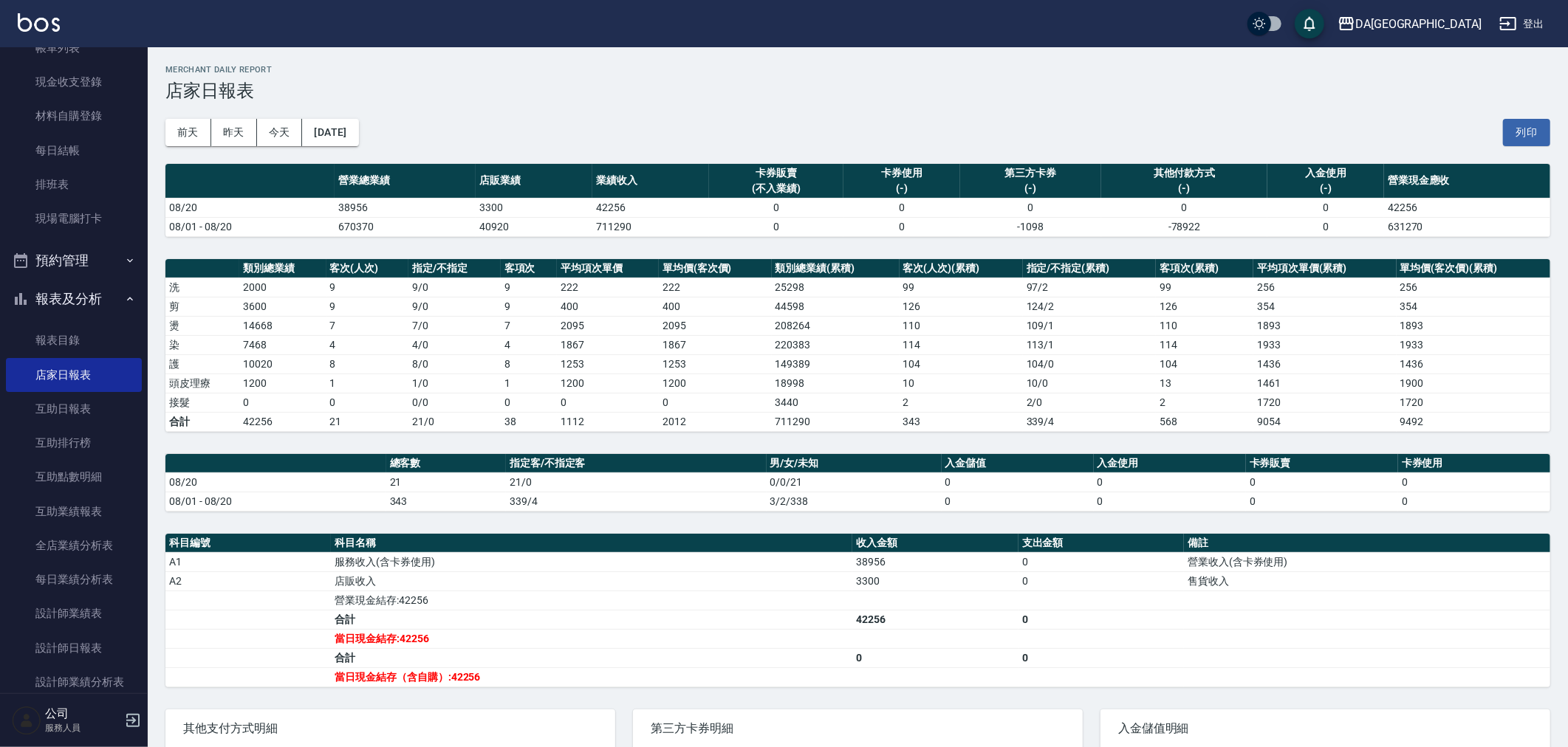
scroll to position [328, 0]
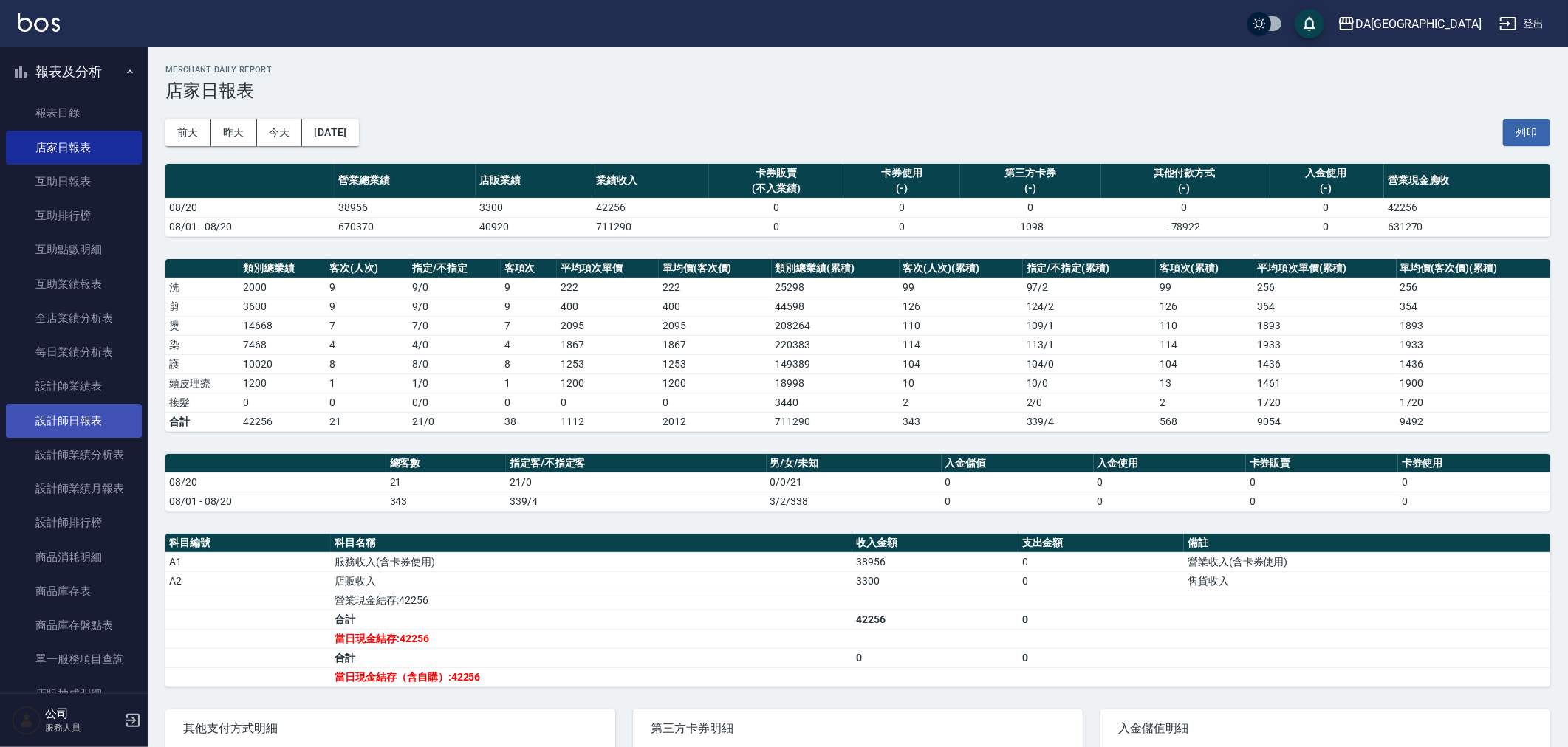
click at [108, 411] on link "設計師日報表" at bounding box center [73, 421] width 136 height 34
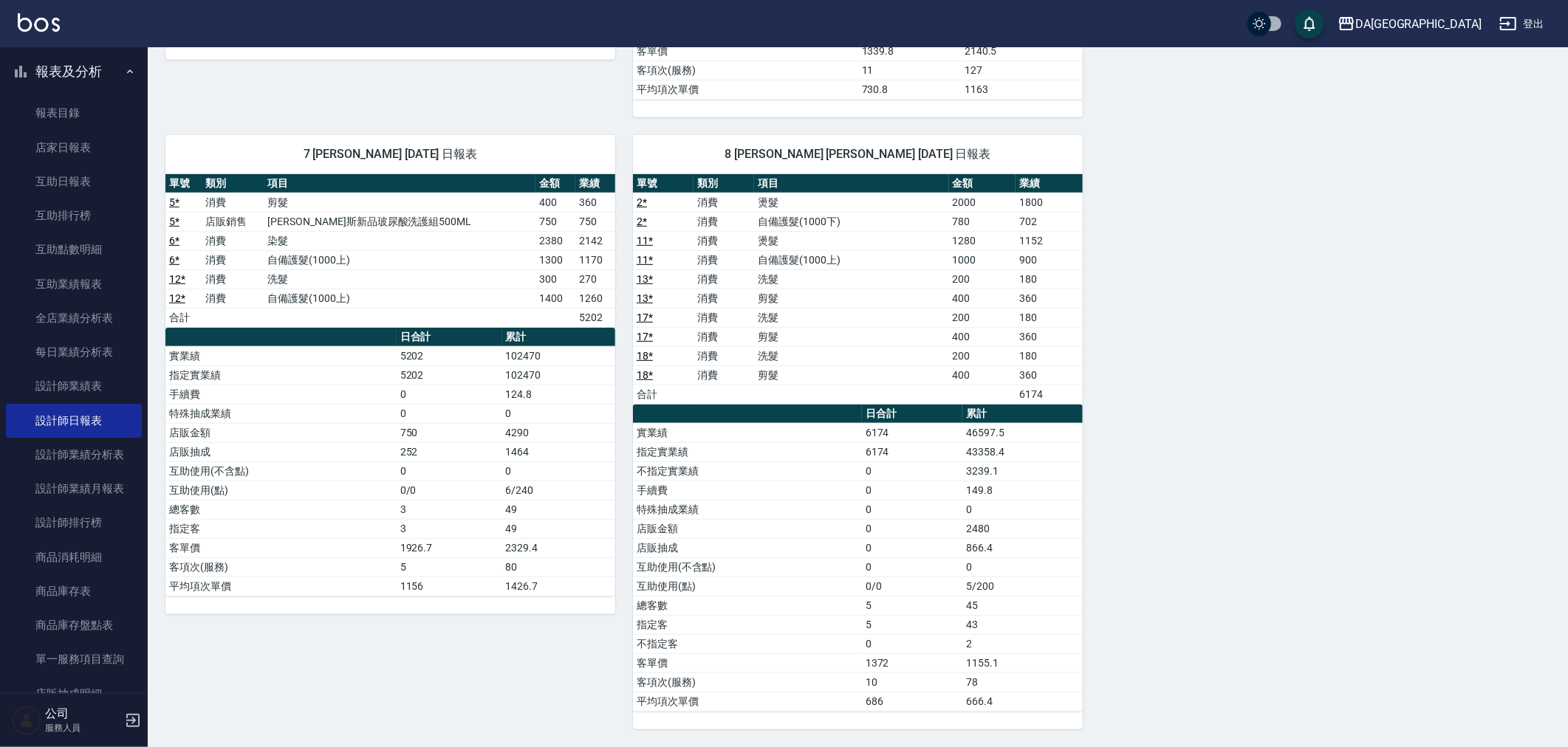
scroll to position [625, 0]
click at [1234, 520] on div "2 CHI CHI CHI CHI [DATE] 日報表 單號 類別 項目 金額 業績 3 * 消費 燙髮 2800 2520 9 * 消費 燙髮 1699 …" at bounding box center [849, 127] width 1403 height 1205
